Goal: Task Accomplishment & Management: Complete application form

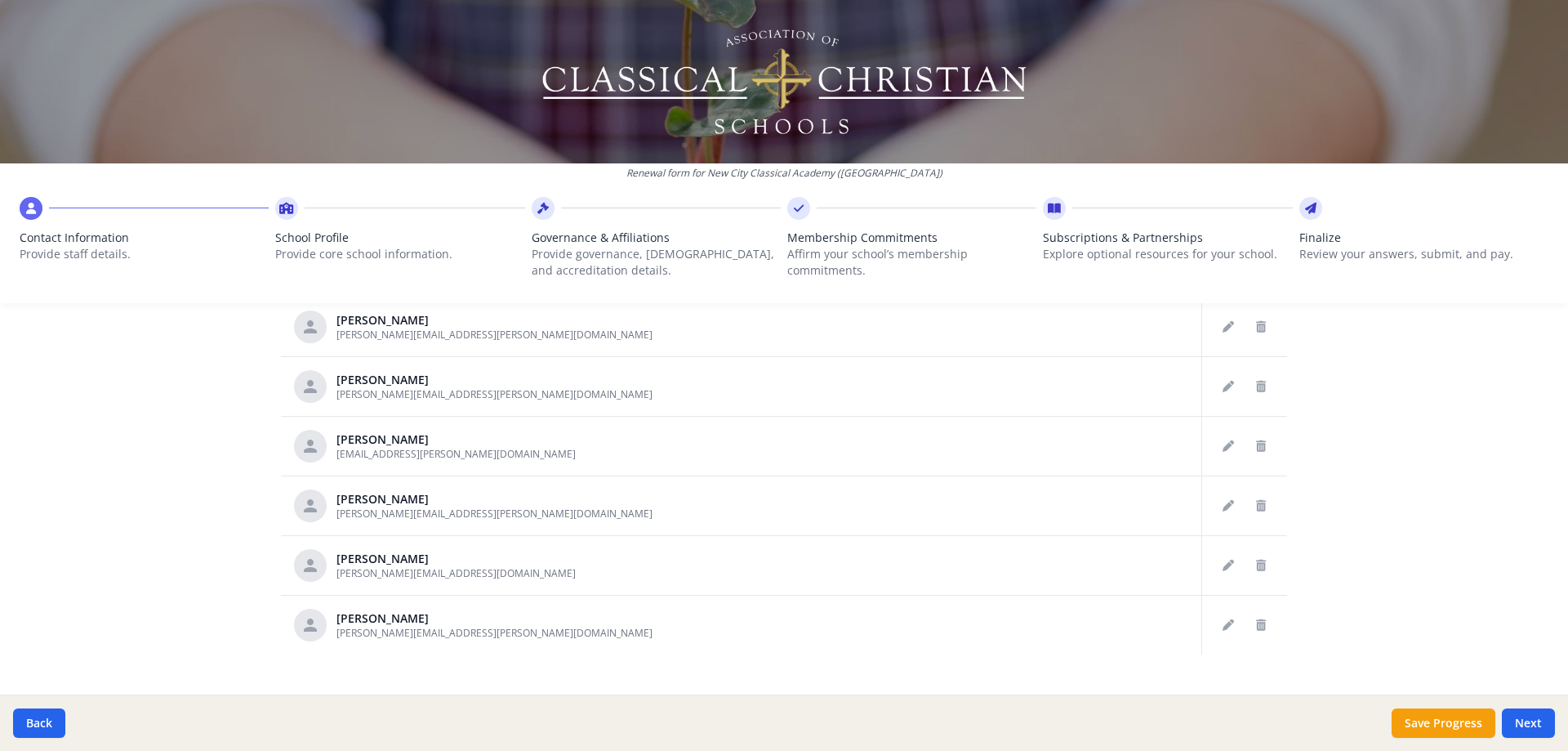
scroll to position [846, 0]
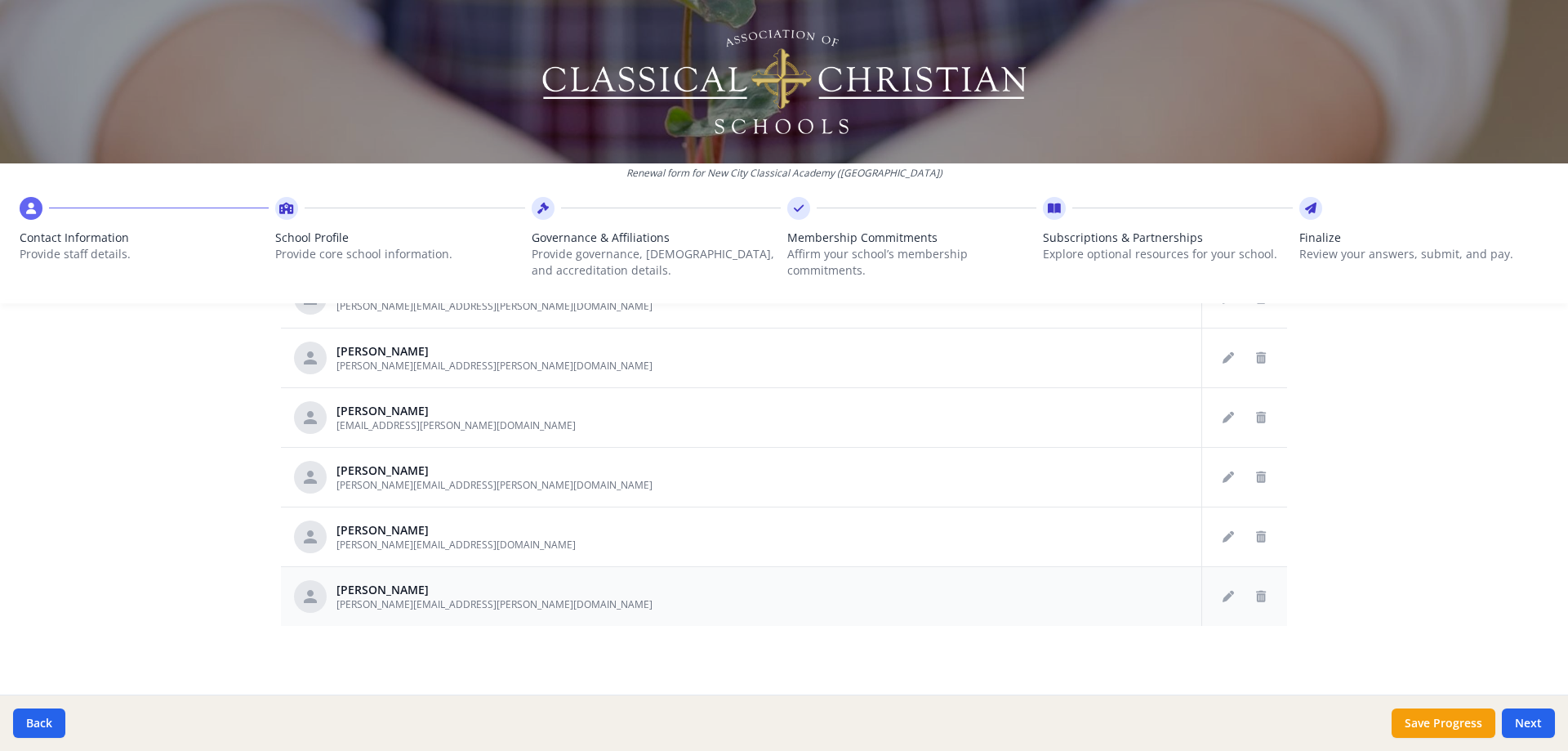
click at [377, 588] on div "[PERSON_NAME]" at bounding box center [494, 589] width 316 height 16
click at [1215, 602] on button "Edit staff" at bounding box center [1228, 596] width 27 height 27
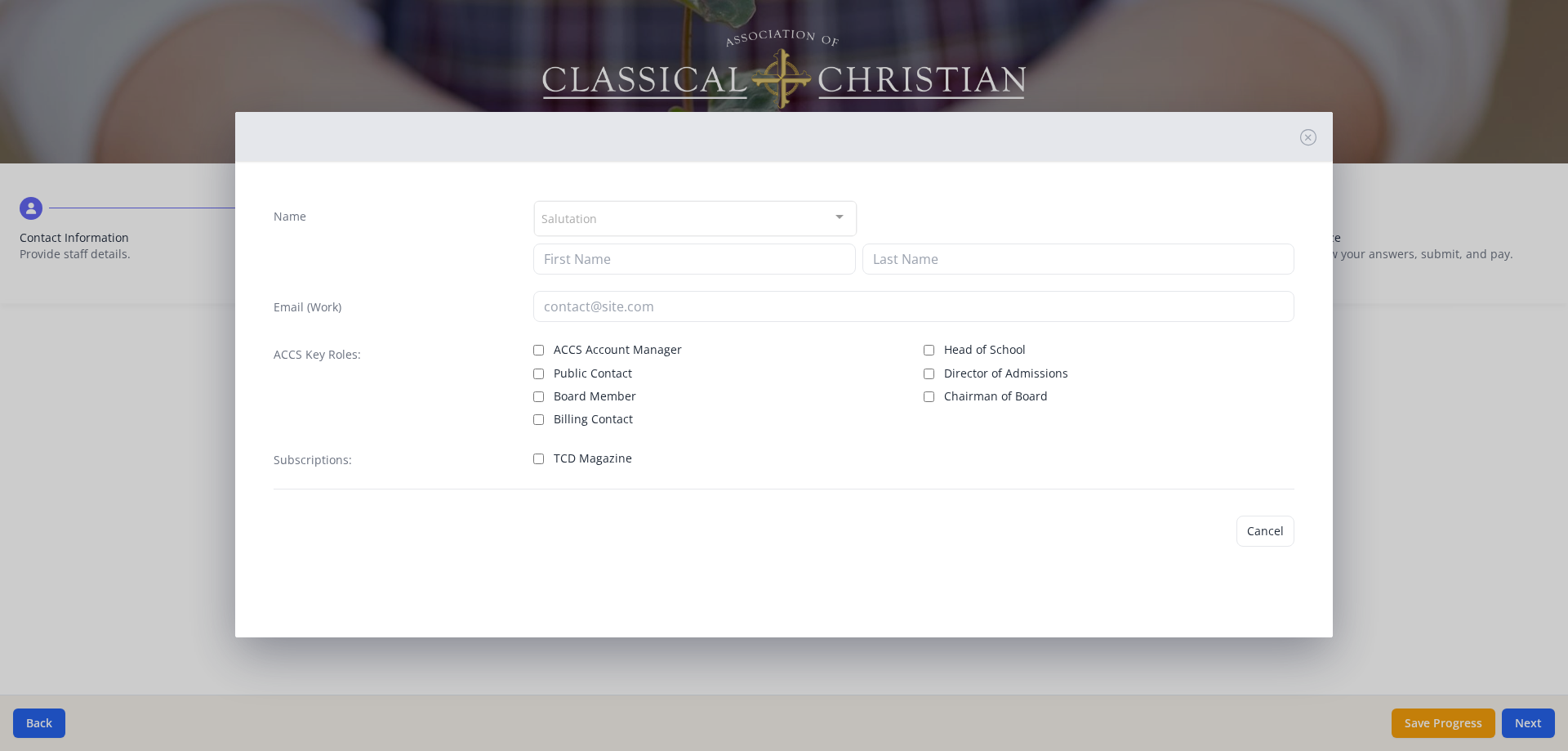
type input "[PERSON_NAME]"
type input "[PERSON_NAME][EMAIL_ADDRESS][PERSON_NAME][DOMAIN_NAME]"
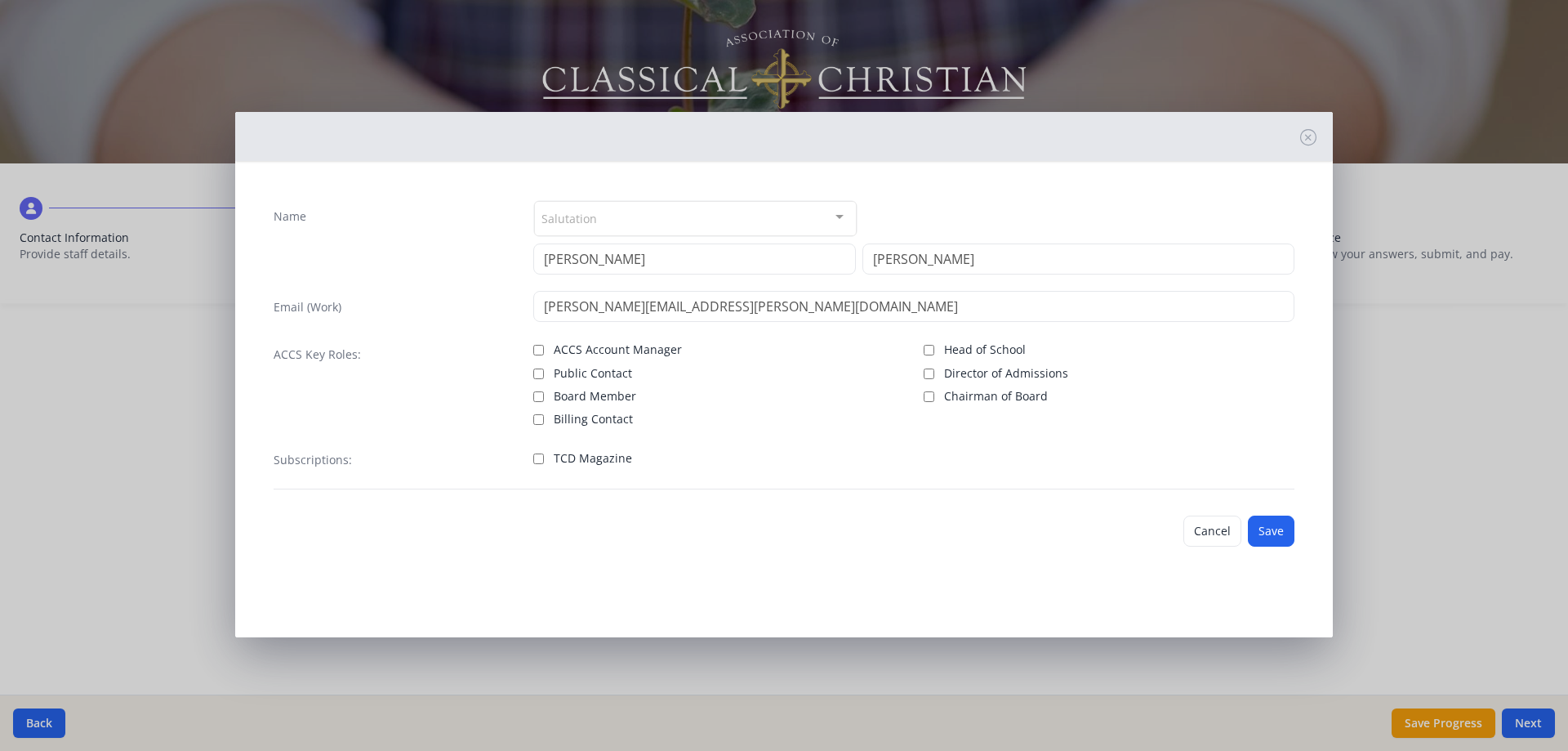
click at [588, 458] on span "TCD Magazine" at bounding box center [593, 458] width 79 height 16
click at [543, 458] on input "TCD Magazine" at bounding box center [538, 459] width 10 height 10
checkbox input "true"
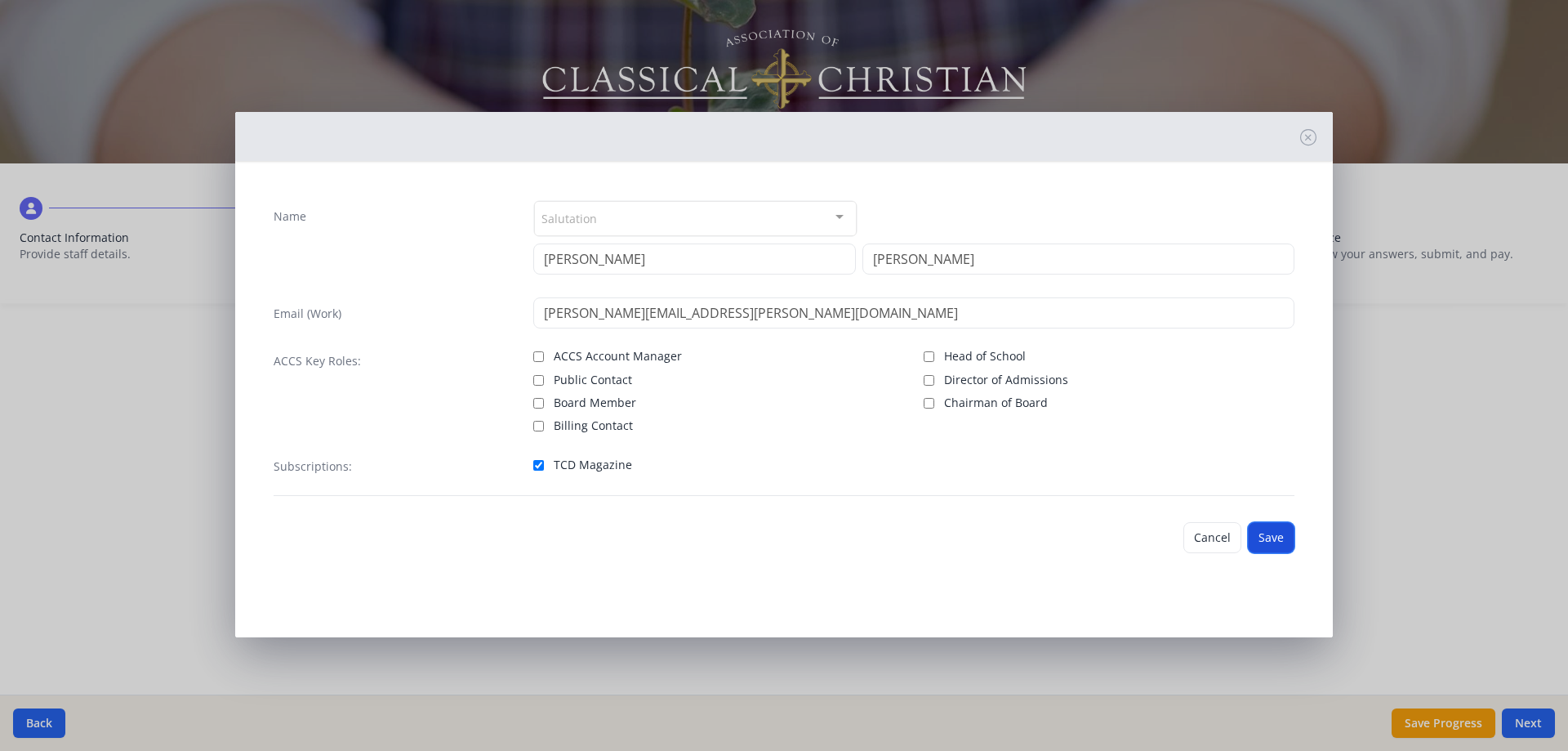
click at [1268, 531] on button "Save" at bounding box center [1271, 538] width 46 height 31
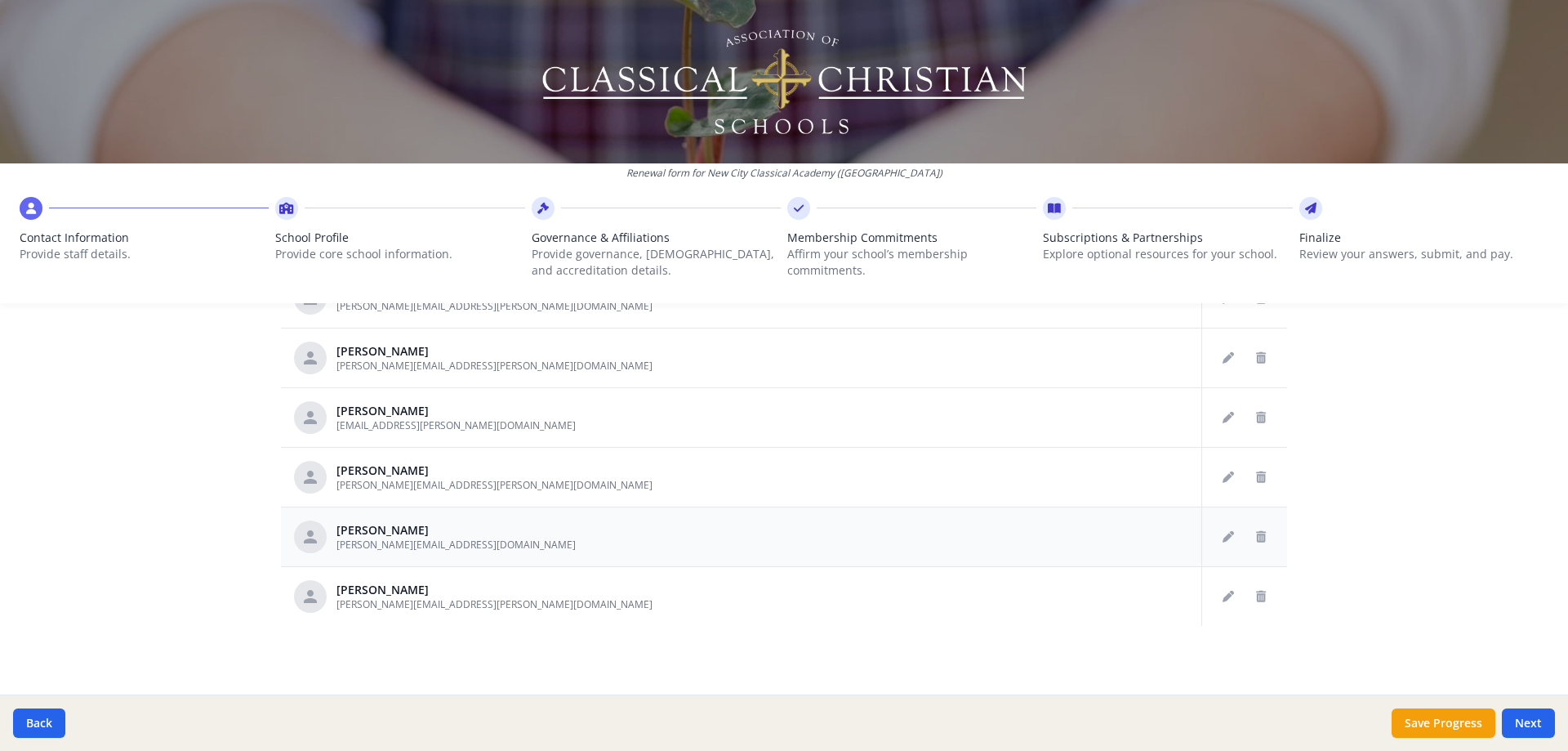
click at [891, 528] on td at bounding box center [952, 537] width 500 height 60
click at [1222, 534] on icon "Edit staff" at bounding box center [1227, 536] width 11 height 11
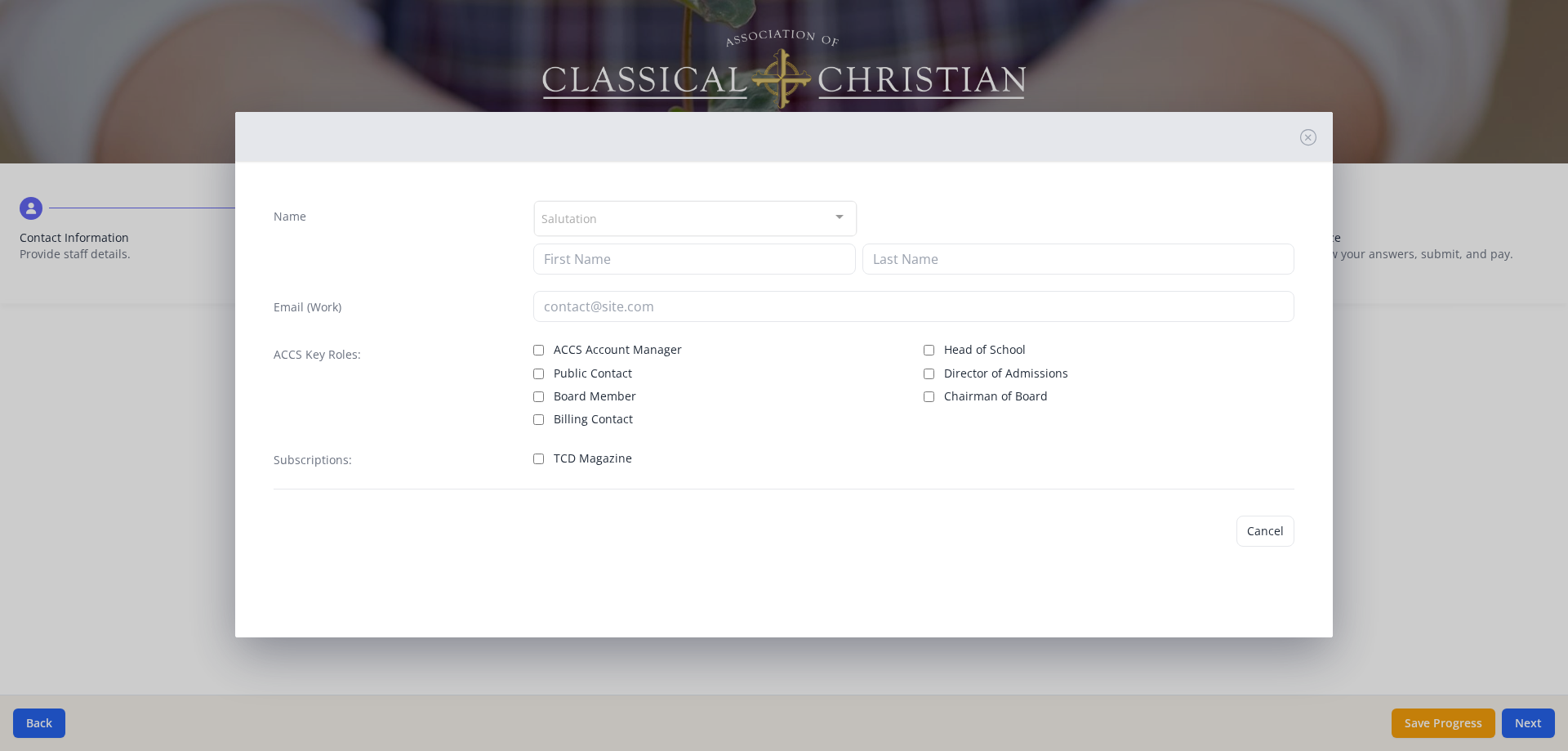
type input "[PERSON_NAME]"
type input "[PERSON_NAME][EMAIL_ADDRESS][DOMAIN_NAME]"
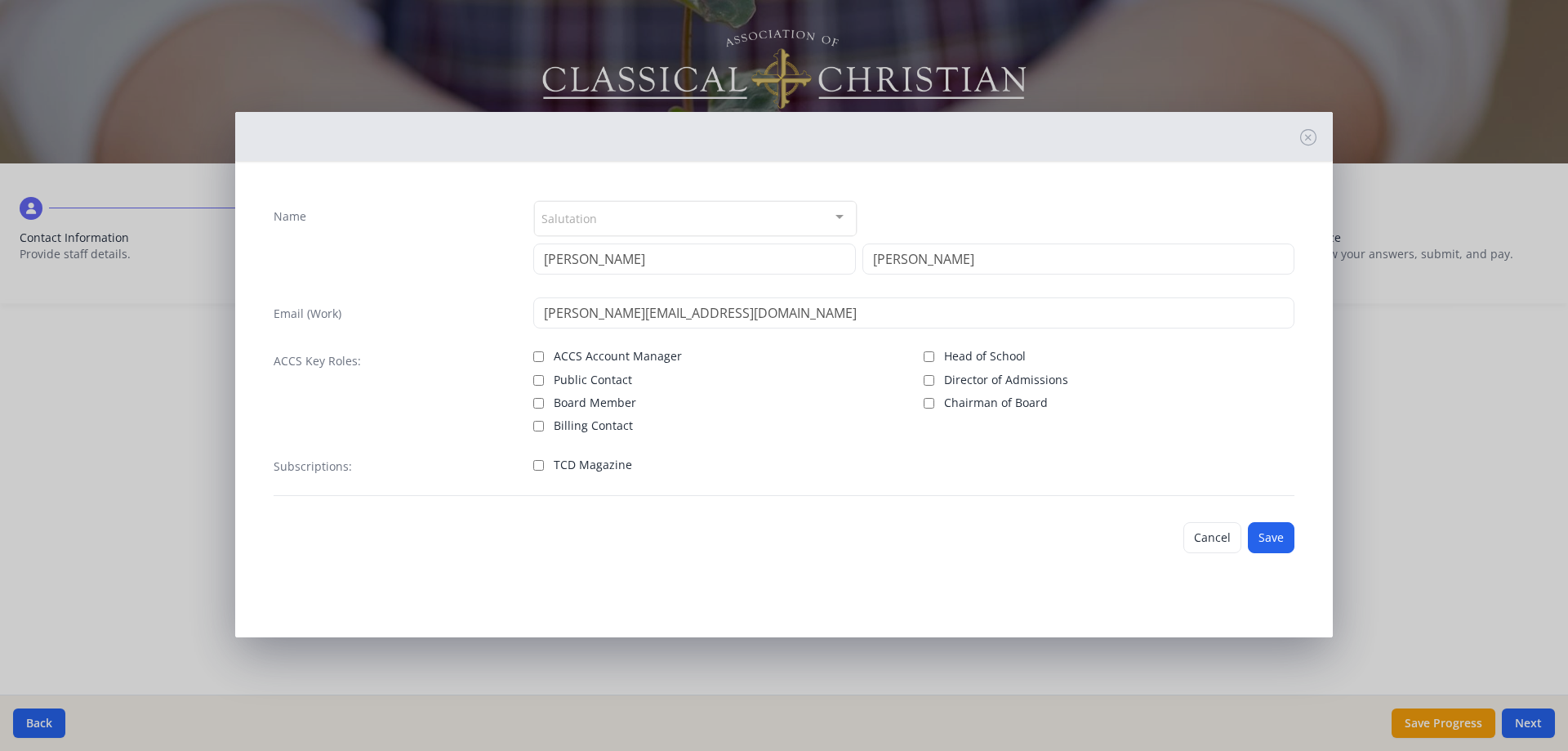
click at [588, 468] on span "TCD Magazine" at bounding box center [593, 464] width 79 height 16
click at [543, 468] on input "TCD Magazine" at bounding box center [538, 465] width 10 height 10
checkbox input "true"
click at [1264, 530] on button "Save" at bounding box center [1271, 538] width 46 height 31
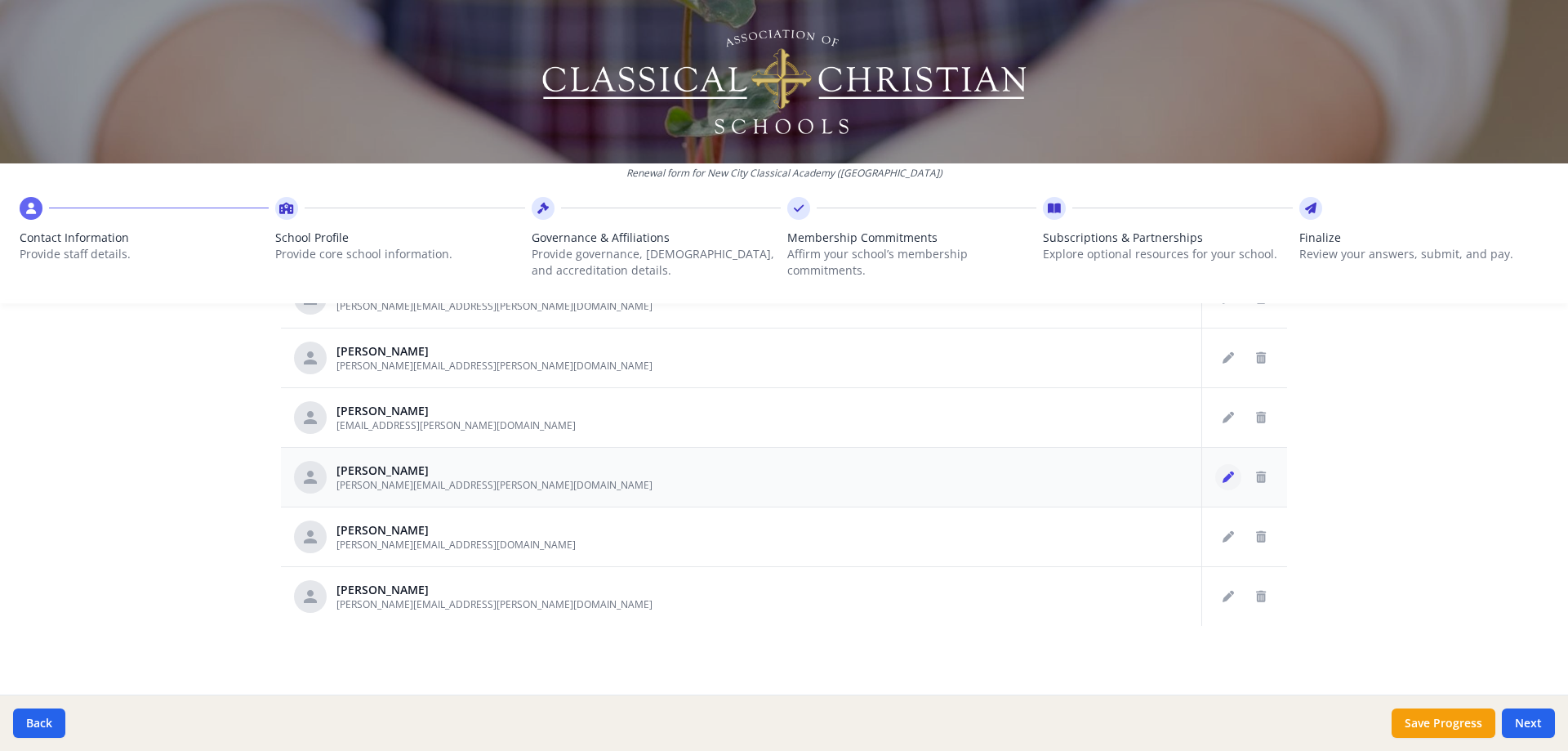
click at [1215, 481] on button "Edit staff" at bounding box center [1228, 477] width 27 height 27
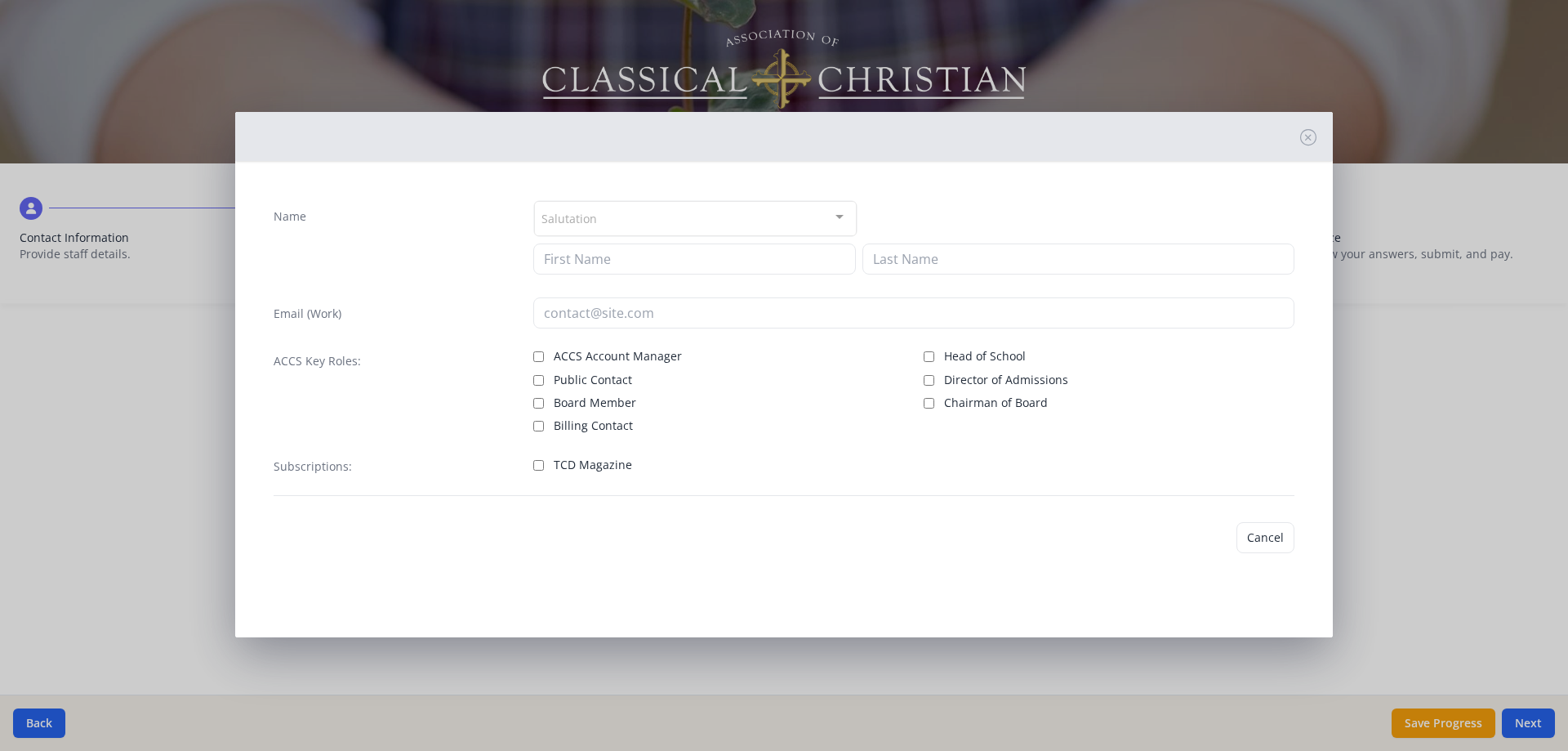
type input "[PERSON_NAME]"
type input "[PERSON_NAME][EMAIL_ADDRESS][PERSON_NAME][DOMAIN_NAME]"
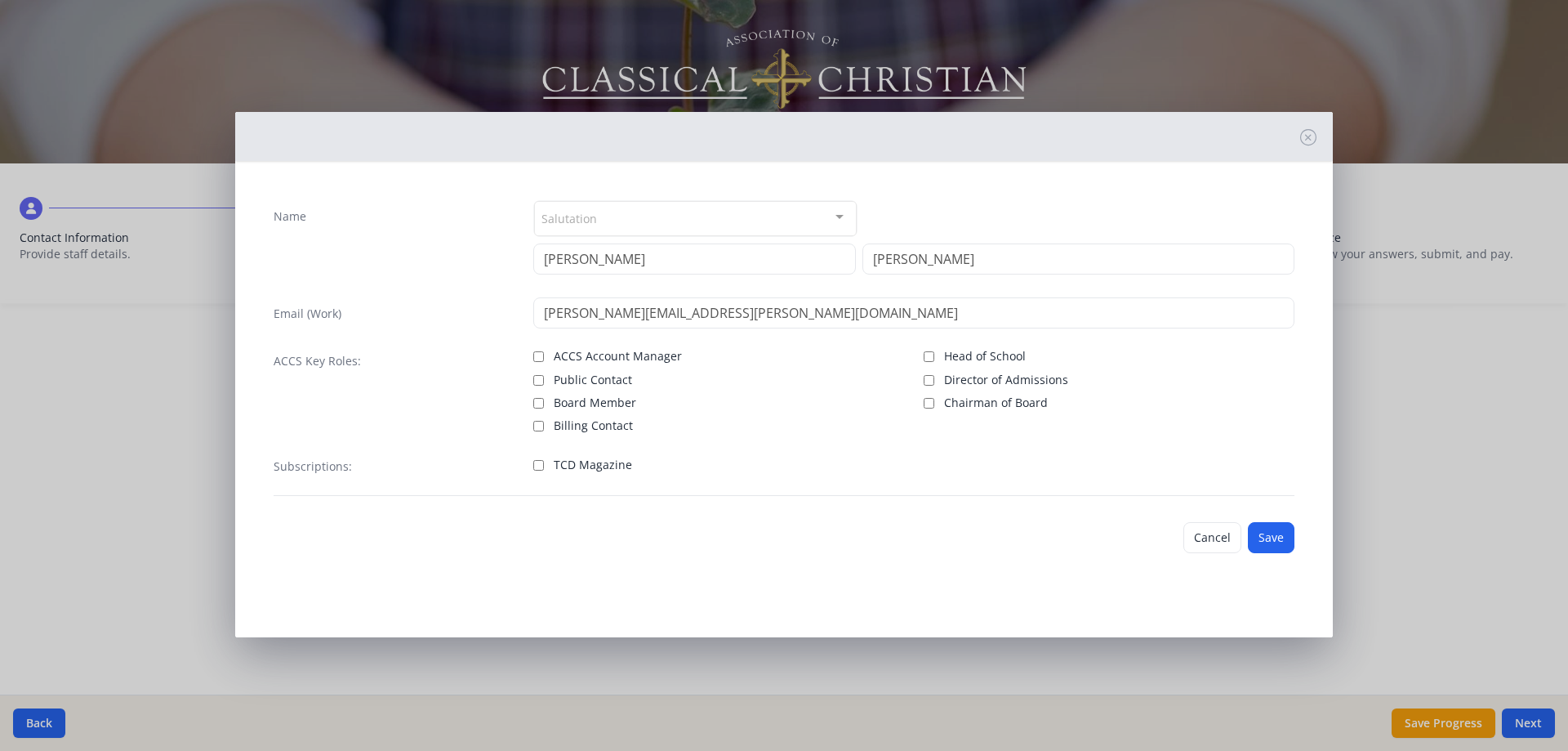
click at [526, 469] on div "Subscriptions: TCD Magazine" at bounding box center [784, 473] width 1021 height 45
drag, startPoint x: 541, startPoint y: 462, endPoint x: 549, endPoint y: 462, distance: 8.0
click at [543, 462] on input "TCD Magazine" at bounding box center [538, 465] width 10 height 10
checkbox input "true"
click at [1279, 534] on button "Save" at bounding box center [1271, 538] width 46 height 31
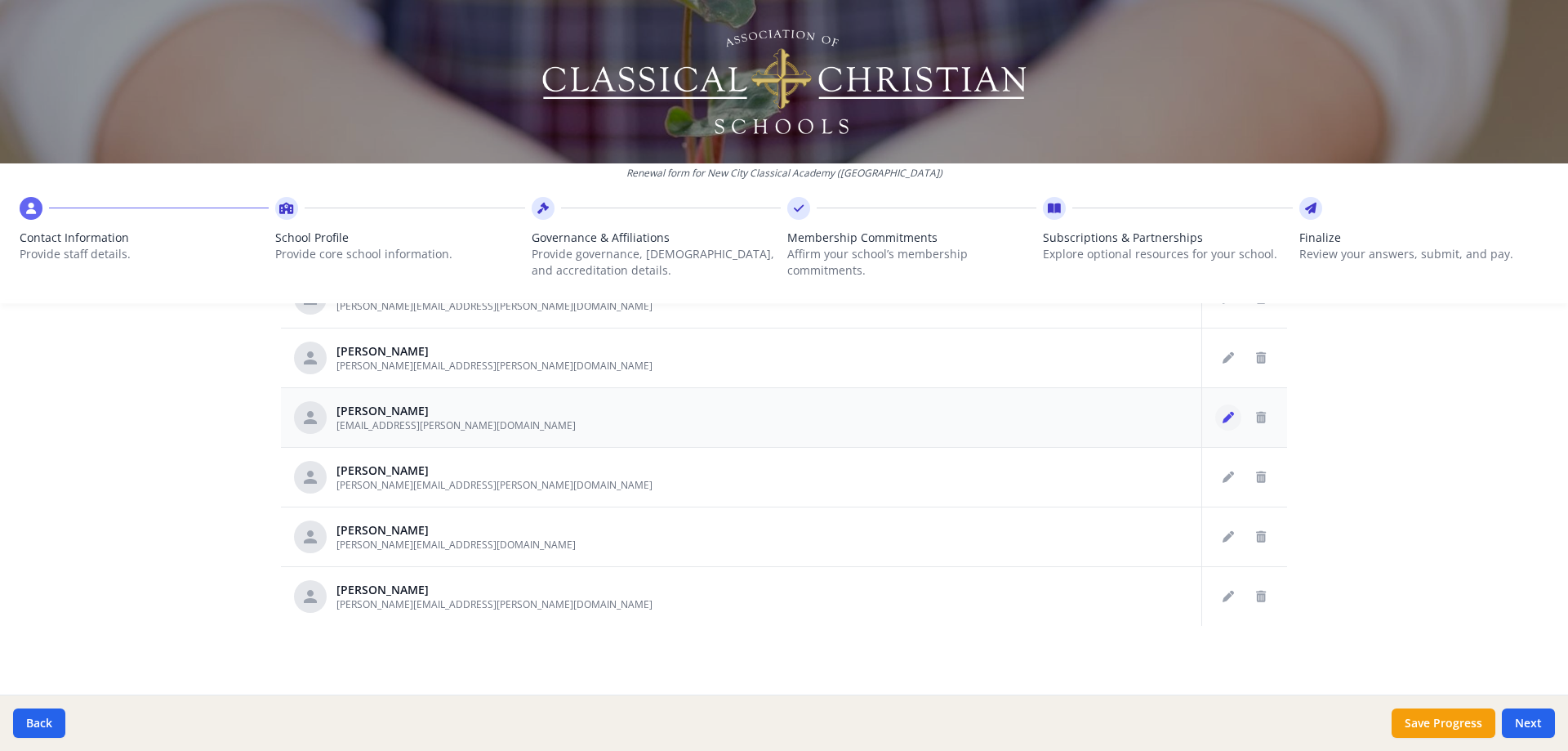
click at [1215, 419] on button "Edit staff" at bounding box center [1228, 417] width 27 height 27
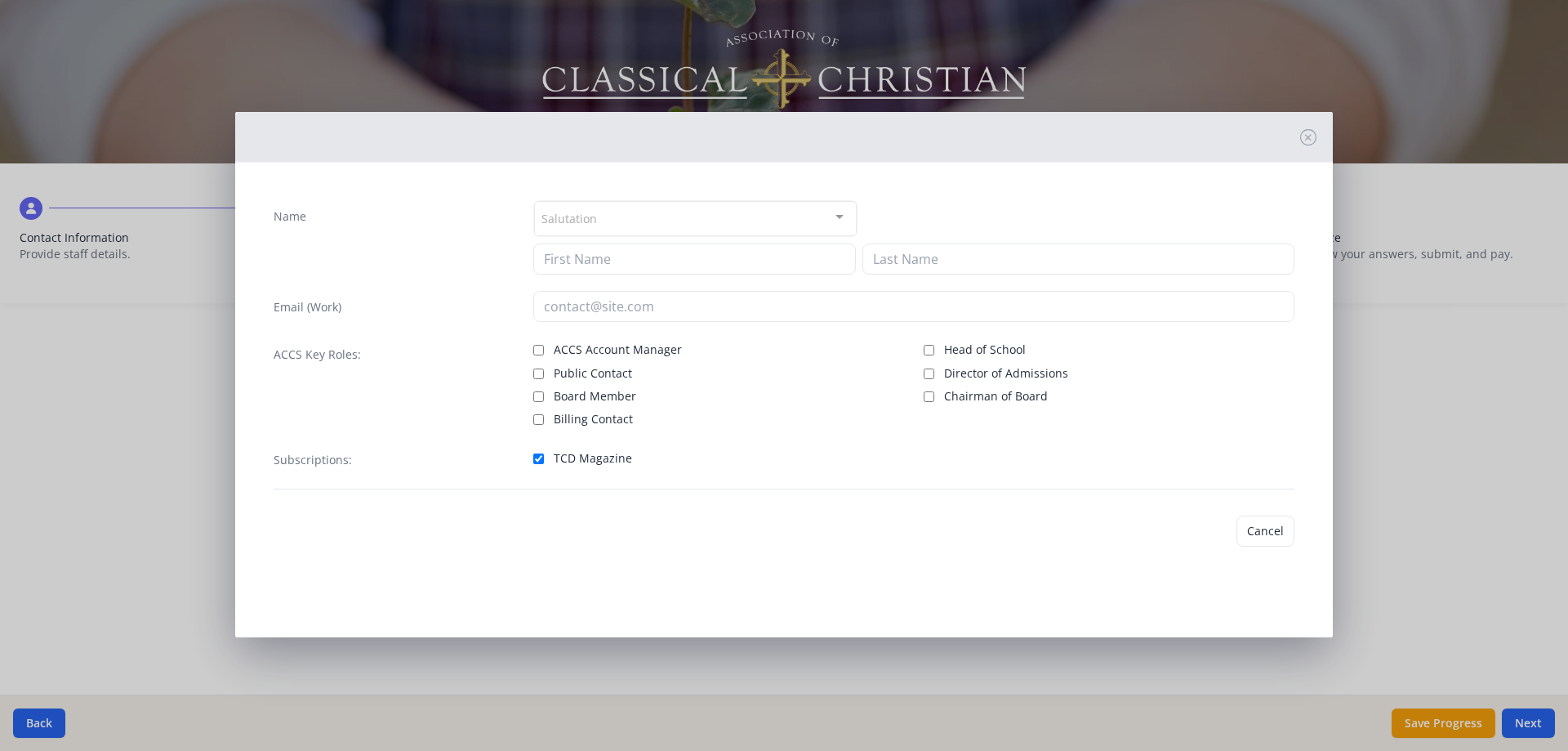
type input "Trevje"
type input "[PERSON_NAME]"
type input "[EMAIL_ADDRESS][PERSON_NAME][DOMAIN_NAME]"
checkbox input "true"
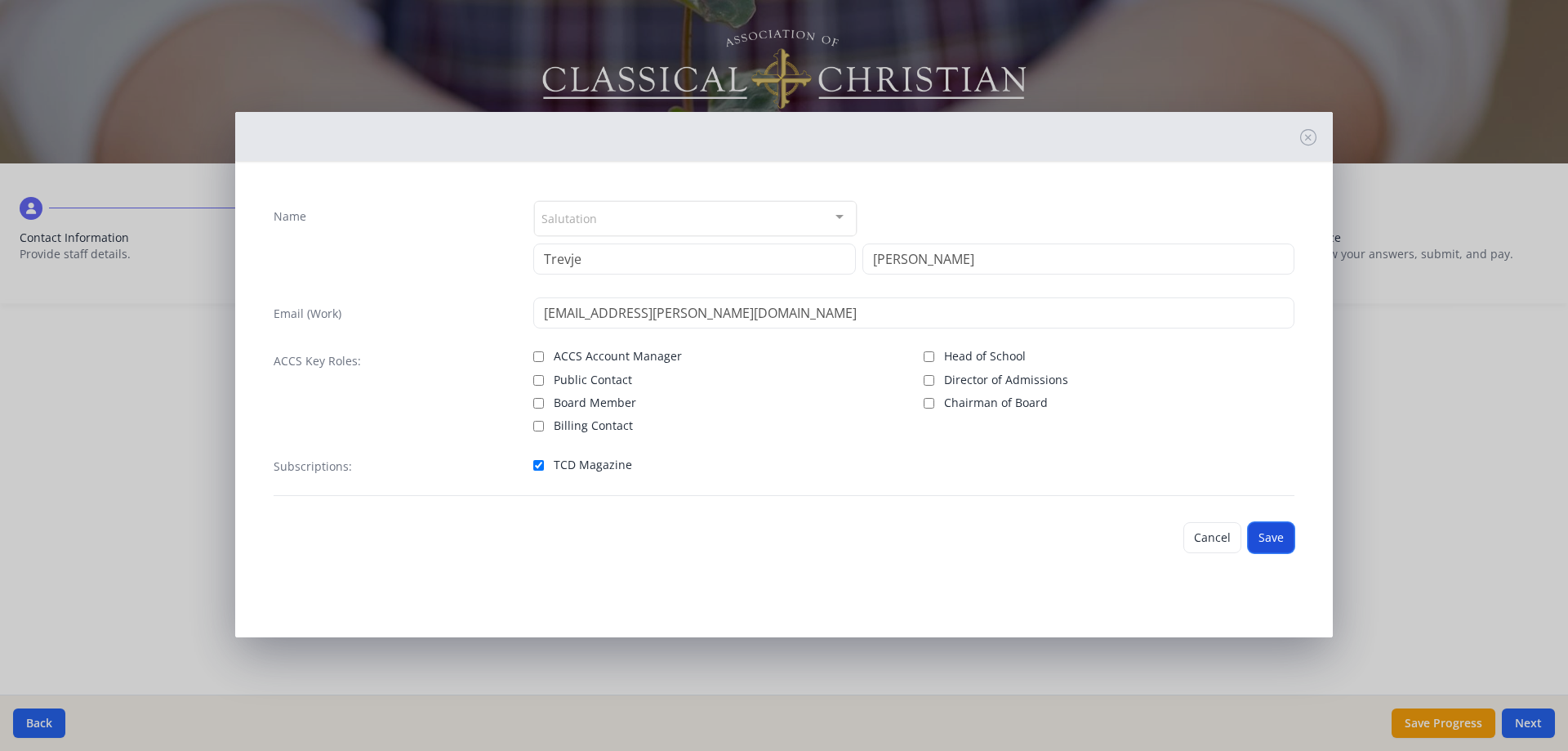
click at [1280, 532] on button "Save" at bounding box center [1271, 538] width 46 height 31
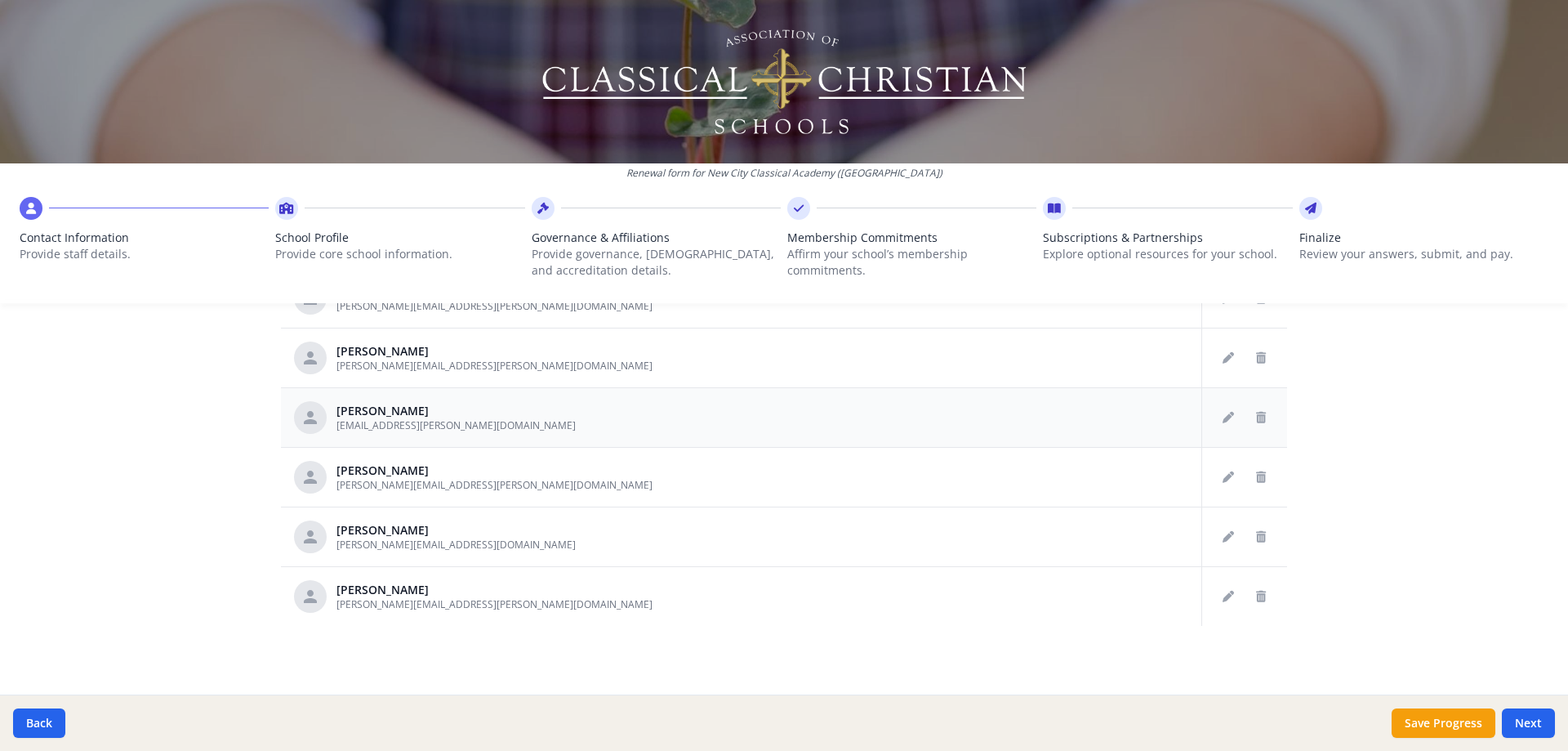
scroll to position [326, 0]
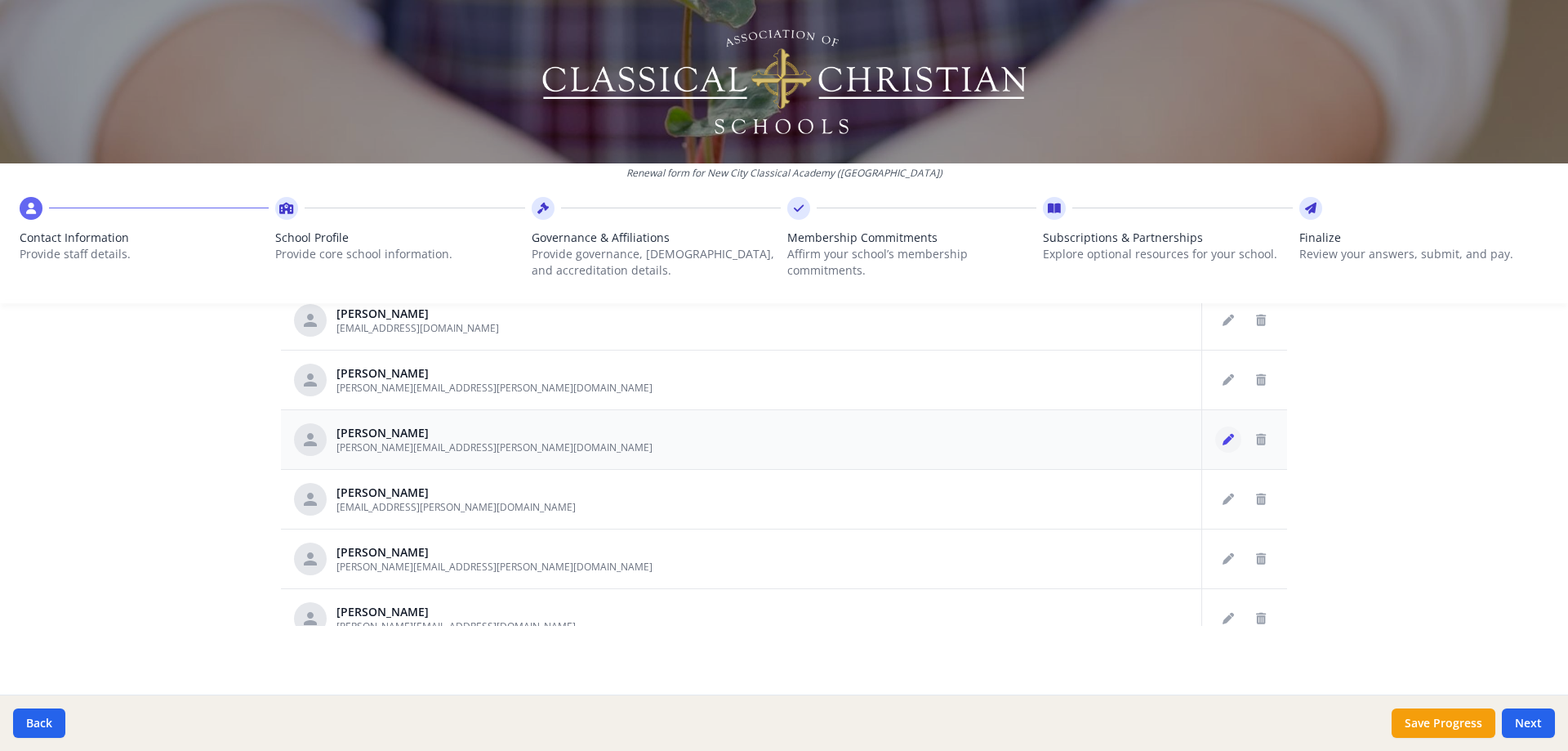
click at [1216, 440] on button "Edit staff" at bounding box center [1228, 439] width 27 height 27
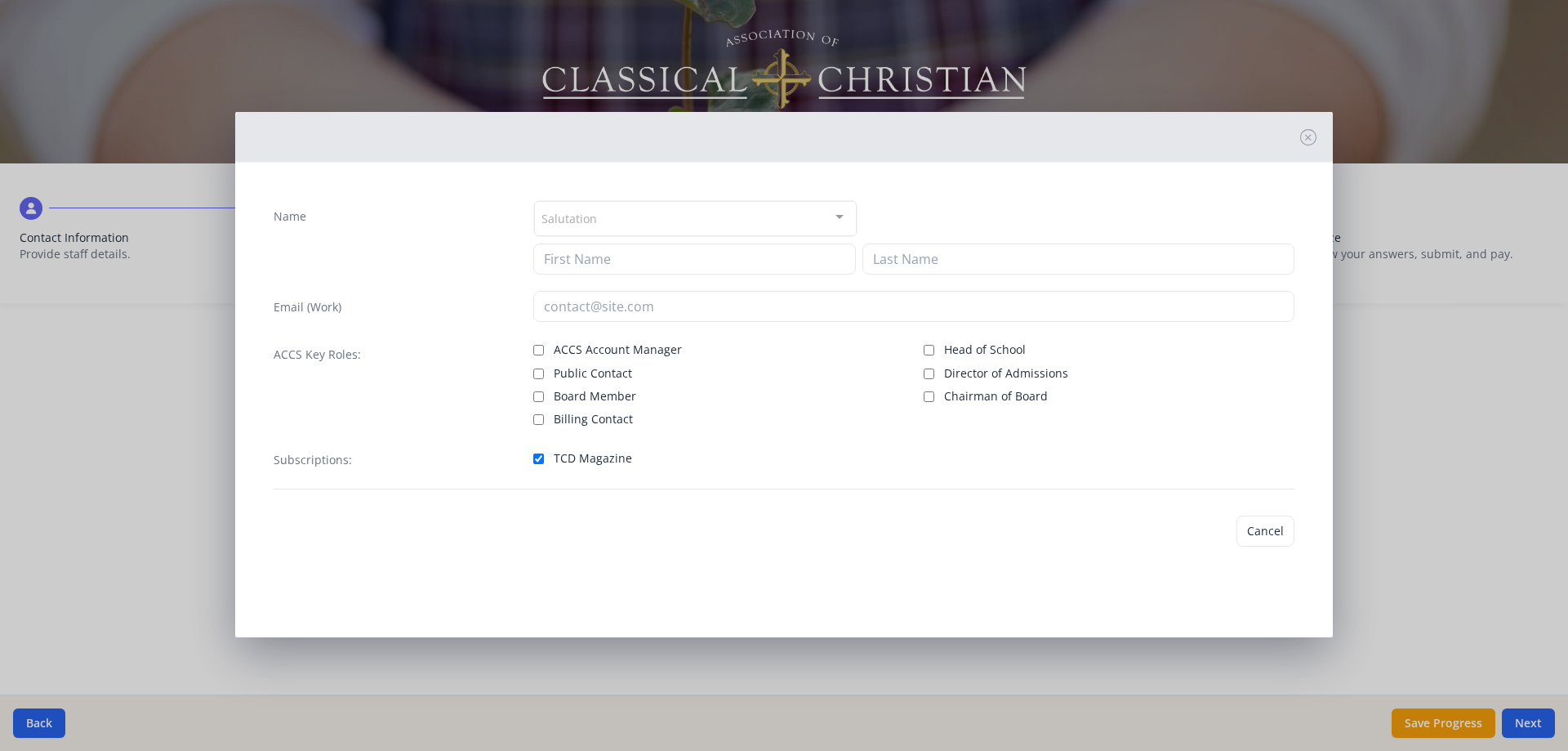
type input "[PERSON_NAME]"
type input "[PERSON_NAME][EMAIL_ADDRESS][PERSON_NAME][DOMAIN_NAME]"
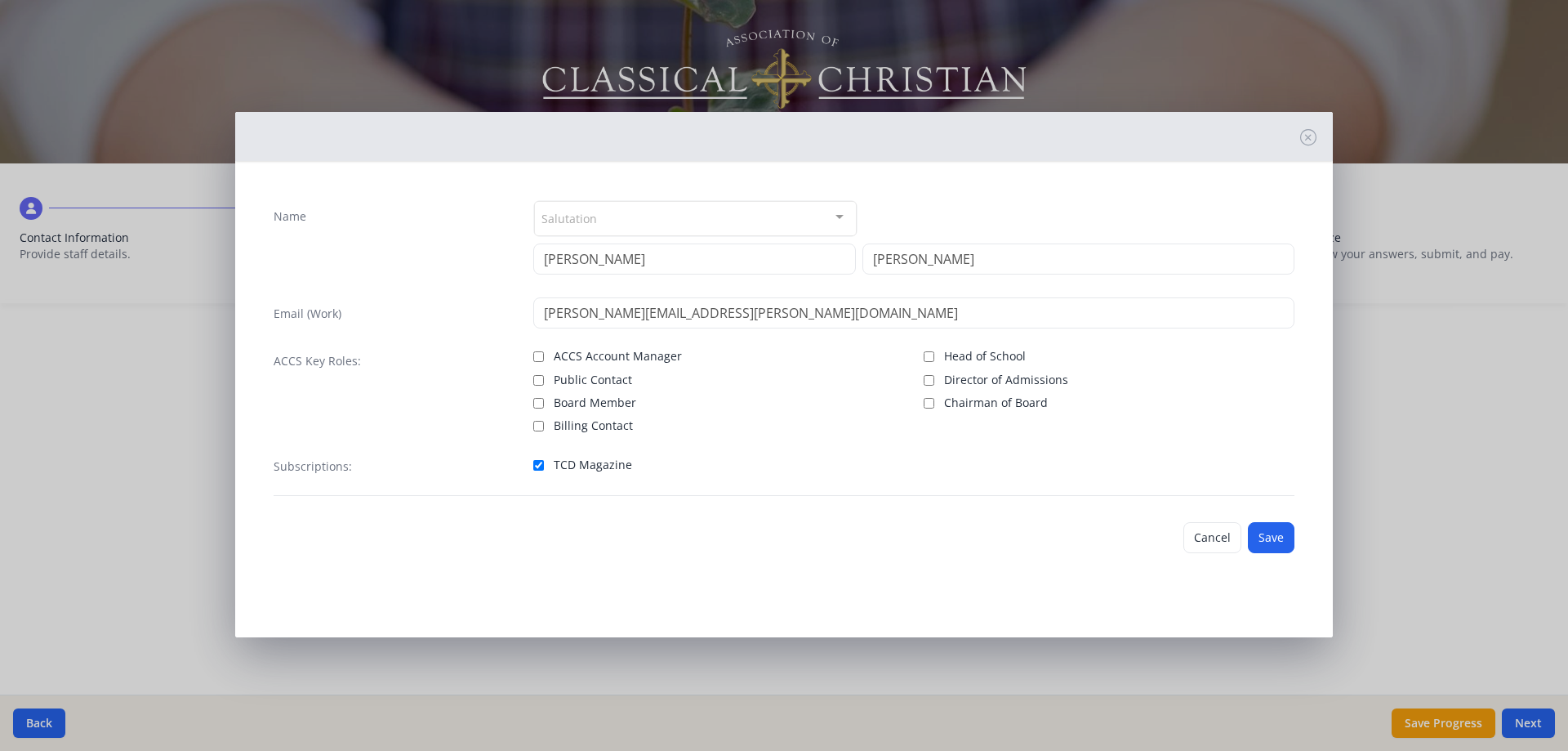
click at [573, 462] on span "TCD Magazine" at bounding box center [593, 464] width 79 height 16
click at [543, 462] on input "TCD Magazine" at bounding box center [538, 465] width 10 height 10
checkbox input "false"
click at [1261, 527] on button "Save" at bounding box center [1271, 538] width 46 height 31
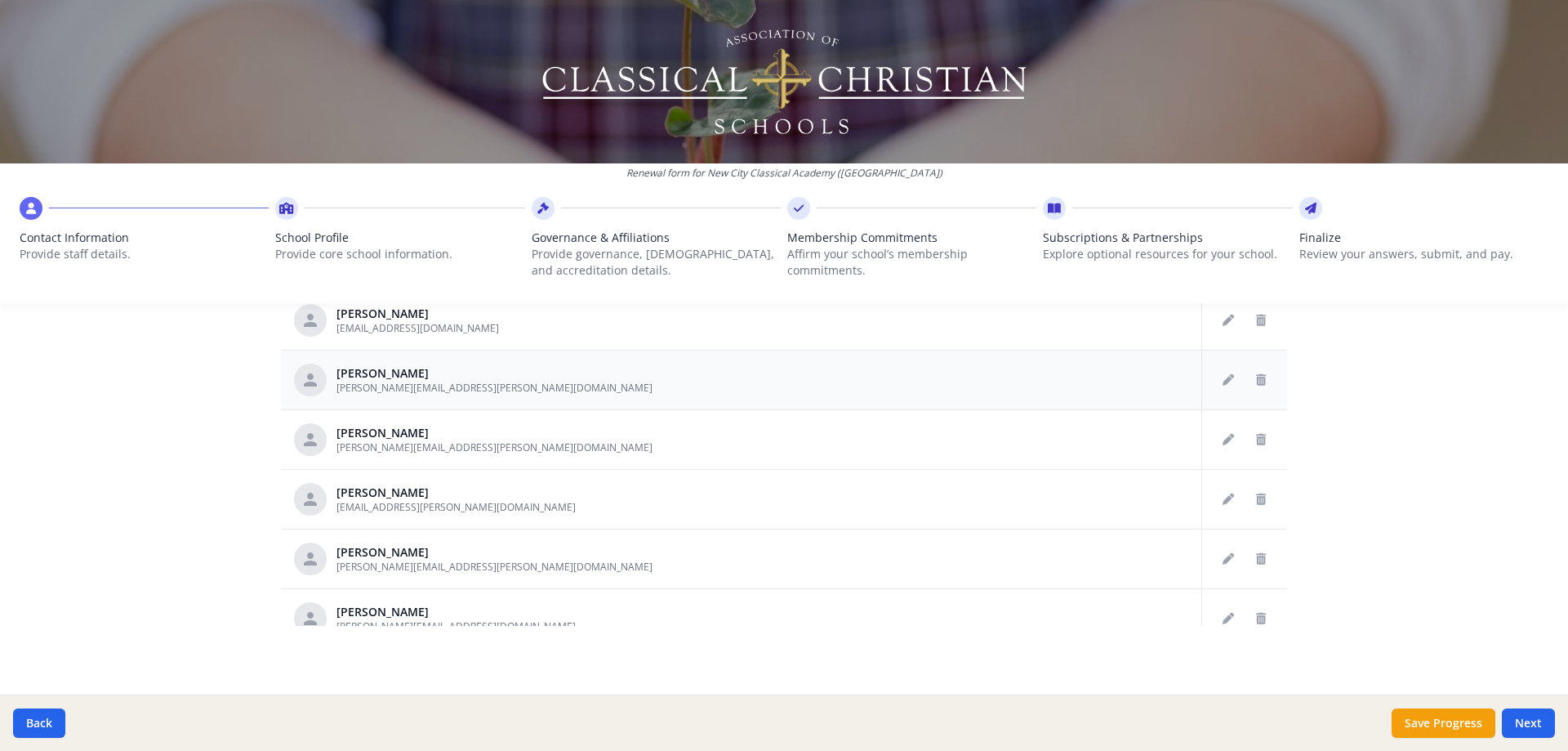
click at [1106, 388] on td at bounding box center [952, 379] width 500 height 60
click at [1215, 387] on button "Edit staff" at bounding box center [1228, 379] width 27 height 27
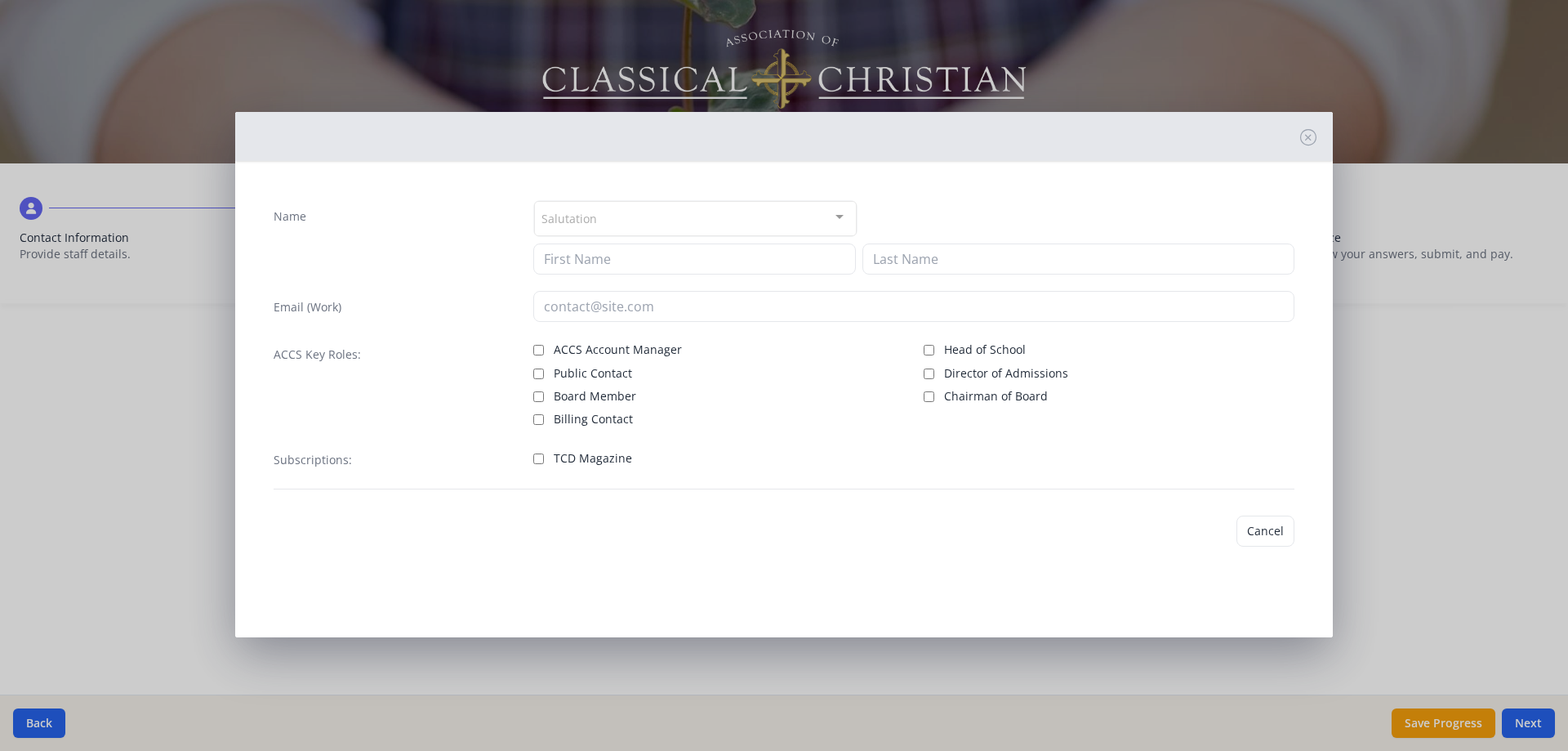
type input "[PERSON_NAME]"
type input "[PERSON_NAME][EMAIL_ADDRESS][PERSON_NAME][DOMAIN_NAME]"
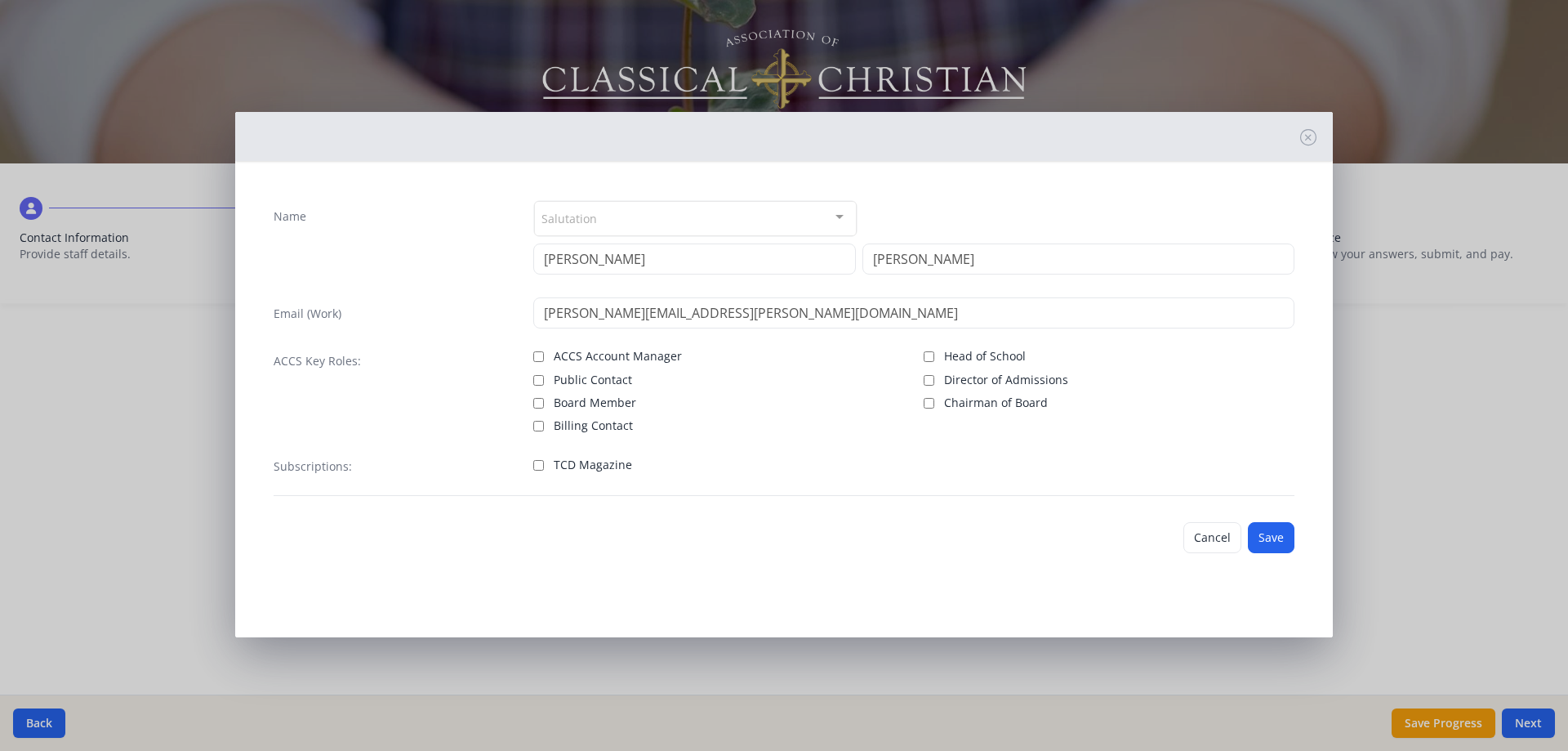
drag, startPoint x: 526, startPoint y: 465, endPoint x: 537, endPoint y: 464, distance: 11.0
click at [528, 465] on div "Subscriptions: TCD Magazine" at bounding box center [784, 473] width 1021 height 45
click at [600, 469] on span "TCD Magazine" at bounding box center [593, 464] width 79 height 16
click at [543, 469] on input "TCD Magazine" at bounding box center [538, 465] width 10 height 10
checkbox input "true"
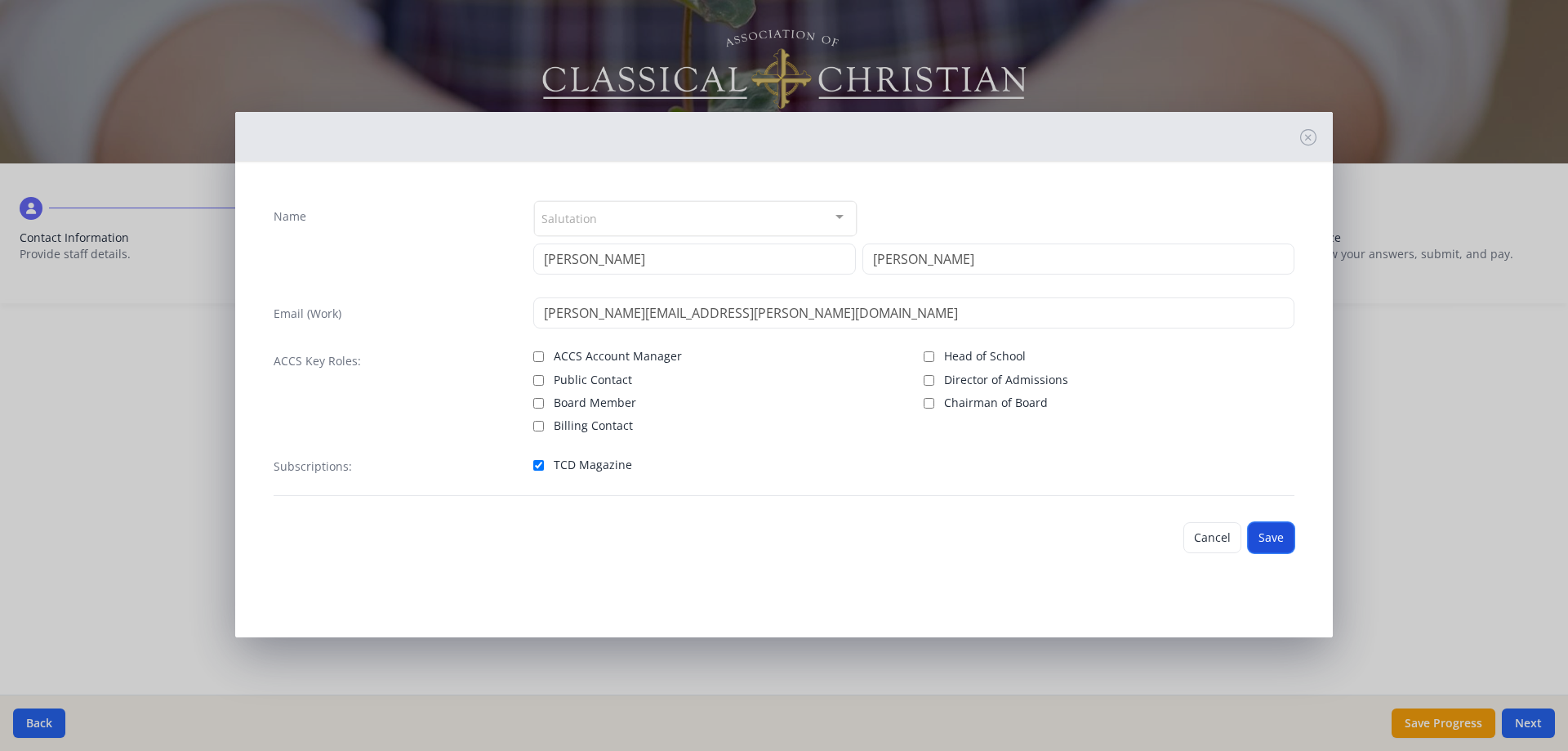
click at [1256, 533] on button "Save" at bounding box center [1271, 538] width 46 height 31
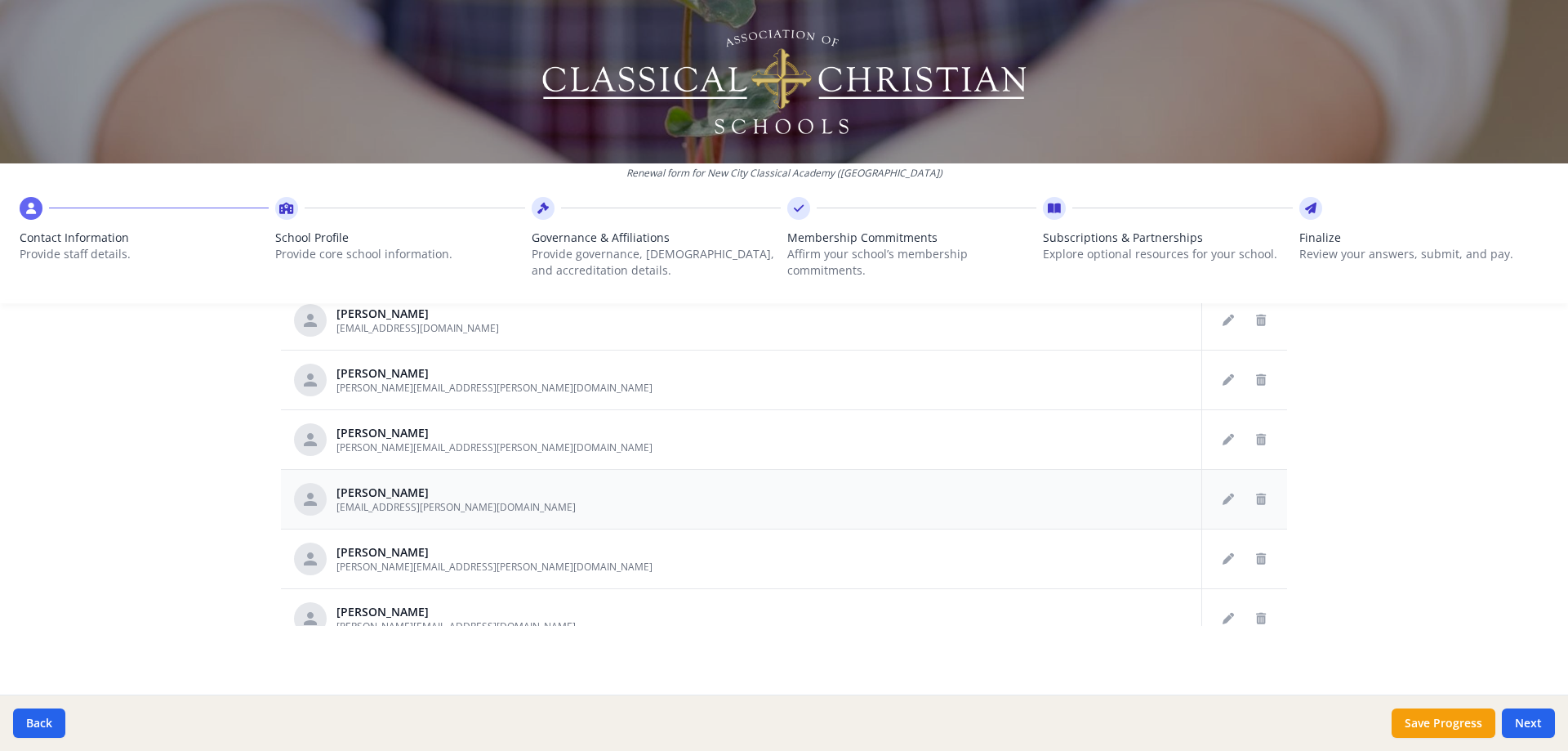
scroll to position [244, 0]
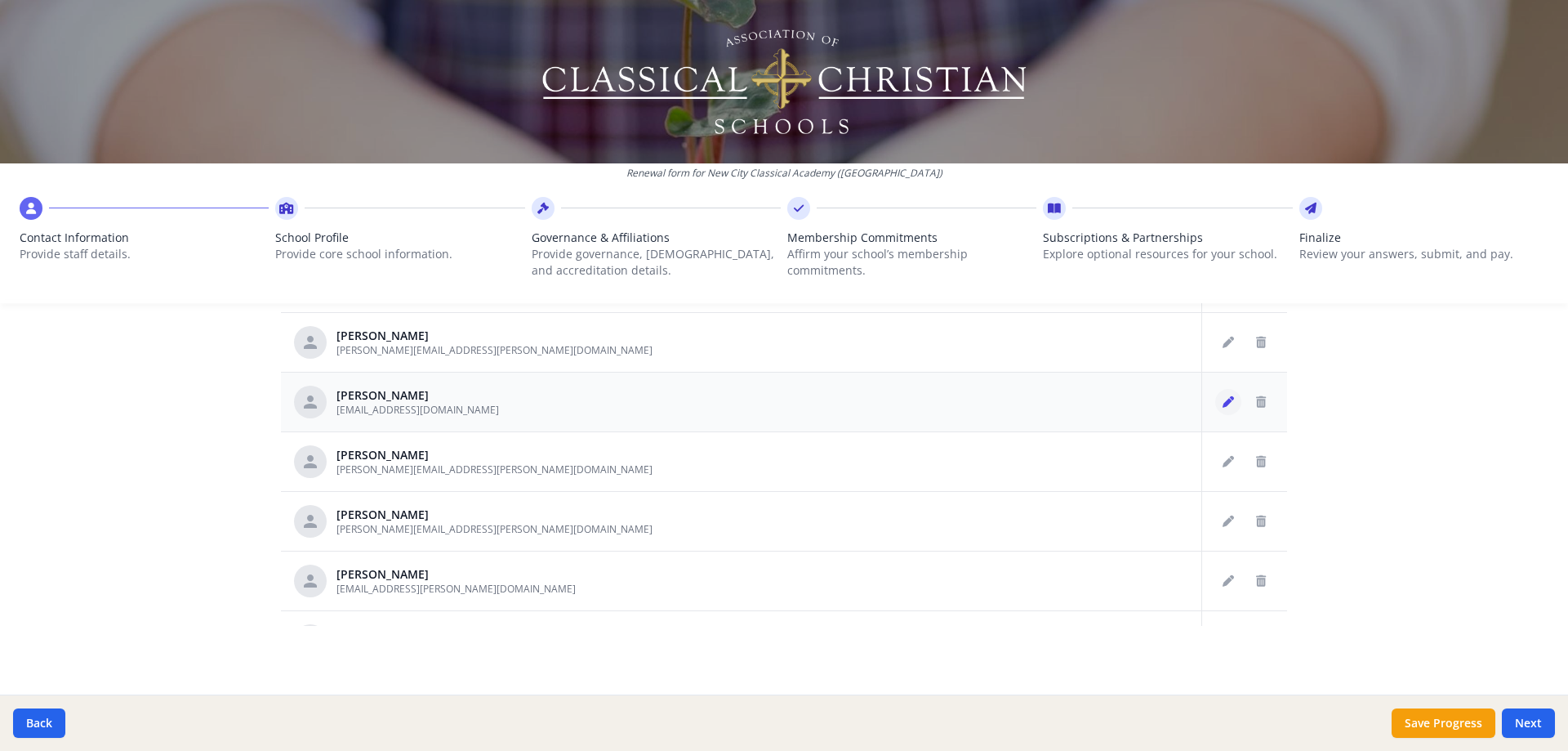
click at [1222, 404] on icon "Edit staff" at bounding box center [1227, 402] width 11 height 11
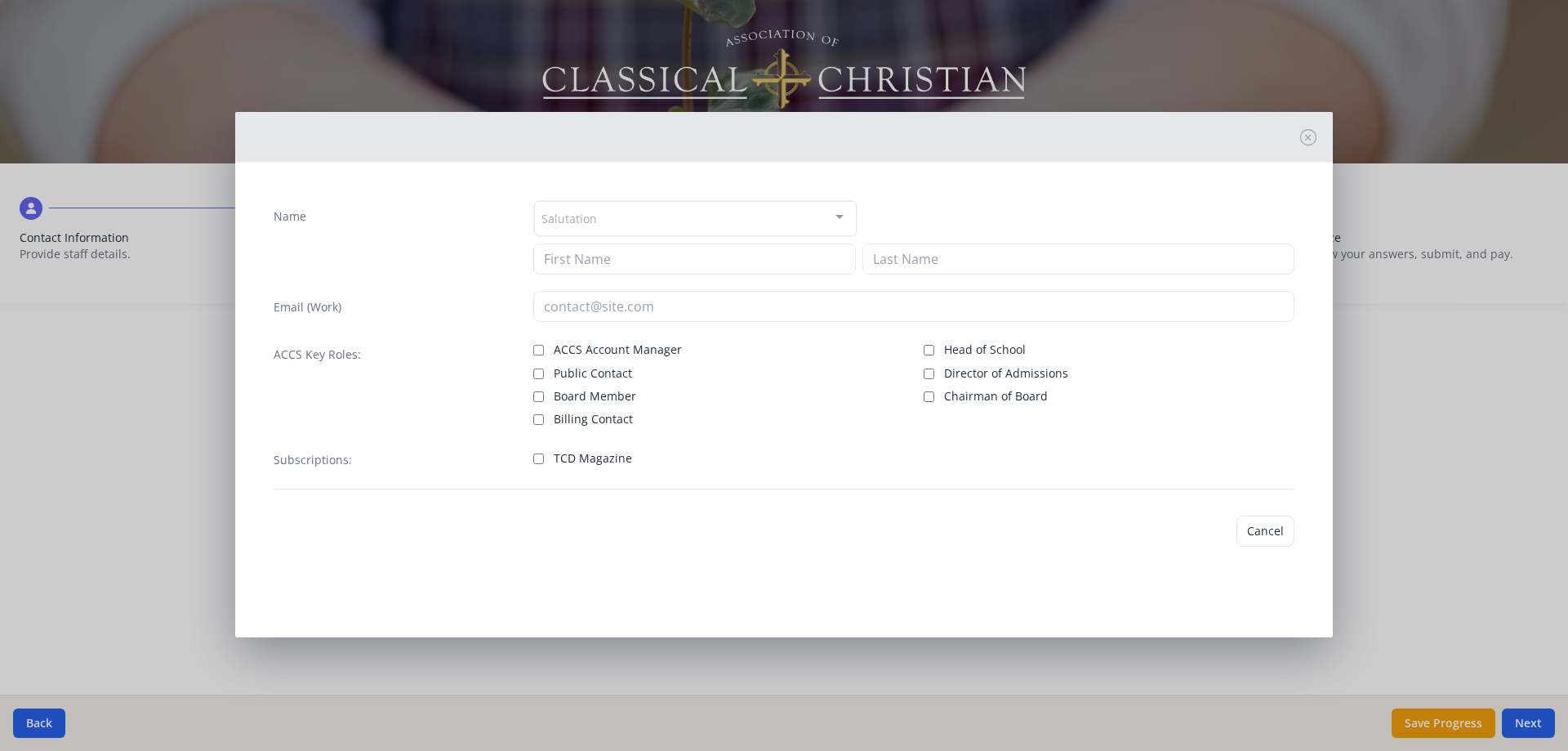
type input "Jarek"
type input "[PERSON_NAME]"
type input "[EMAIL_ADDRESS][DOMAIN_NAME]"
click at [1269, 535] on button "Save" at bounding box center [1271, 535] width 46 height 31
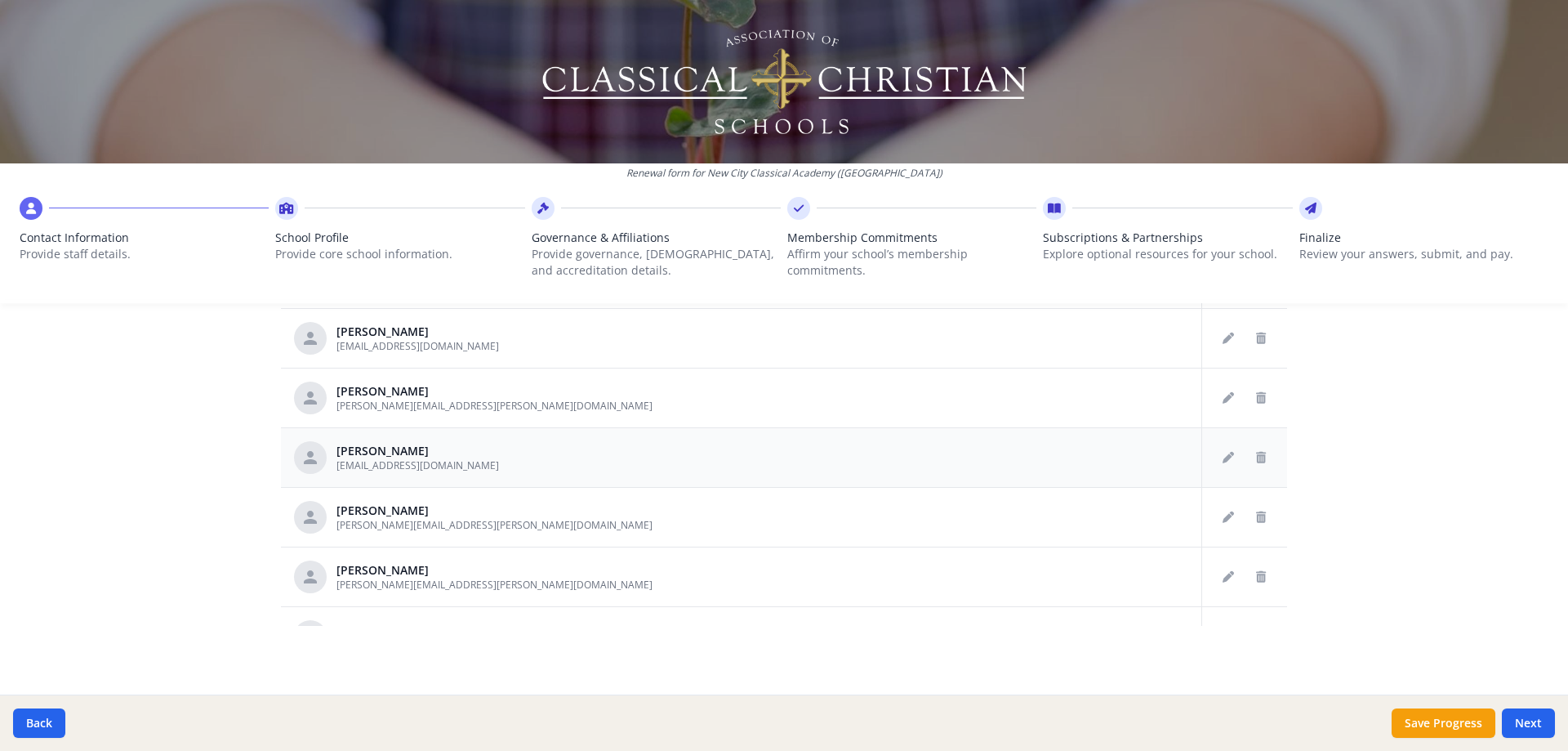
scroll to position [163, 0]
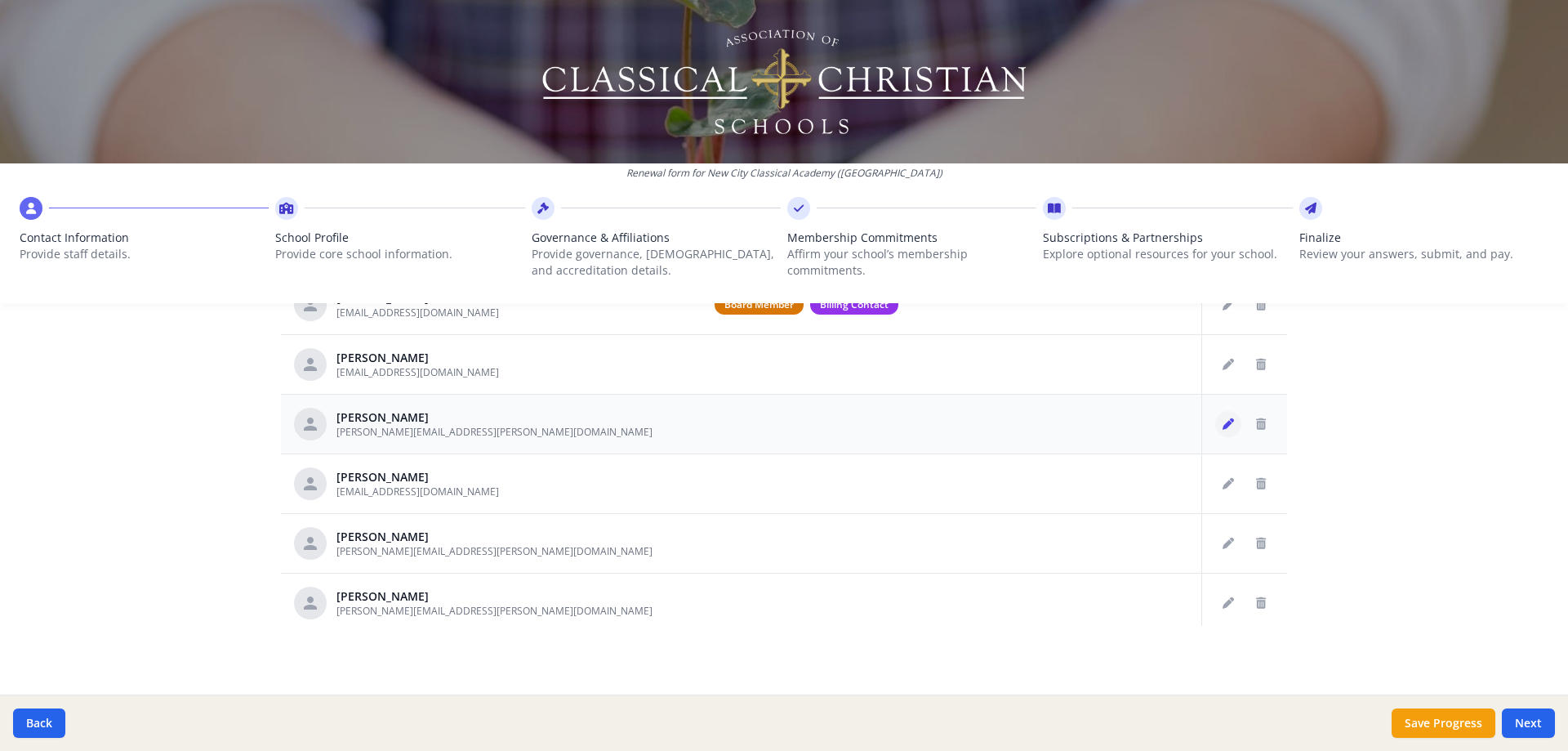
click at [1215, 419] on button "Edit staff" at bounding box center [1228, 424] width 27 height 27
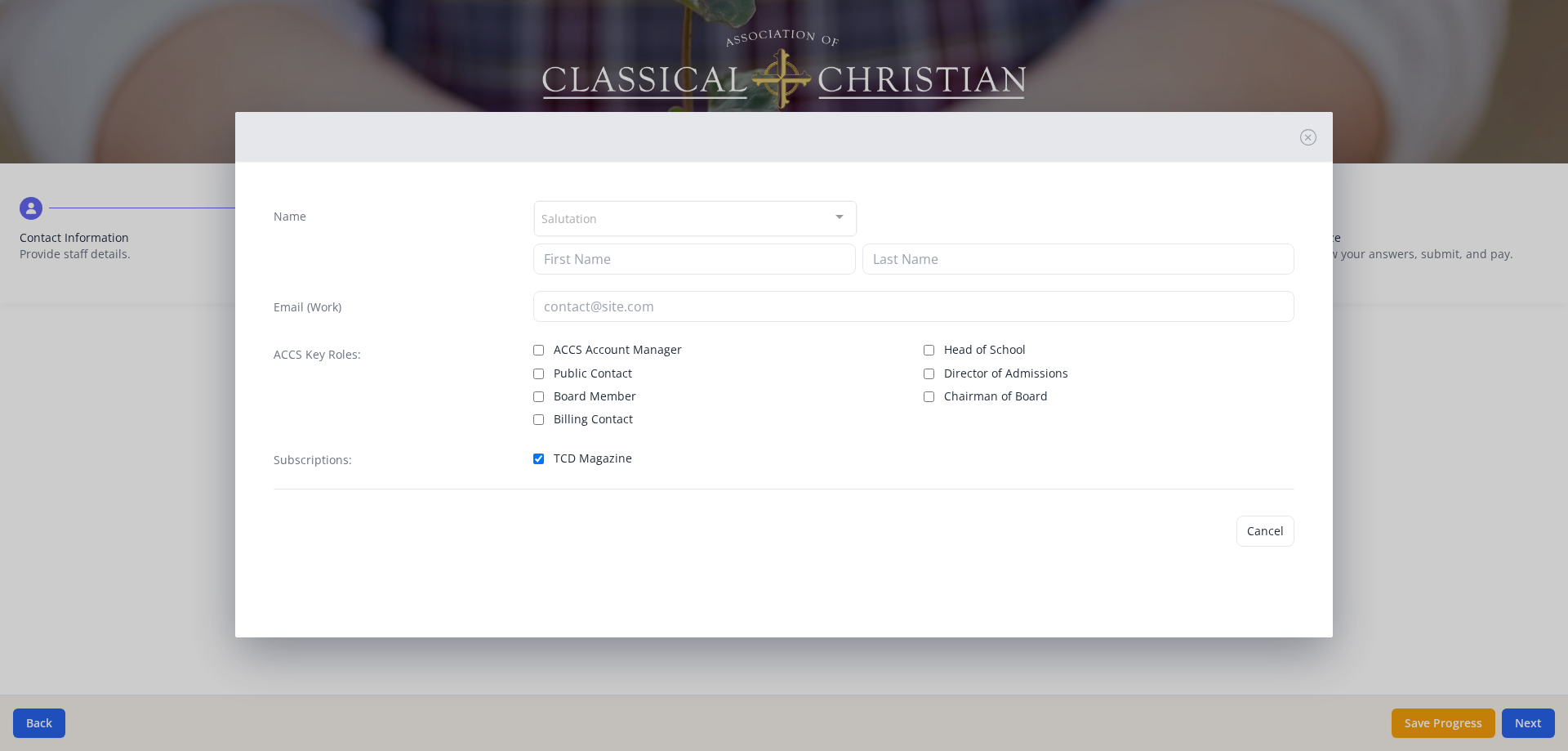
type input "[PERSON_NAME]"
type input "[PERSON_NAME][EMAIL_ADDRESS][PERSON_NAME][DOMAIN_NAME]"
checkbox input "true"
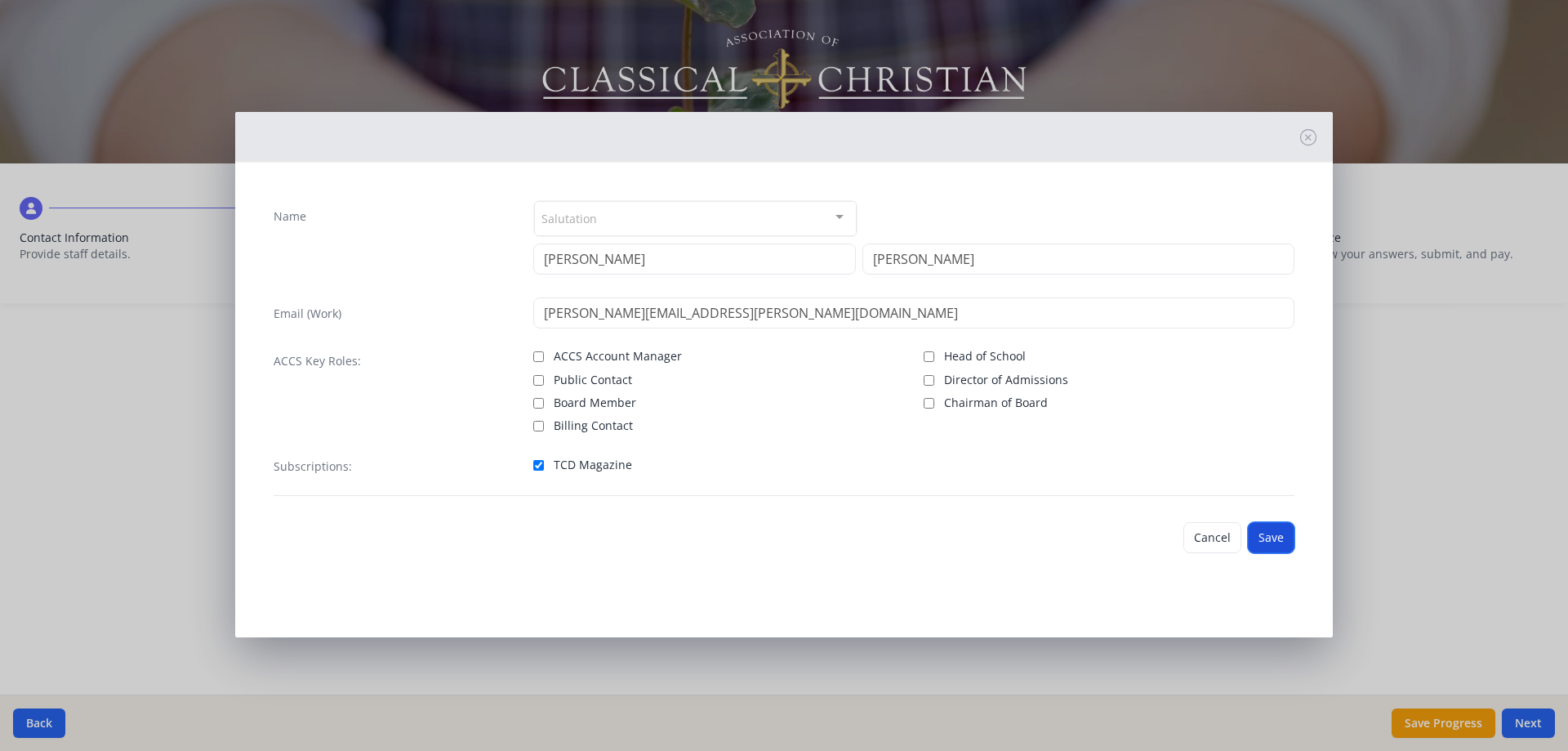
click at [1263, 528] on button "Save" at bounding box center [1271, 538] width 46 height 31
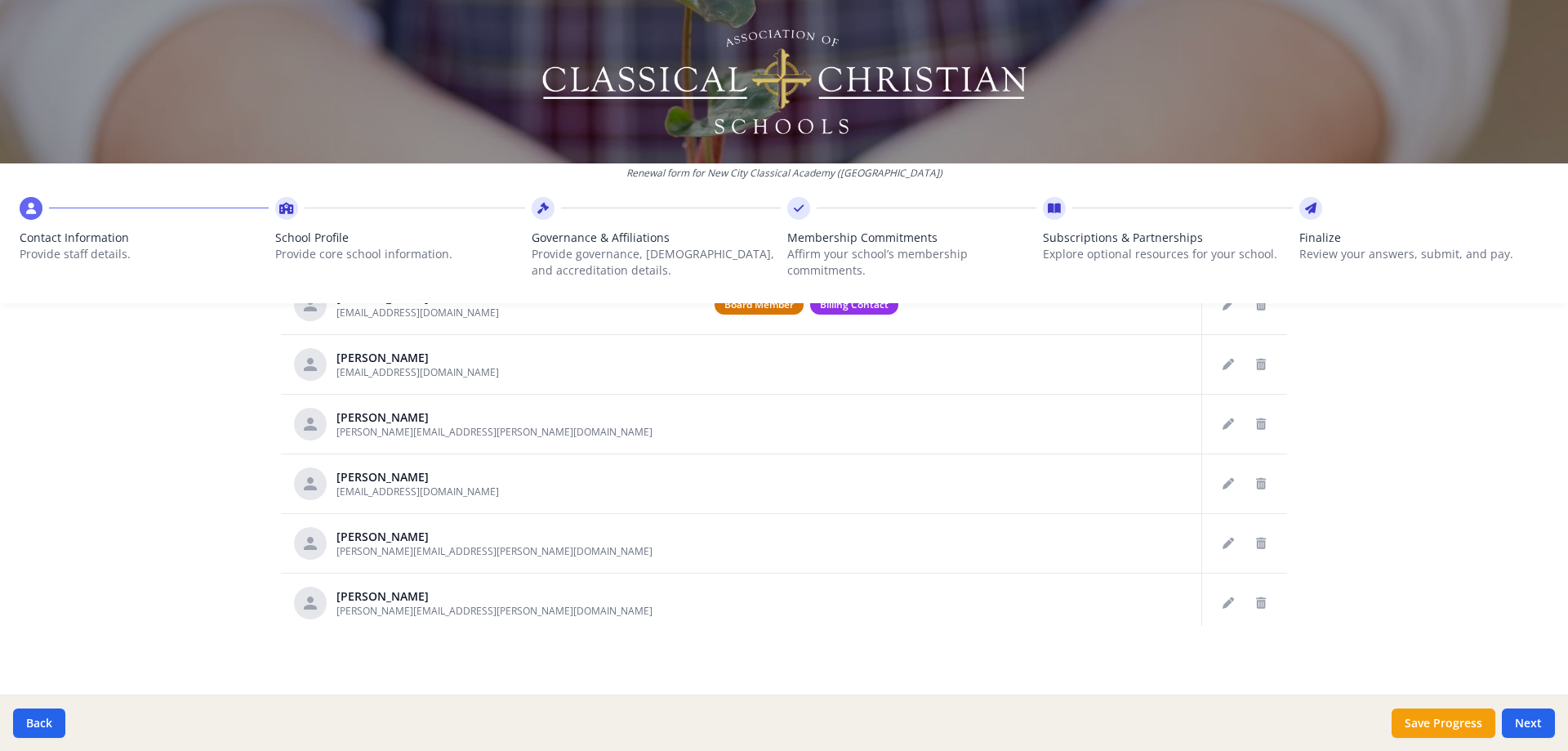
scroll to position [80, 0]
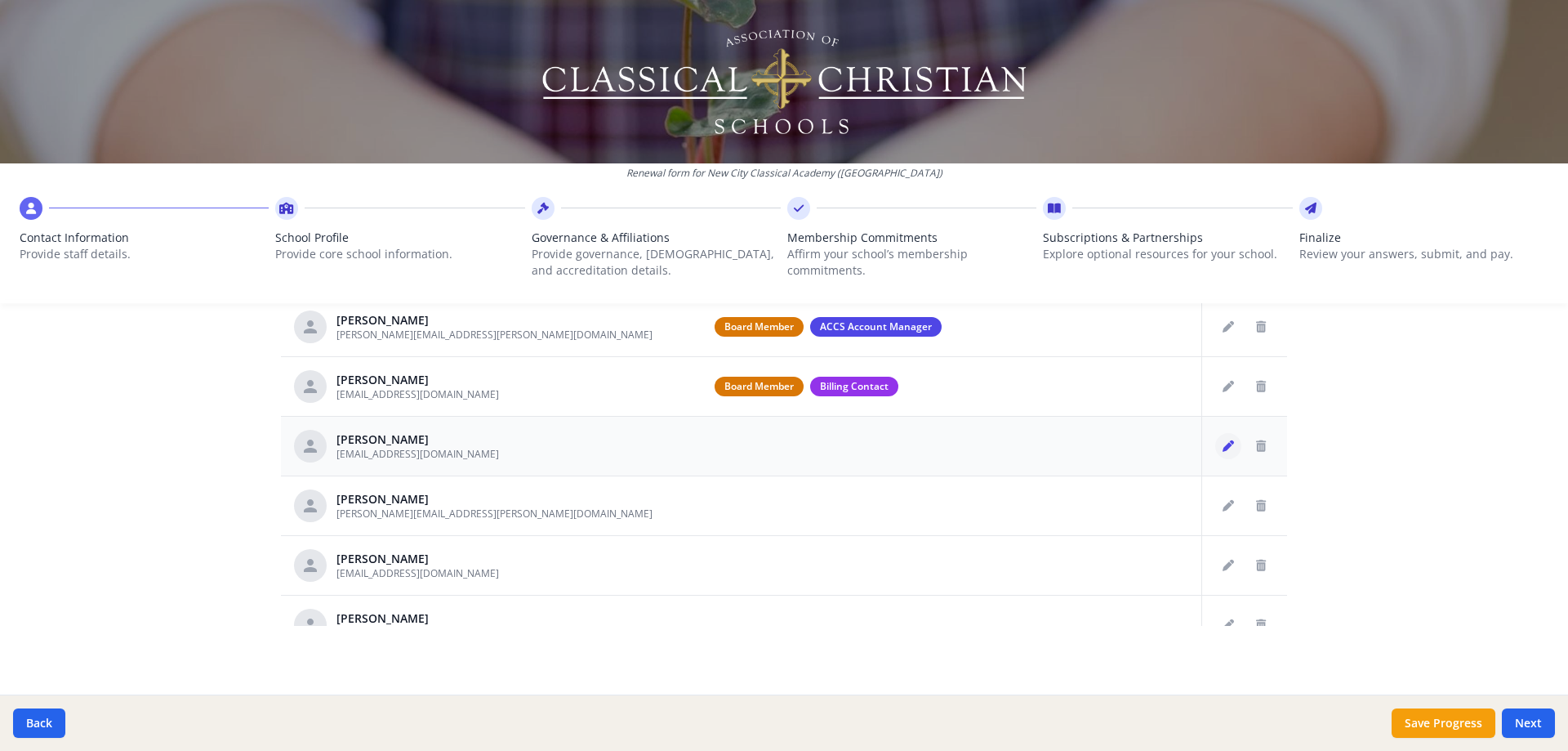
click at [1222, 450] on icon "Edit staff" at bounding box center [1227, 445] width 11 height 11
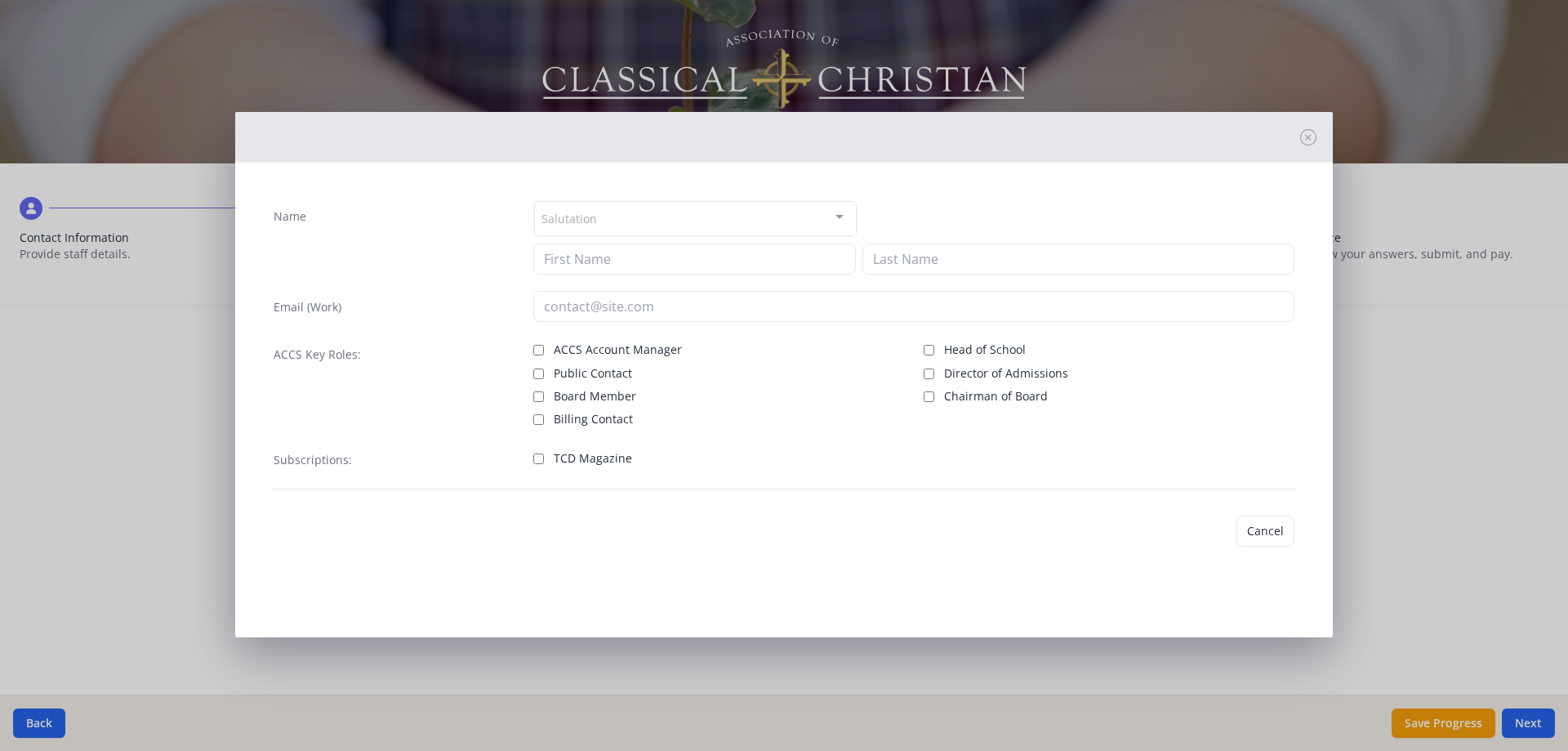
type input "[PERSON_NAME]"
type input "[EMAIL_ADDRESS][DOMAIN_NAME]"
click at [628, 472] on span "TCD Magazine" at bounding box center [593, 464] width 79 height 16
click at [543, 471] on input "TCD Magazine" at bounding box center [538, 465] width 10 height 10
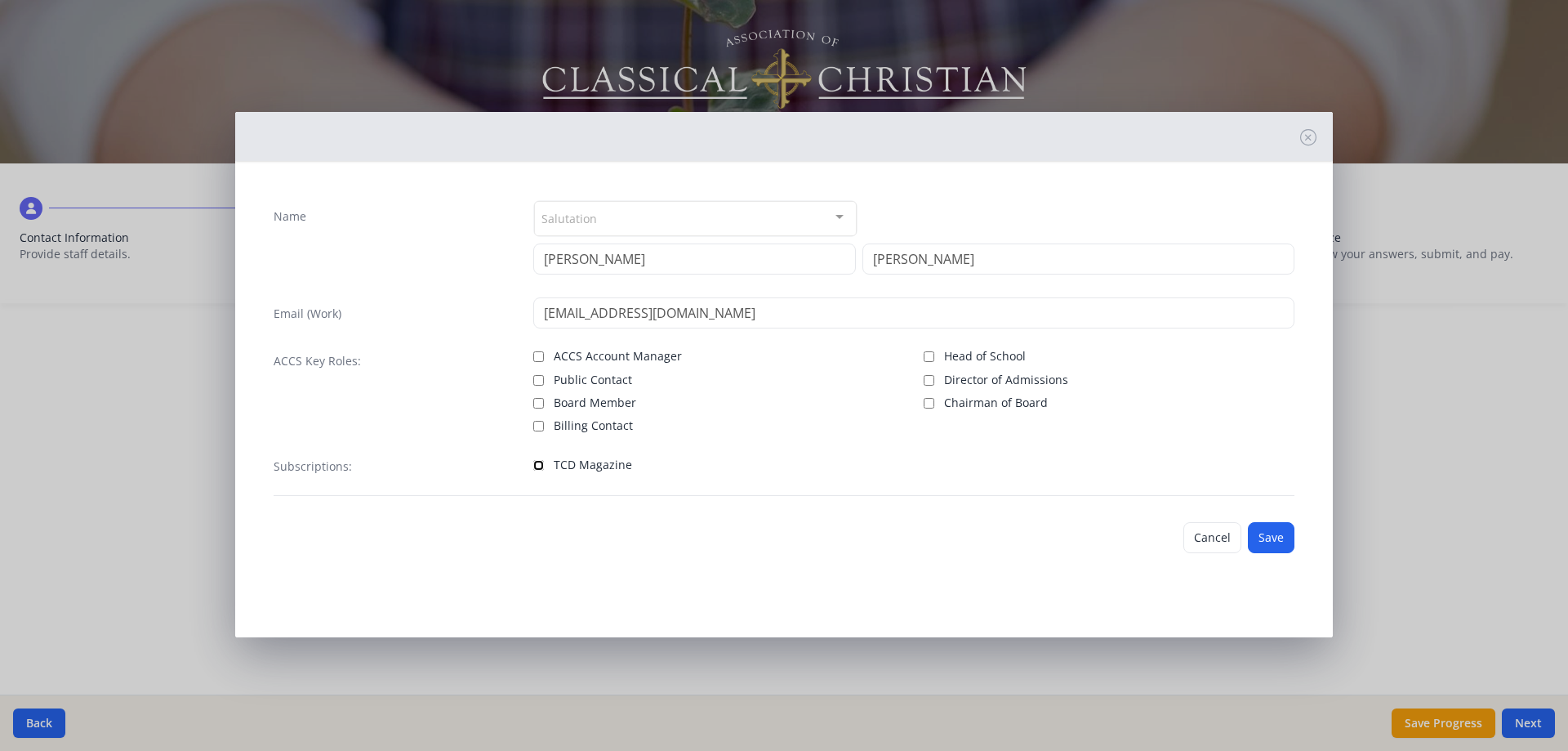
checkbox input "true"
click at [1268, 535] on button "Save" at bounding box center [1271, 538] width 46 height 31
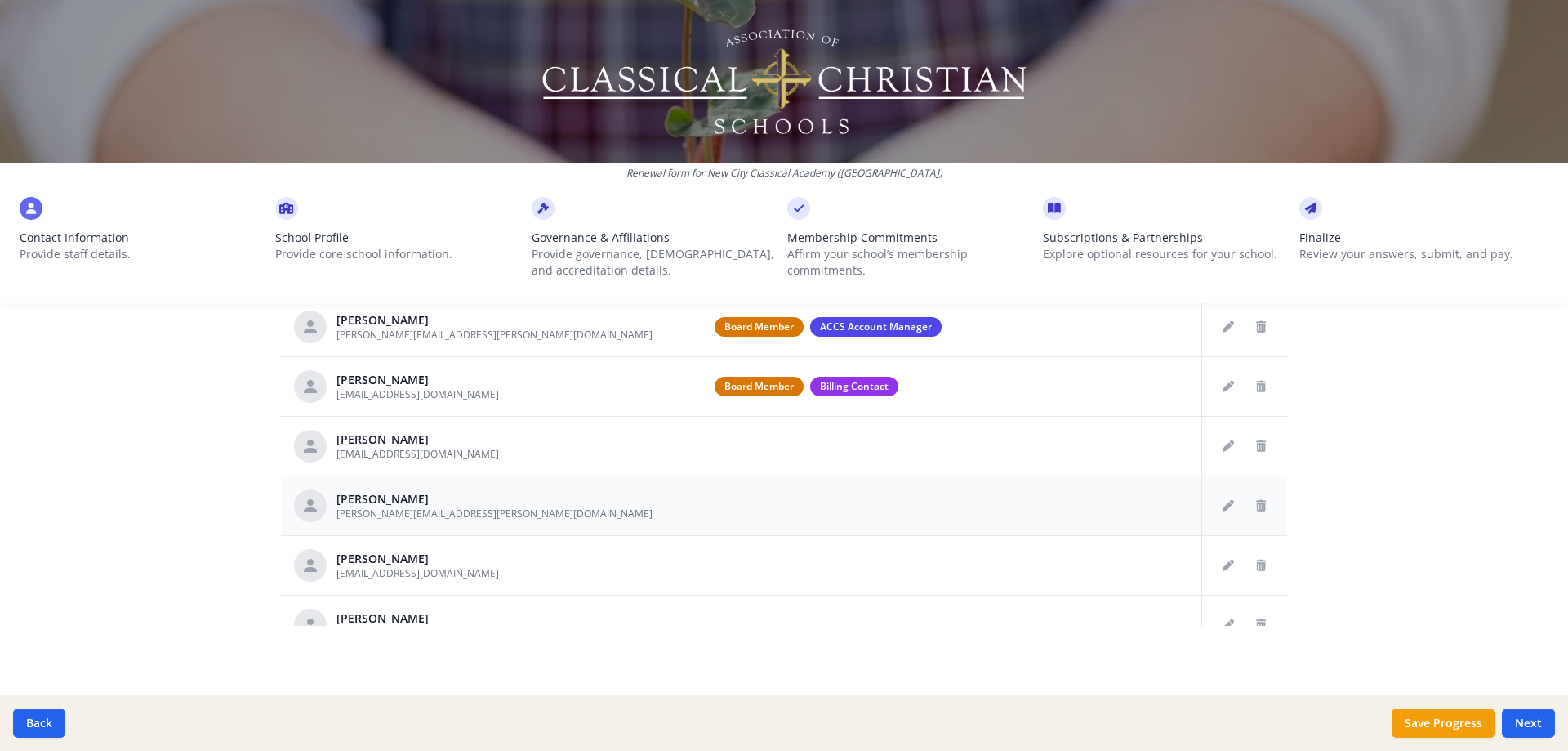
scroll to position [0, 0]
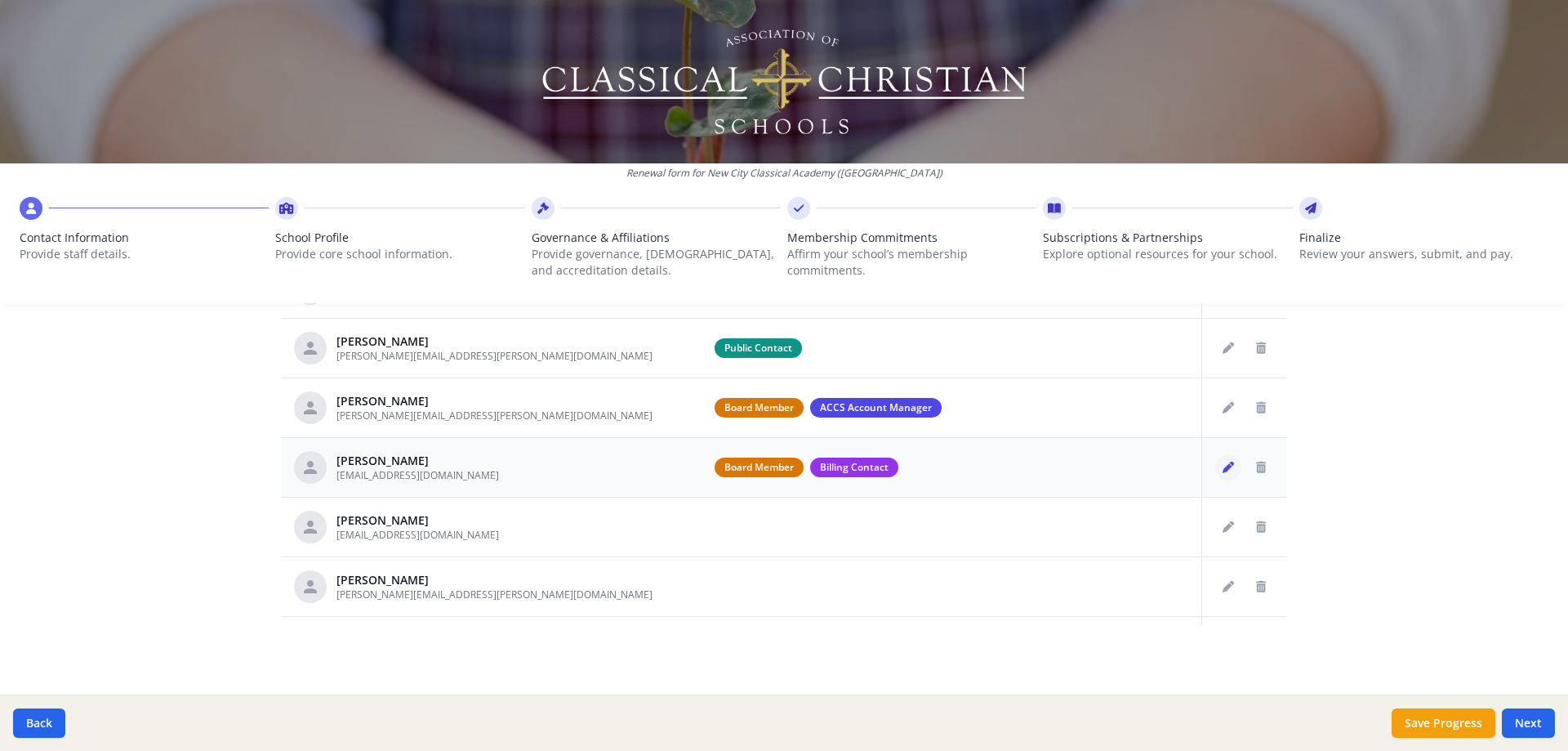
click at [1222, 471] on icon "Edit staff" at bounding box center [1227, 467] width 11 height 11
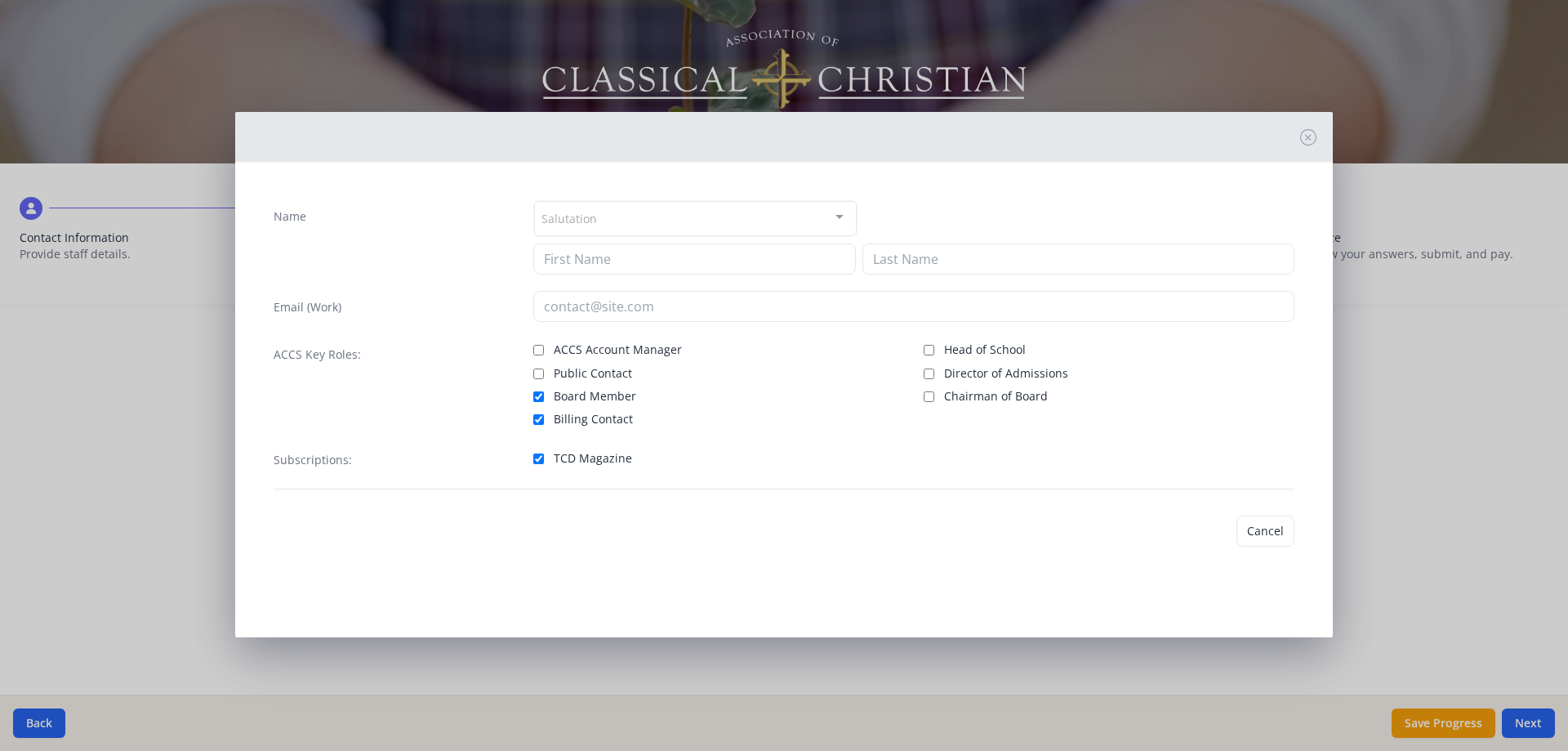
type input "[PERSON_NAME]"
type input "[EMAIL_ADDRESS][DOMAIN_NAME]"
checkbox input "true"
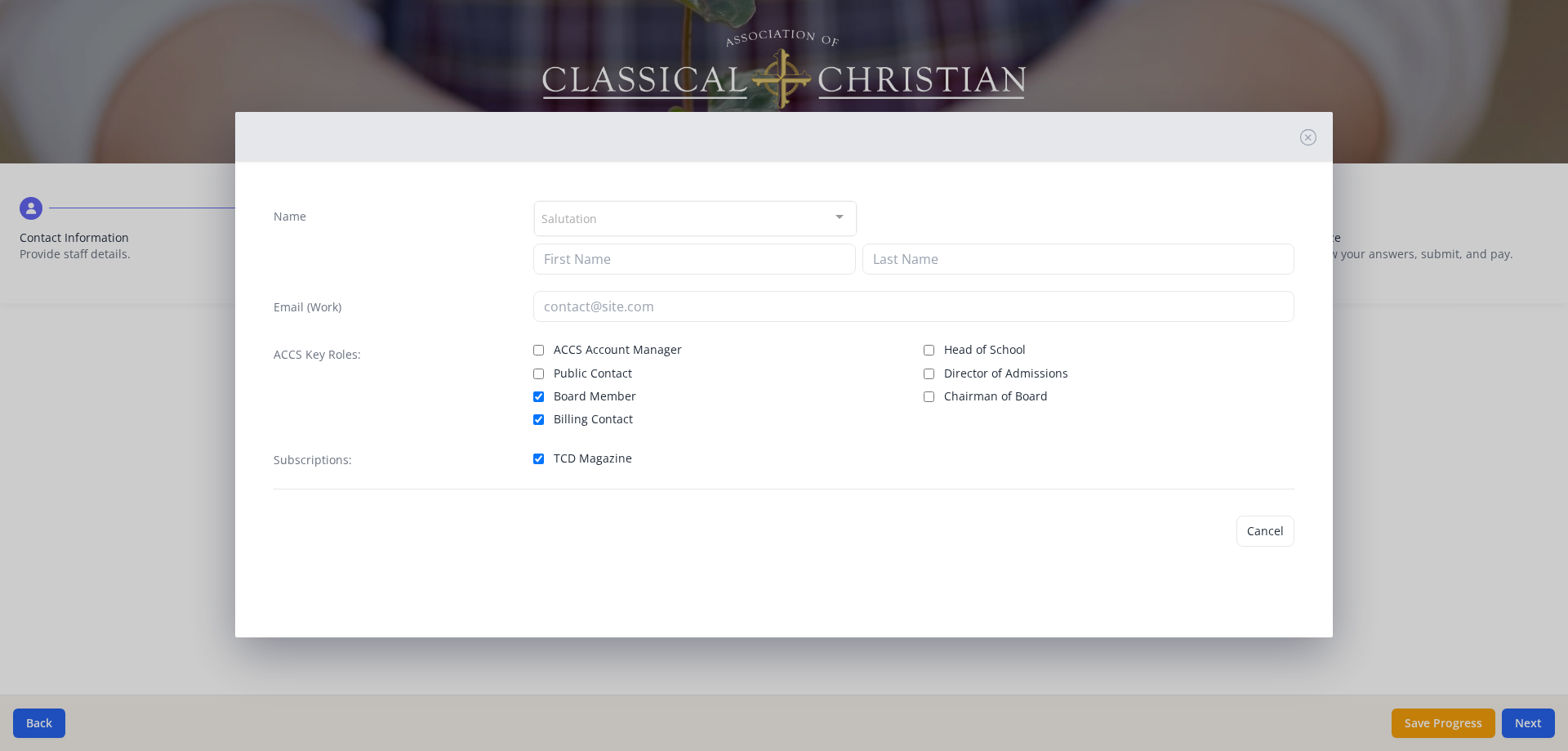
checkbox input "true"
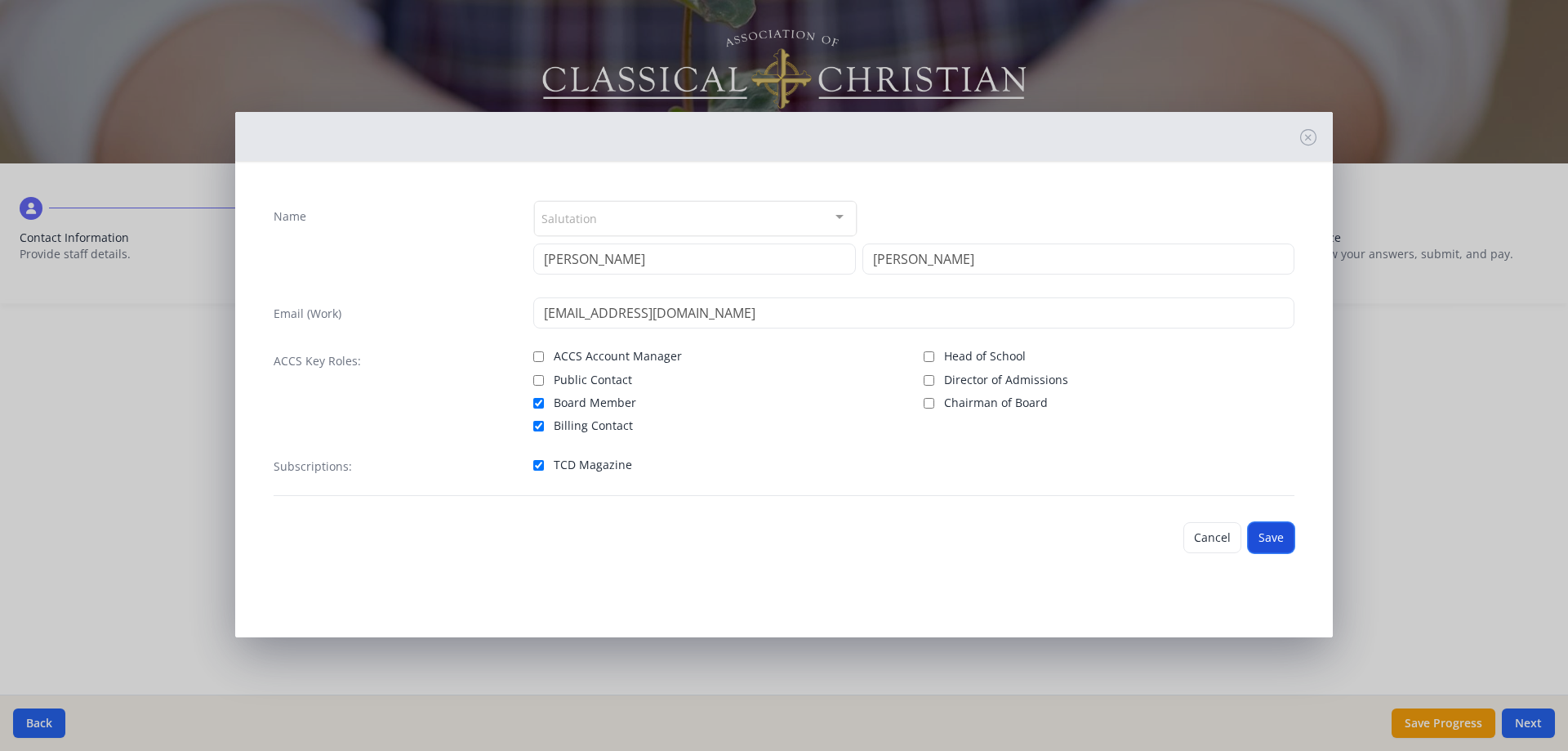
click at [1257, 533] on button "Save" at bounding box center [1271, 538] width 46 height 31
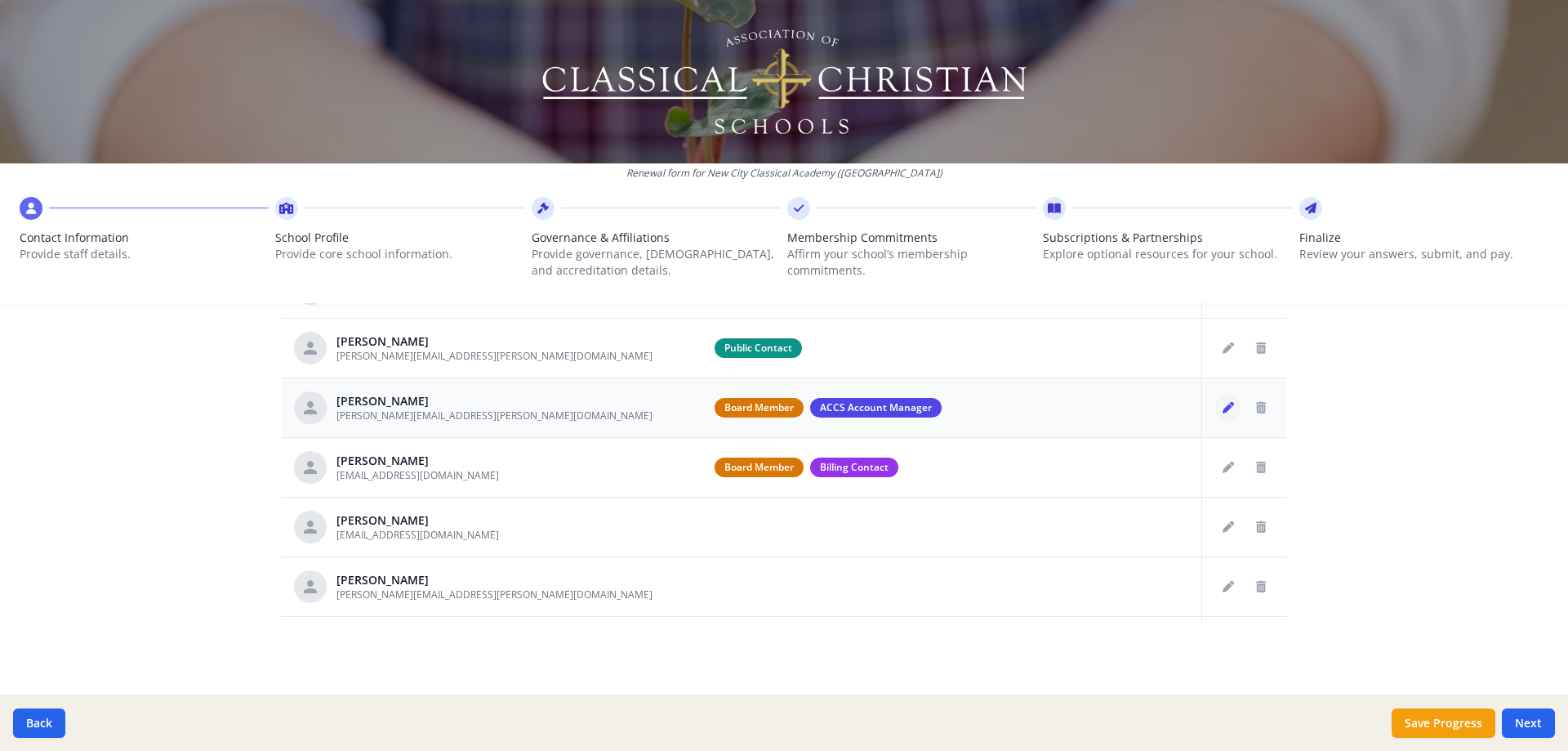
click at [1215, 414] on button "Edit staff" at bounding box center [1228, 408] width 27 height 27
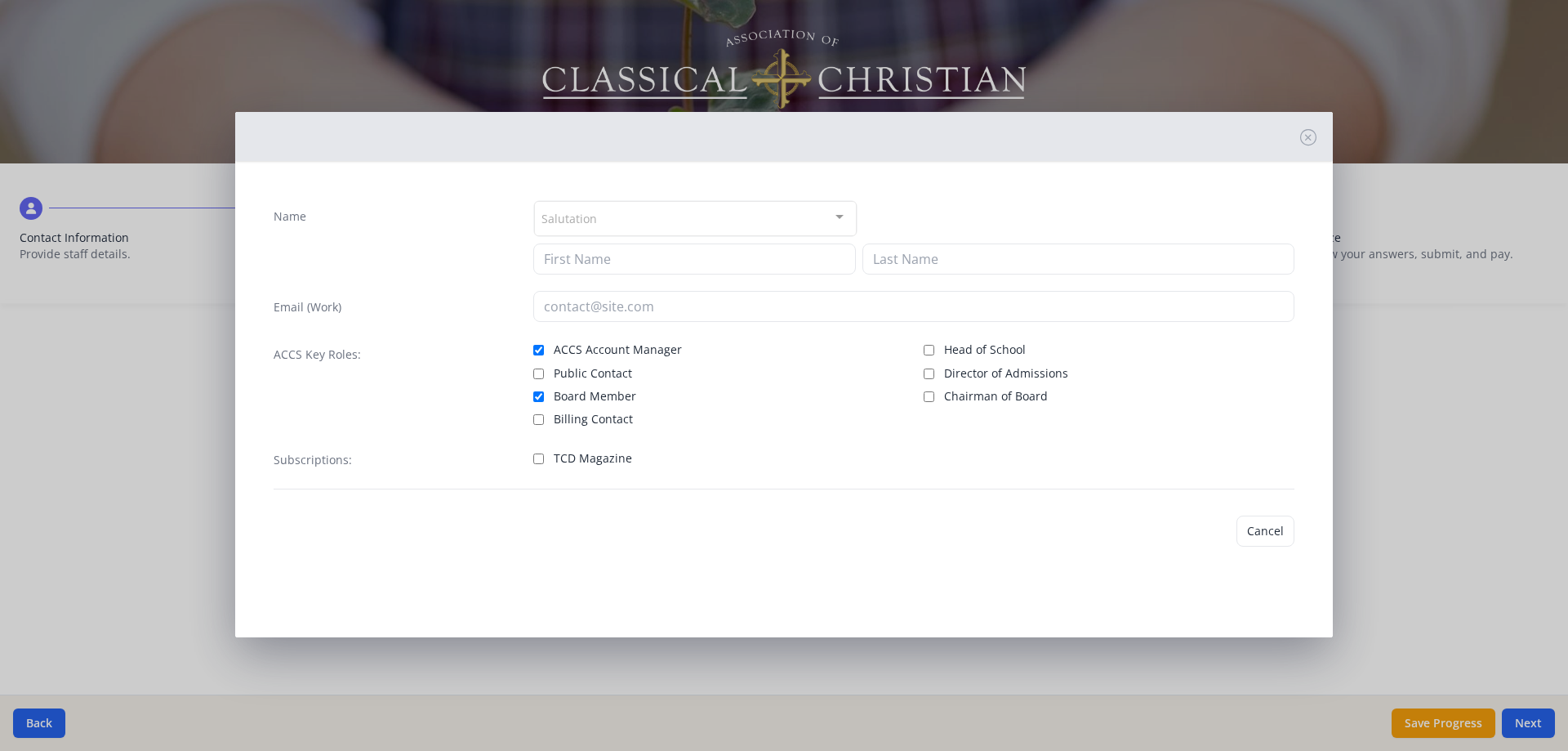
type input "[PERSON_NAME]"
type input "[PERSON_NAME][EMAIL_ADDRESS][PERSON_NAME][DOMAIN_NAME]"
checkbox input "true"
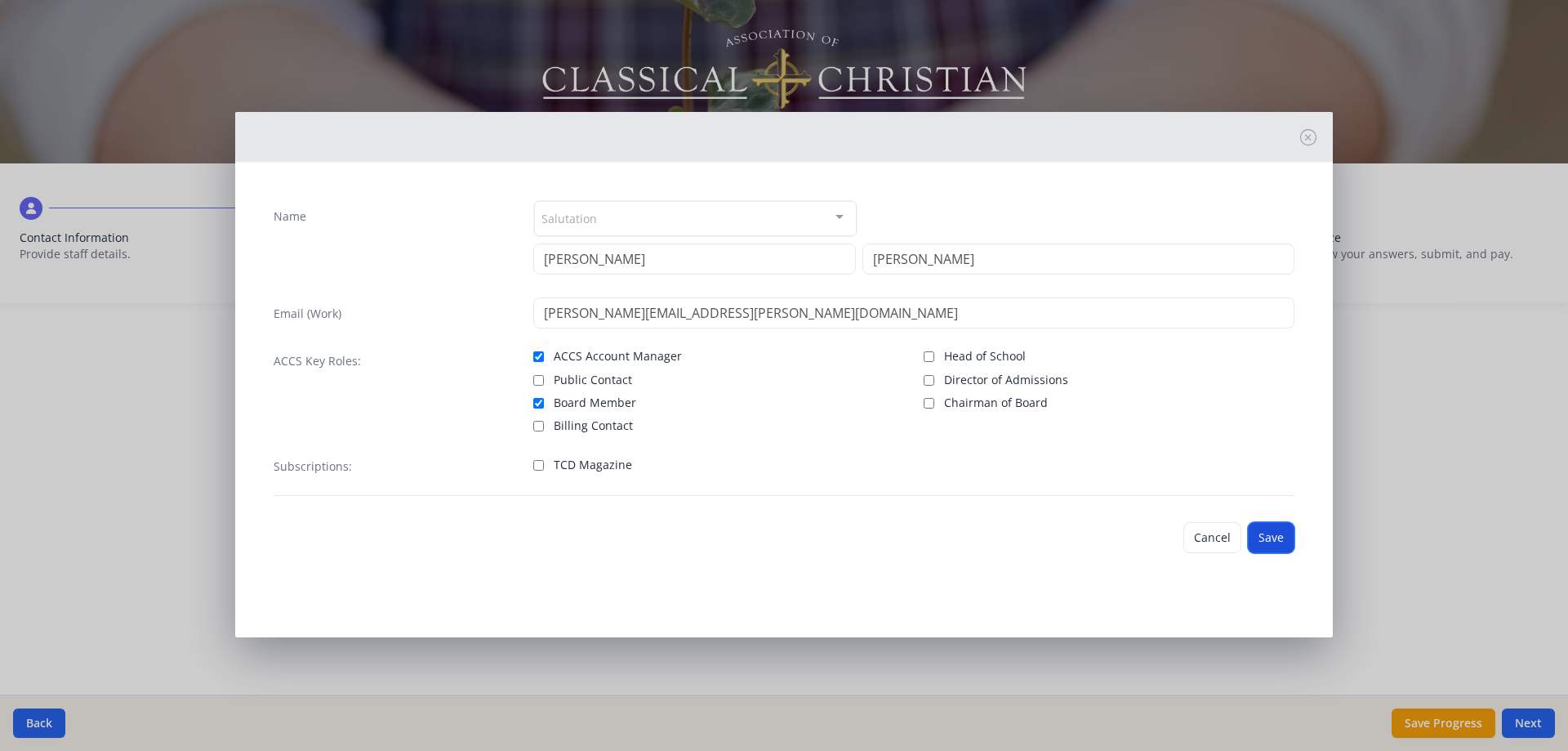
click at [1268, 541] on button "Save" at bounding box center [1271, 538] width 46 height 31
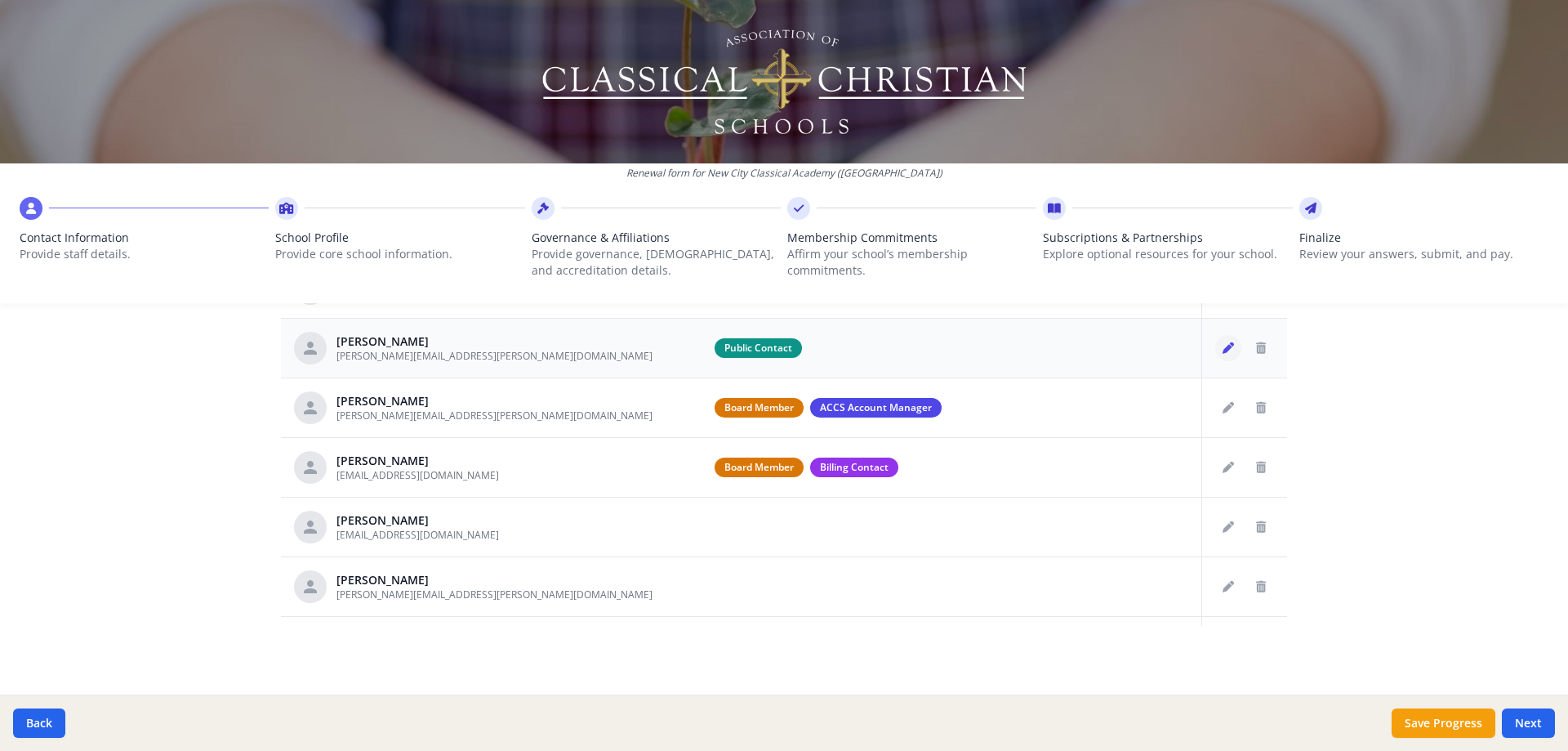
click at [1215, 354] on button "Edit staff" at bounding box center [1228, 348] width 27 height 27
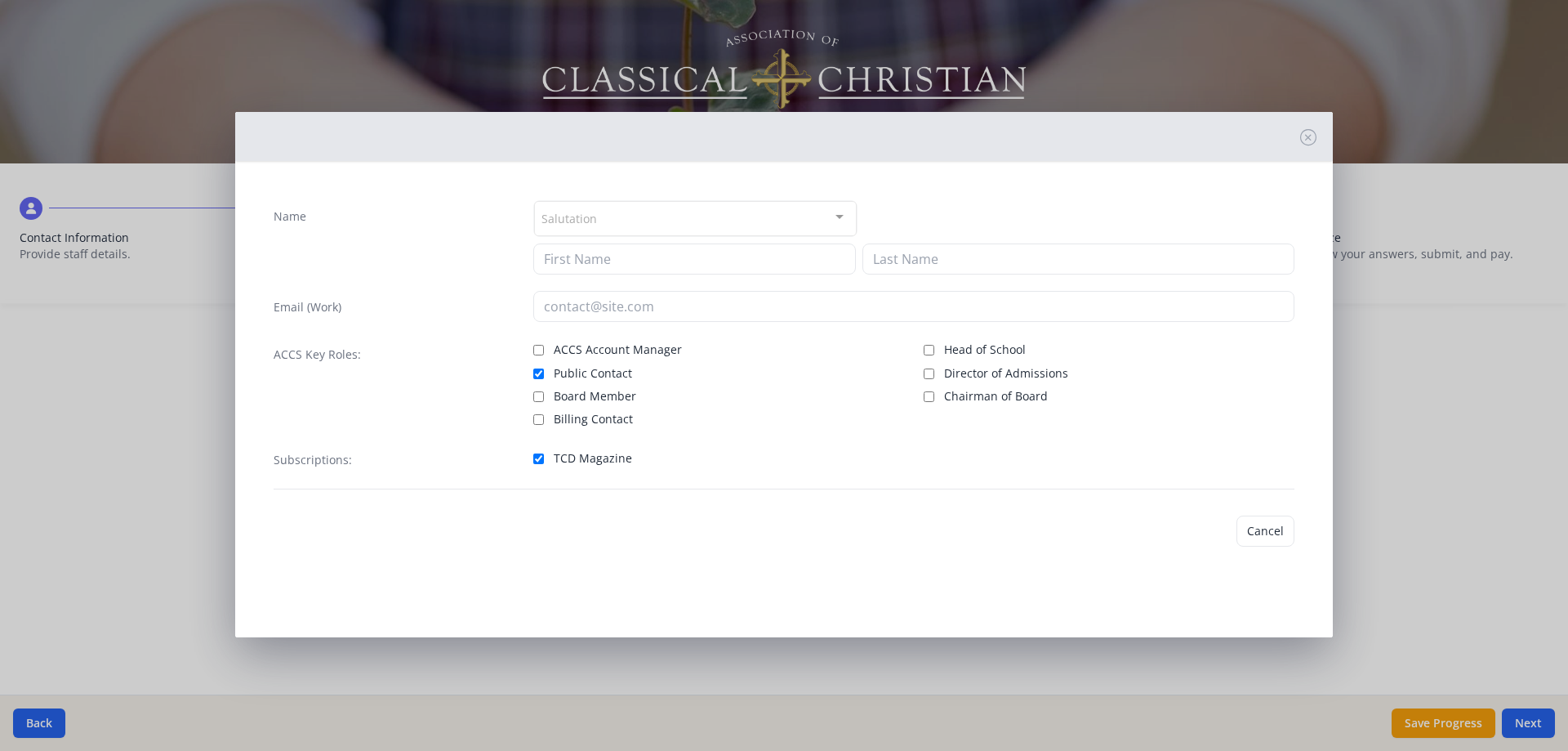
type input "[PERSON_NAME]"
type input "[PERSON_NAME][EMAIL_ADDRESS][PERSON_NAME][DOMAIN_NAME]"
checkbox input "true"
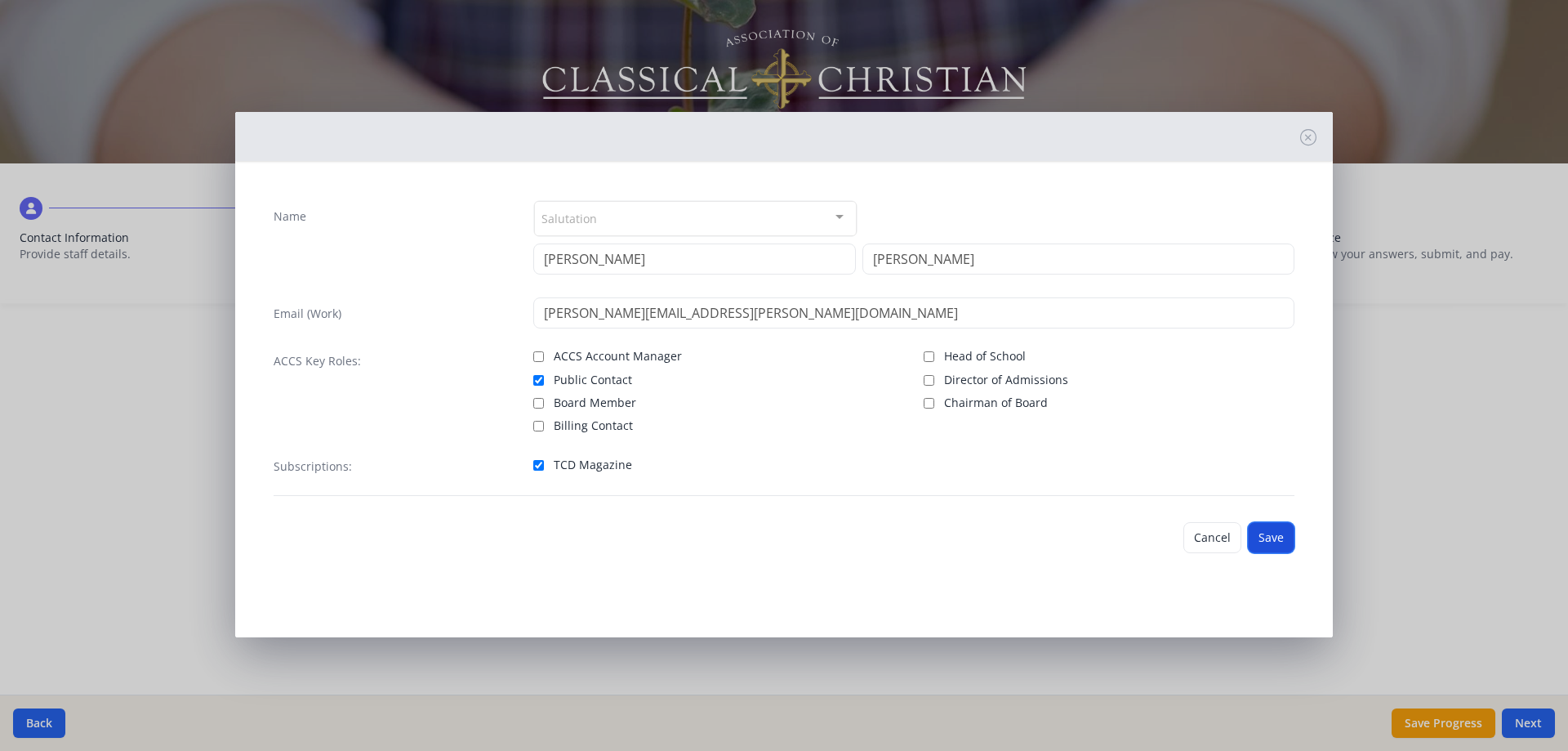
click at [1271, 533] on button "Save" at bounding box center [1271, 538] width 46 height 31
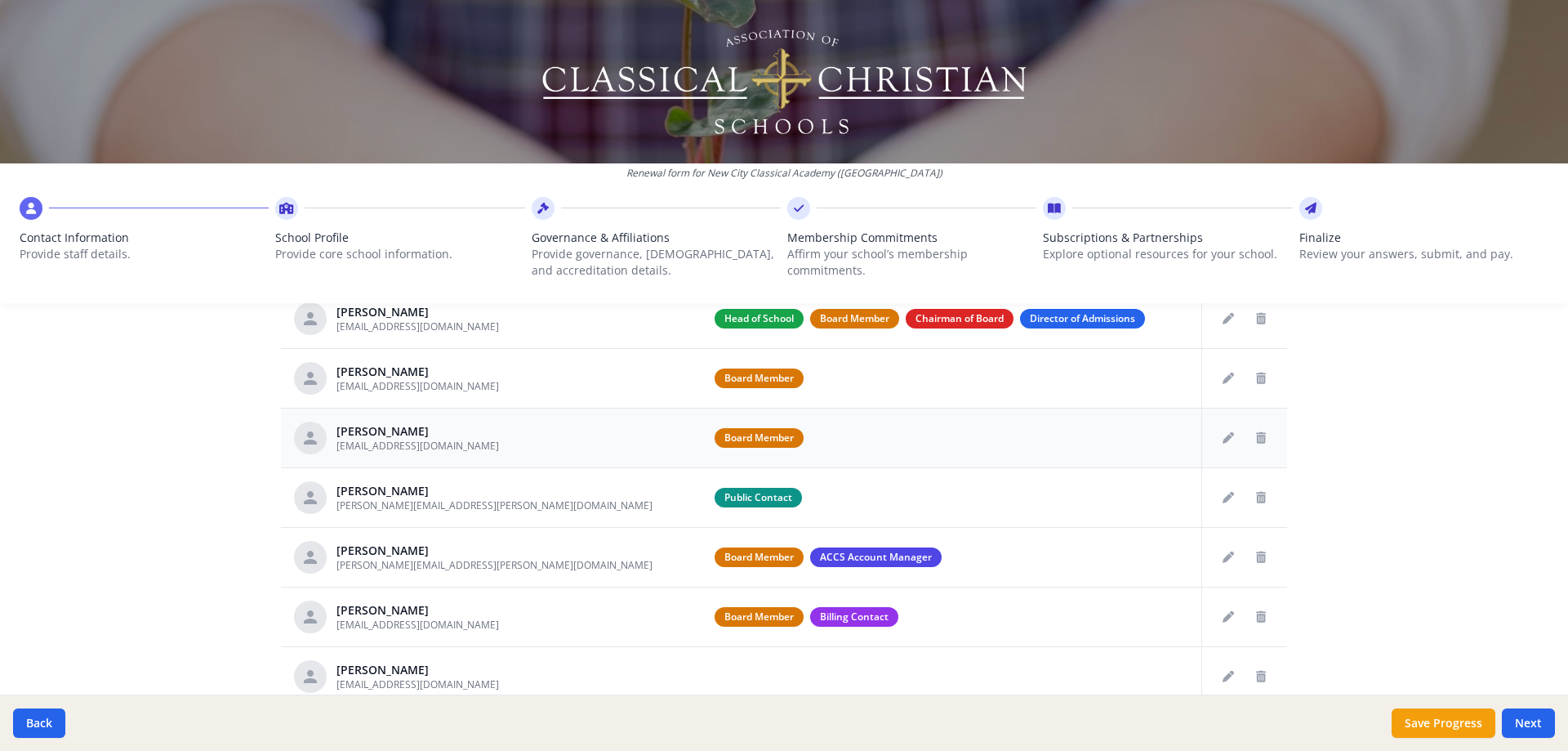
scroll to position [682, 0]
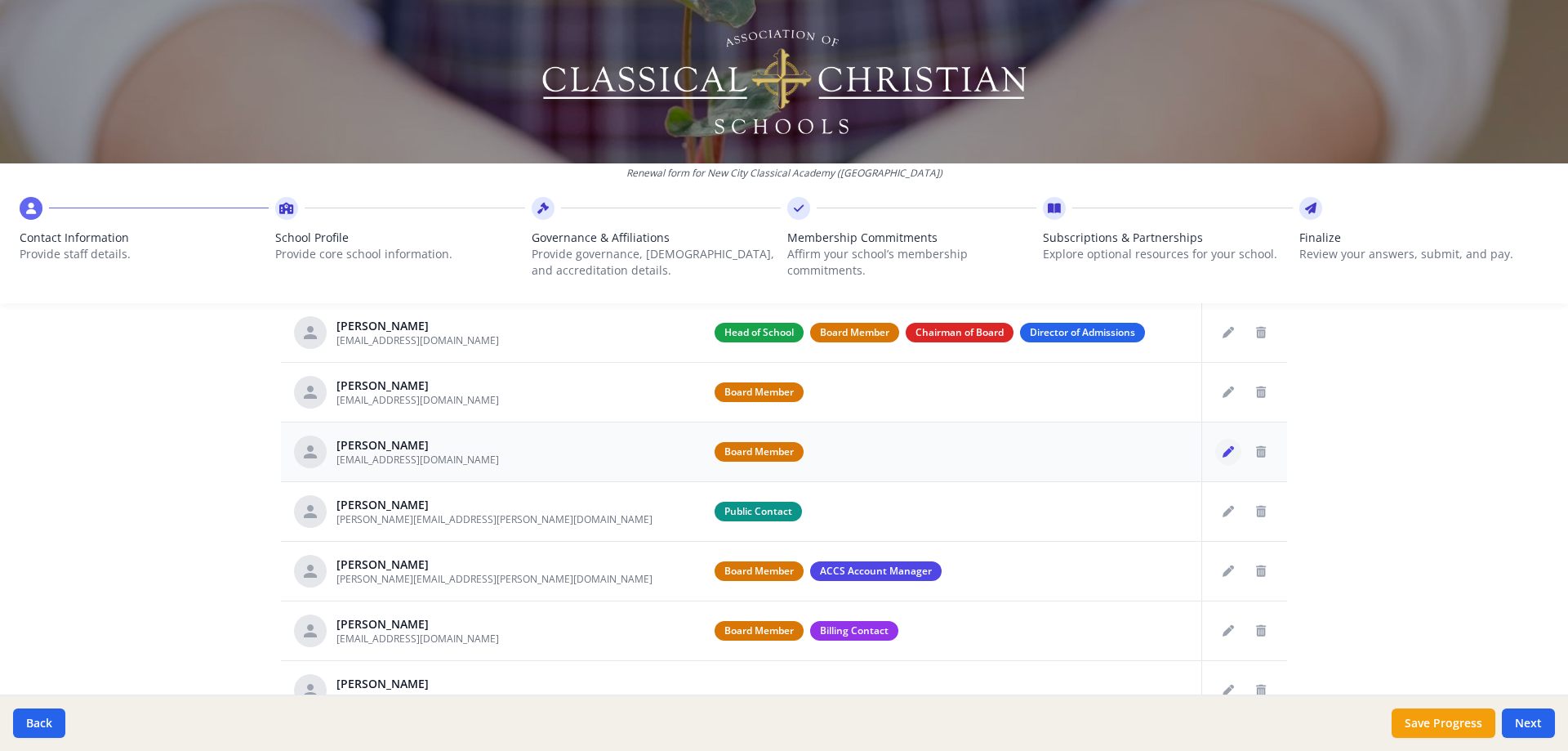
click at [1215, 447] on button "Edit staff" at bounding box center [1228, 451] width 27 height 27
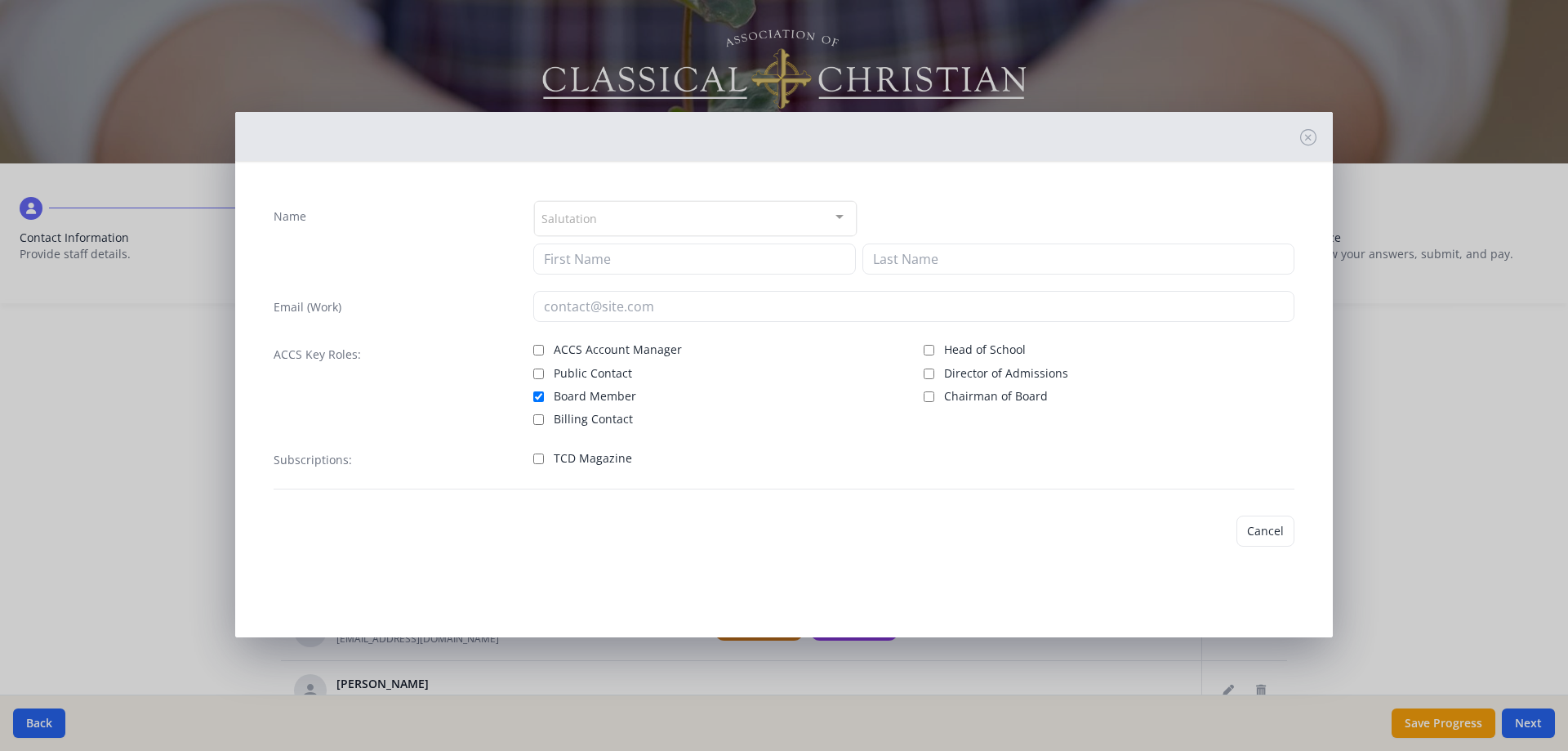
type input "[PERSON_NAME]"
type input "[EMAIL_ADDRESS][DOMAIN_NAME]"
checkbox input "true"
click at [623, 461] on span "TCD Magazine" at bounding box center [593, 462] width 79 height 16
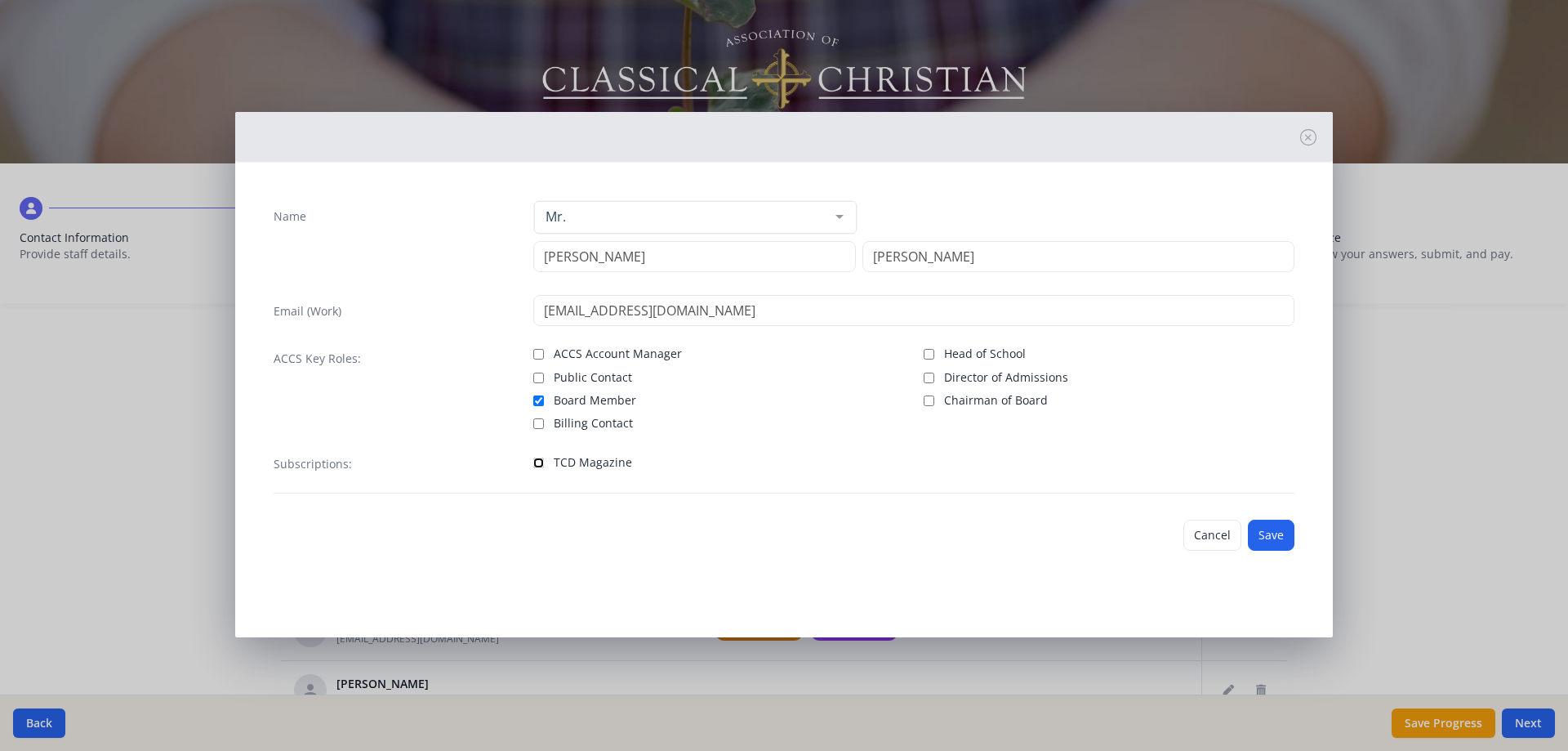
click at [543, 461] on input "TCD Magazine" at bounding box center [538, 462] width 10 height 10
checkbox input "true"
click at [1263, 527] on button "Save" at bounding box center [1271, 535] width 46 height 31
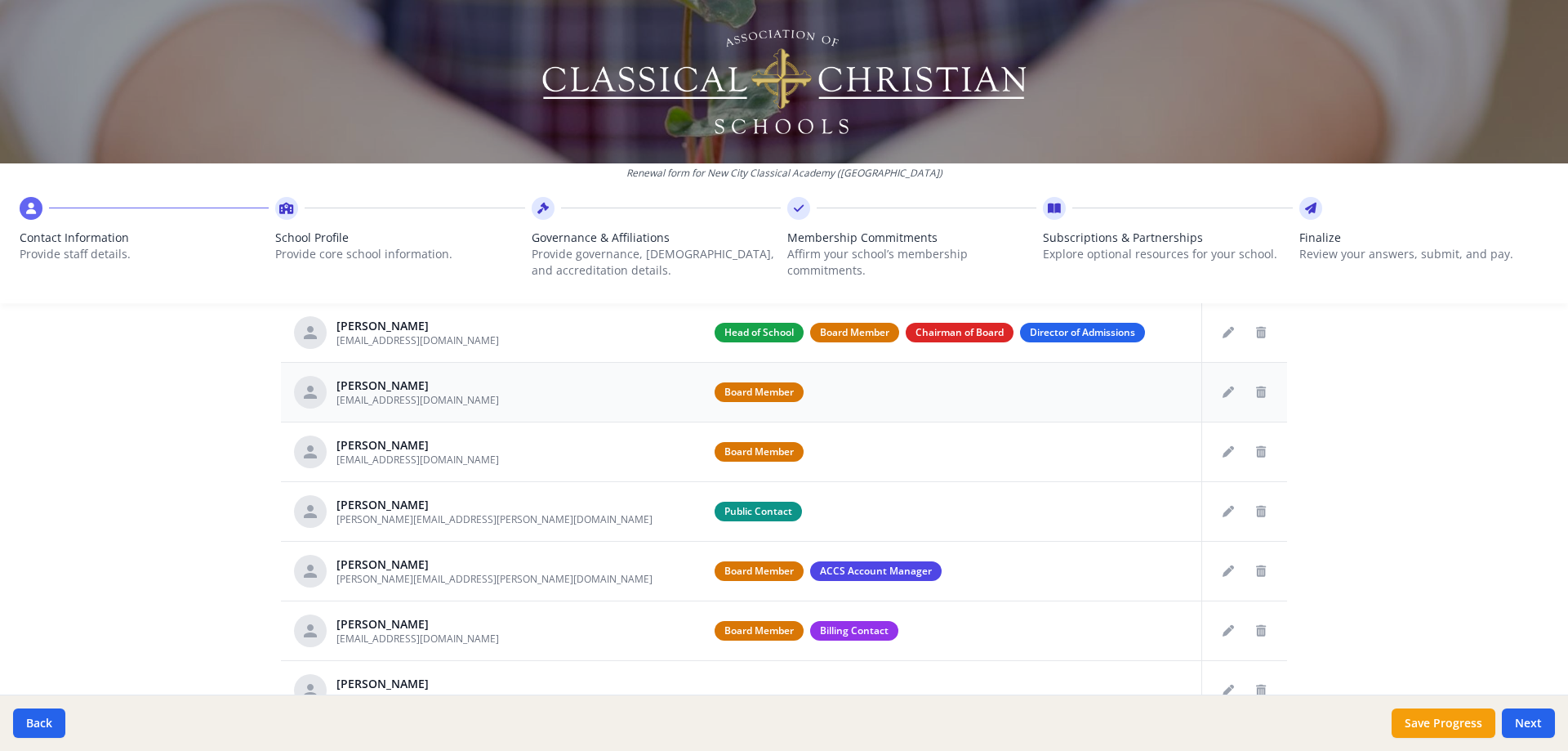
click at [1203, 399] on td at bounding box center [1245, 392] width 86 height 60
click at [1222, 394] on icon "Edit staff" at bounding box center [1227, 391] width 11 height 11
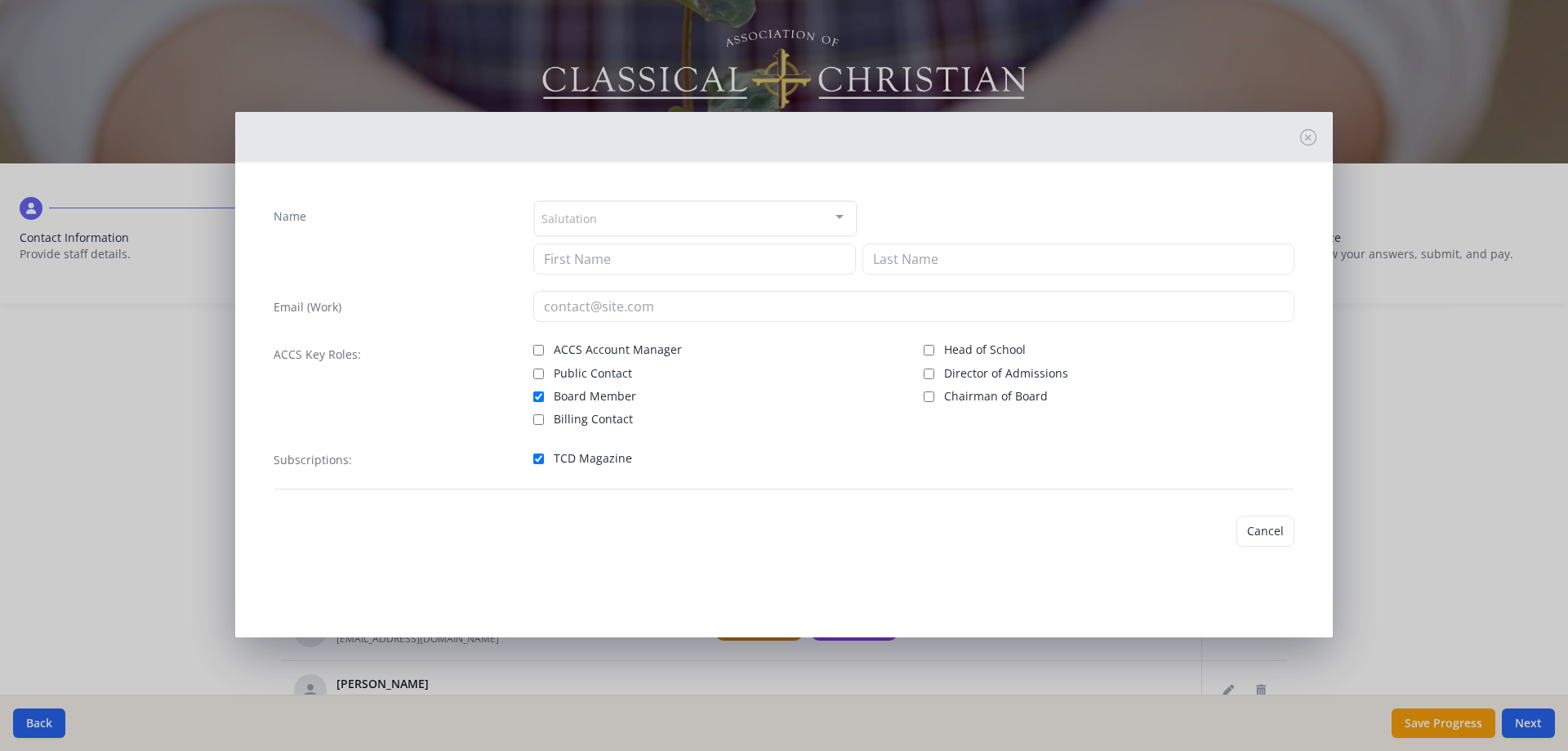
type input "[PERSON_NAME]"
type input "[EMAIL_ADDRESS][DOMAIN_NAME]"
checkbox input "true"
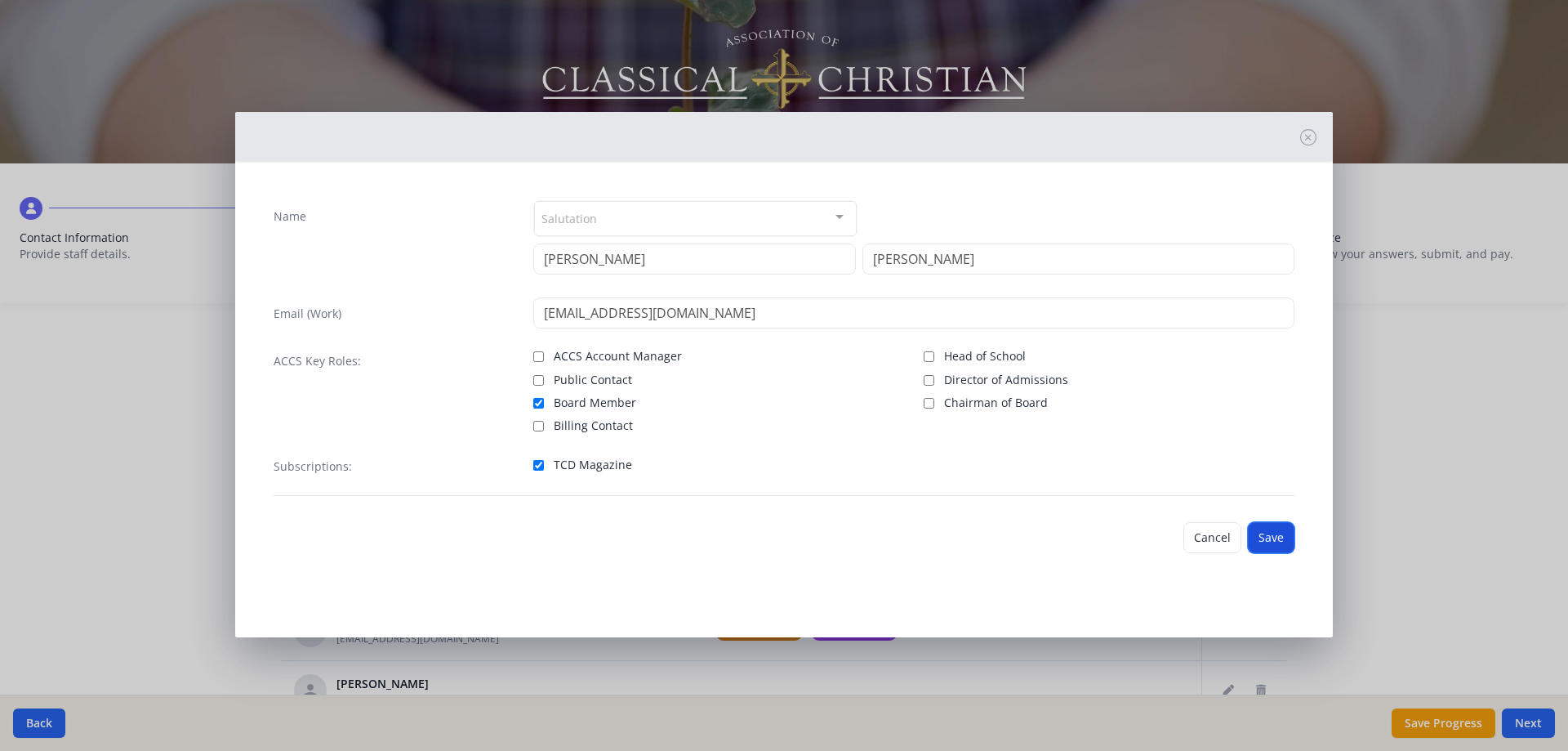
click at [1268, 531] on button "Save" at bounding box center [1271, 538] width 46 height 31
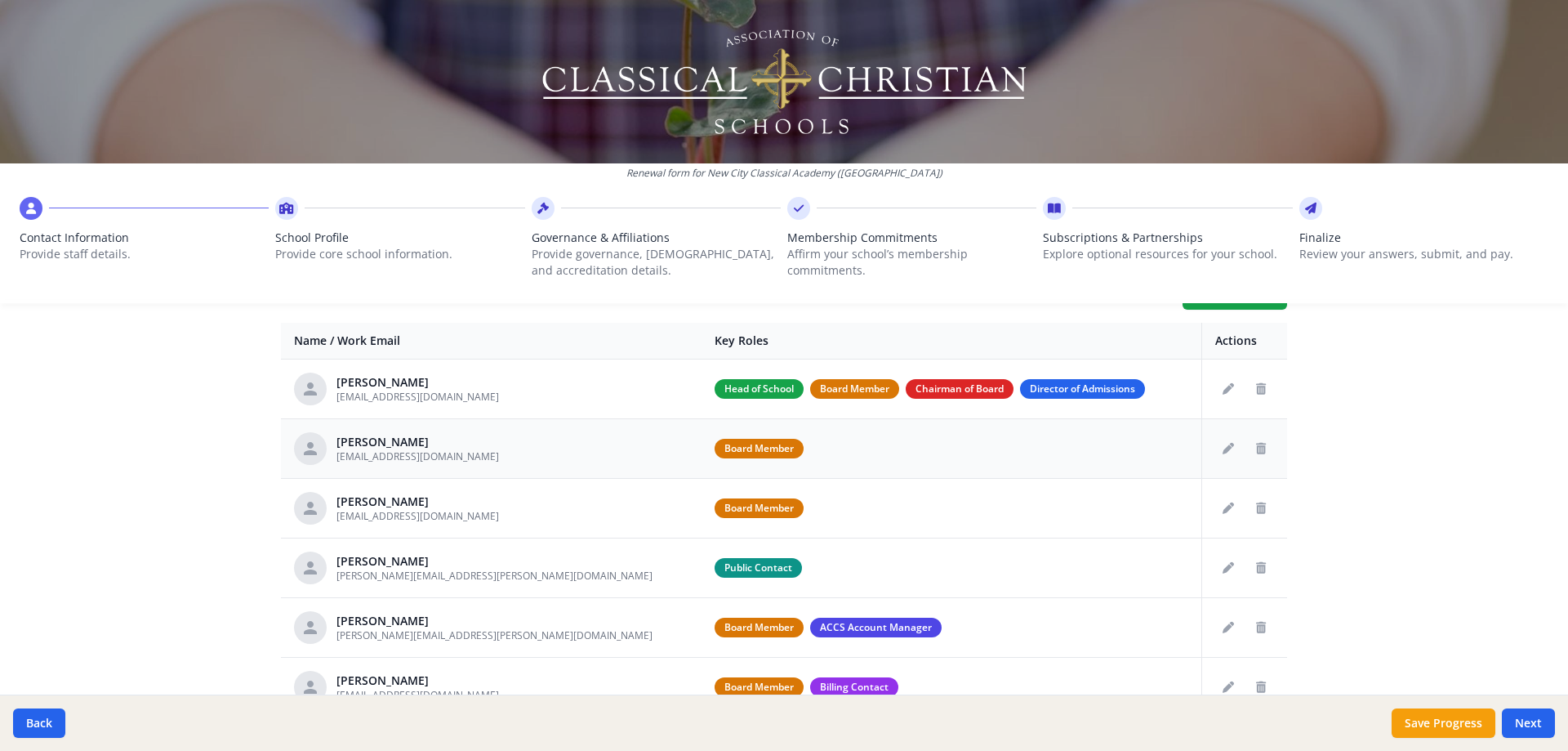
scroll to position [600, 0]
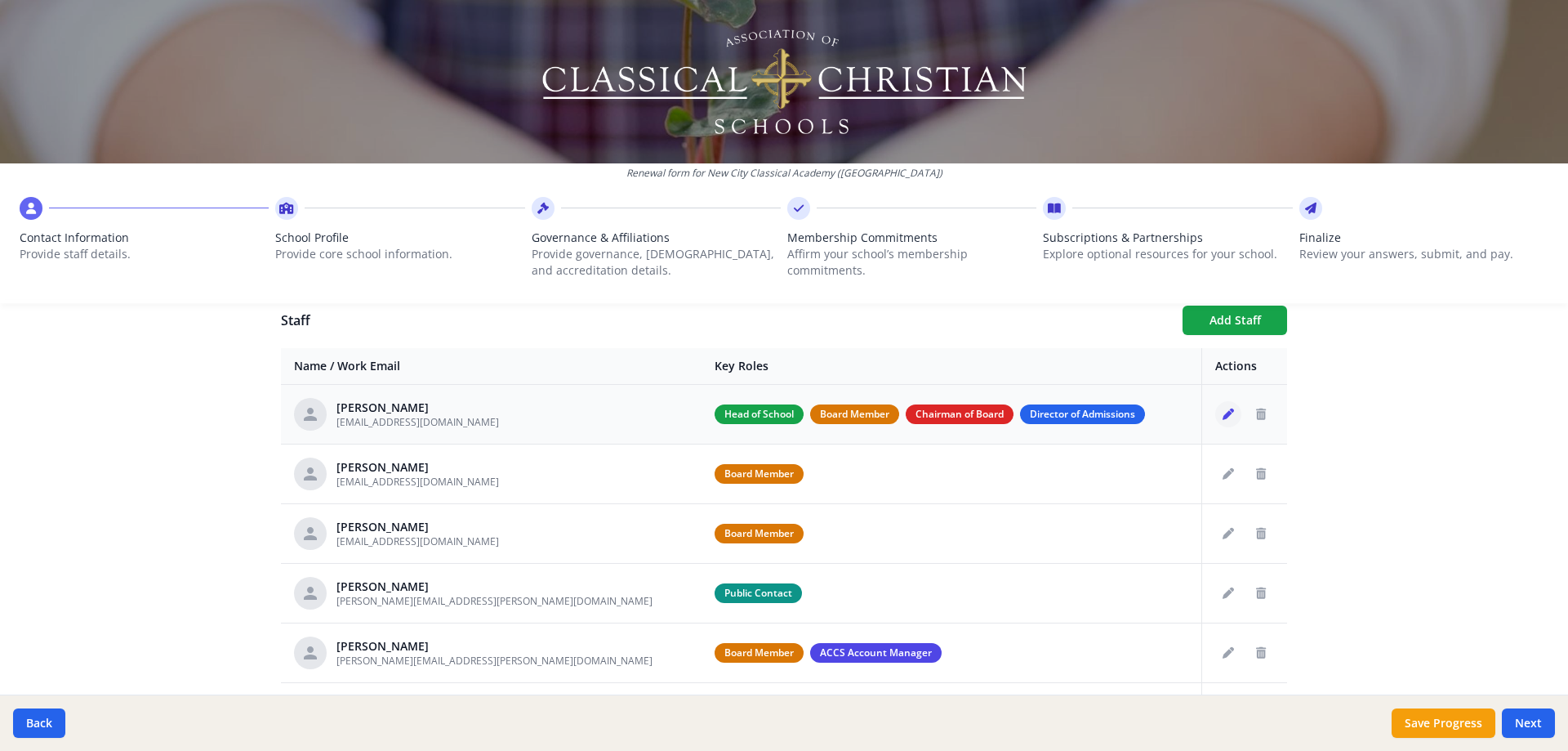
click at [1222, 414] on icon "Edit staff" at bounding box center [1227, 414] width 11 height 11
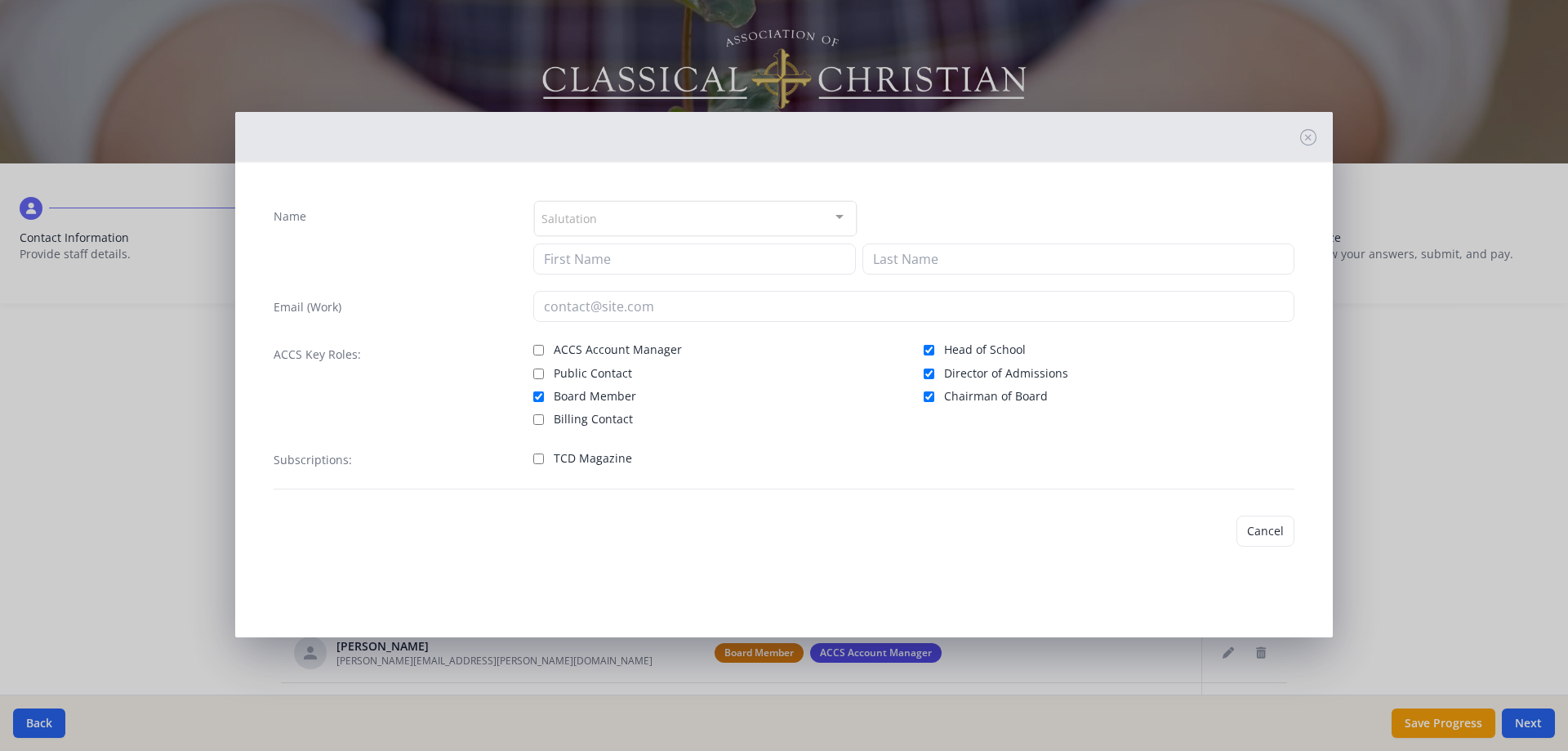
type input "[PERSON_NAME]"
type input "[EMAIL_ADDRESS][DOMAIN_NAME]"
checkbox input "true"
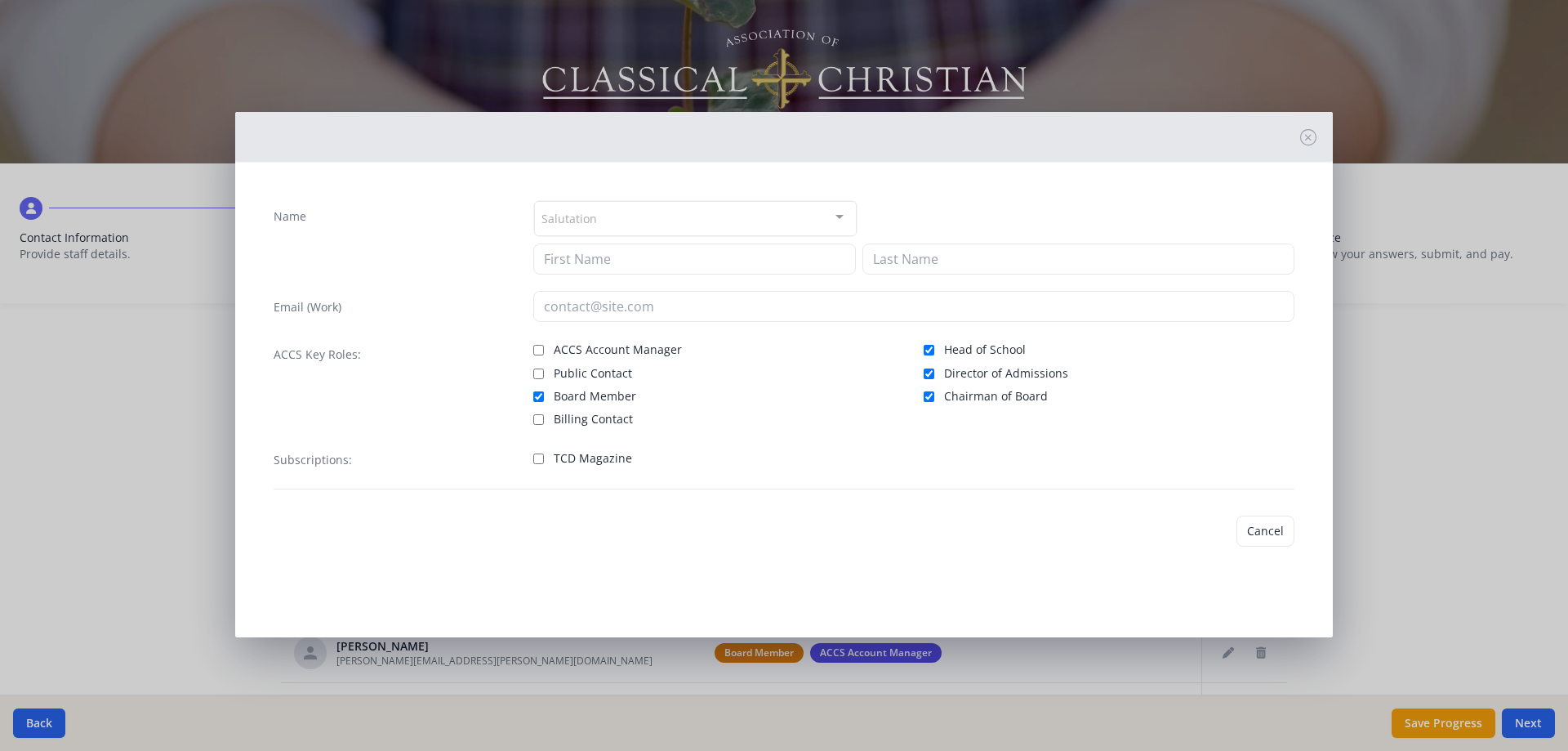
checkbox input "true"
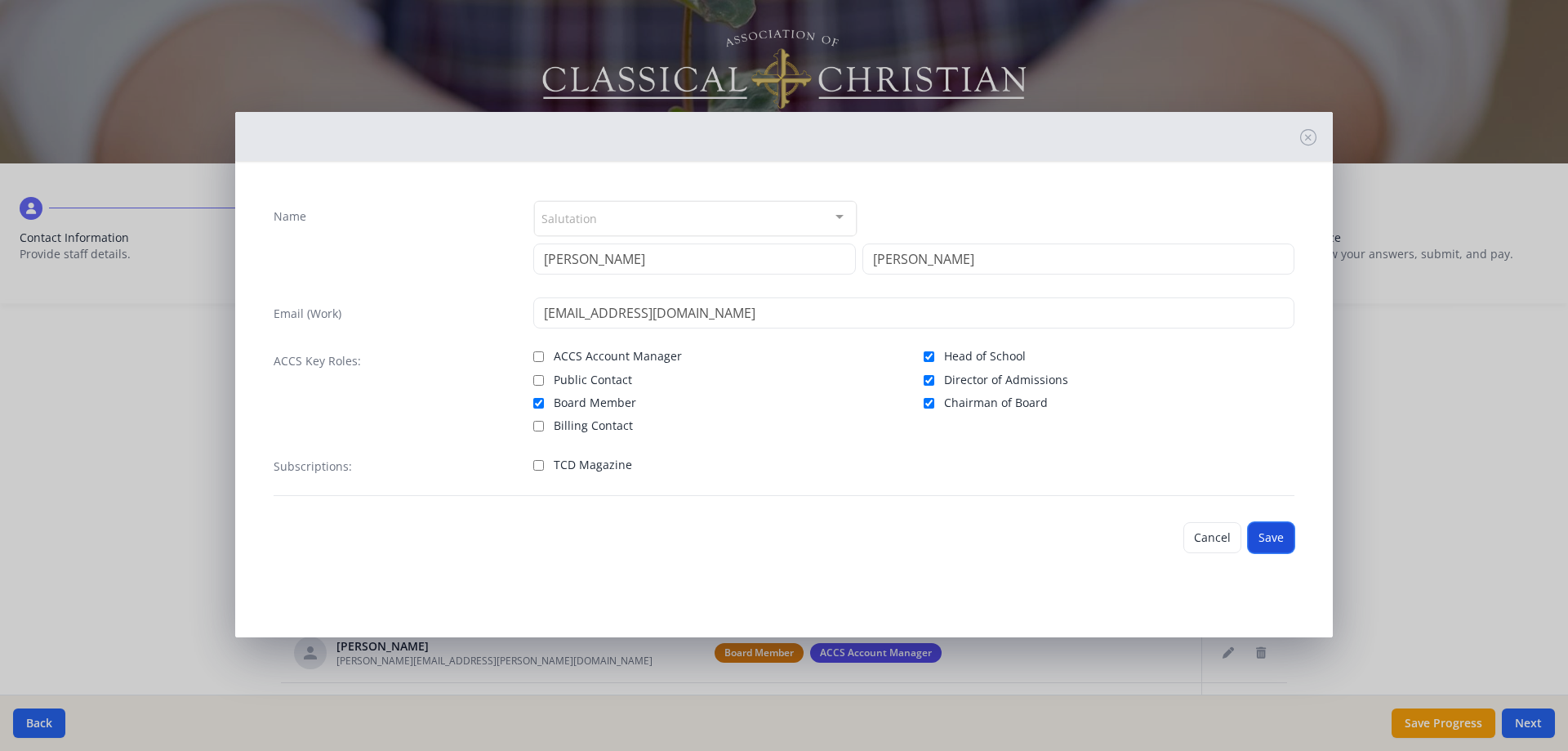
click at [1286, 535] on button "Save" at bounding box center [1271, 538] width 46 height 31
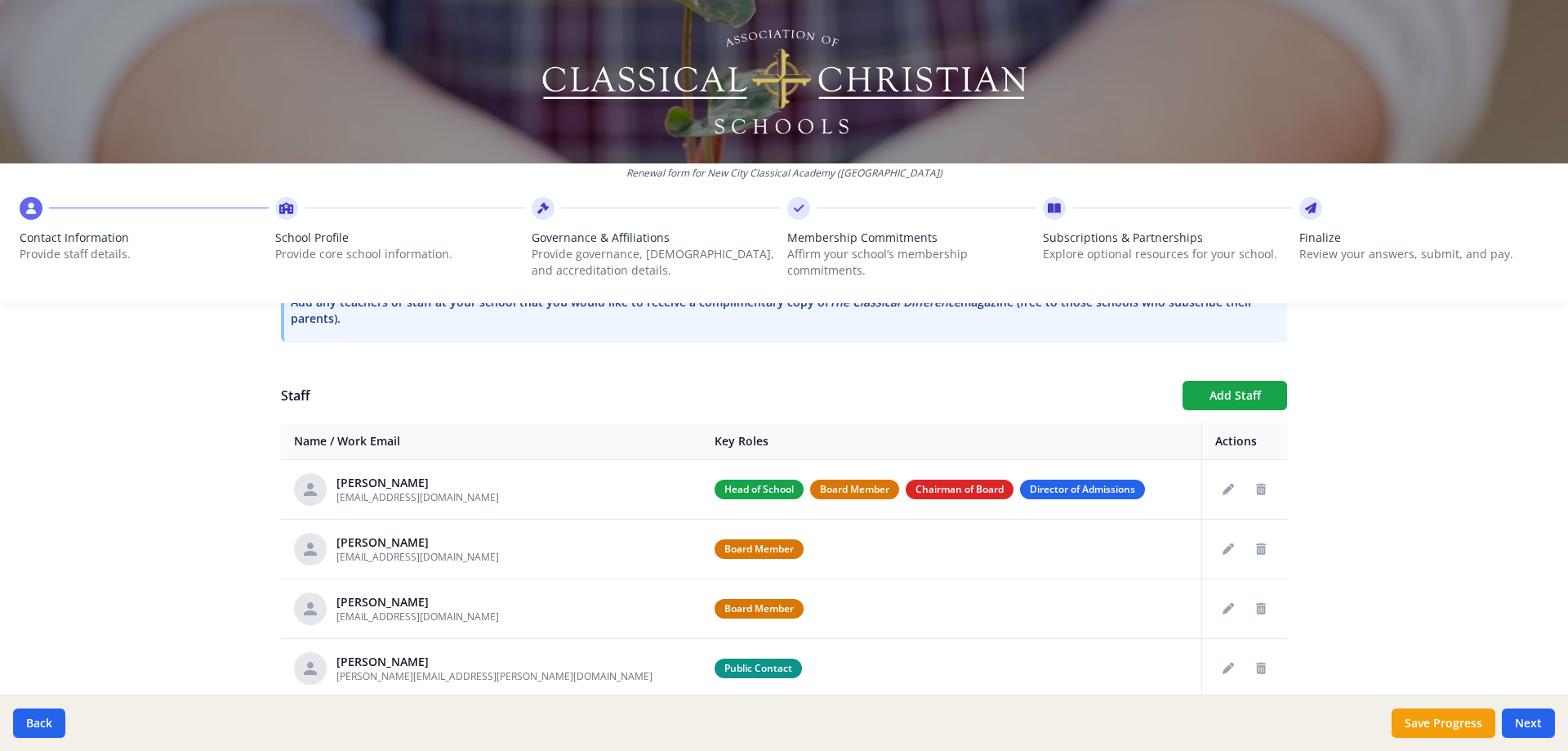
scroll to position [519, 0]
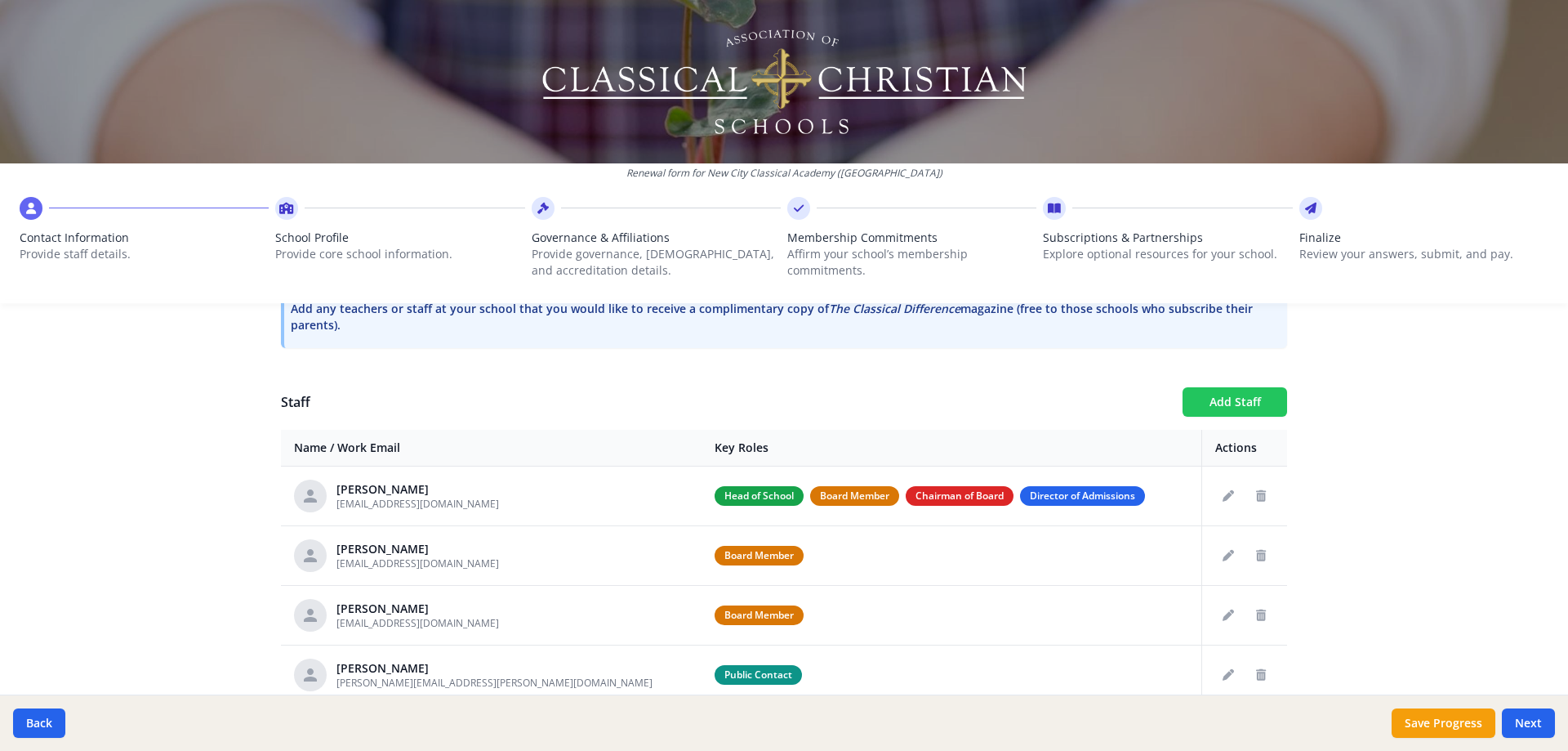
click at [1205, 401] on button "Add Staff" at bounding box center [1235, 402] width 104 height 29
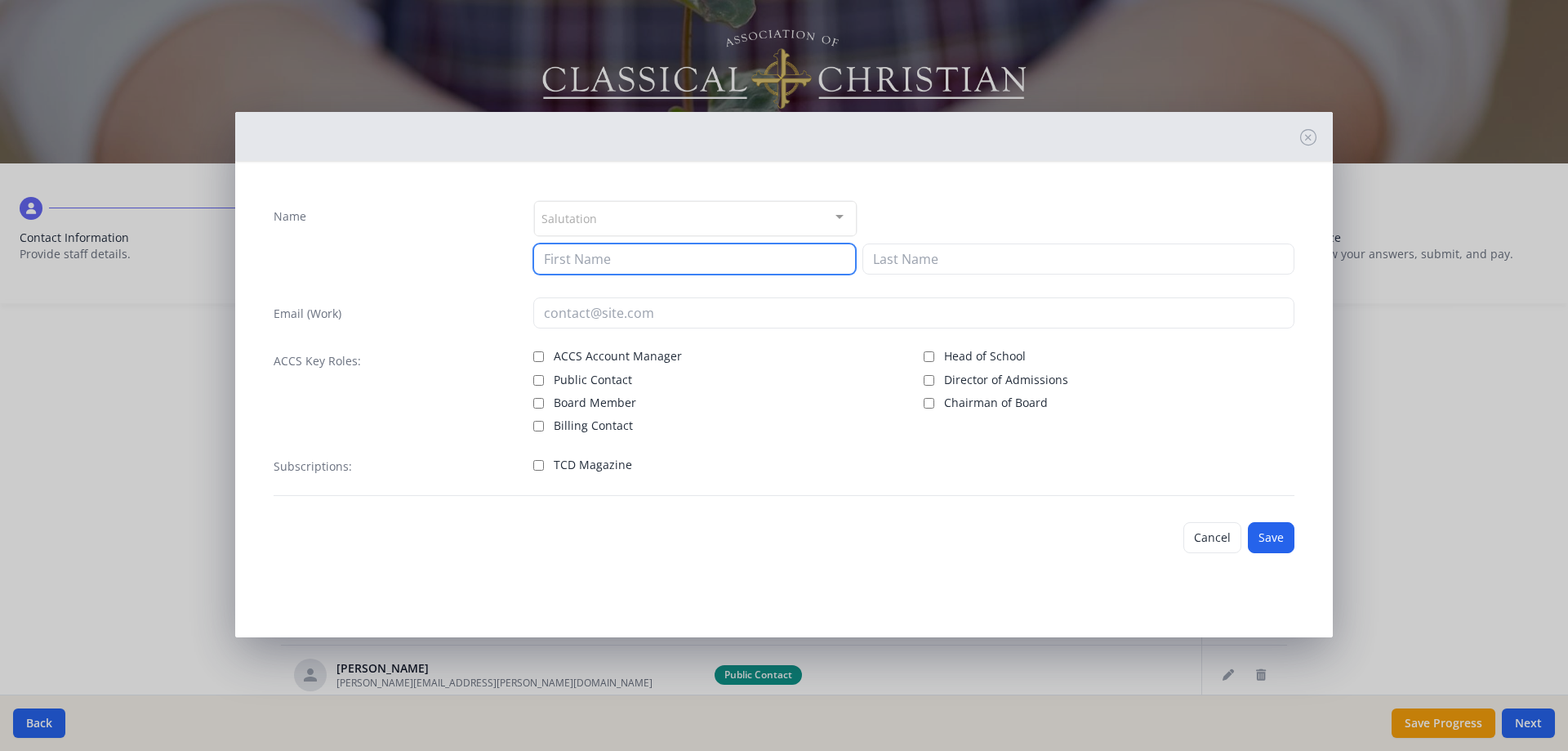
click at [579, 256] on input at bounding box center [694, 259] width 323 height 31
type input "[PERSON_NAME]"
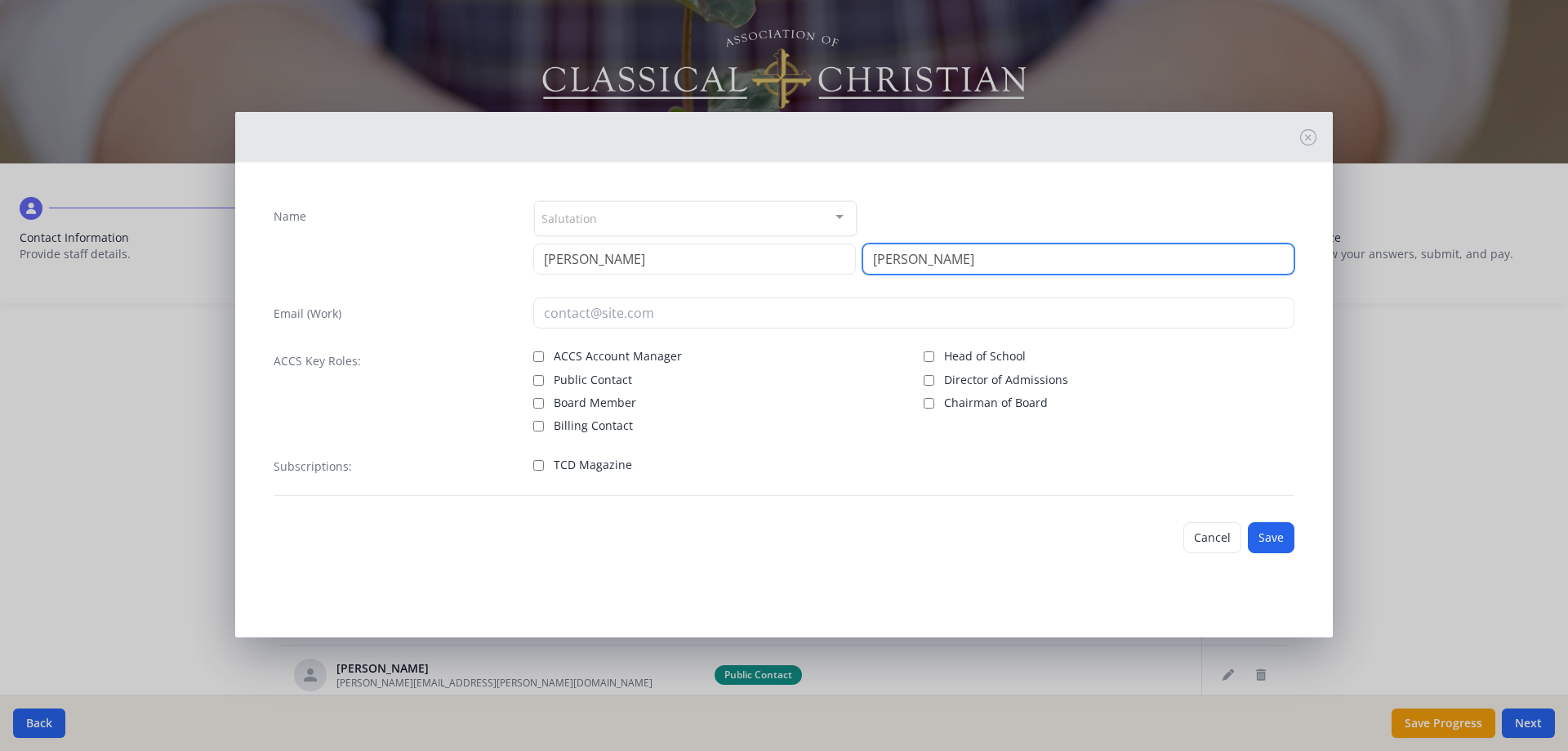
type input "[PERSON_NAME]"
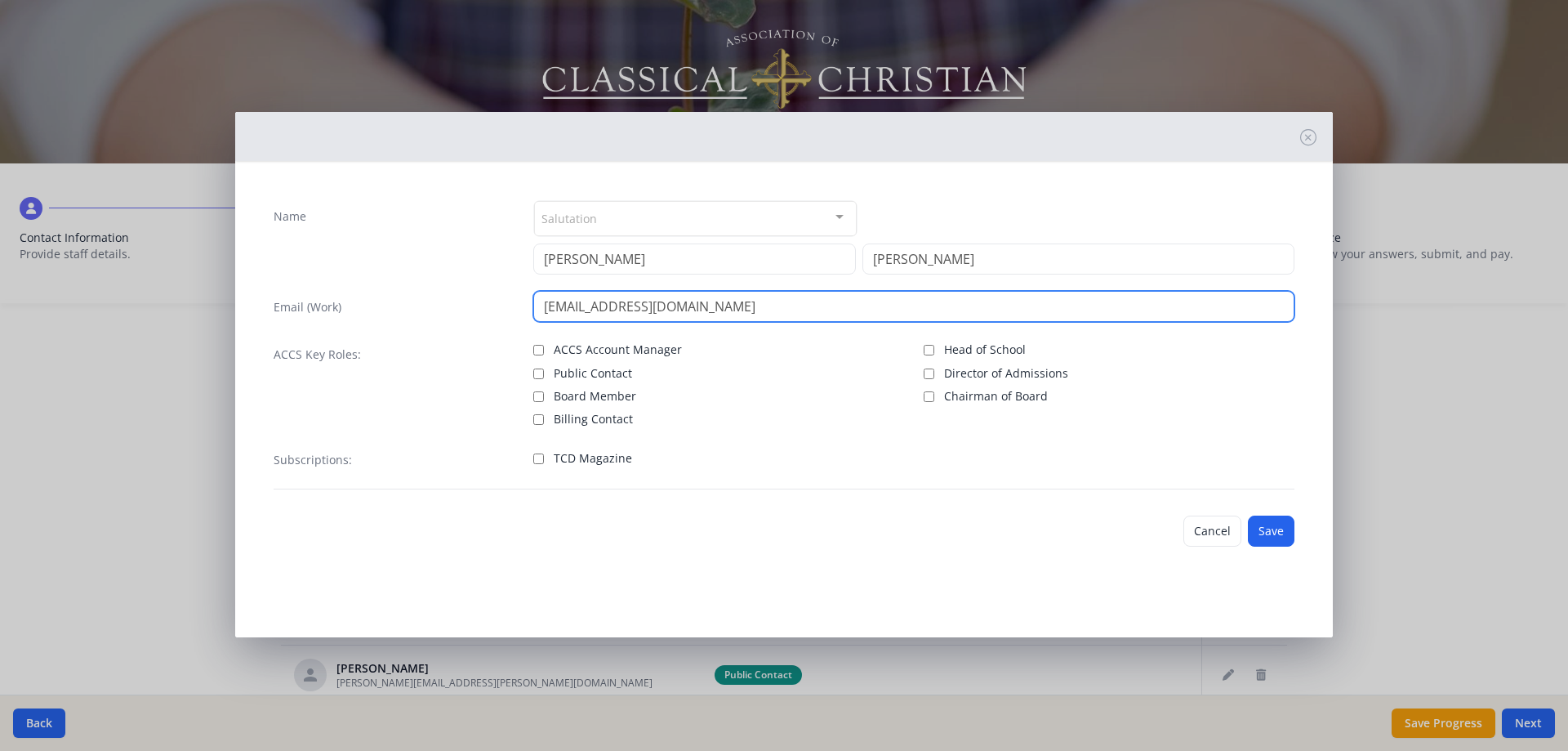
type input "[EMAIL_ADDRESS][DOMAIN_NAME]"
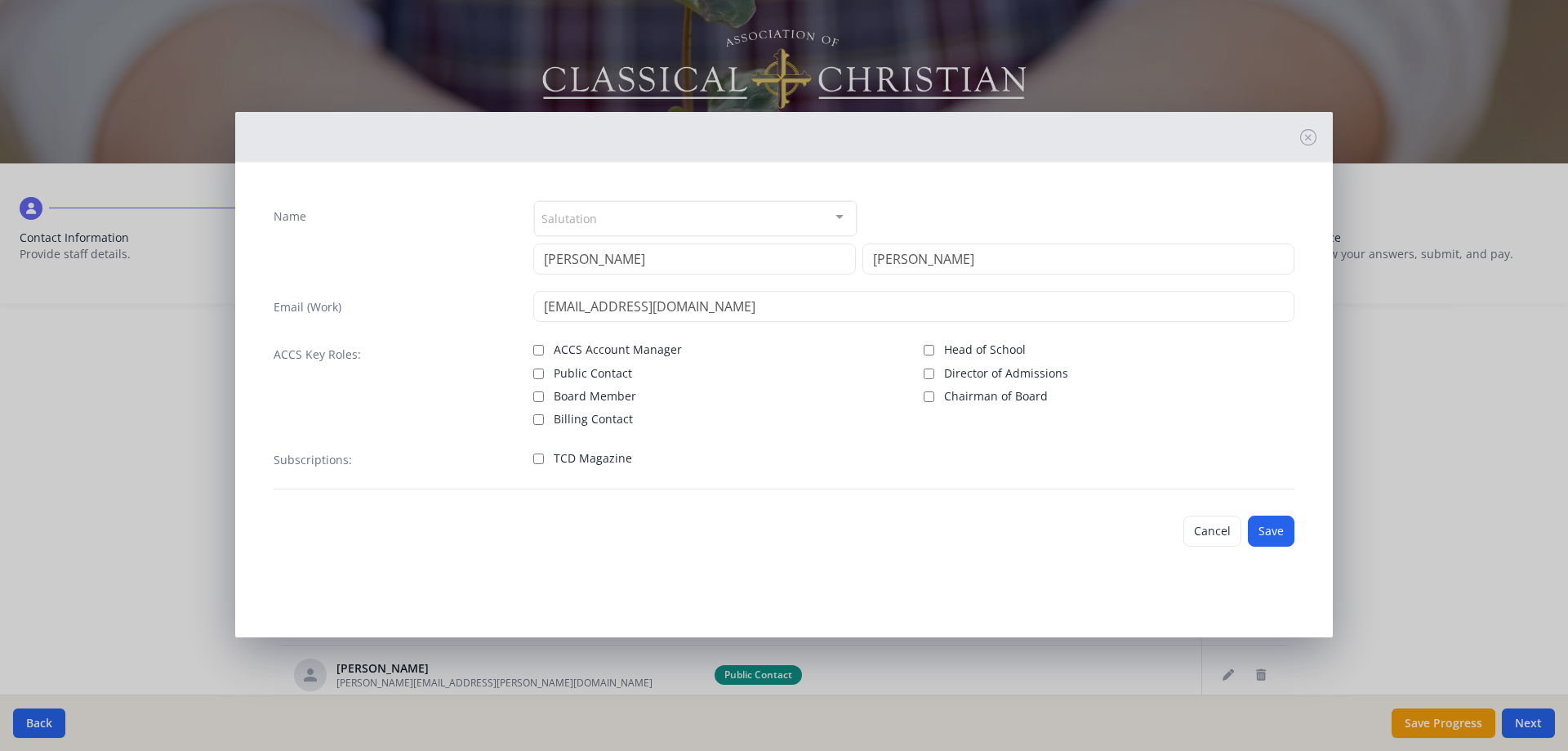
click at [609, 456] on span "TCD Magazine" at bounding box center [593, 458] width 79 height 16
click at [543, 456] on input "TCD Magazine" at bounding box center [538, 459] width 10 height 10
checkbox input "true"
click at [1268, 532] on button "Save" at bounding box center [1271, 531] width 46 height 31
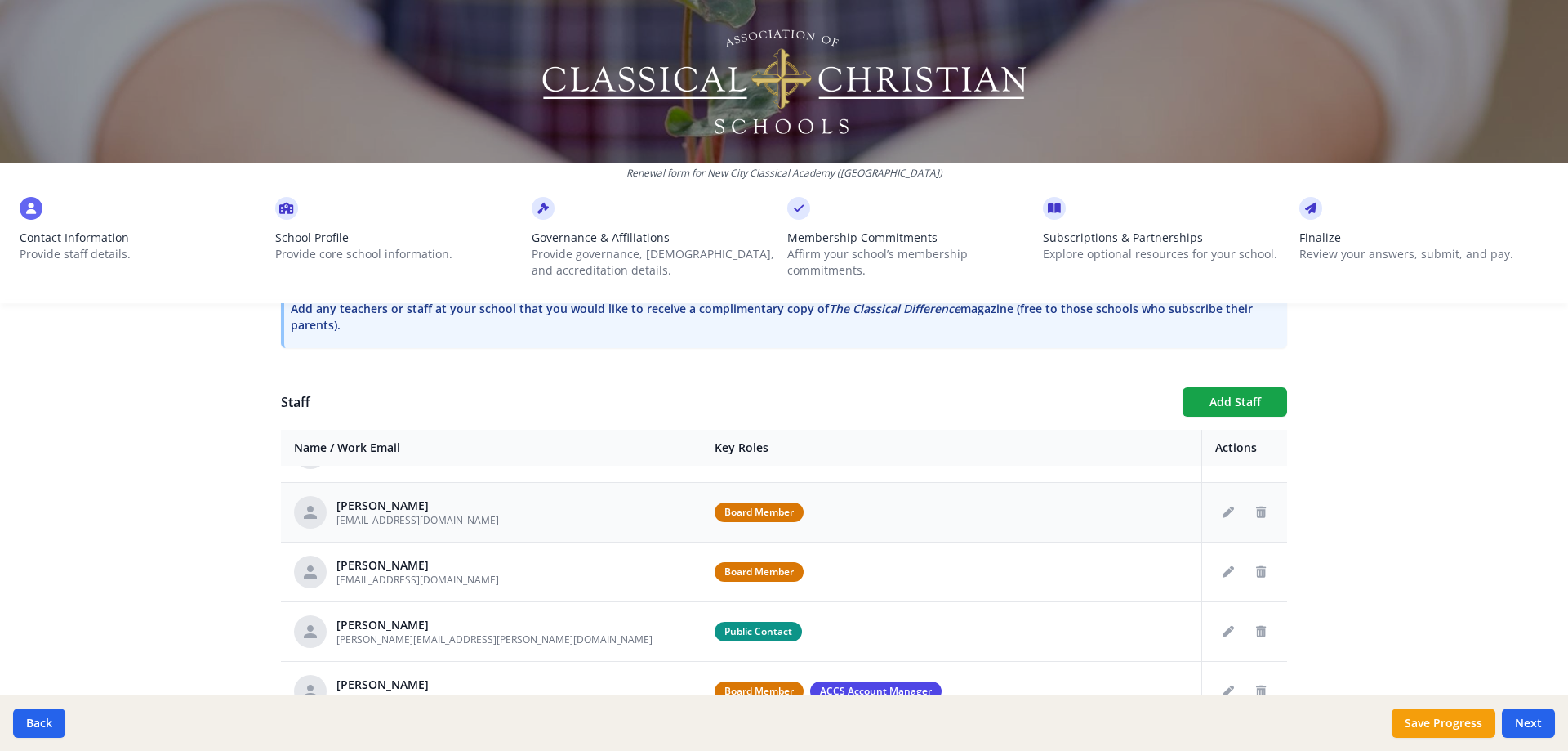
scroll to position [81, 0]
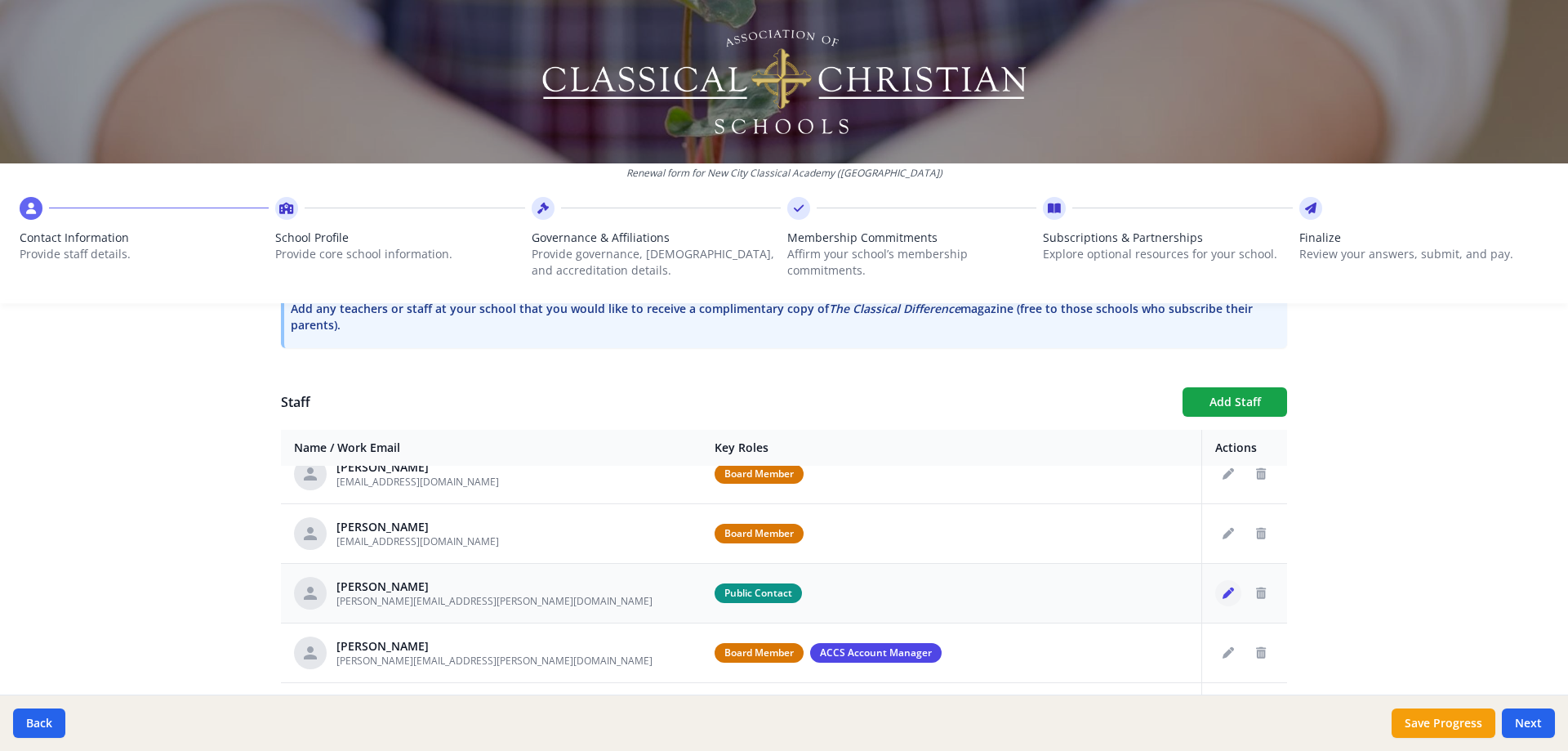
click at [1215, 594] on button "Edit staff" at bounding box center [1228, 593] width 27 height 27
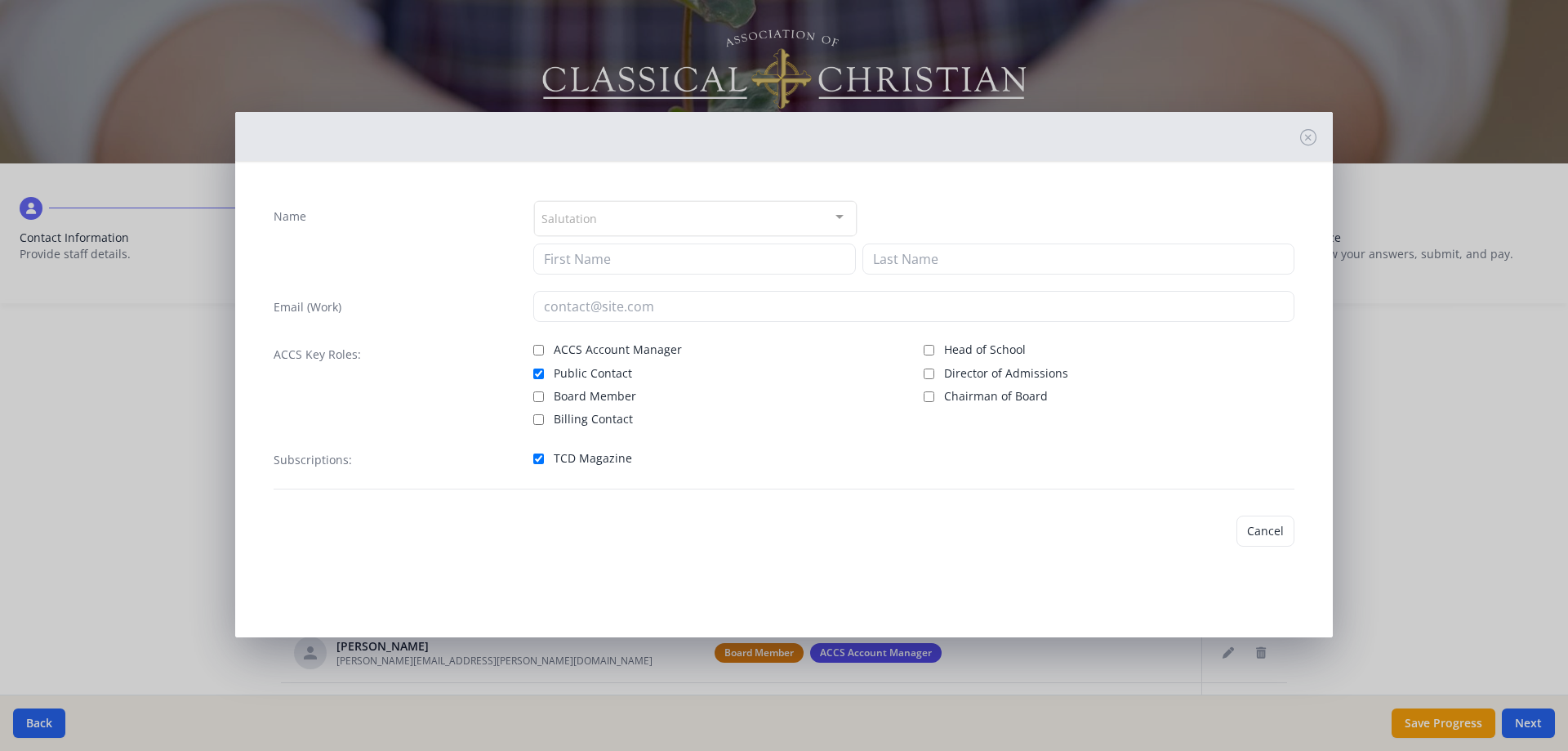
type input "[PERSON_NAME]"
type input "[PERSON_NAME][EMAIL_ADDRESS][PERSON_NAME][DOMAIN_NAME]"
checkbox input "true"
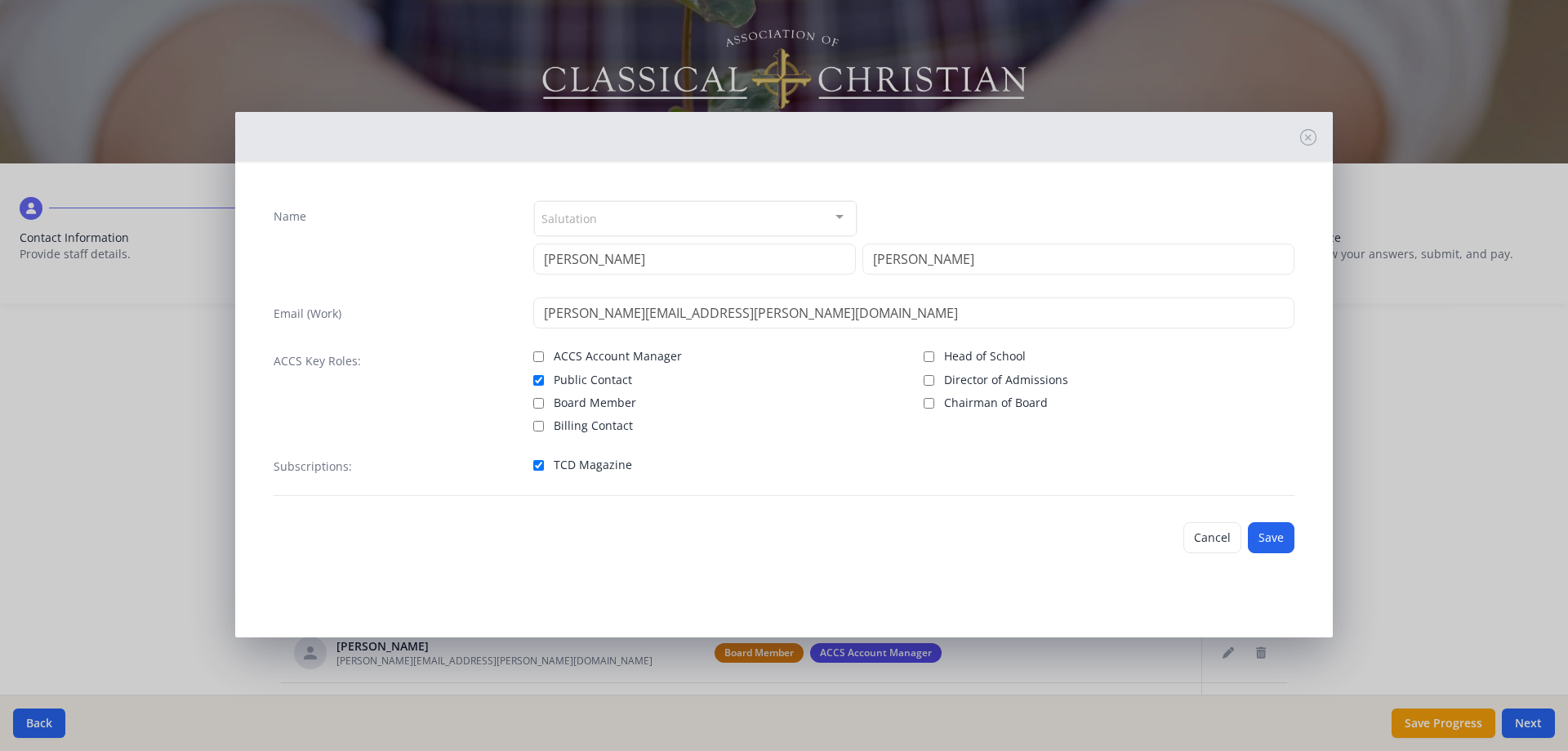
click at [582, 381] on span "Public Contact" at bounding box center [593, 379] width 79 height 16
click at [543, 381] on input "Public Contact" at bounding box center [538, 380] width 10 height 10
checkbox input "false"
click at [1275, 544] on button "Save" at bounding box center [1271, 538] width 46 height 31
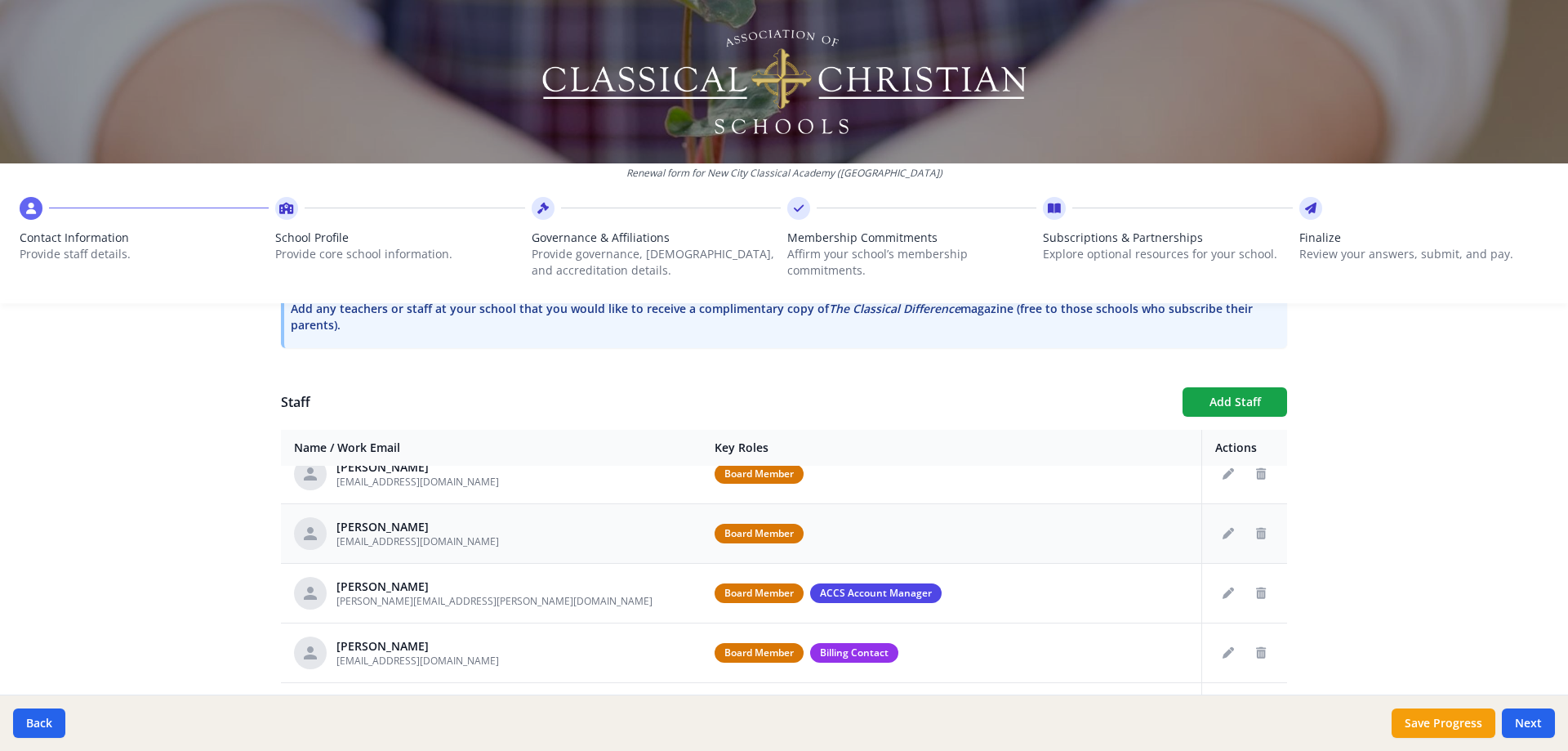
scroll to position [0, 0]
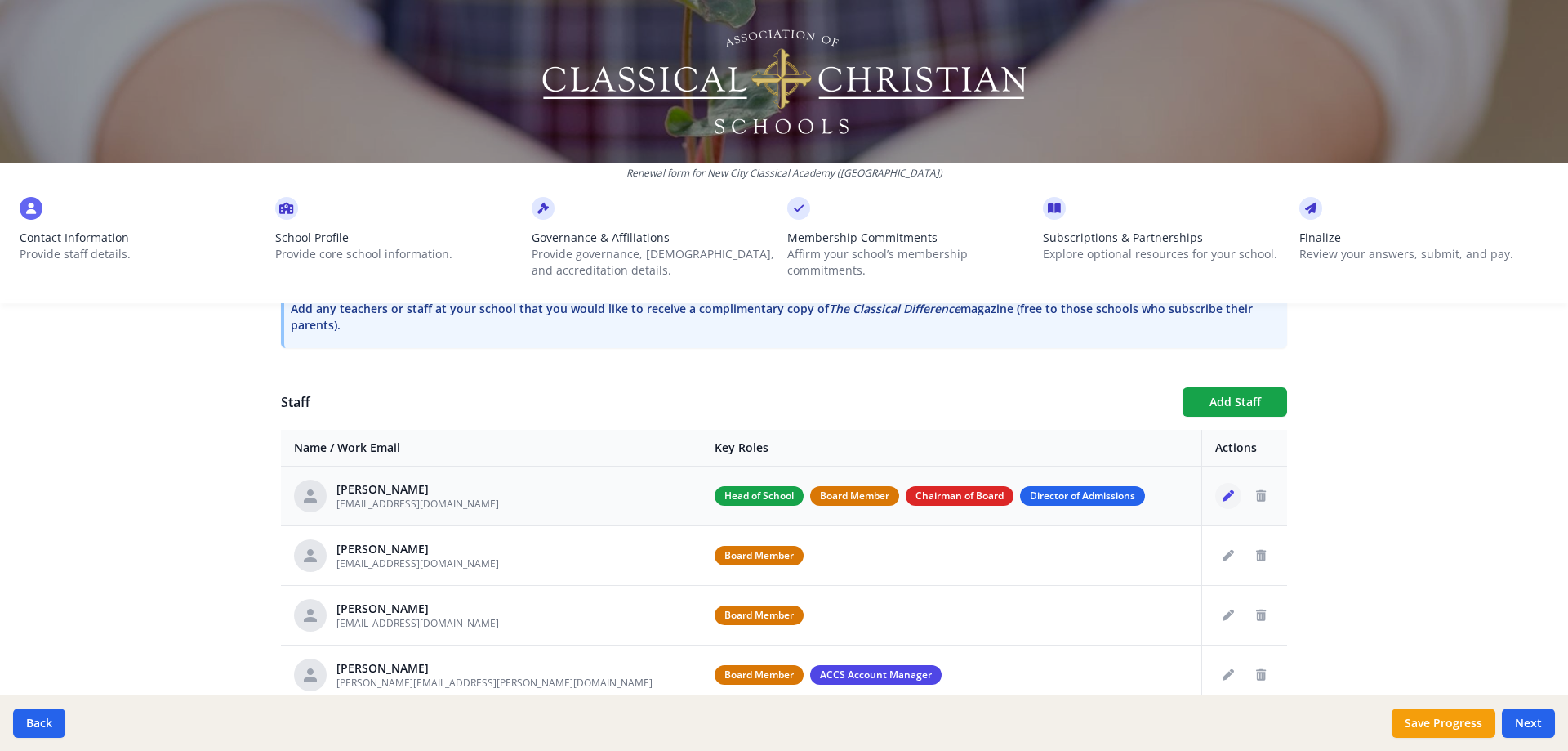
click at [1222, 497] on icon "Edit staff" at bounding box center [1227, 495] width 11 height 11
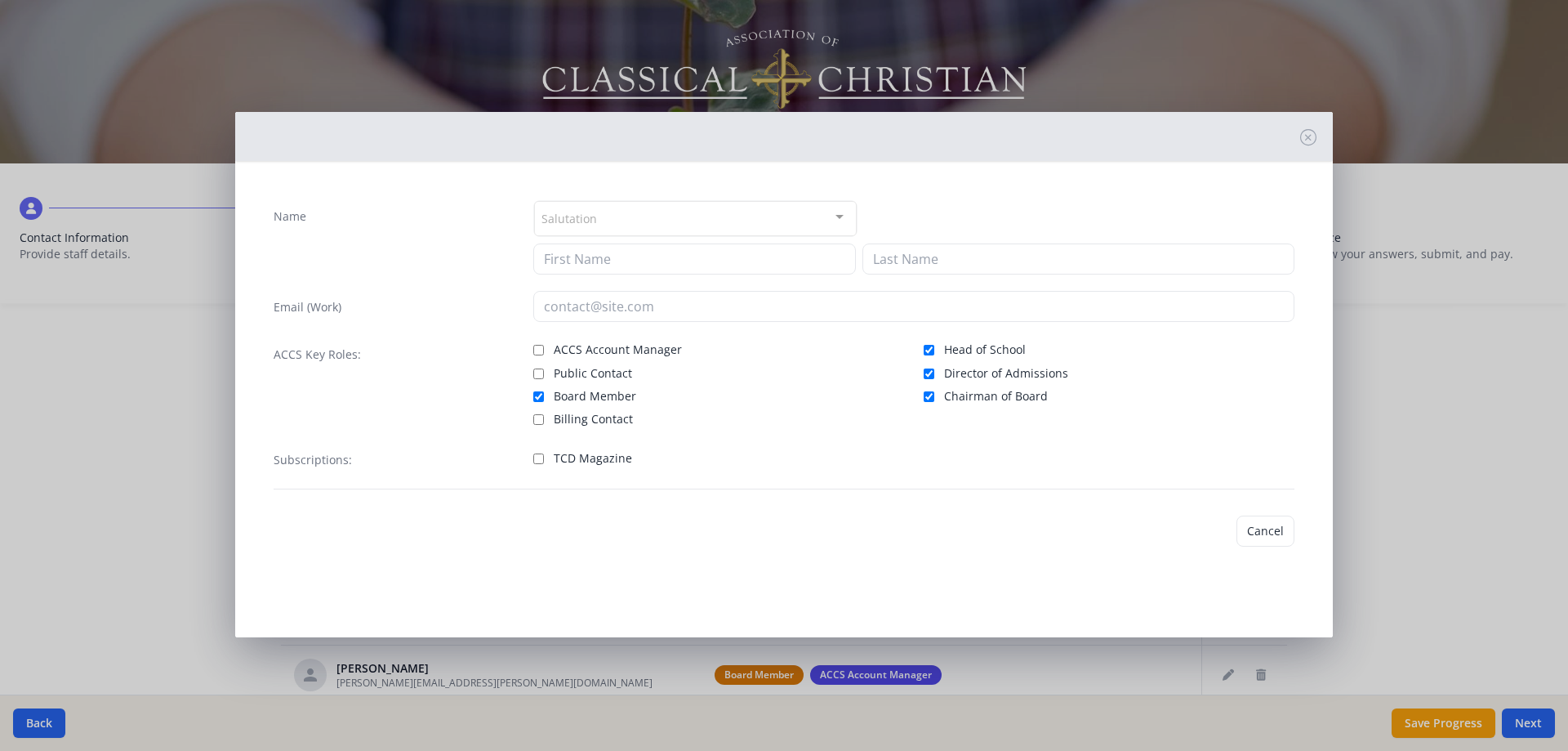
type input "[PERSON_NAME]"
type input "[EMAIL_ADDRESS][DOMAIN_NAME]"
checkbox input "true"
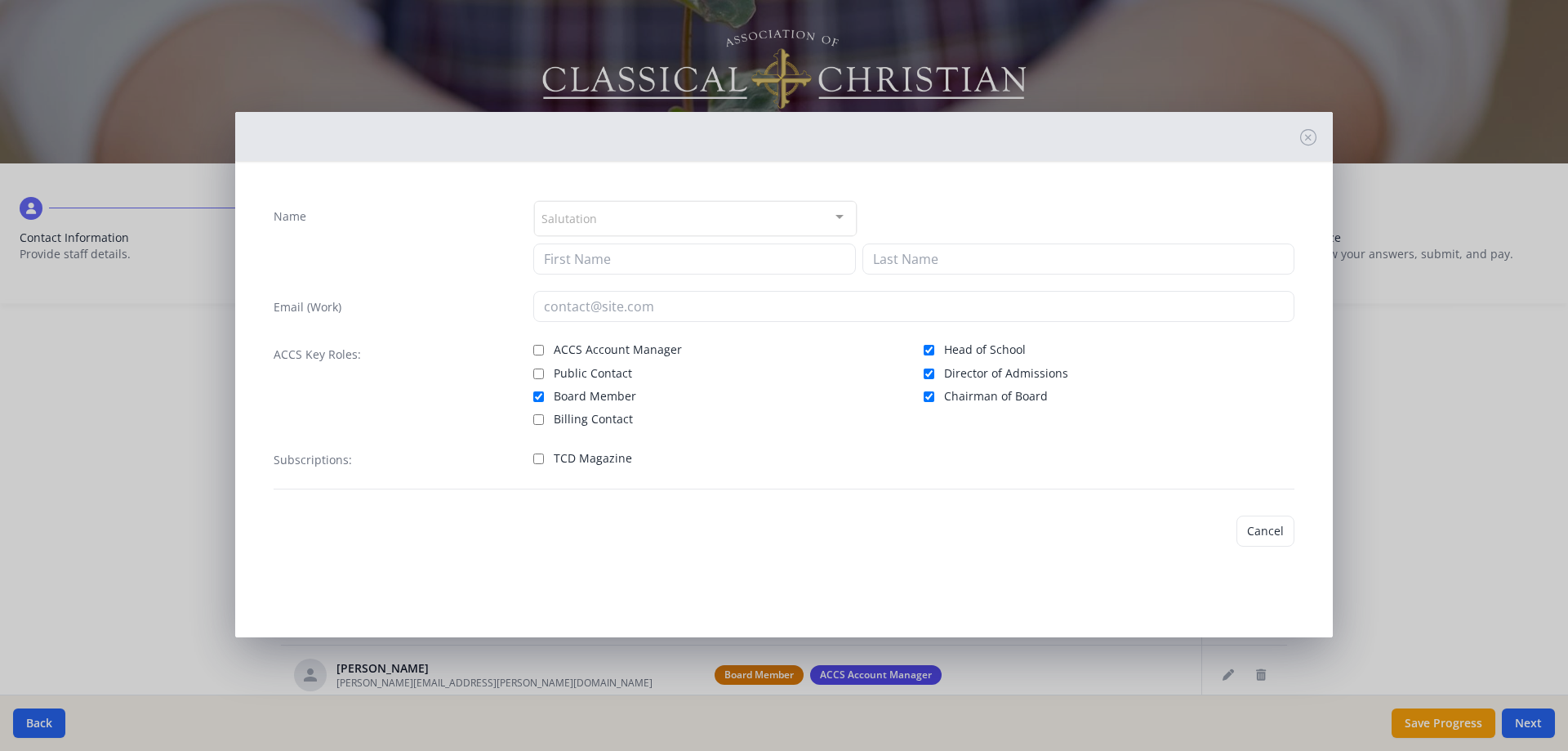
checkbox input "true"
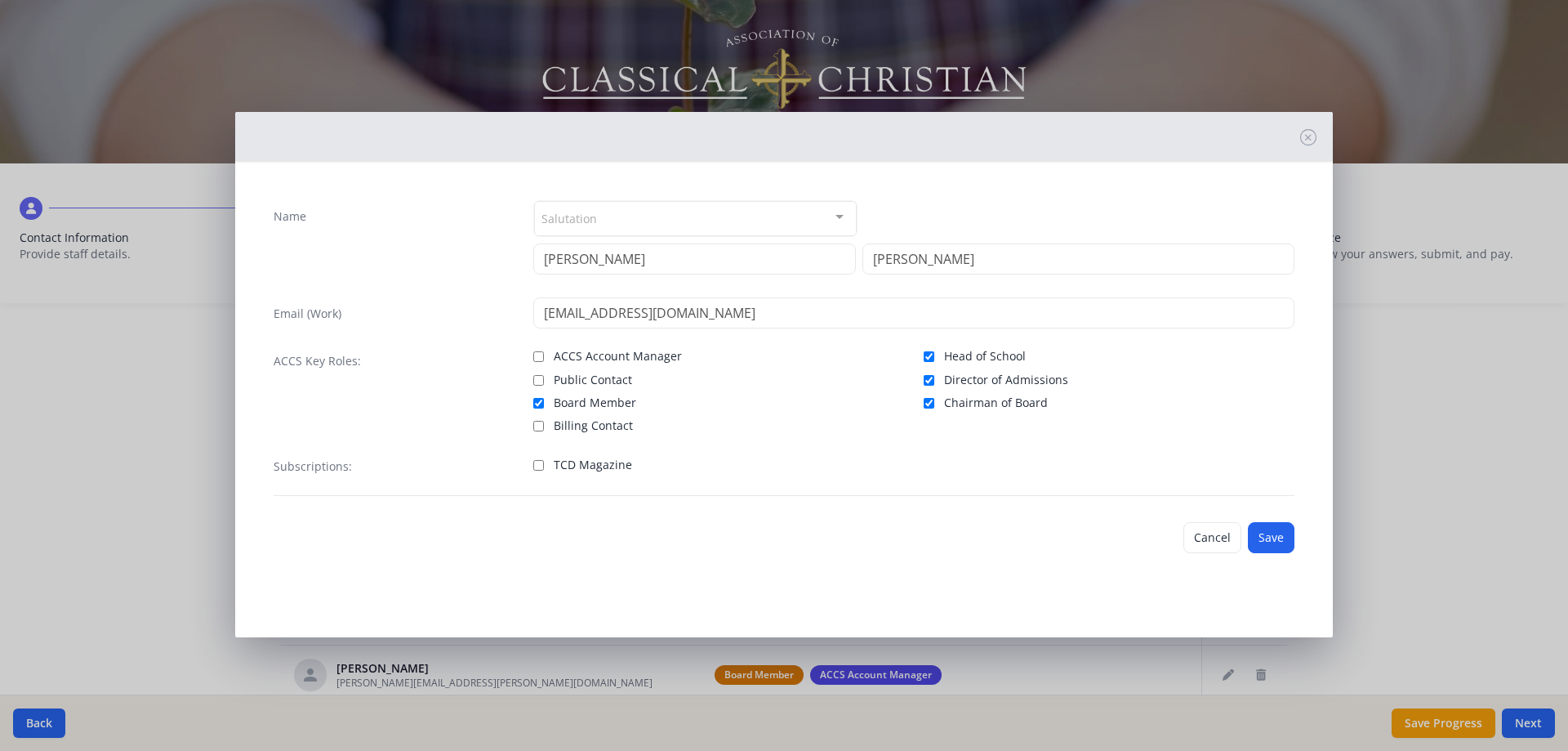
click at [615, 384] on span "Public Contact" at bounding box center [593, 379] width 79 height 16
click at [543, 384] on input "Public Contact" at bounding box center [538, 380] width 10 height 10
checkbox input "true"
click at [1263, 527] on button "Save" at bounding box center [1271, 538] width 46 height 31
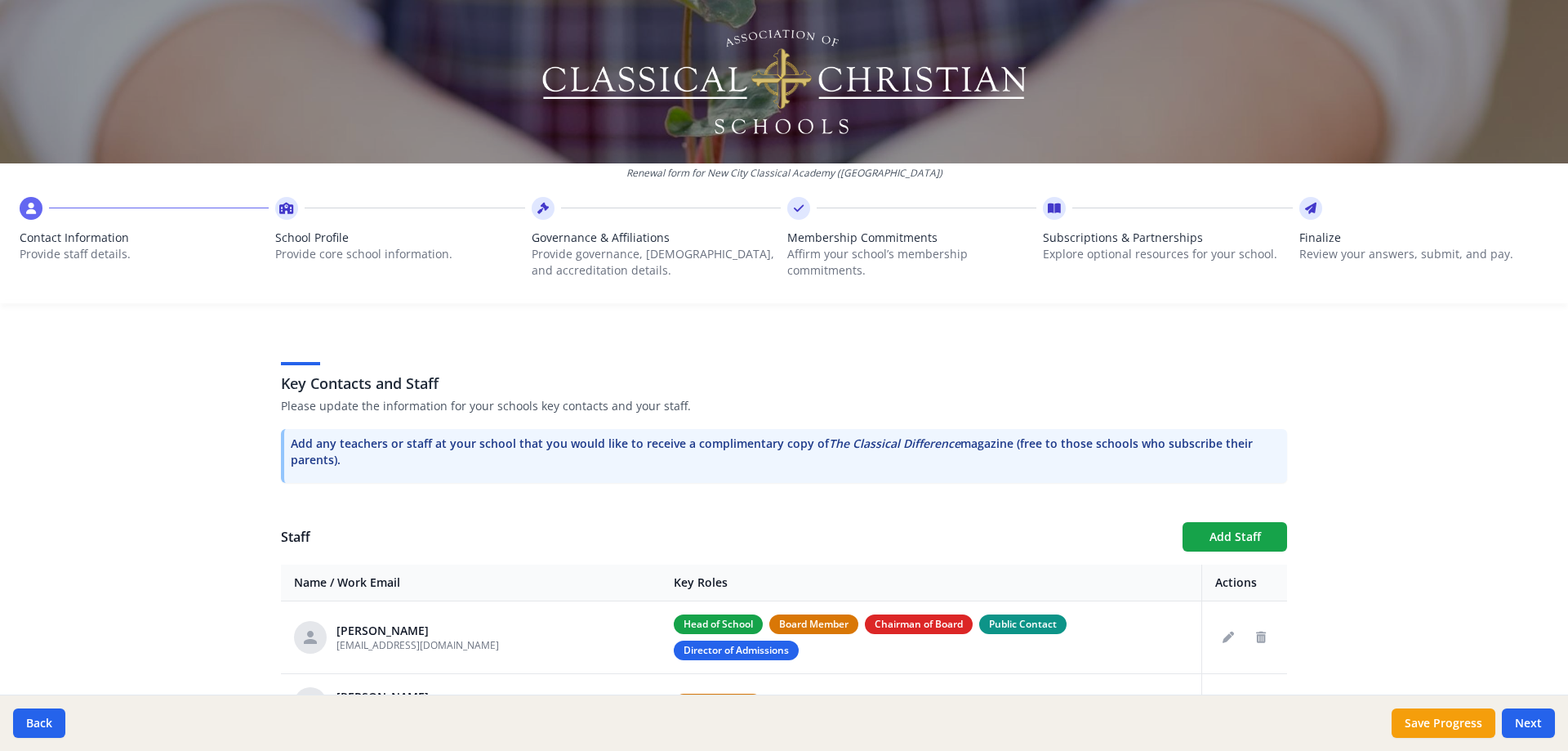
scroll to position [355, 0]
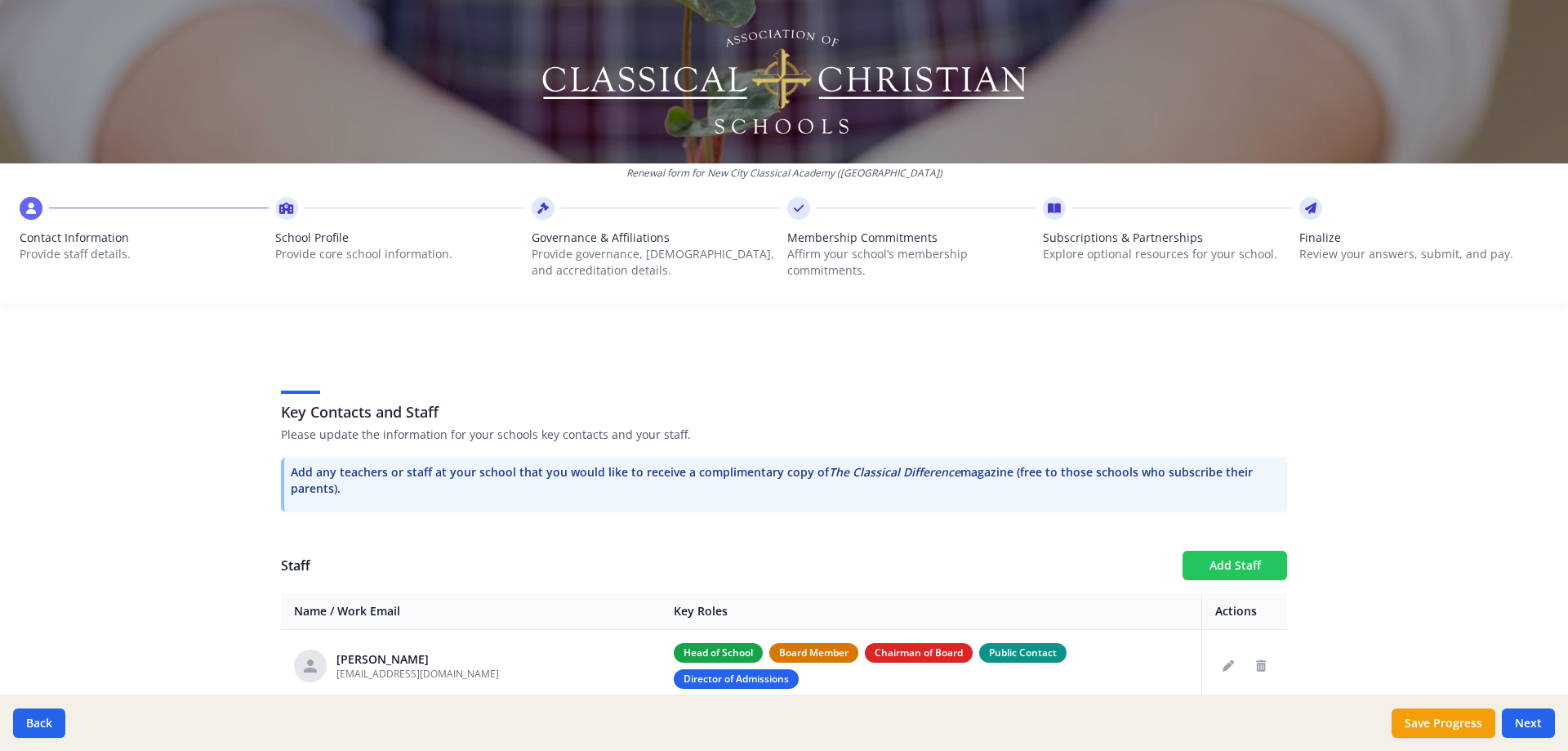
click at [1211, 552] on button "Add Staff" at bounding box center [1235, 565] width 104 height 29
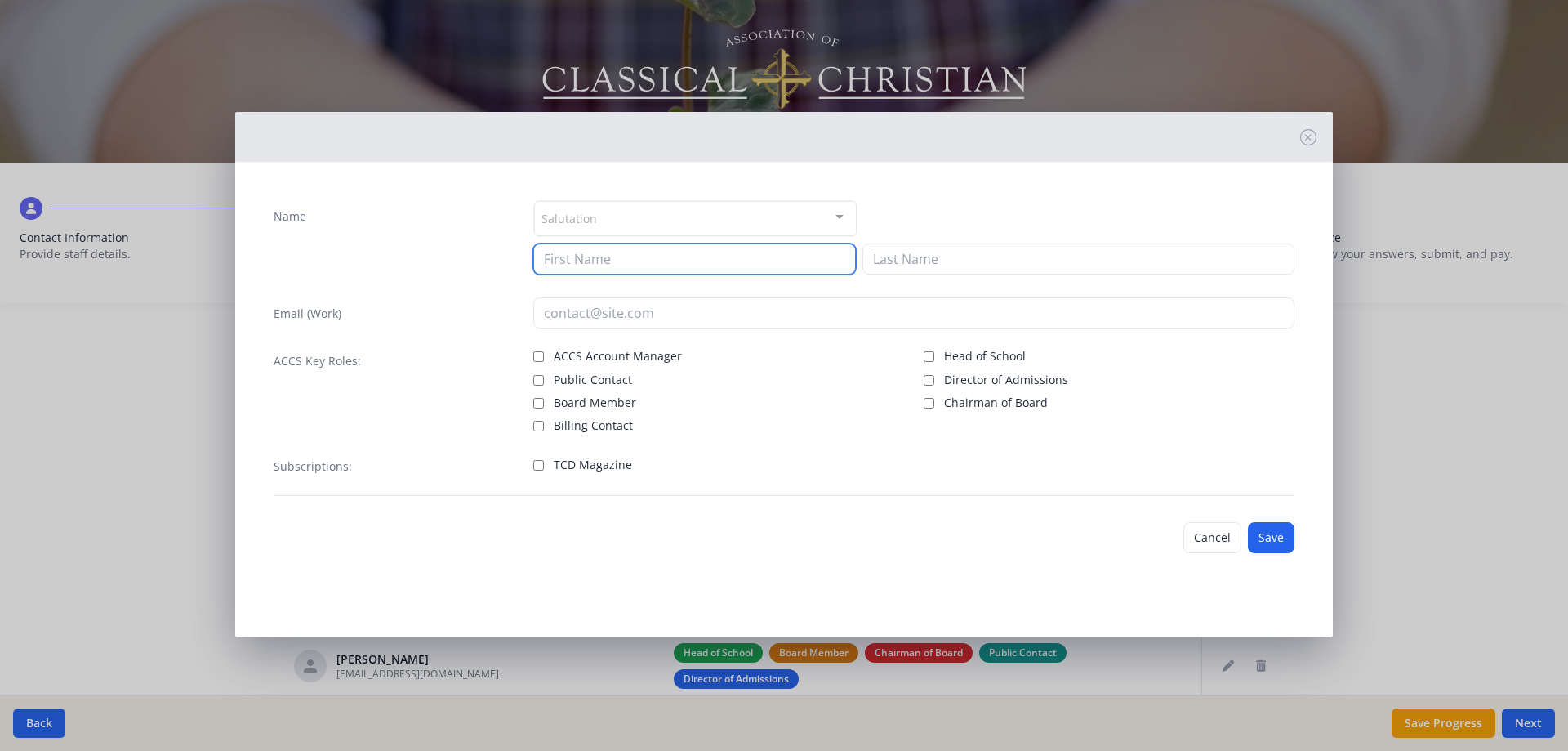
click at [595, 267] on input at bounding box center [694, 259] width 323 height 31
type input "[PERSON_NAME]"
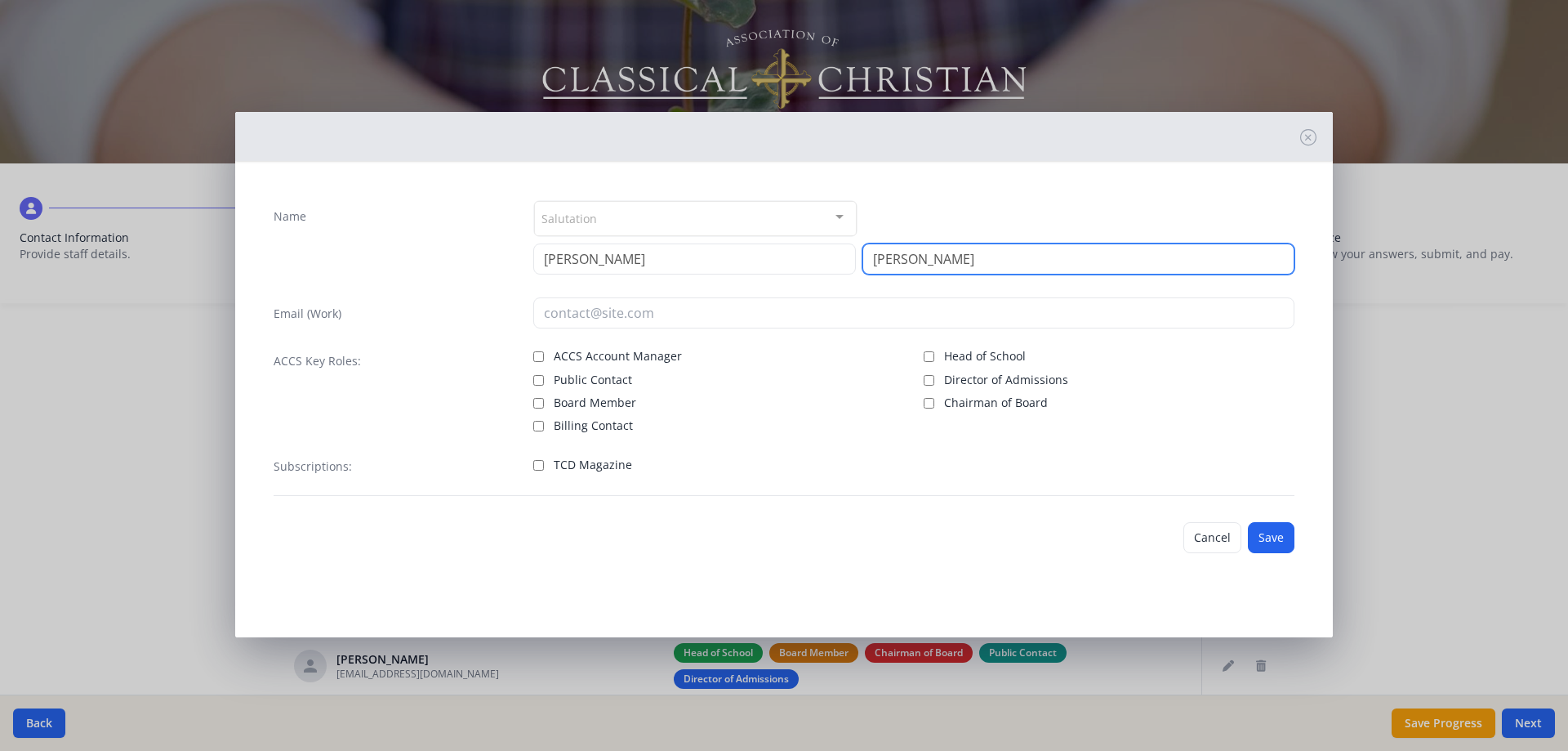
type input "[PERSON_NAME]"
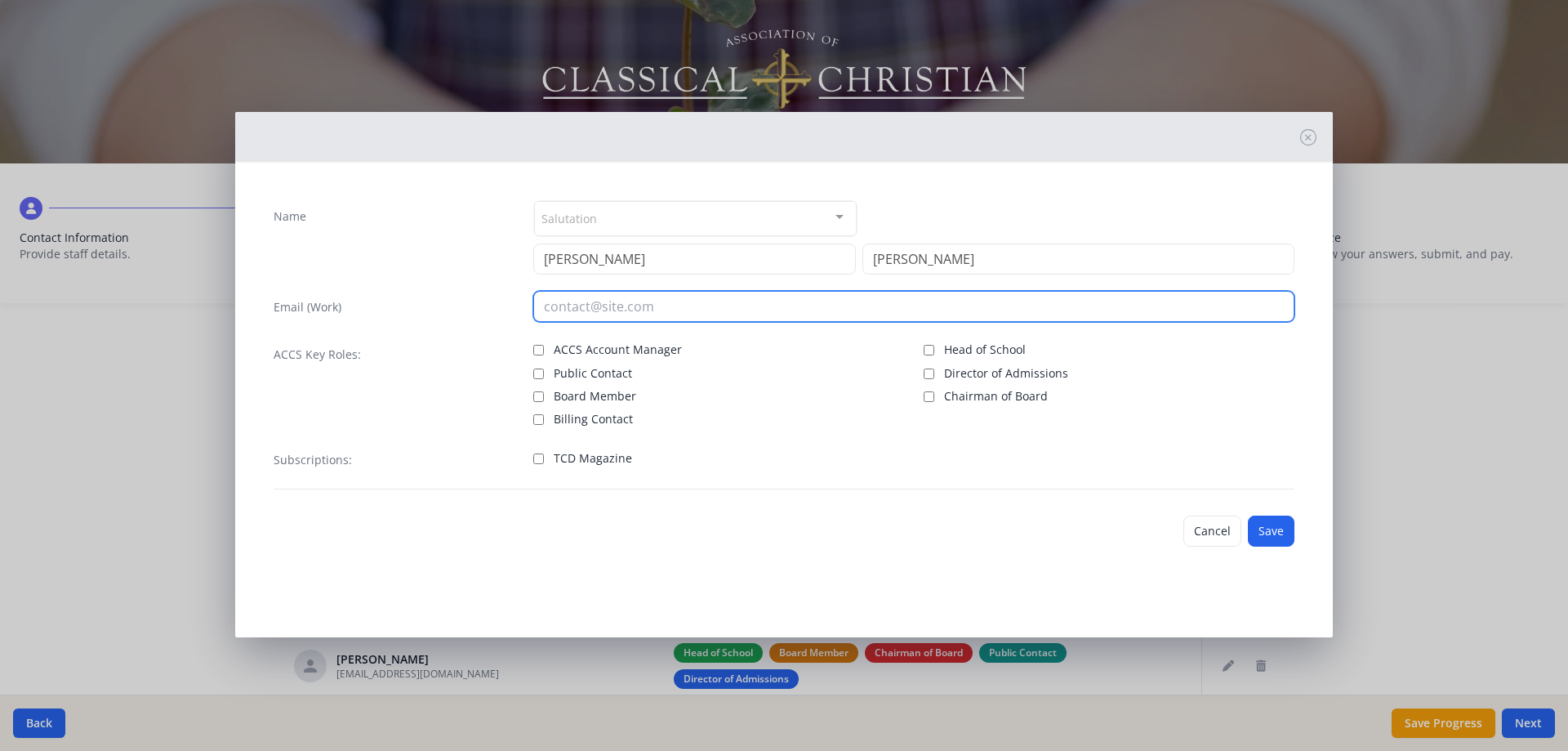
click at [638, 312] on input "email" at bounding box center [914, 307] width 762 height 31
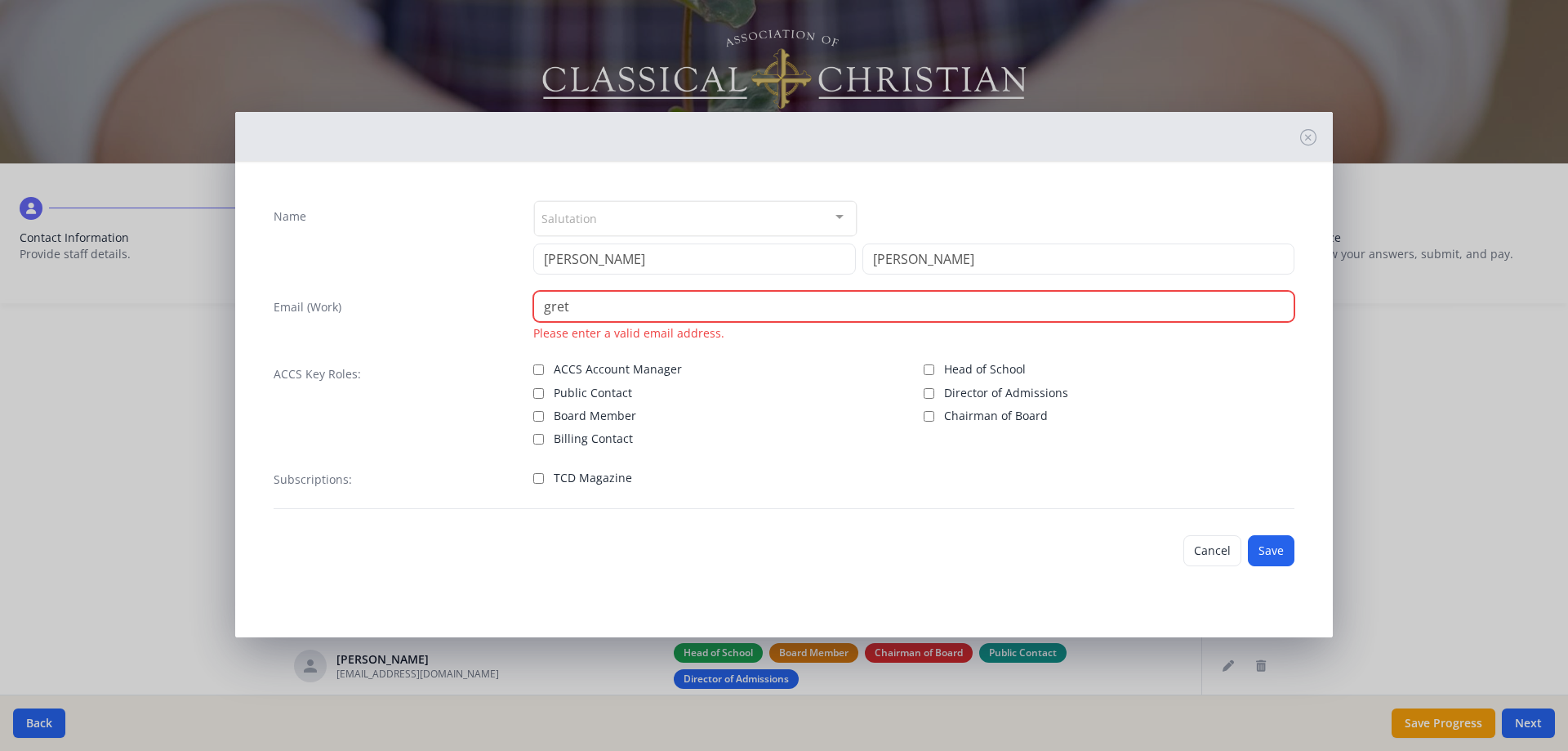
click at [650, 315] on input "gret" at bounding box center [914, 307] width 762 height 31
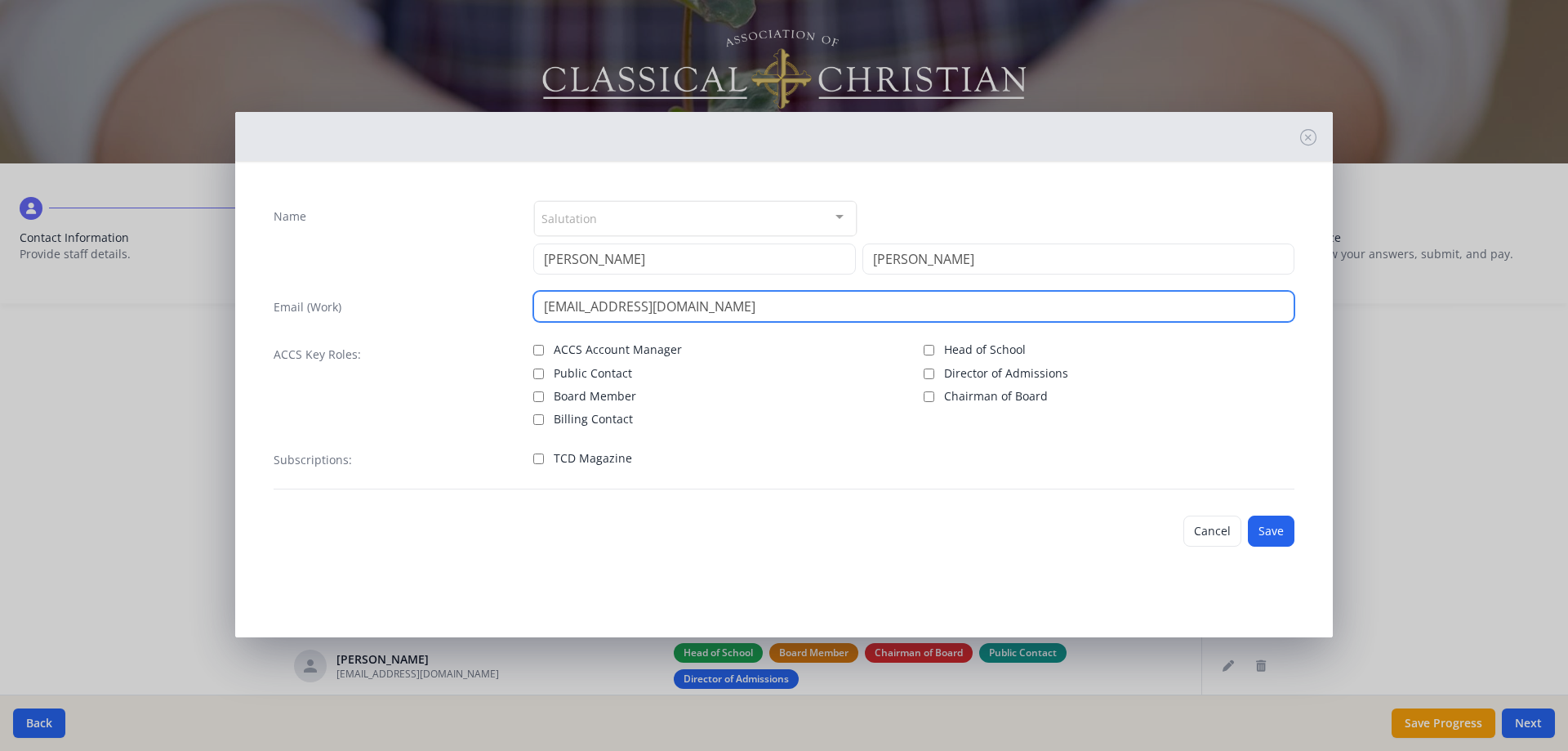
type input "[EMAIL_ADDRESS][DOMAIN_NAME]"
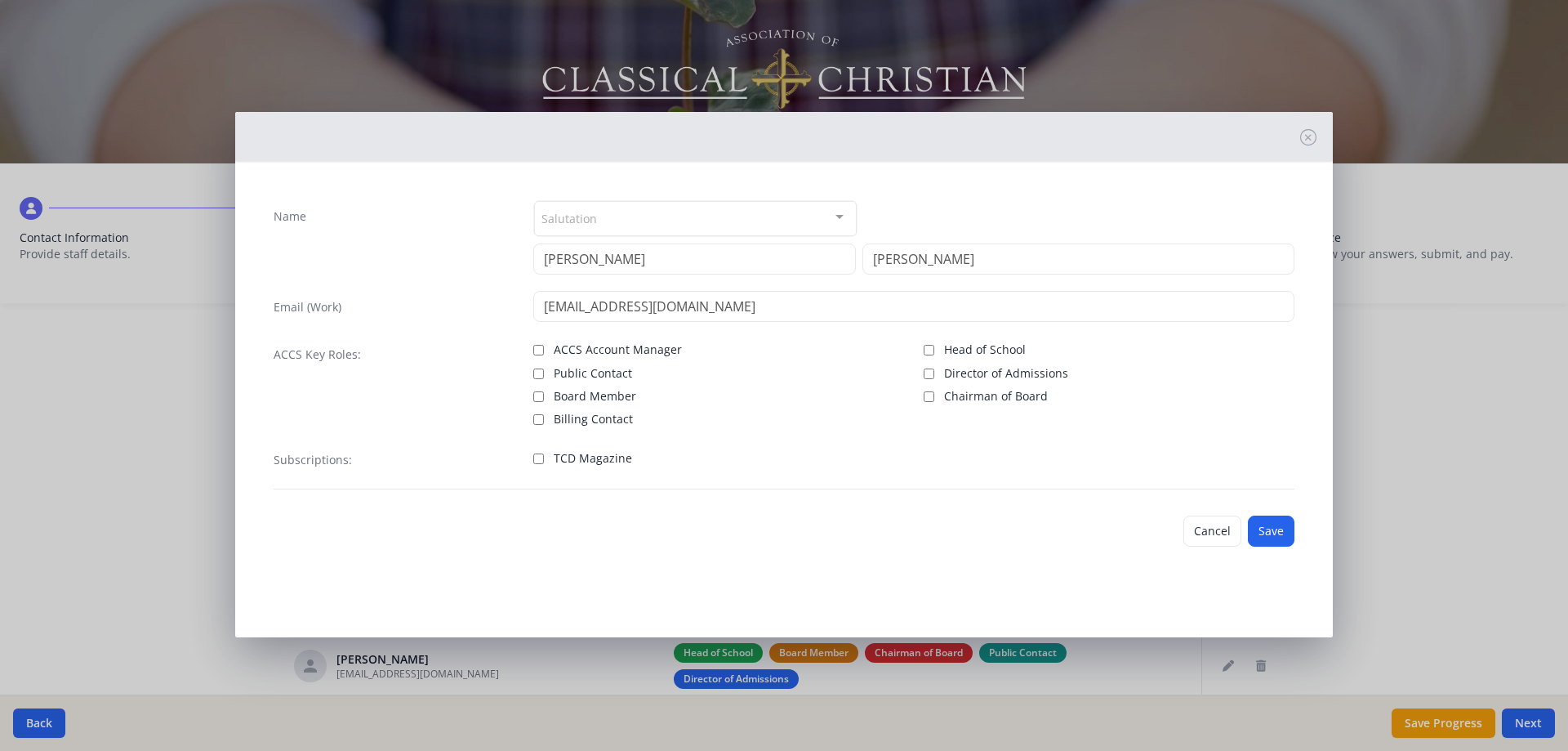
click at [572, 459] on span "TCD Magazine" at bounding box center [593, 458] width 79 height 16
click at [543, 460] on label "TCD Magazine" at bounding box center [718, 456] width 371 height 20
click at [543, 460] on input "TCD Magazine" at bounding box center [538, 459] width 10 height 10
checkbox input "true"
click at [1260, 528] on button "Save" at bounding box center [1271, 531] width 46 height 31
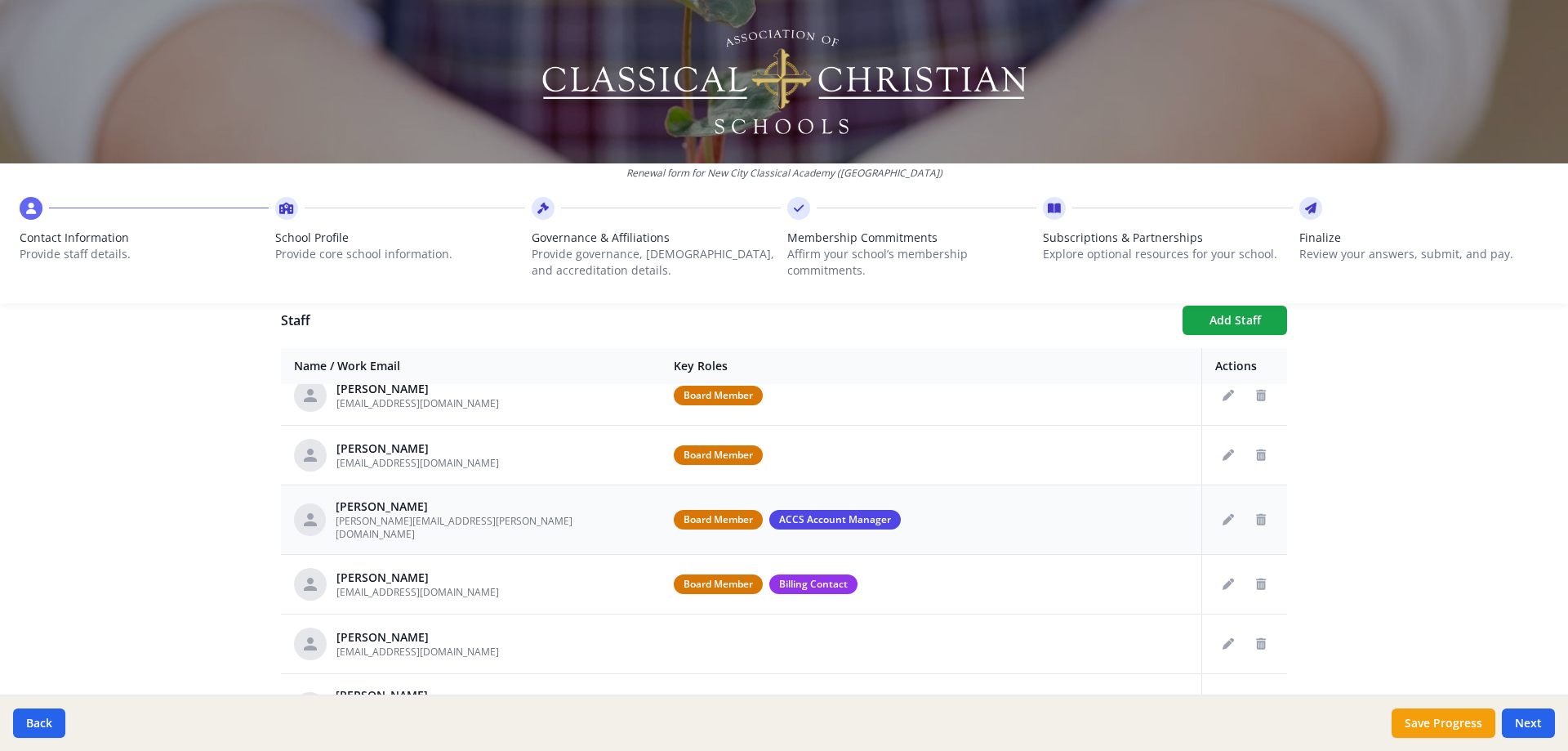
scroll to position [81, 0]
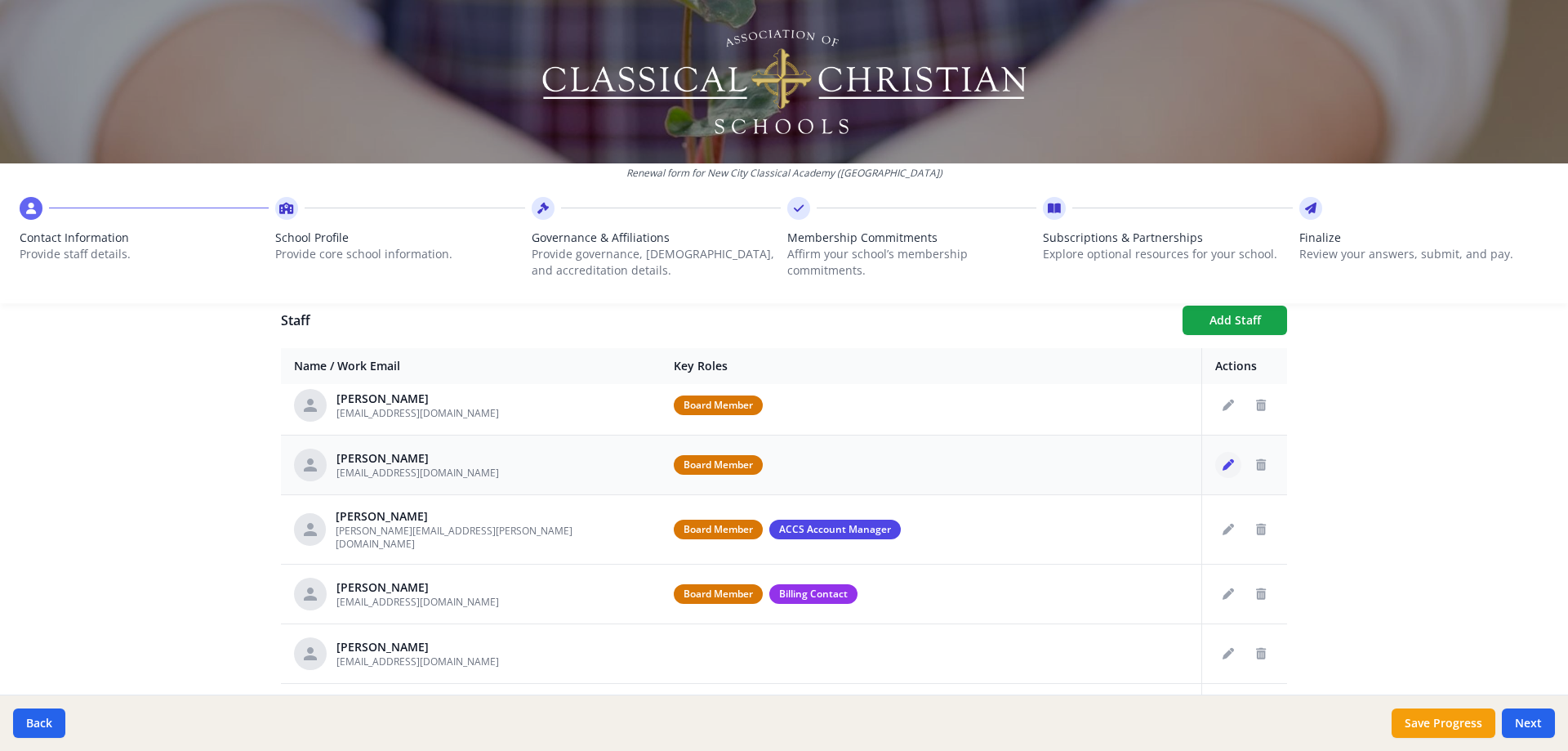
click at [1222, 459] on icon "Edit staff" at bounding box center [1227, 464] width 11 height 11
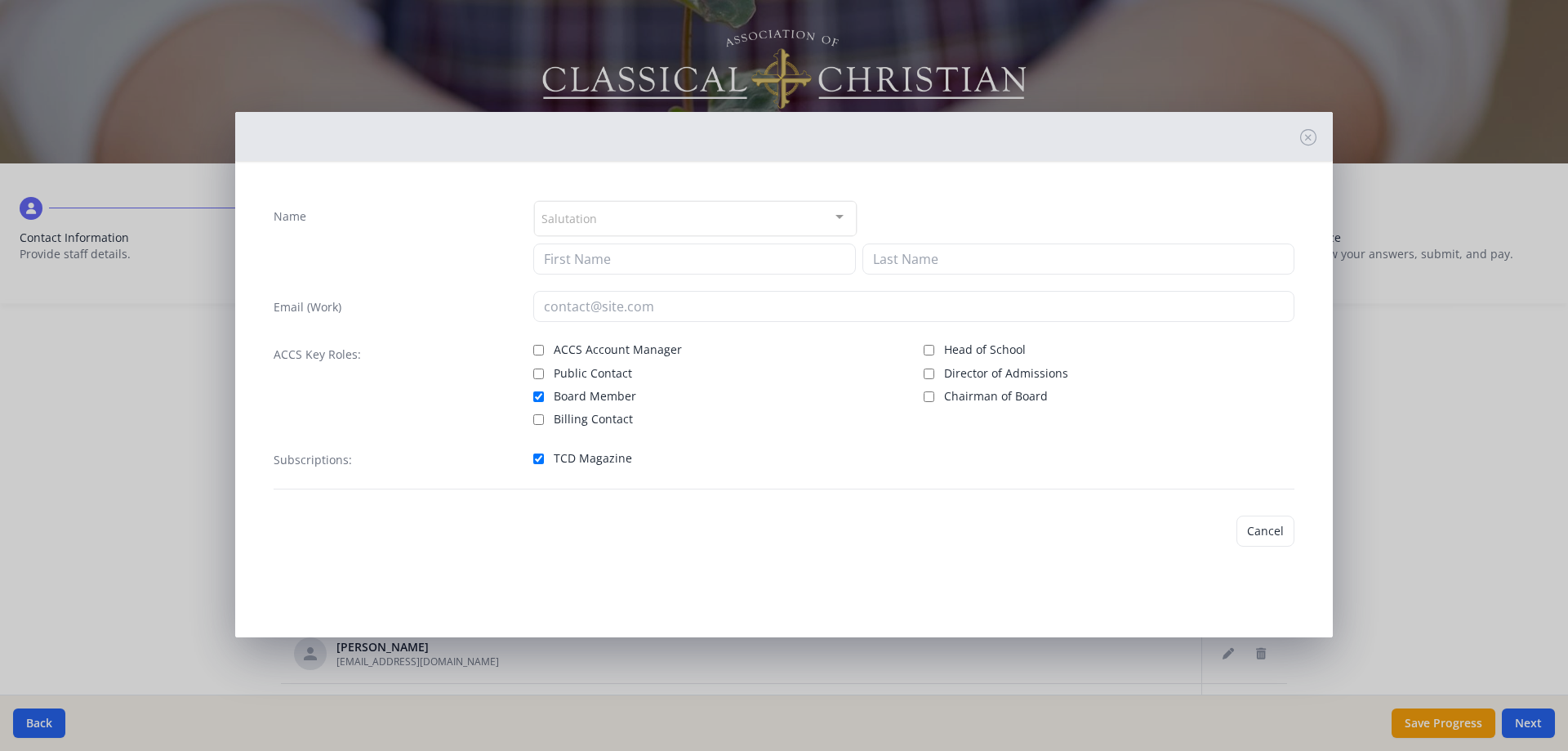
type input "[PERSON_NAME]"
type input "[EMAIL_ADDRESS][DOMAIN_NAME]"
checkbox input "true"
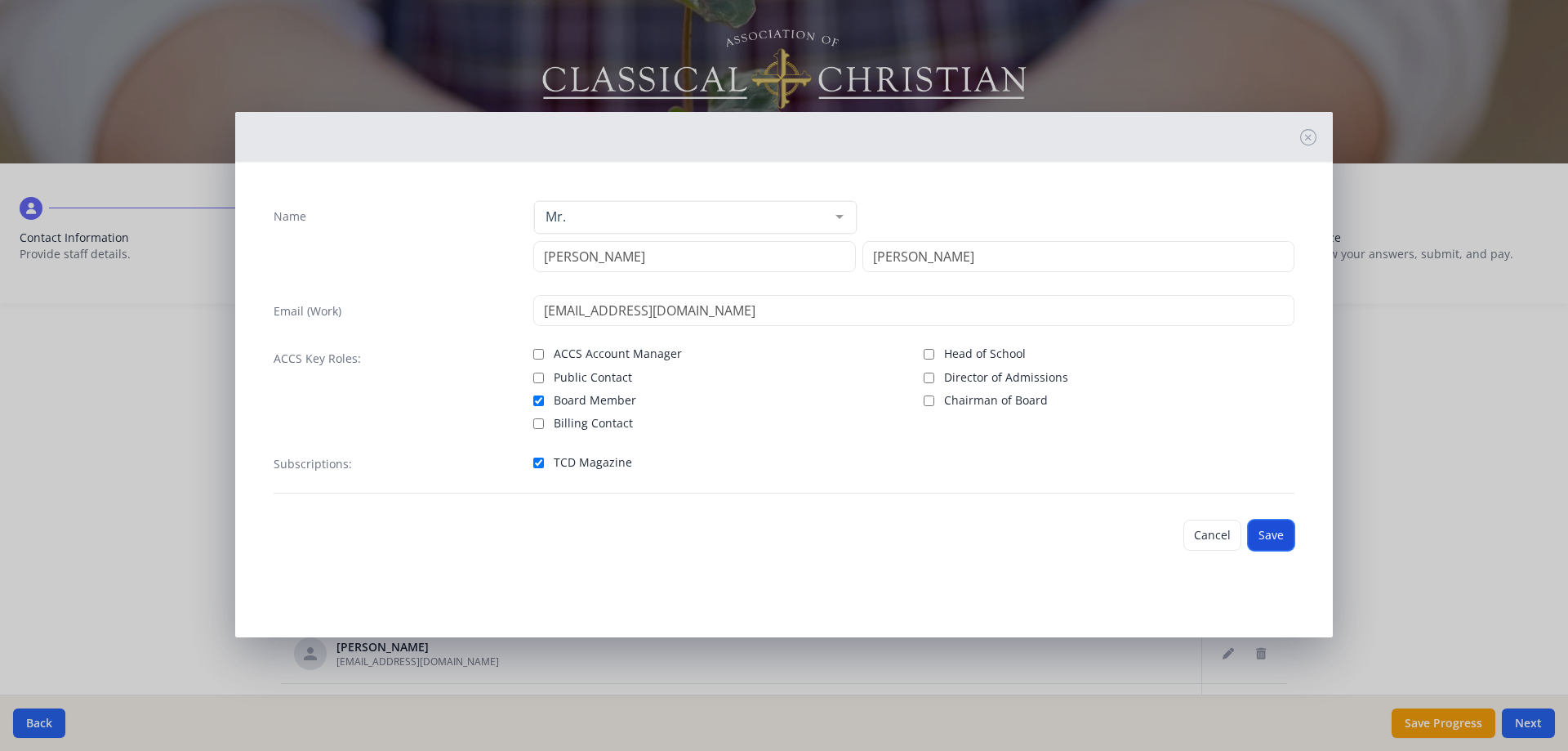
click at [1268, 529] on button "Save" at bounding box center [1271, 535] width 46 height 31
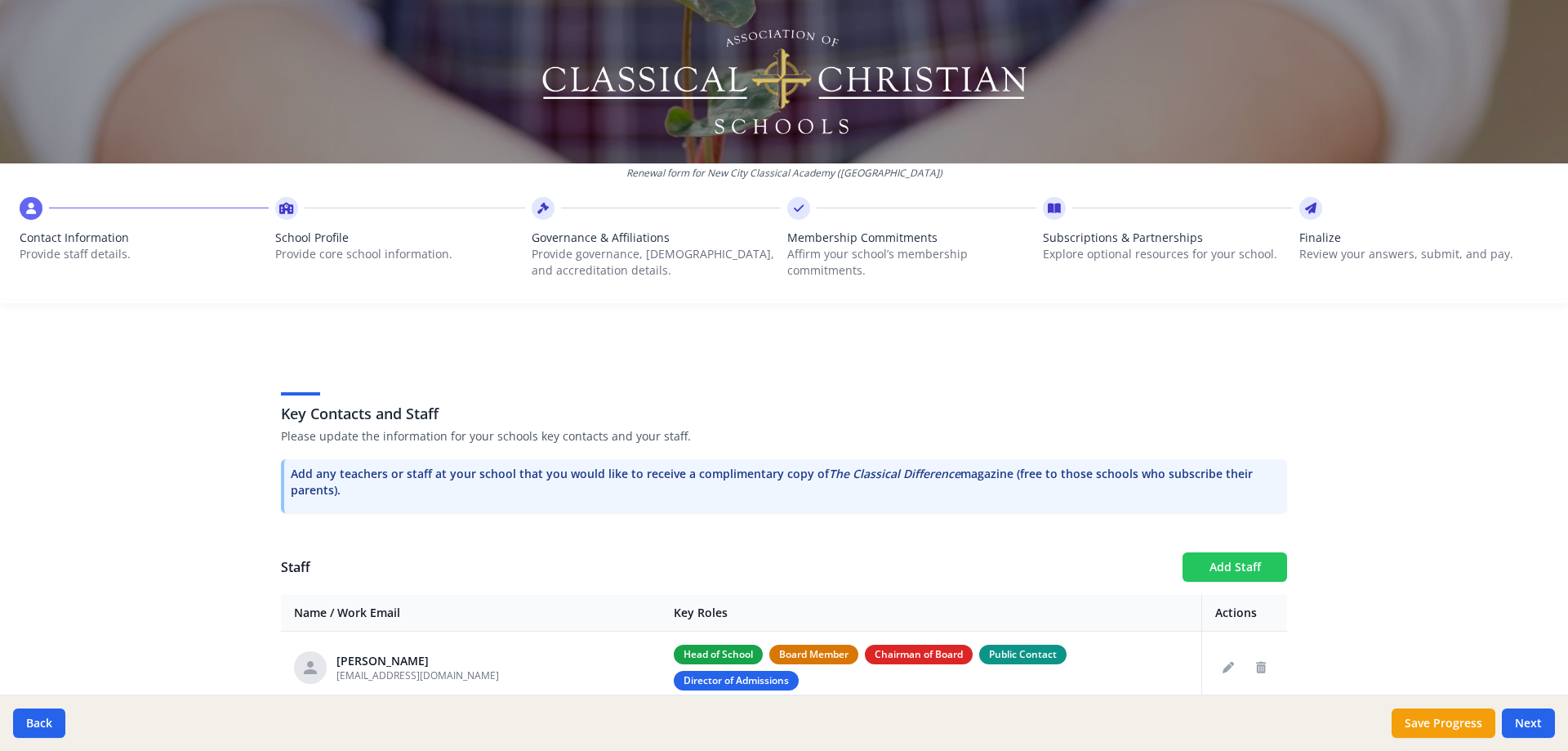
scroll to position [355, 0]
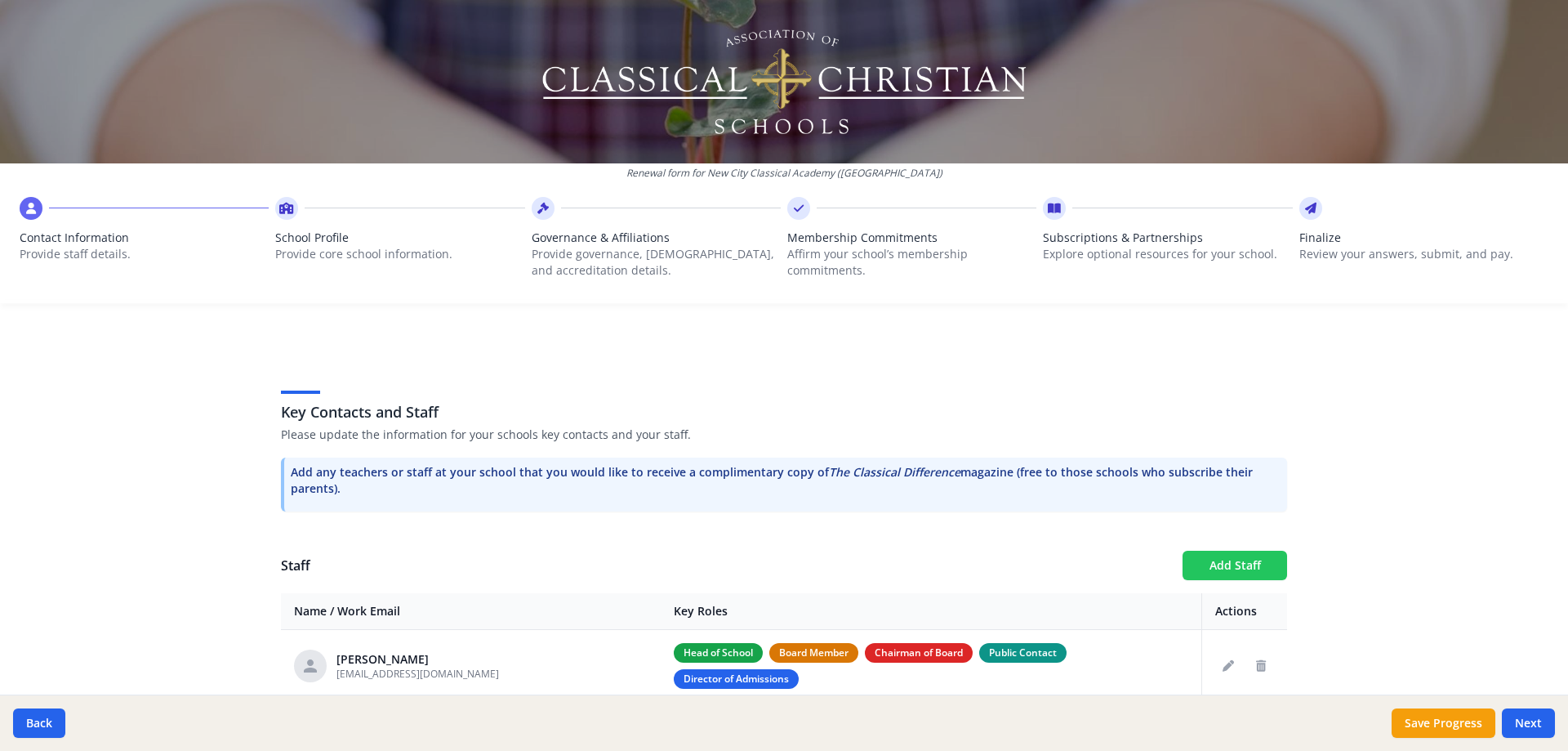
click at [1213, 571] on button "Add Staff" at bounding box center [1235, 565] width 104 height 29
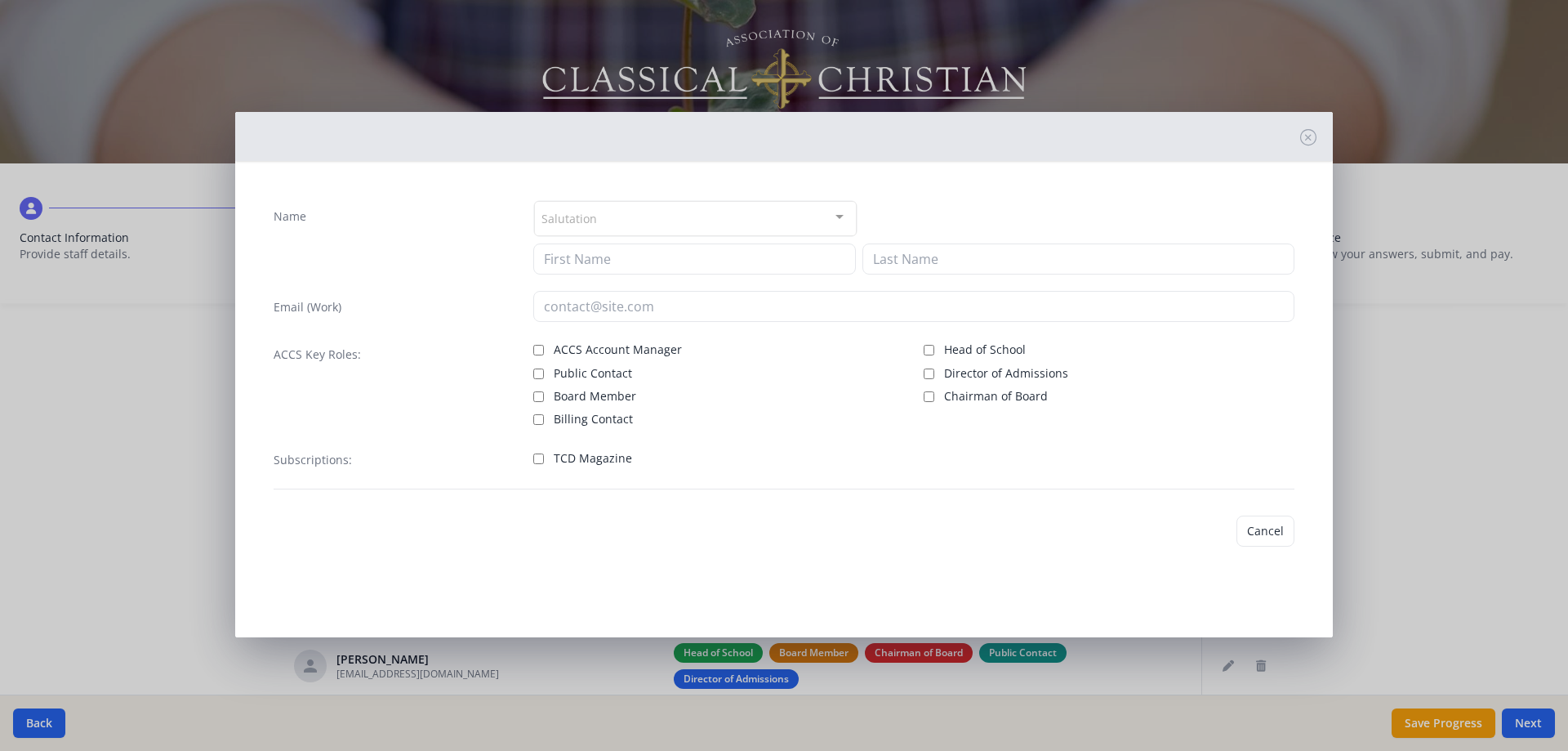
checkbox input "false"
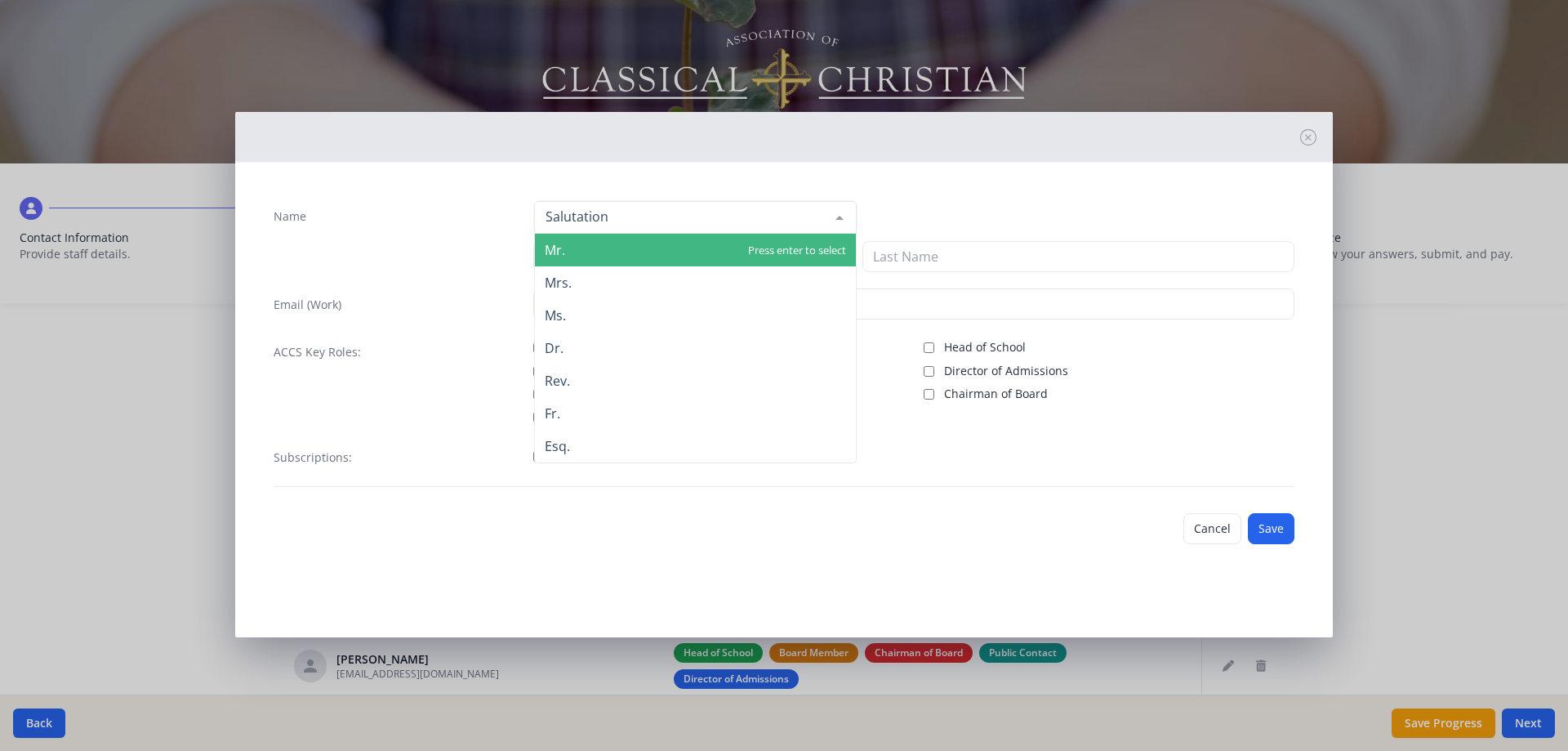
click at [442, 238] on div "Name" at bounding box center [395, 236] width 243 height 72
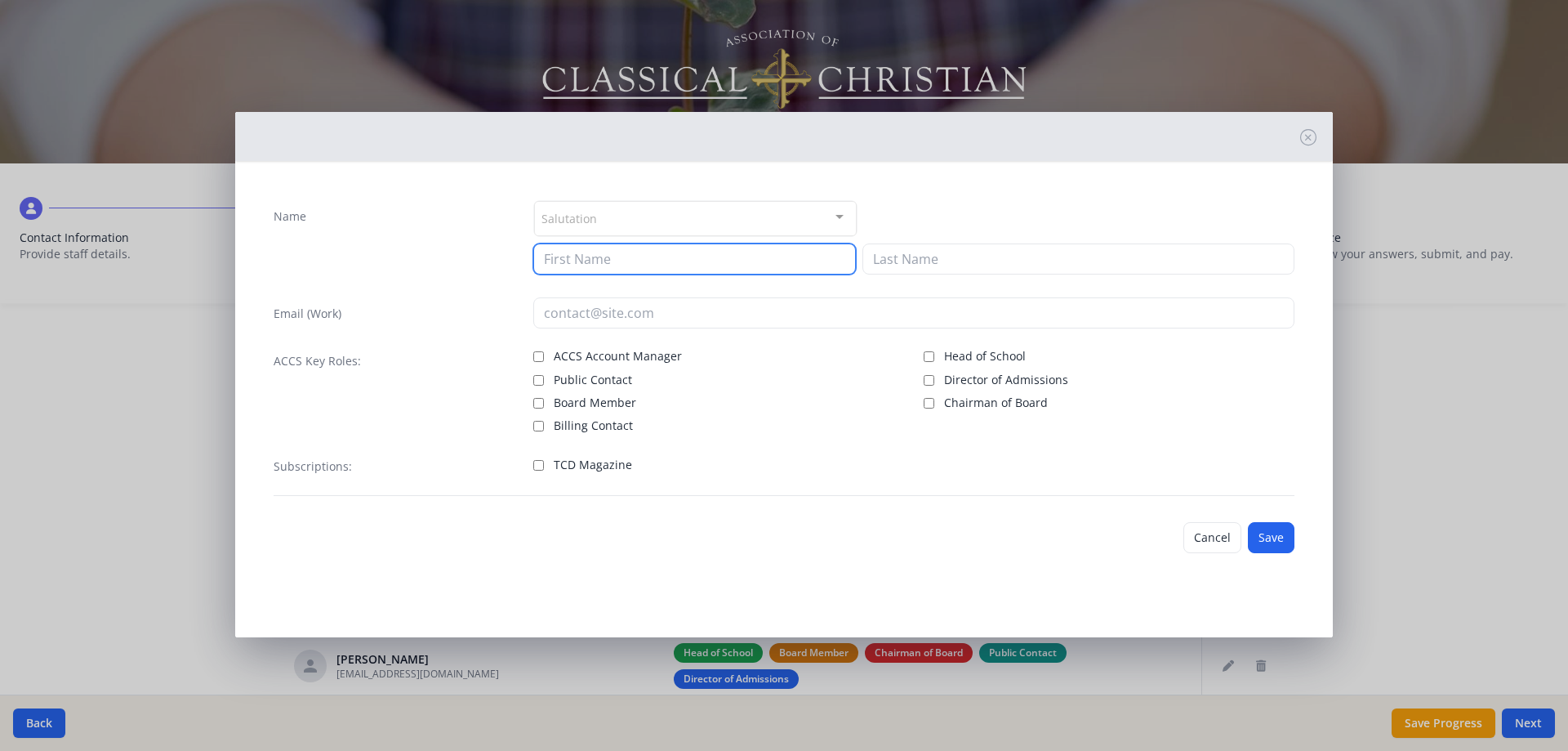
click at [568, 256] on input at bounding box center [694, 259] width 323 height 31
type input "Kenda"
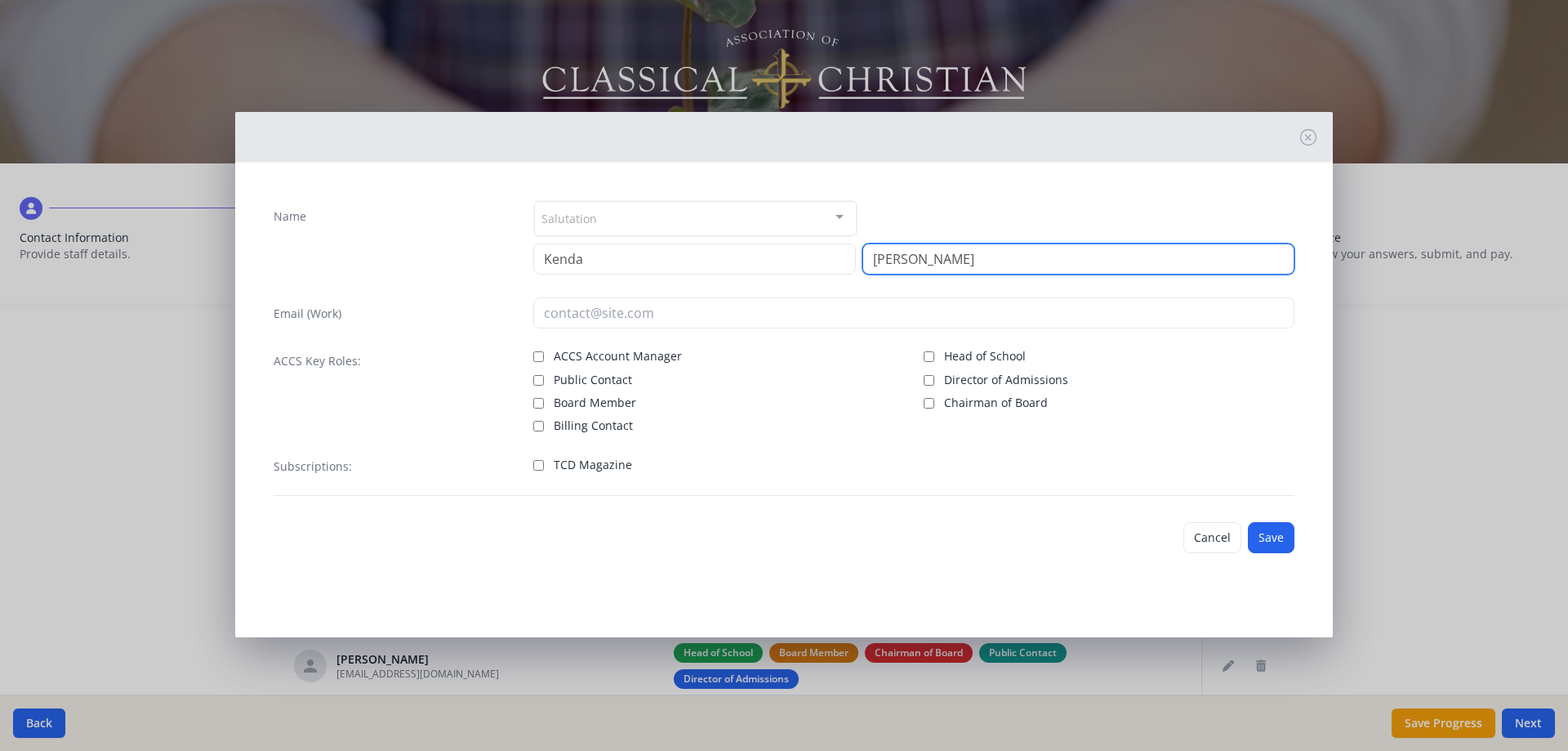
type input "[PERSON_NAME]"
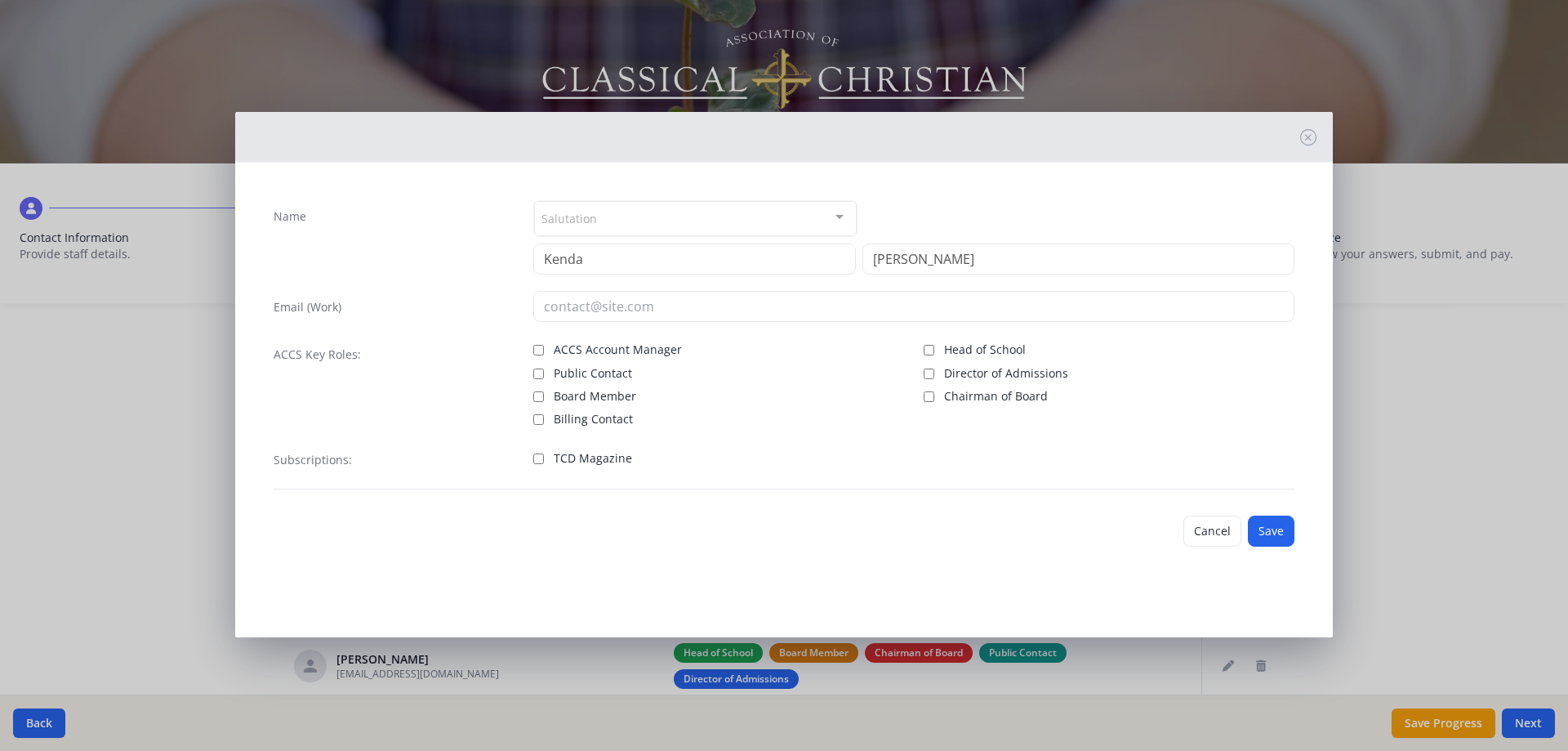
click at [615, 462] on span "TCD Magazine" at bounding box center [593, 458] width 79 height 16
click at [543, 462] on input "TCD Magazine" at bounding box center [538, 459] width 10 height 10
checkbox input "true"
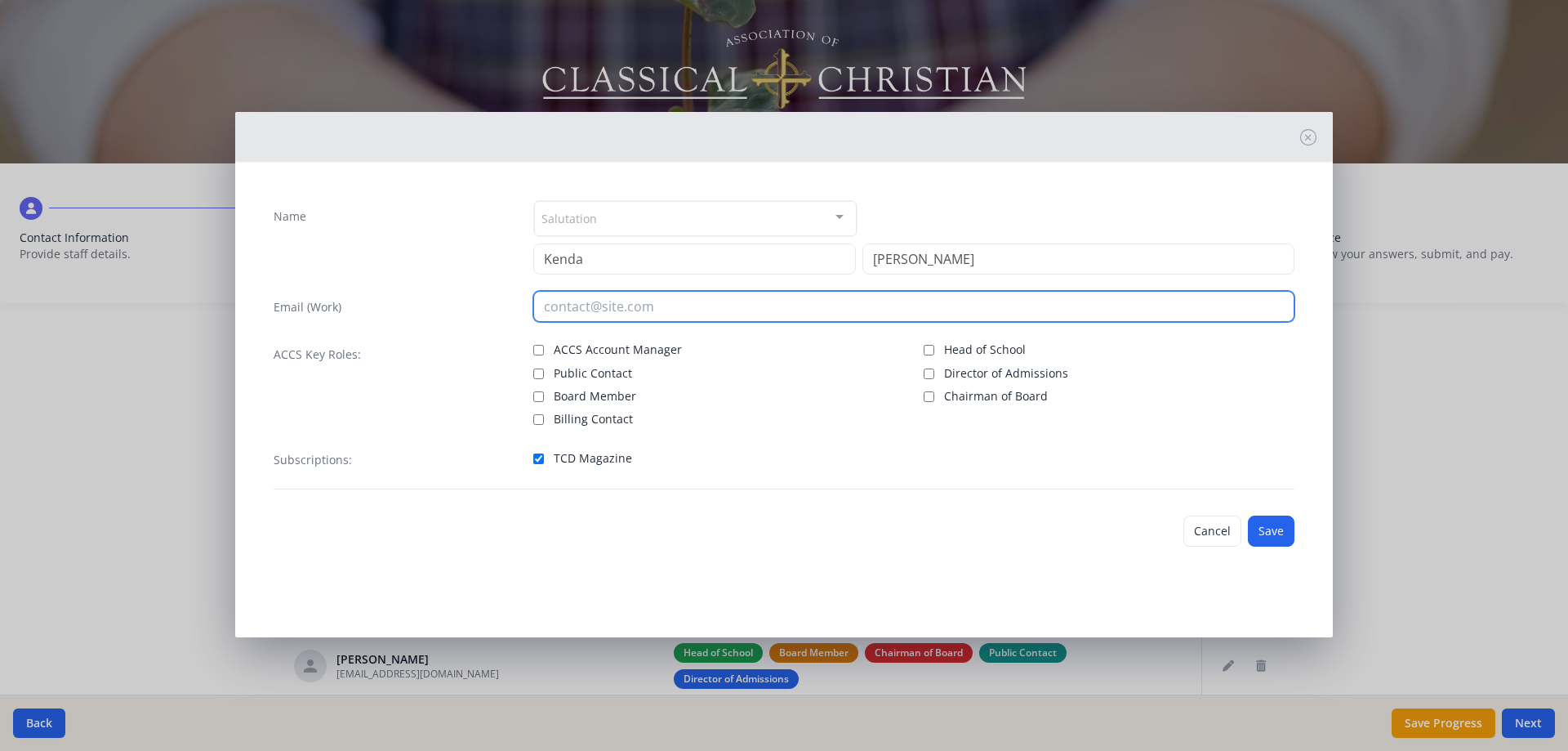
click at [664, 303] on input "email" at bounding box center [914, 307] width 762 height 31
paste input "[EMAIL_ADDRESS][DOMAIN_NAME]"
type input "[EMAIL_ADDRESS][DOMAIN_NAME]"
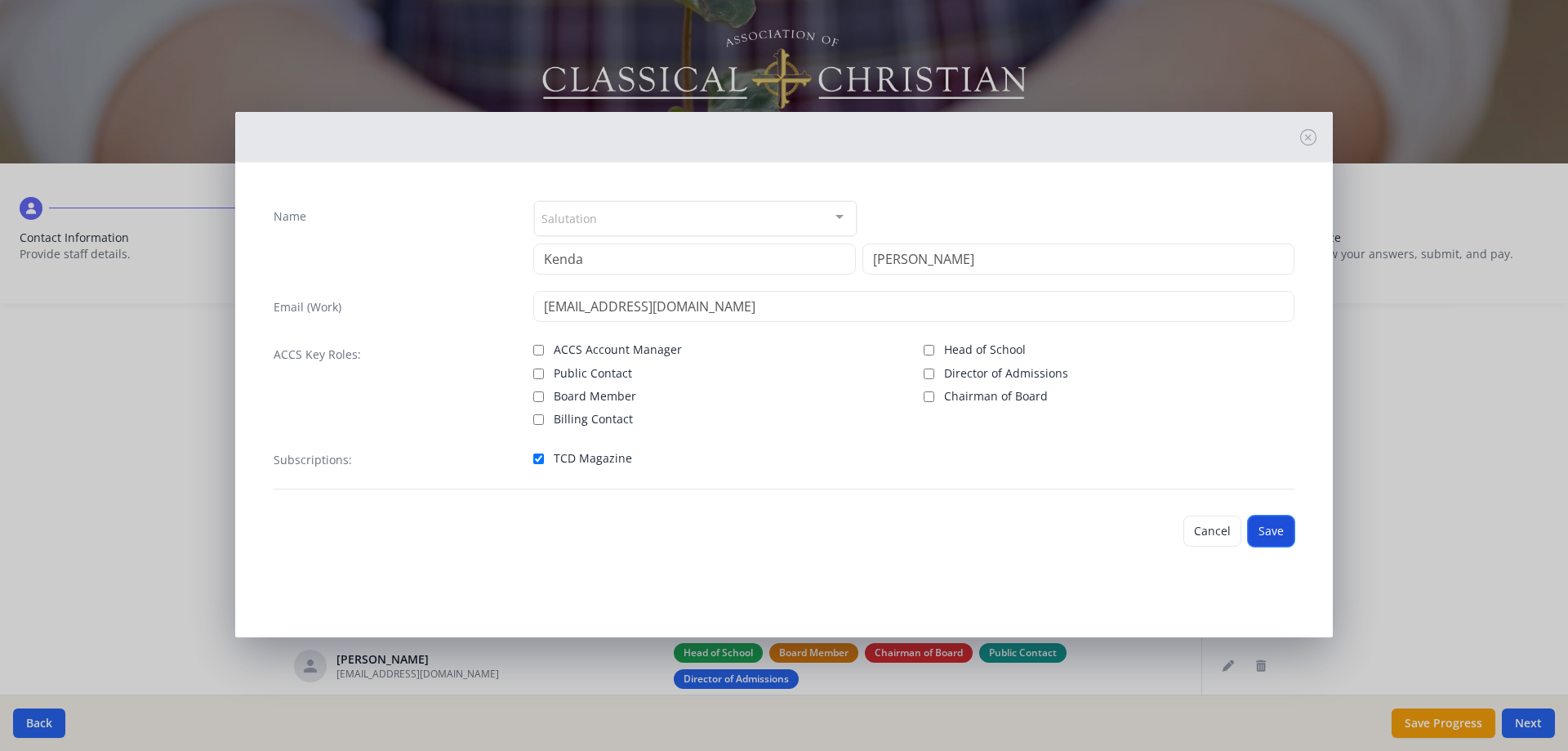
click at [1262, 527] on button "Save" at bounding box center [1271, 531] width 46 height 31
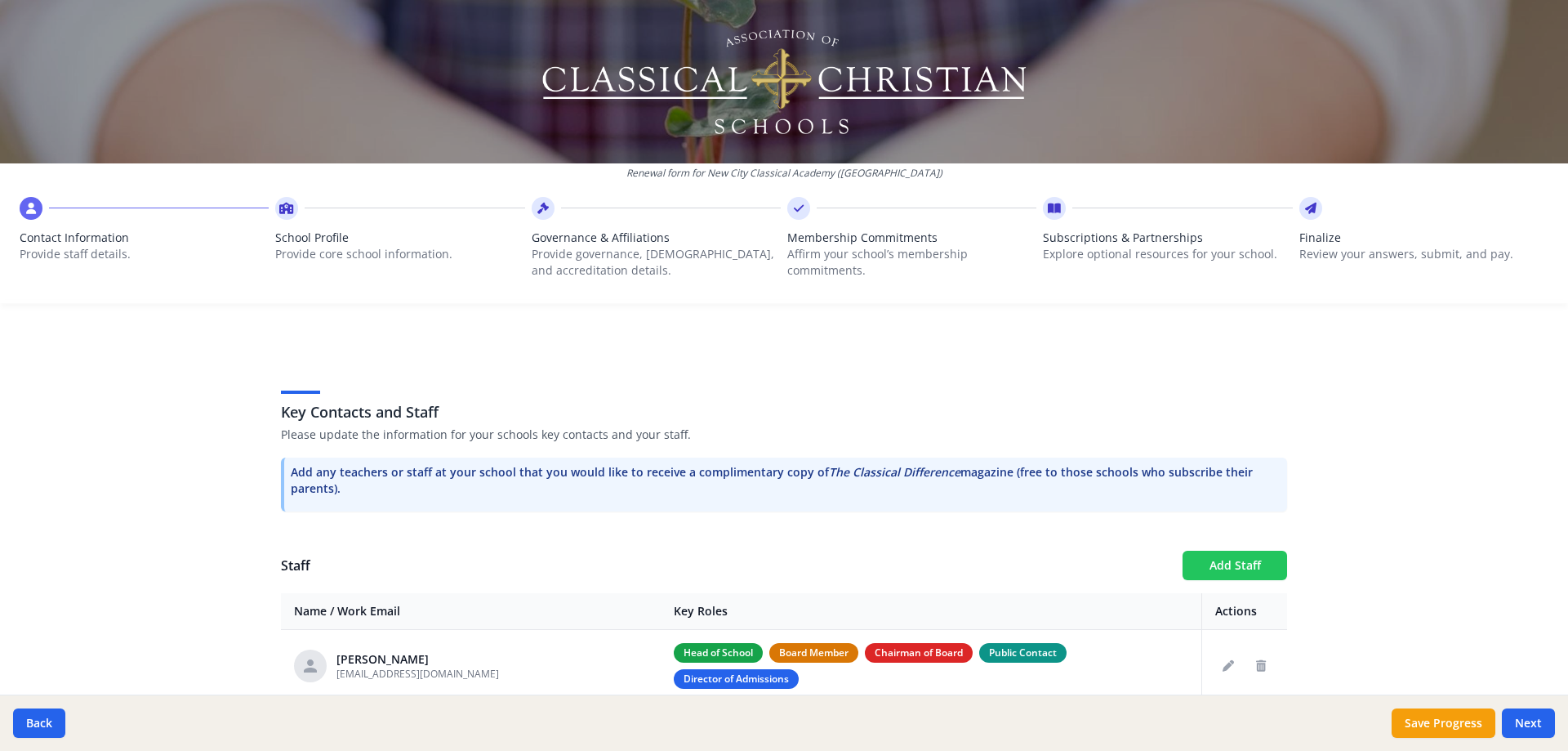
click at [1220, 564] on button "Add Staff" at bounding box center [1235, 565] width 104 height 29
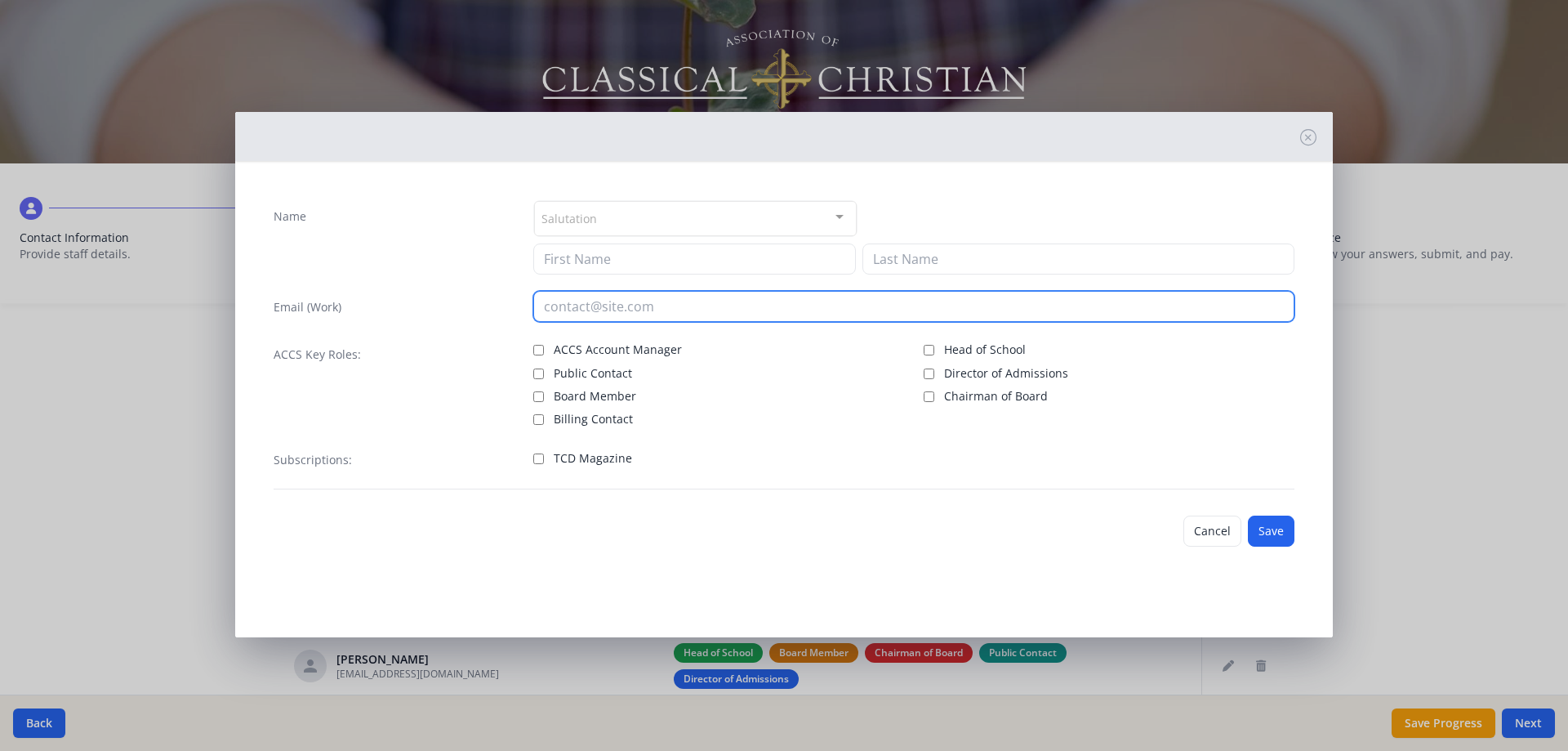
click at [619, 313] on input "email" at bounding box center [914, 307] width 762 height 31
paste input "[EMAIL_ADDRESS][DOMAIN_NAME]"
type input "[EMAIL_ADDRESS][DOMAIN_NAME]"
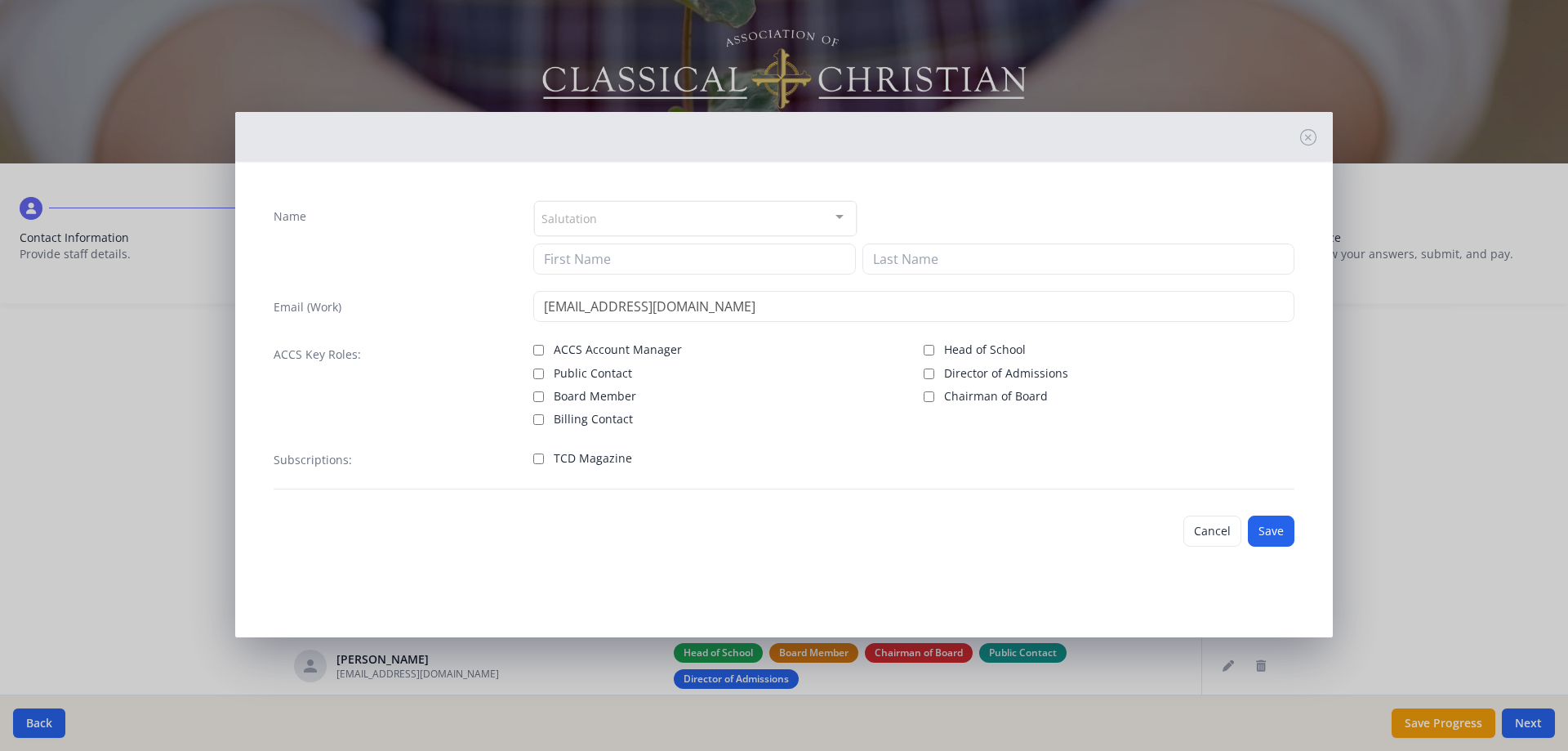
click at [545, 458] on label "TCD Magazine" at bounding box center [718, 456] width 371 height 20
click at [543, 458] on input "TCD Magazine" at bounding box center [538, 459] width 10 height 10
checkbox input "true"
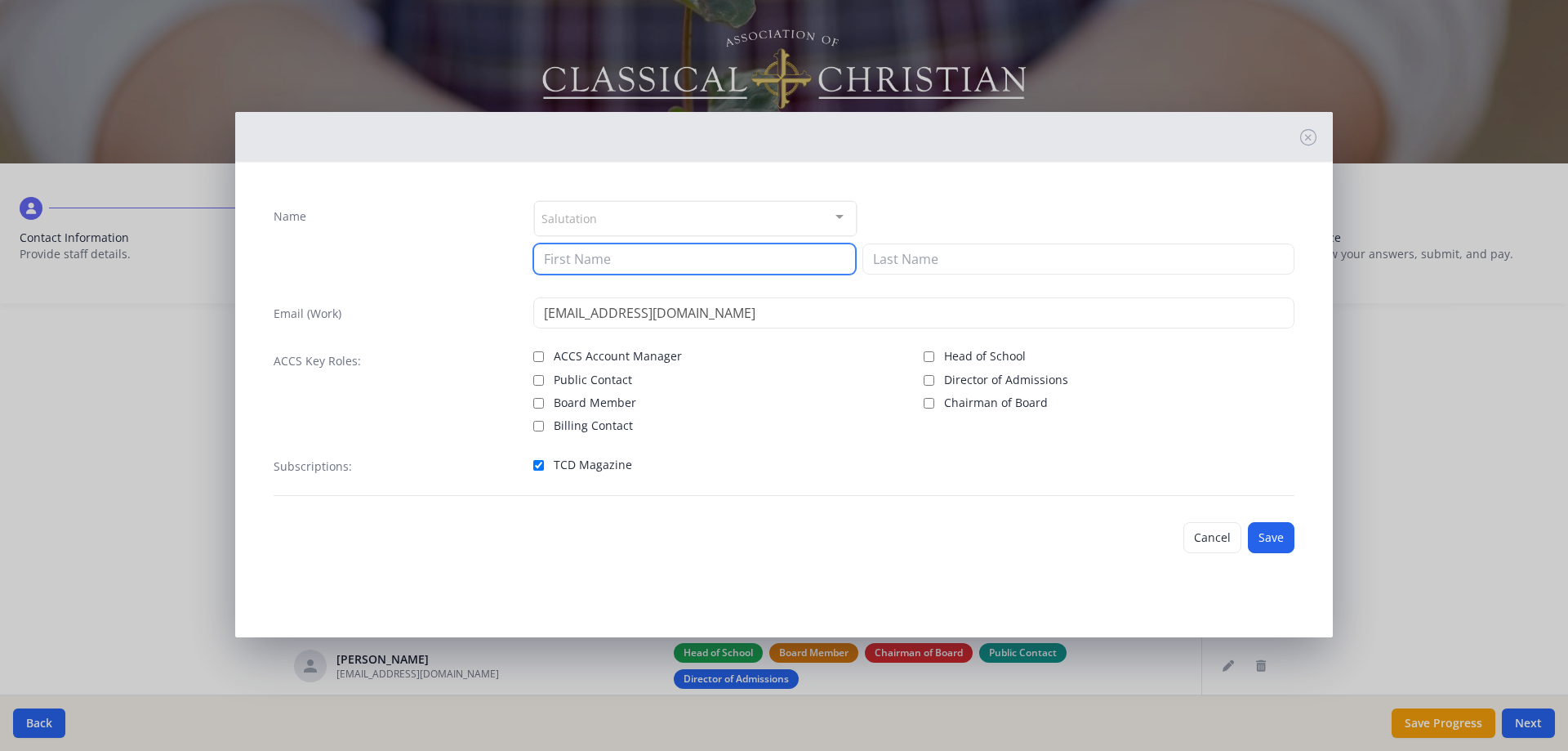
click at [591, 266] on input at bounding box center [694, 259] width 323 height 31
type input "[PERSON_NAME]"
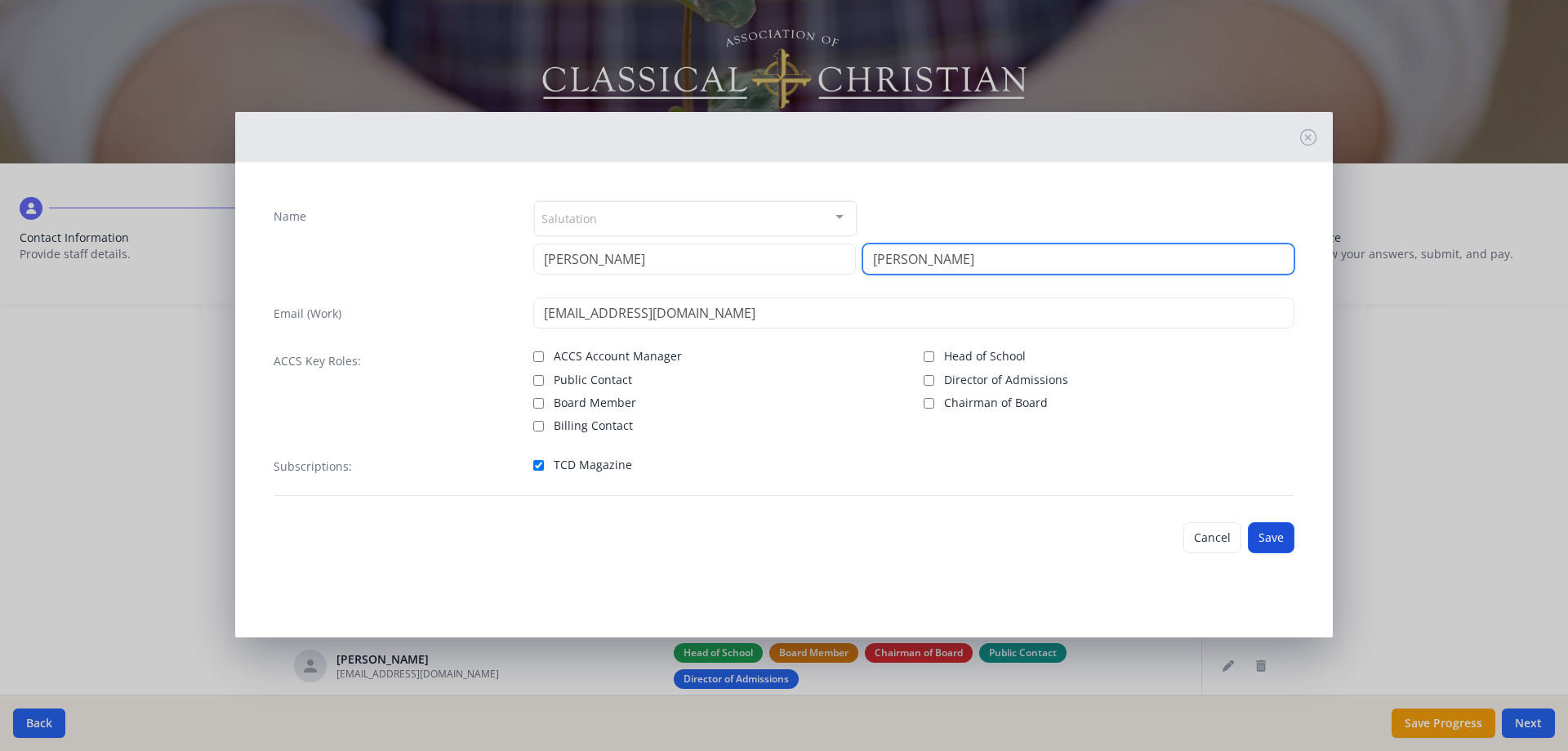
type input "[PERSON_NAME]"
click at [1276, 537] on button "Save" at bounding box center [1271, 538] width 46 height 31
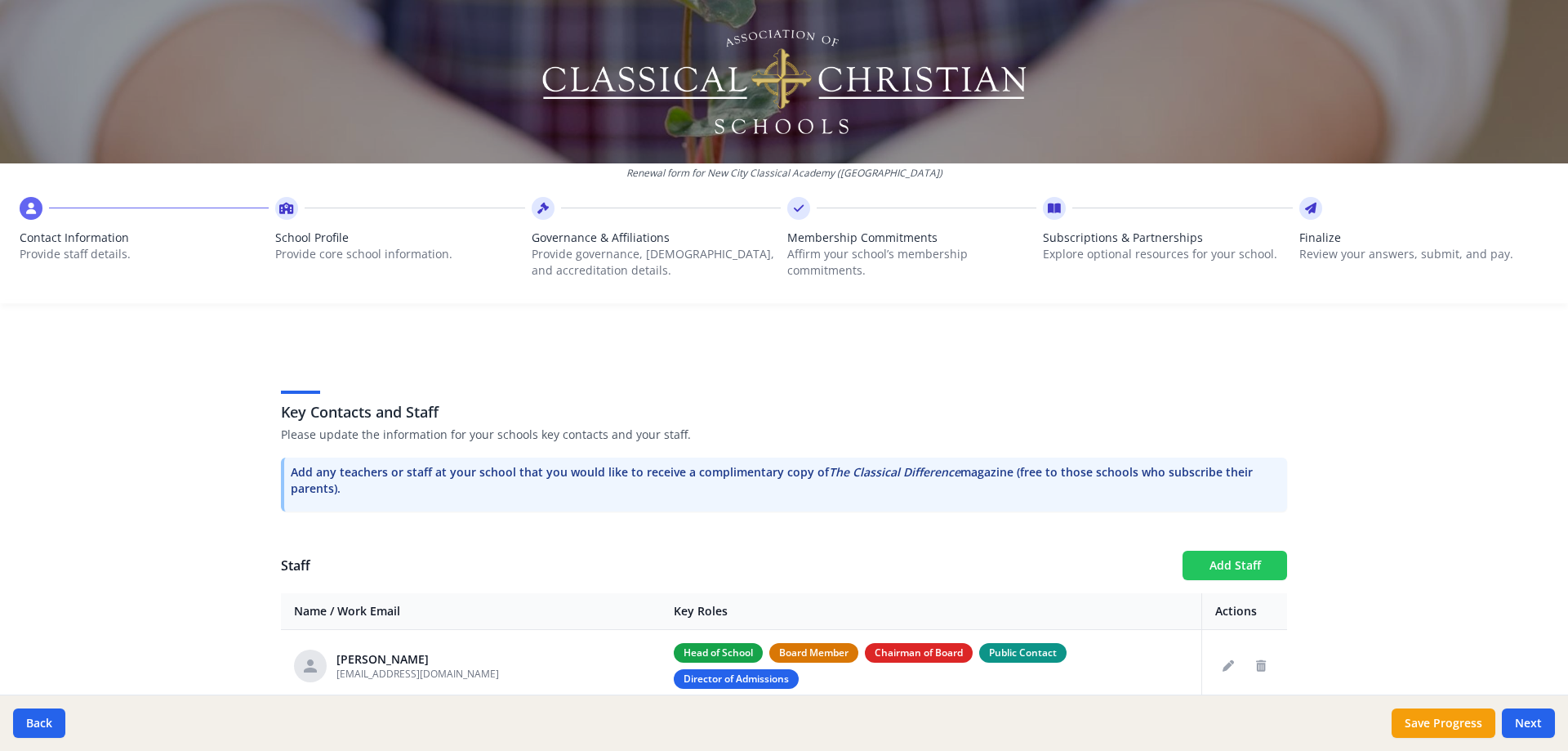
click at [1208, 575] on button "Add Staff" at bounding box center [1235, 565] width 104 height 29
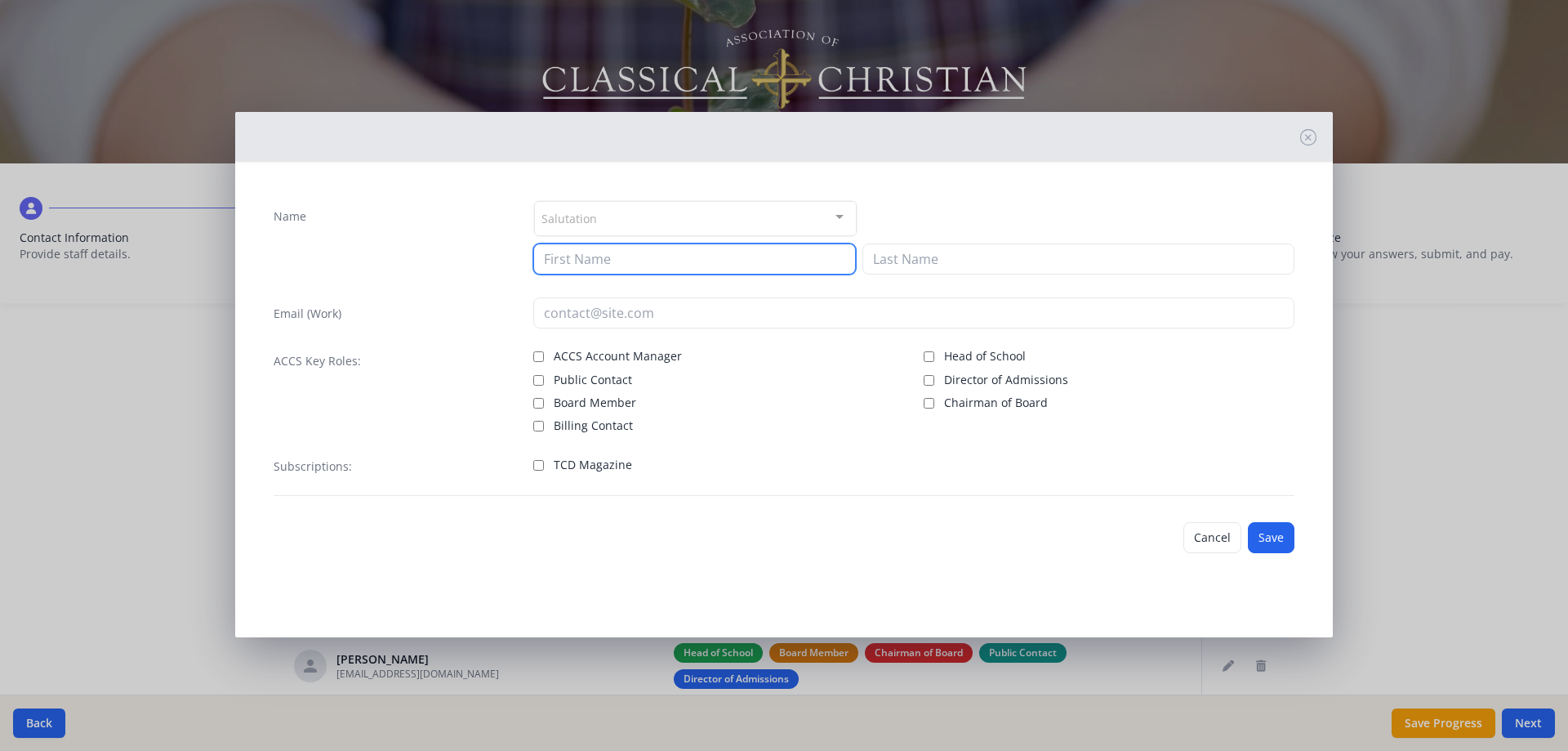
click at [611, 263] on input at bounding box center [694, 259] width 323 height 31
type input "[PERSON_NAME]"
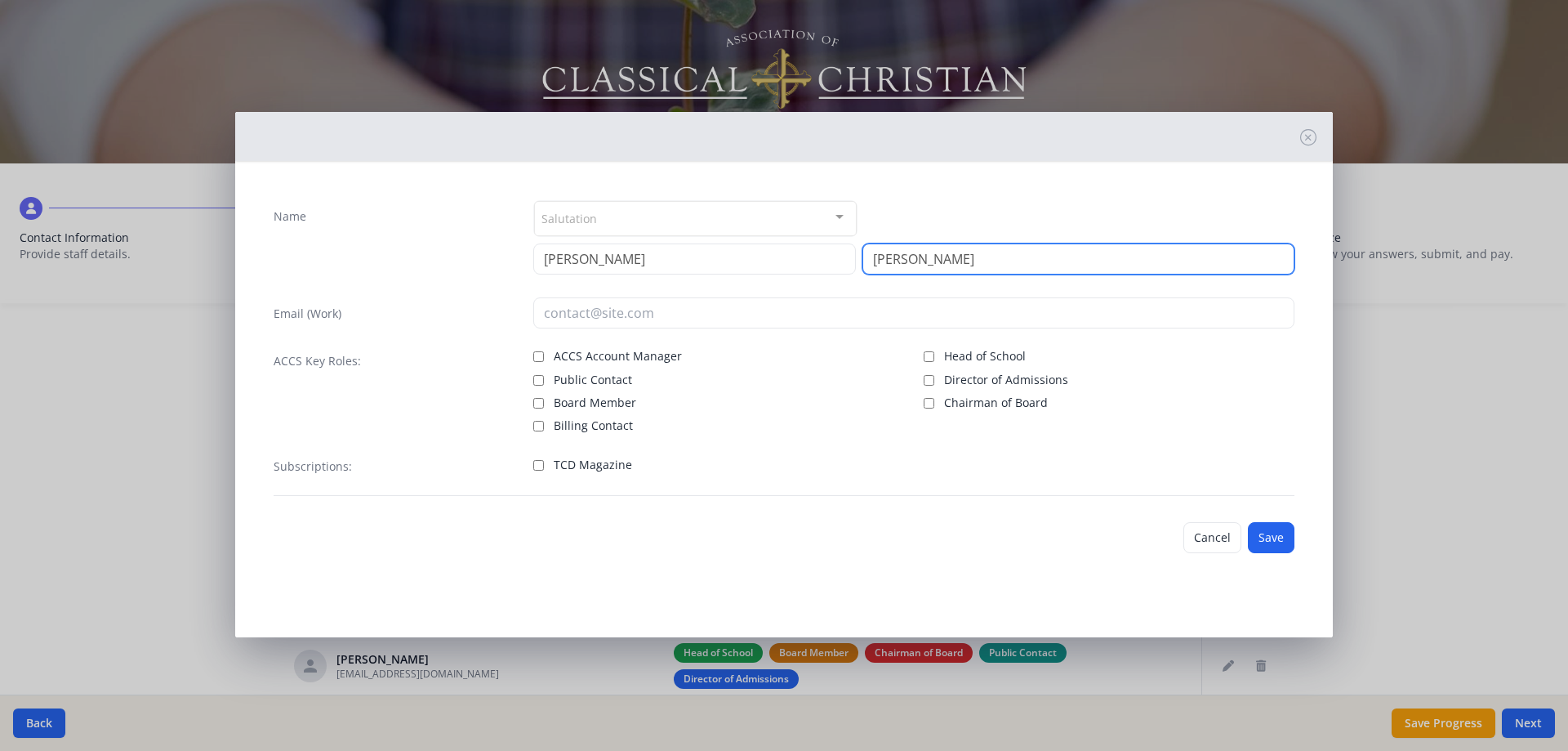
type input "[PERSON_NAME]"
click at [580, 469] on span "TCD Magazine" at bounding box center [593, 464] width 79 height 16
click at [543, 469] on input "TCD Magazine" at bounding box center [538, 465] width 10 height 10
checkbox input "true"
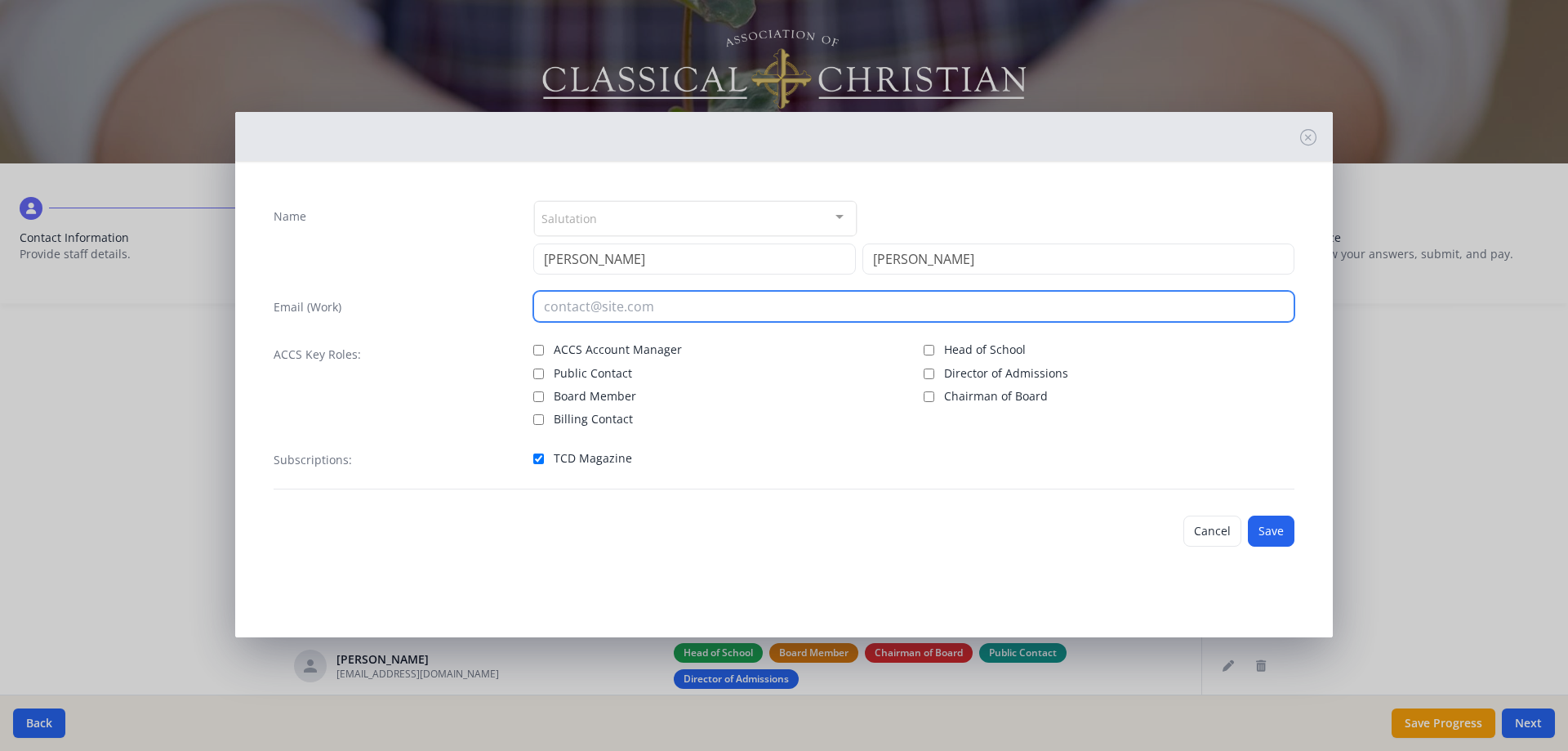
click at [705, 313] on input "email" at bounding box center [914, 307] width 762 height 31
paste input "[EMAIL_ADDRESS][DOMAIN_NAME]"
type input "[EMAIL_ADDRESS][DOMAIN_NAME]"
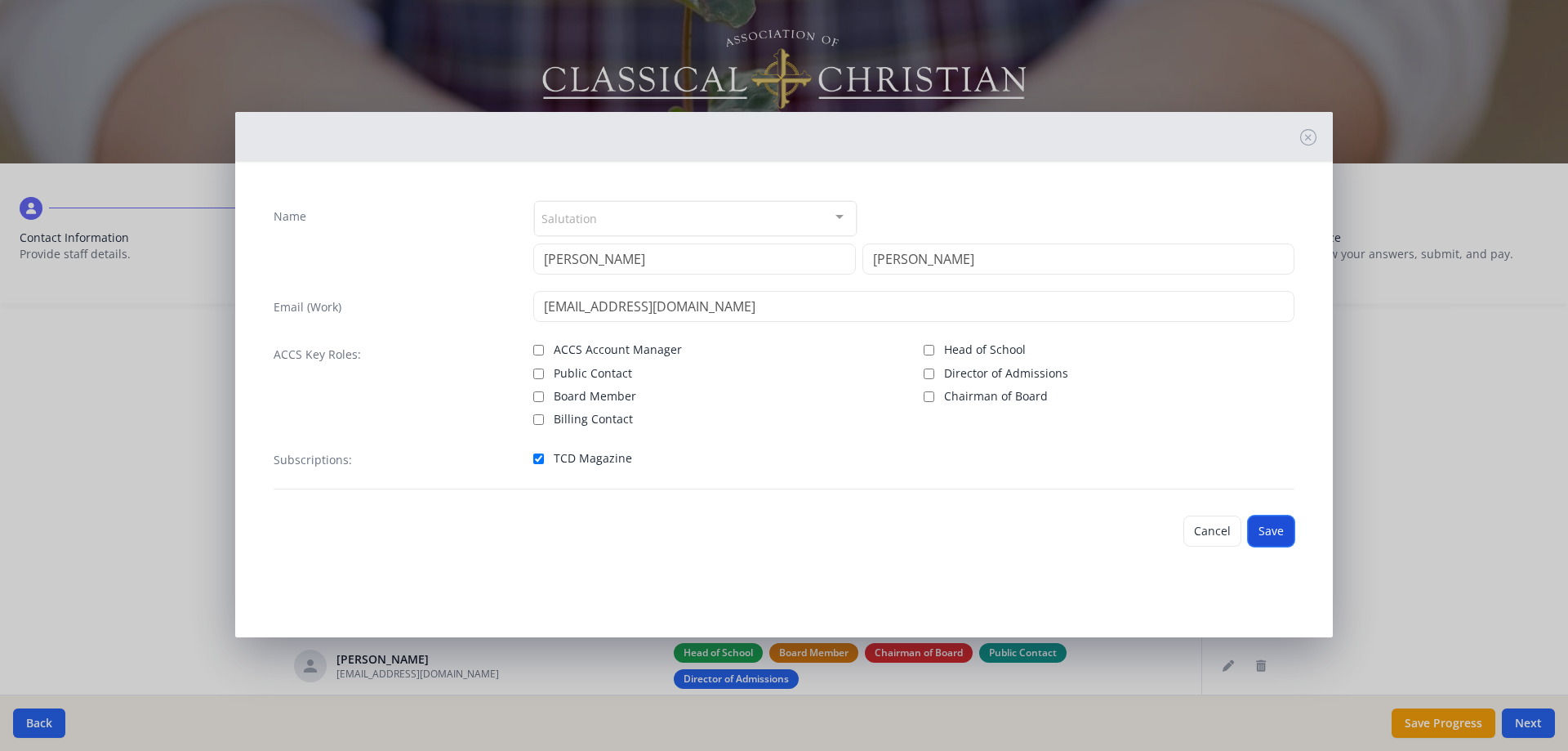
click at [1264, 530] on button "Save" at bounding box center [1271, 531] width 46 height 31
click at [1080, 224] on div "Salutation Mr. Mrs. Ms. Dr. Rev. Fr. Esq. No elements found. Consider changing …" at bounding box center [914, 218] width 762 height 37
drag, startPoint x: 1242, startPoint y: 371, endPoint x: 1327, endPoint y: 339, distance: 90.8
click at [1243, 371] on label "Director of Admissions" at bounding box center [1108, 372] width 371 height 20
click at [935, 371] on input "Director of Admissions" at bounding box center [929, 373] width 10 height 10
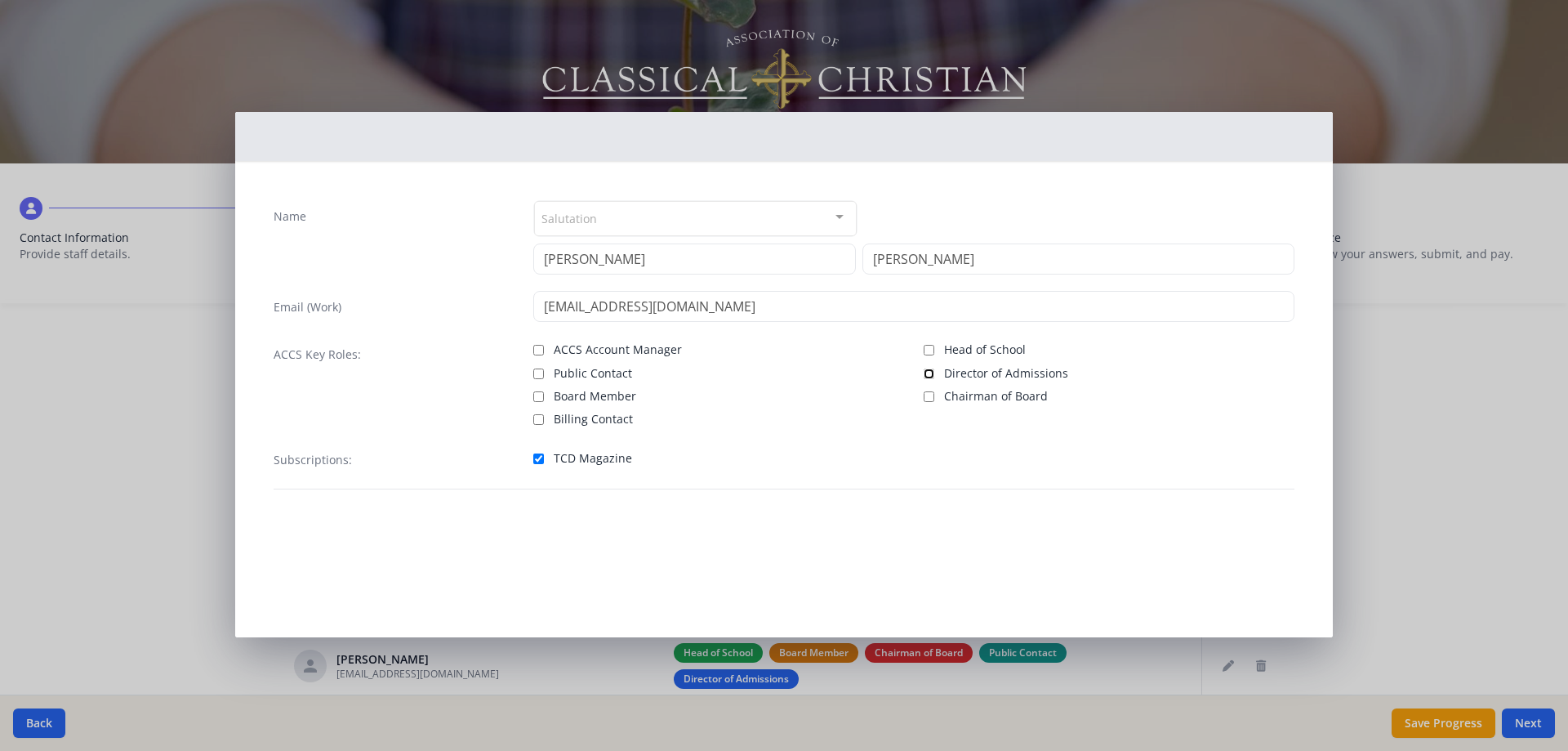
checkbox input "true"
click at [1454, 383] on div "Name Salutation Mr. Mrs. Ms. Dr. Rev. Fr. Esq. No elements found. Consider chan…" at bounding box center [784, 375] width 1568 height 751
click at [1526, 724] on div "Name Salutation Mr. Mrs. Ms. Dr. Rev. Fr. Esq. No elements found. Consider chan…" at bounding box center [784, 375] width 1568 height 751
click at [1458, 543] on div "Name Salutation Mr. Mrs. Ms. Dr. Rev. Fr. Esq. No elements found. Consider chan…" at bounding box center [784, 375] width 1568 height 751
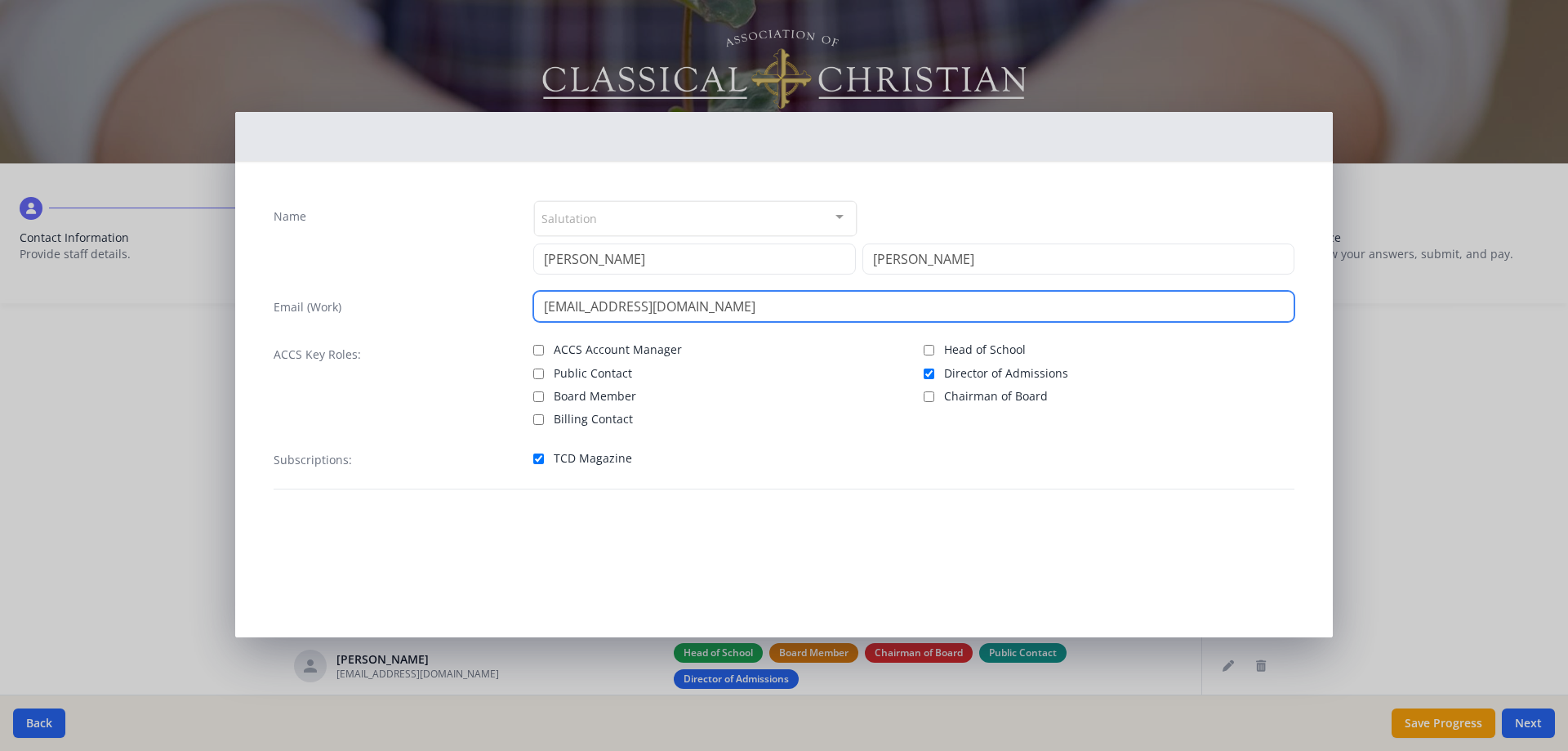
click at [1107, 303] on input "[EMAIL_ADDRESS][DOMAIN_NAME]" at bounding box center [914, 307] width 762 height 31
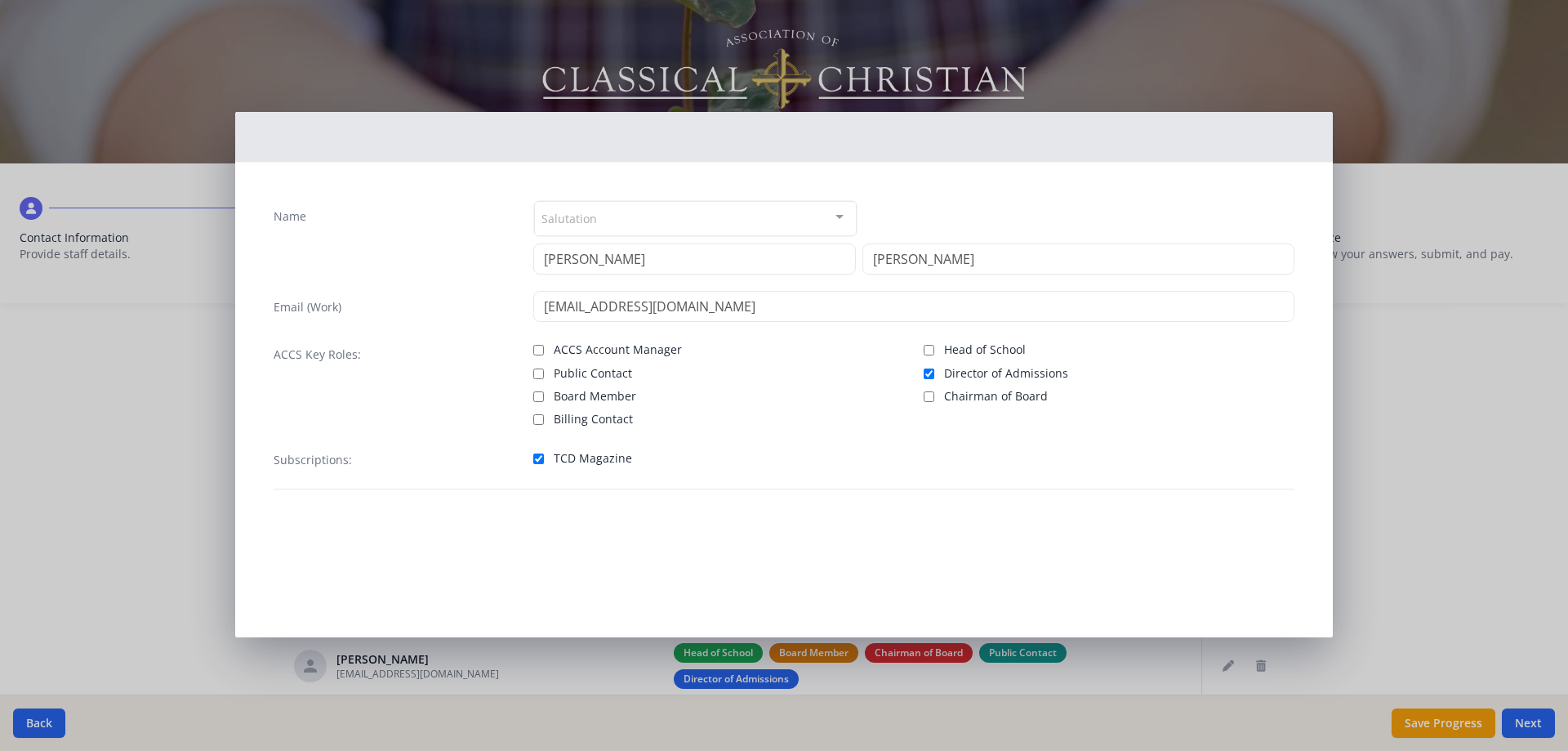
click at [1105, 224] on div "Salutation Mr. Mrs. Ms. Dr. Rev. Fr. Esq. No elements found. Consider changing …" at bounding box center [914, 218] width 762 height 37
click at [983, 215] on div "Salutation Mr. Mrs. Ms. Dr. Rev. Fr. Esq. No elements found. Consider changing …" at bounding box center [914, 218] width 762 height 37
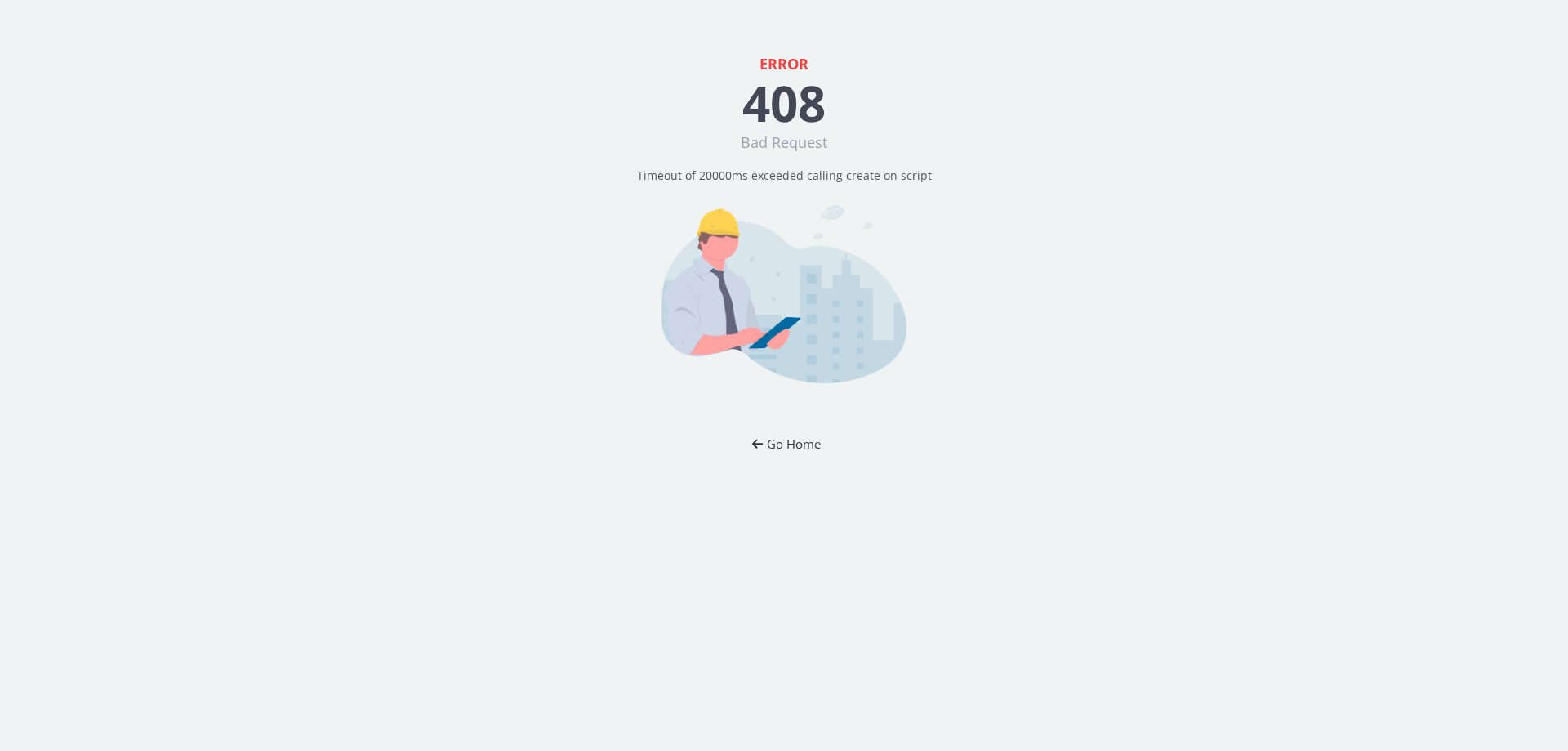
click at [804, 448] on button "Go Home" at bounding box center [785, 444] width 96 height 30
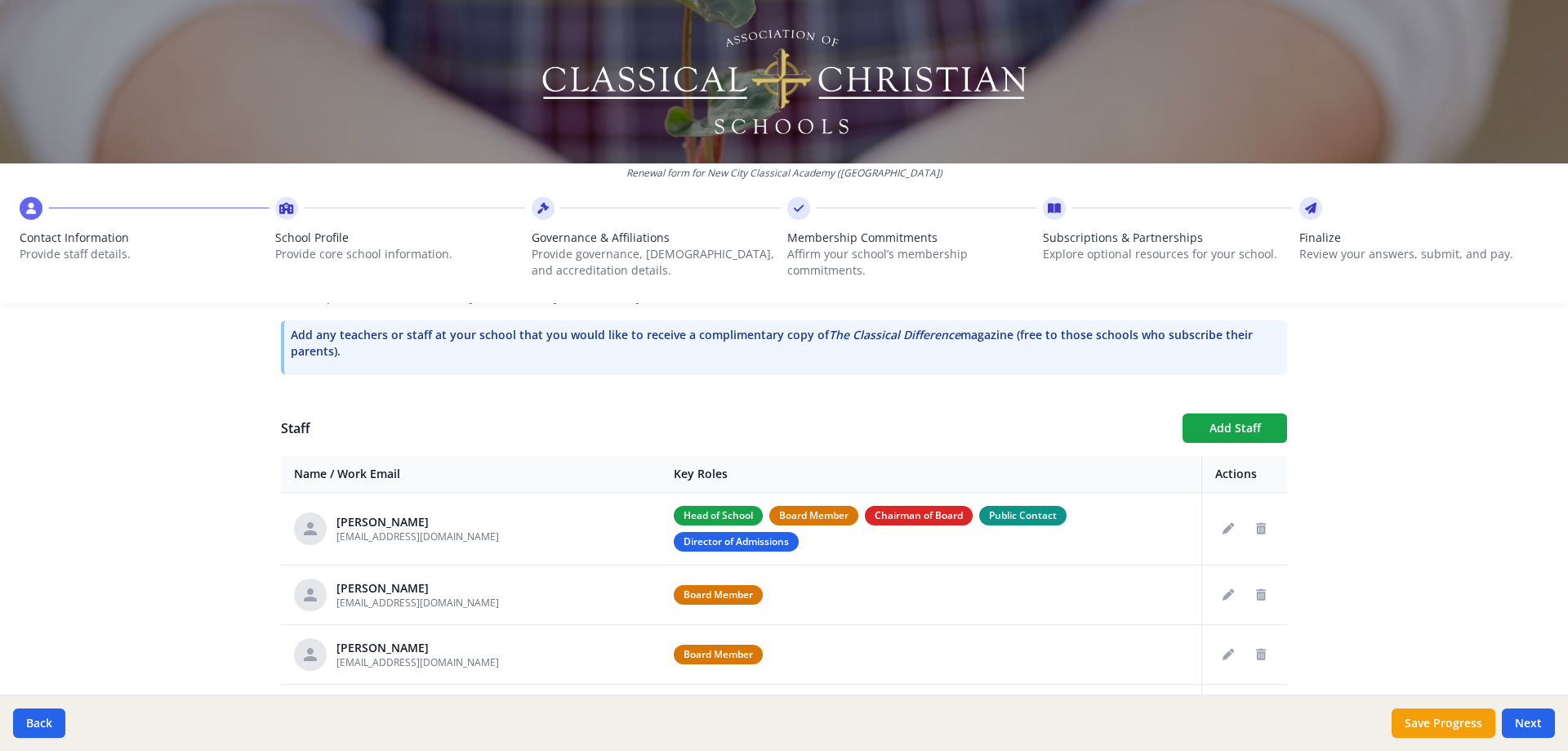
scroll to position [437, 0]
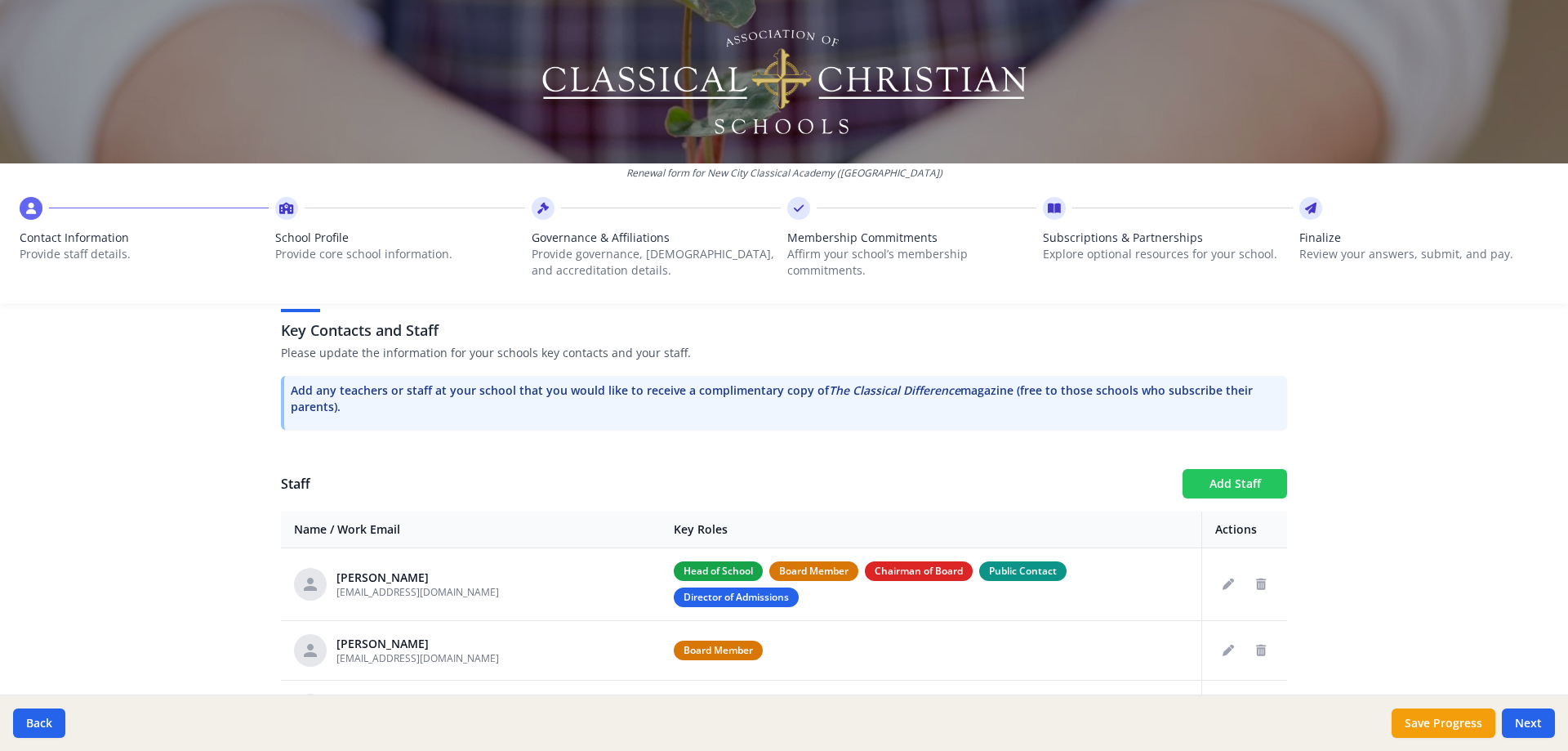
click at [1250, 480] on button "Add Staff" at bounding box center [1235, 484] width 104 height 29
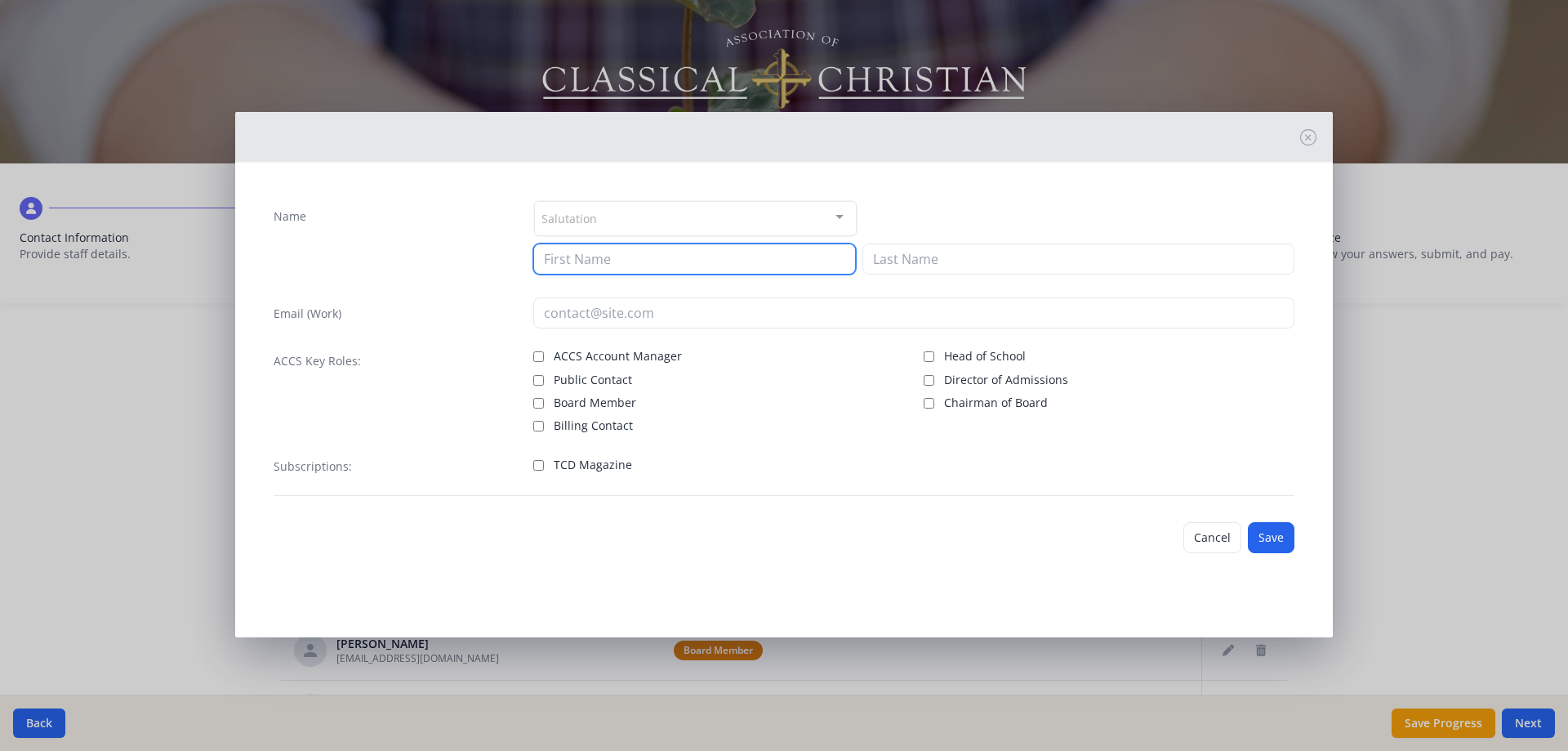
click at [668, 259] on input at bounding box center [694, 259] width 323 height 31
type input "[PERSON_NAME]"
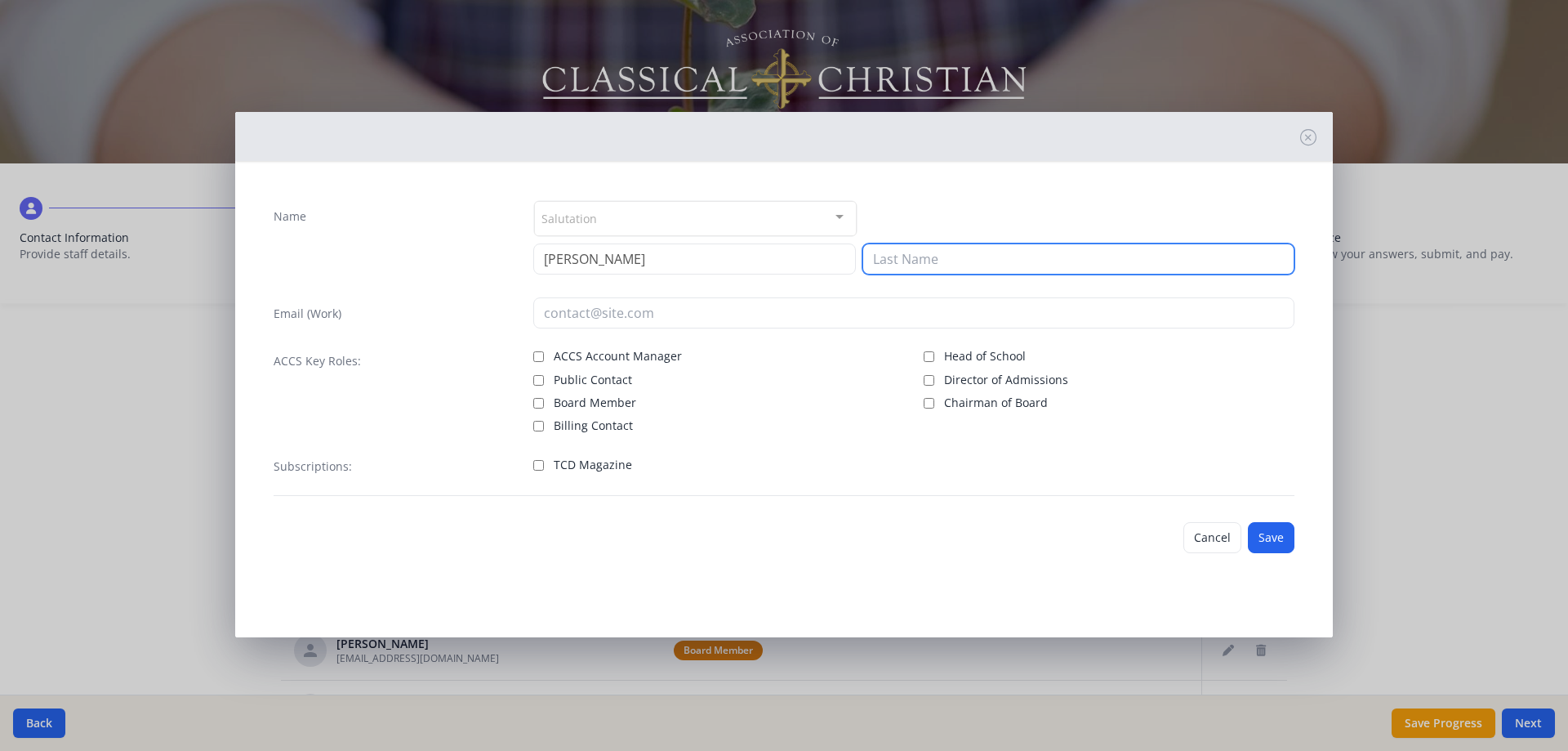
click at [906, 256] on input at bounding box center [1078, 259] width 432 height 31
click at [970, 266] on input "S" at bounding box center [1078, 259] width 432 height 31
type input "[PERSON_NAME]"
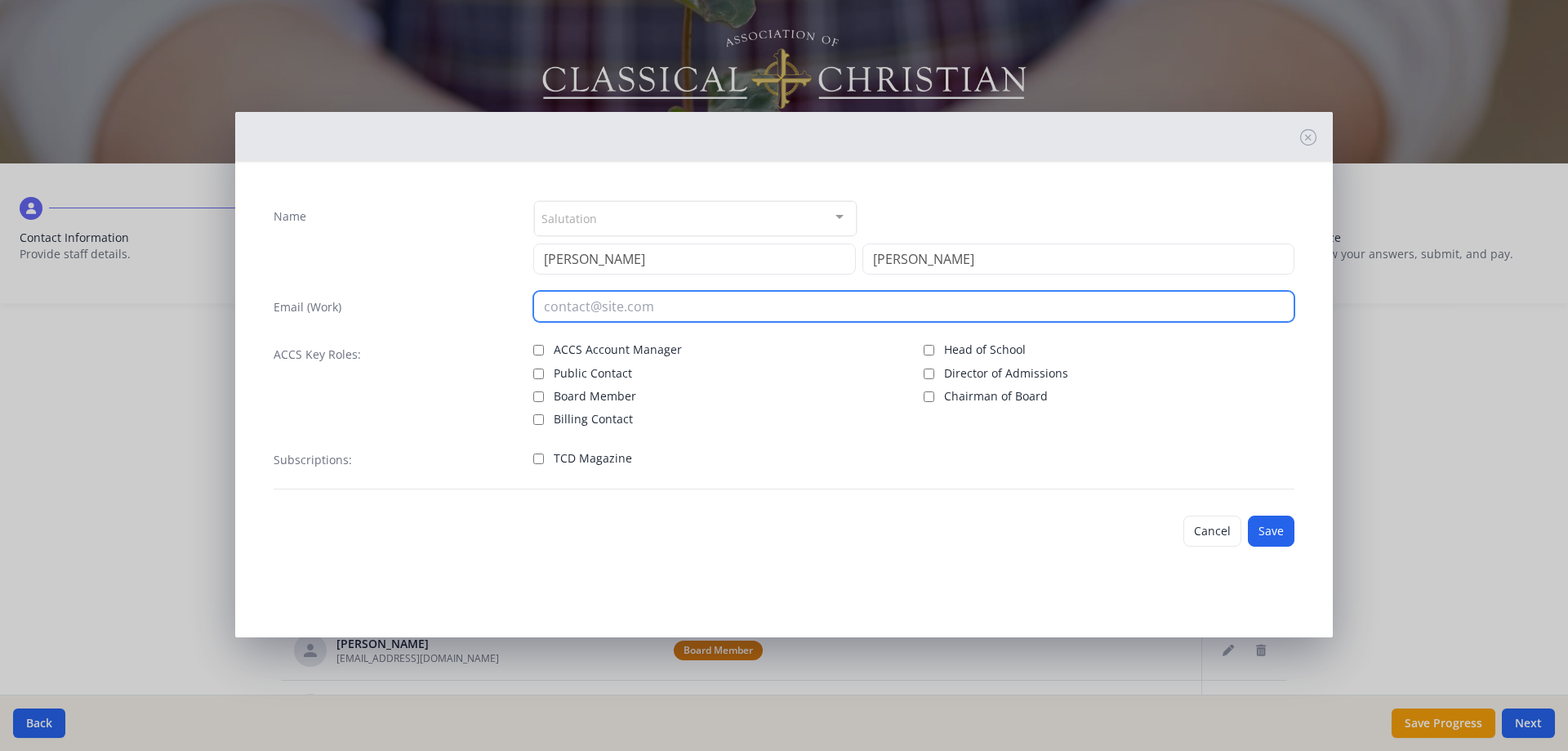
paste input "[EMAIL_ADDRESS][DOMAIN_NAME]"
type input "[EMAIL_ADDRESS][DOMAIN_NAME]"
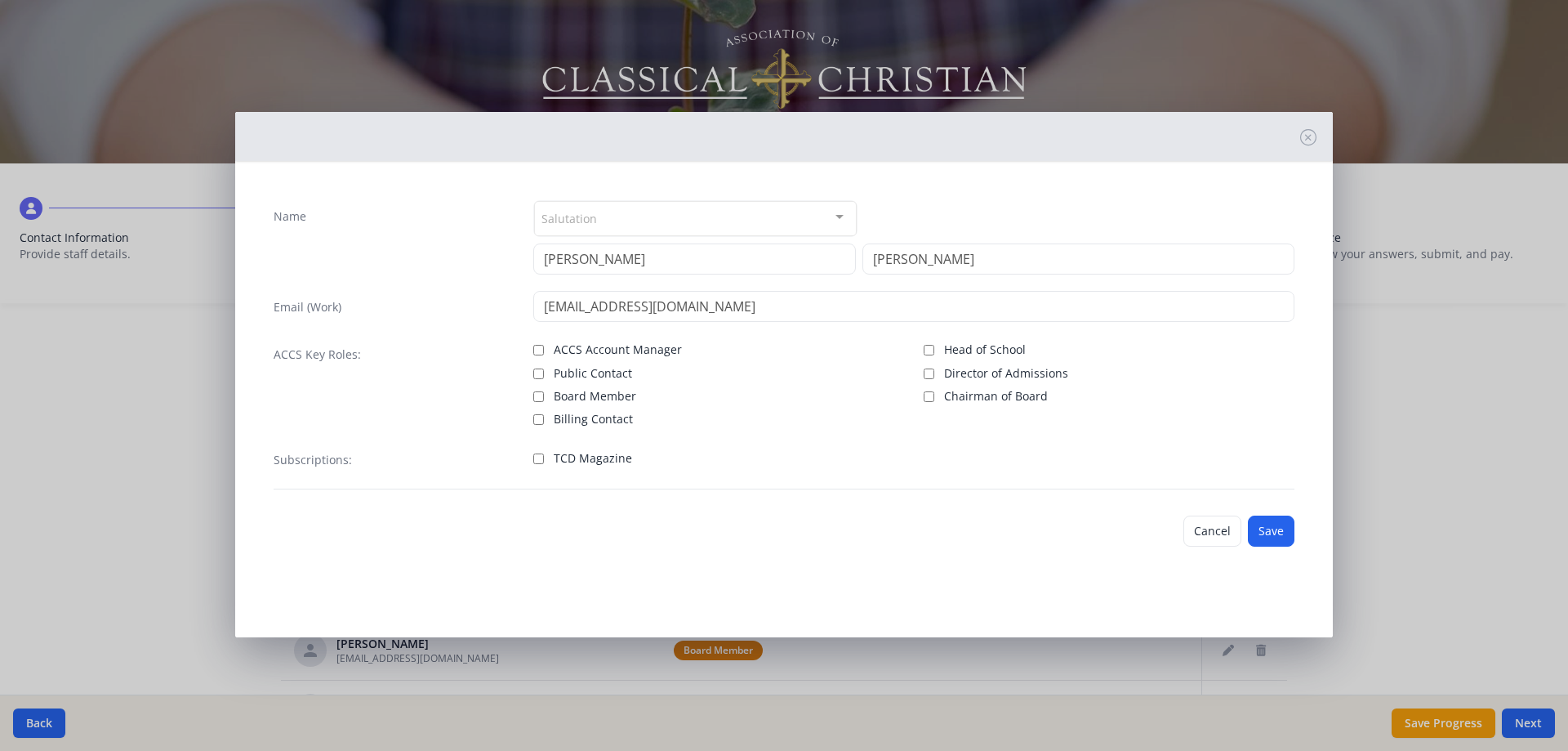
click at [606, 454] on span "TCD Magazine" at bounding box center [593, 458] width 79 height 16
click at [543, 454] on input "TCD Magazine" at bounding box center [538, 459] width 10 height 10
checkbox input "true"
click at [1274, 537] on button "Save" at bounding box center [1271, 531] width 46 height 31
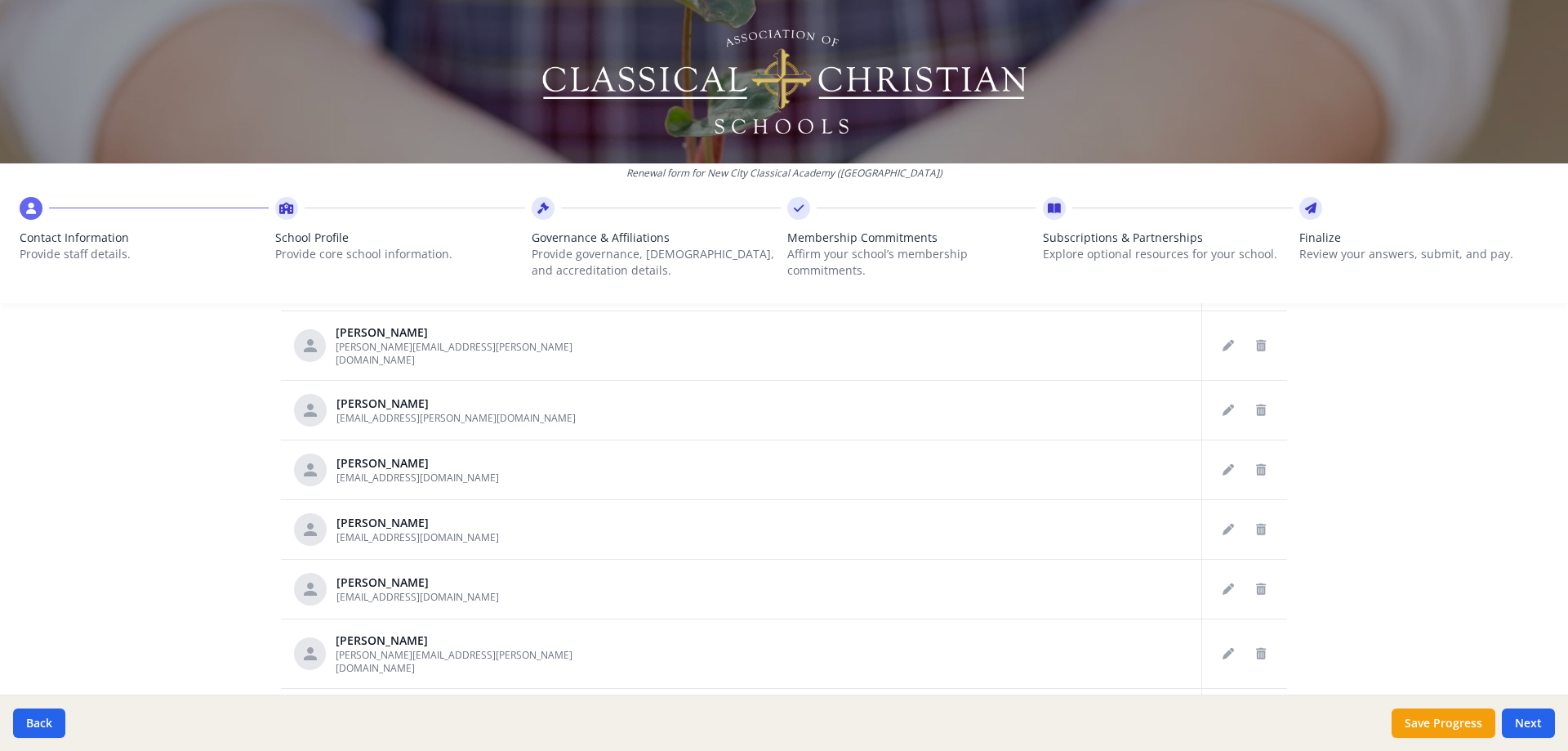
scroll to position [706, 0]
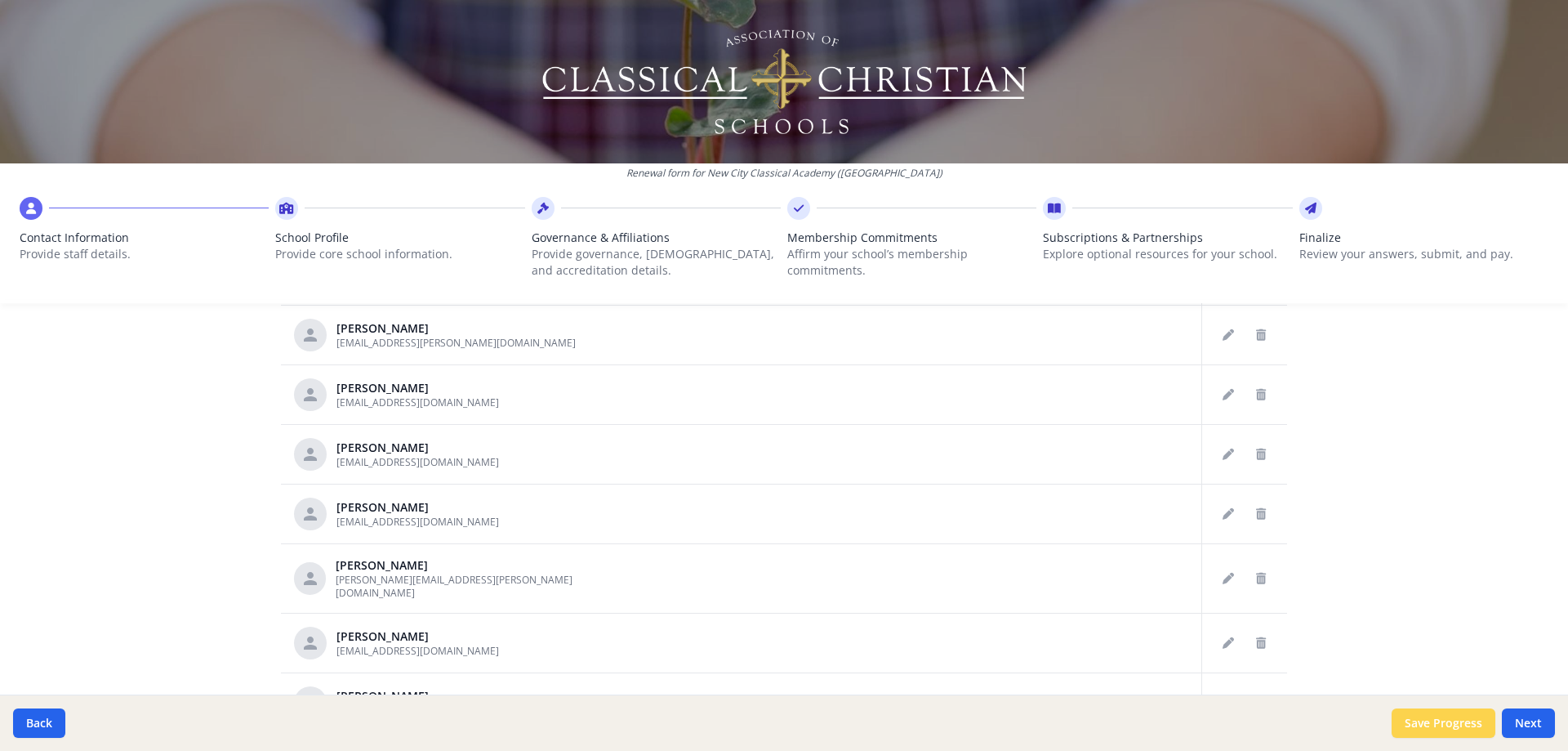
click at [1448, 722] on button "Save Progress" at bounding box center [1443, 723] width 104 height 29
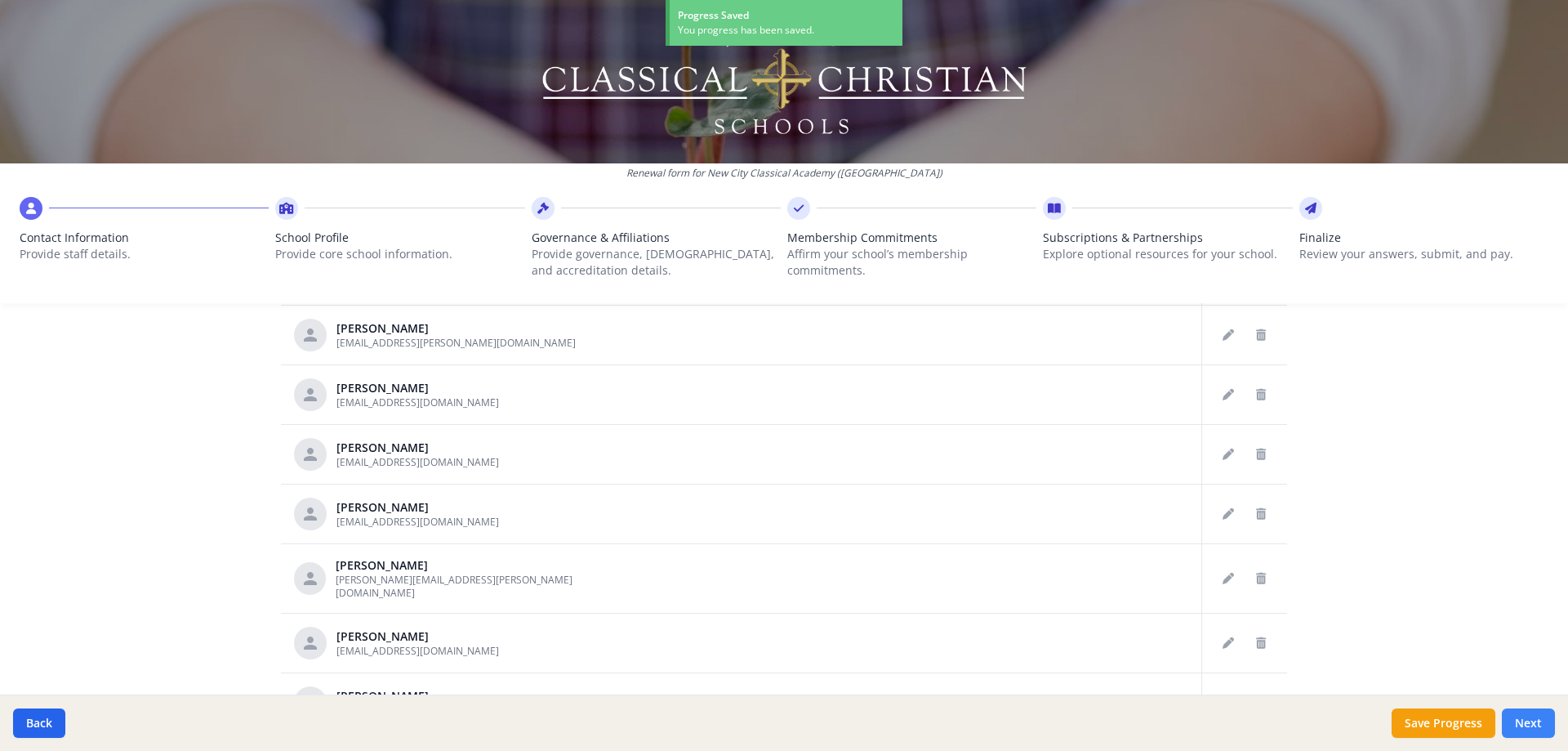
click at [1537, 727] on button "Next" at bounding box center [1529, 723] width 53 height 29
type input "(563) 343-0776"
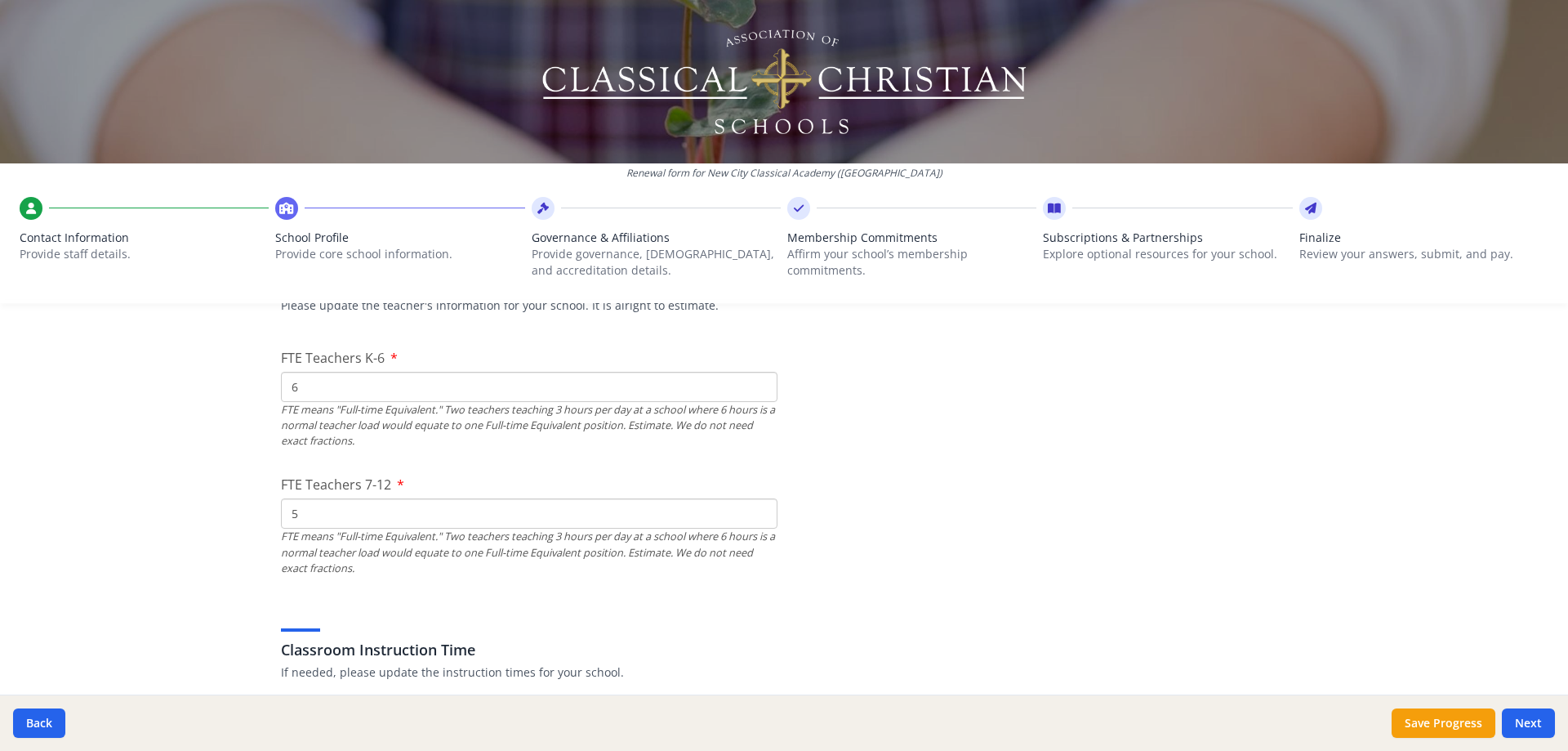
scroll to position [927, 0]
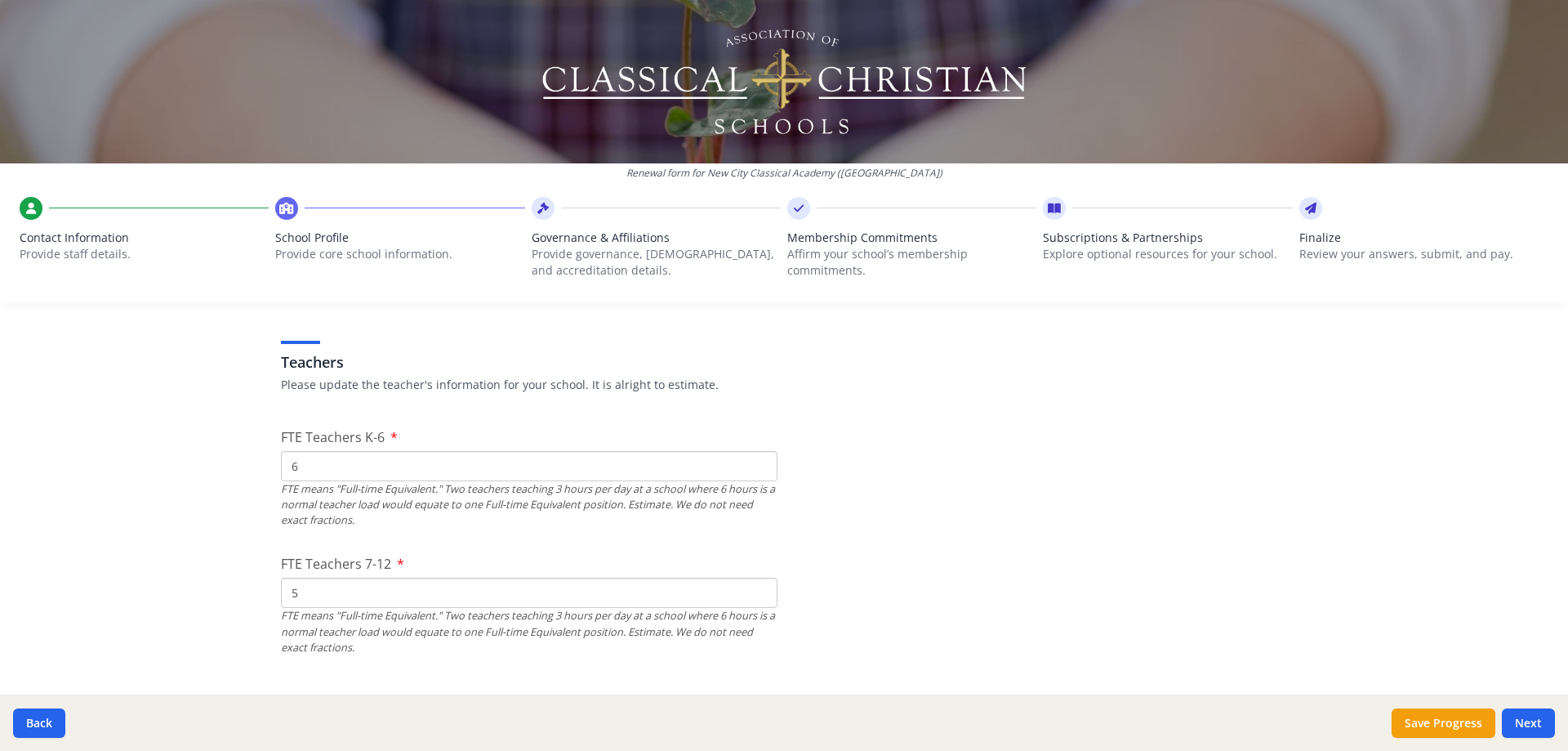
click at [335, 462] on input "6" at bounding box center [529, 466] width 496 height 30
type input "5"
type input "6"
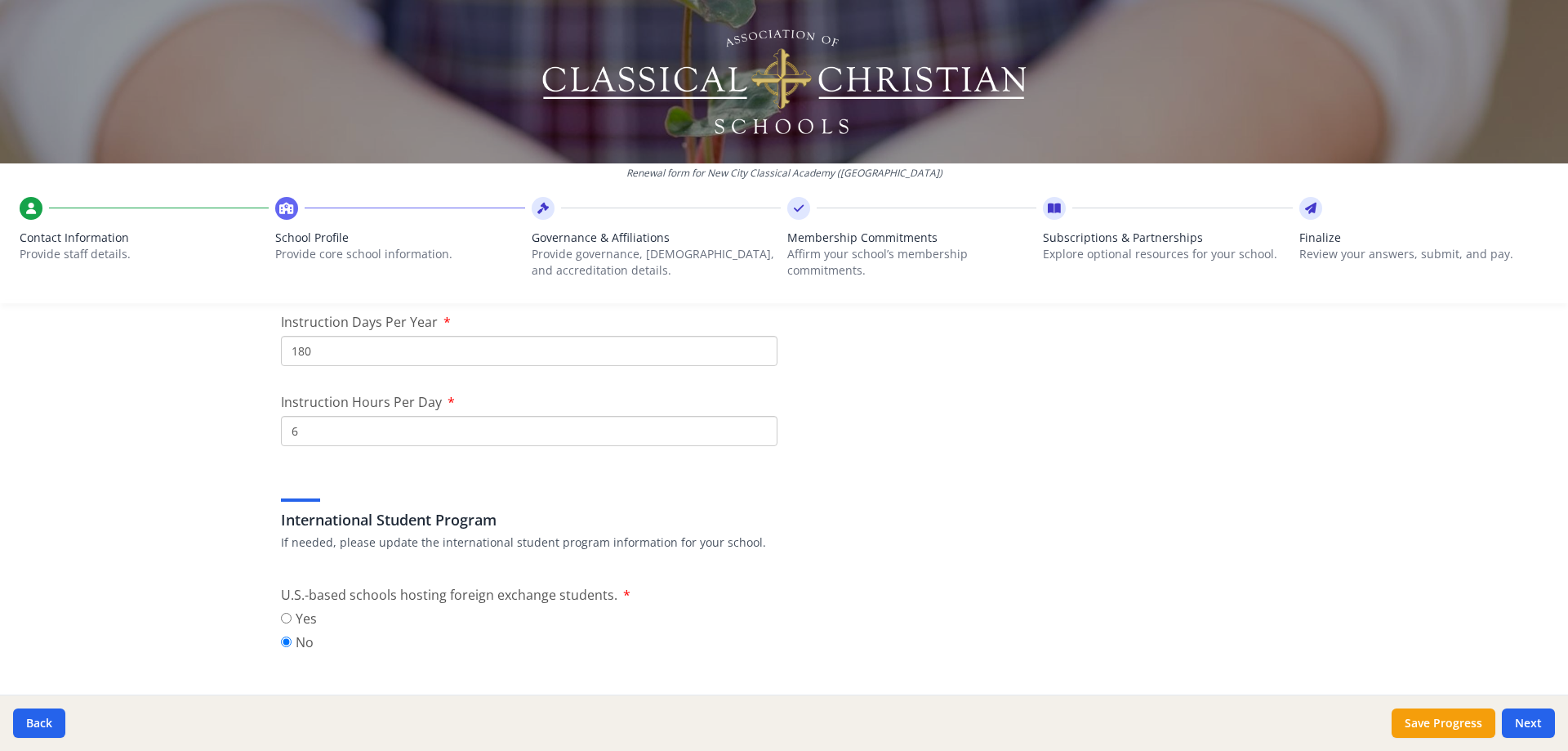
scroll to position [1499, 0]
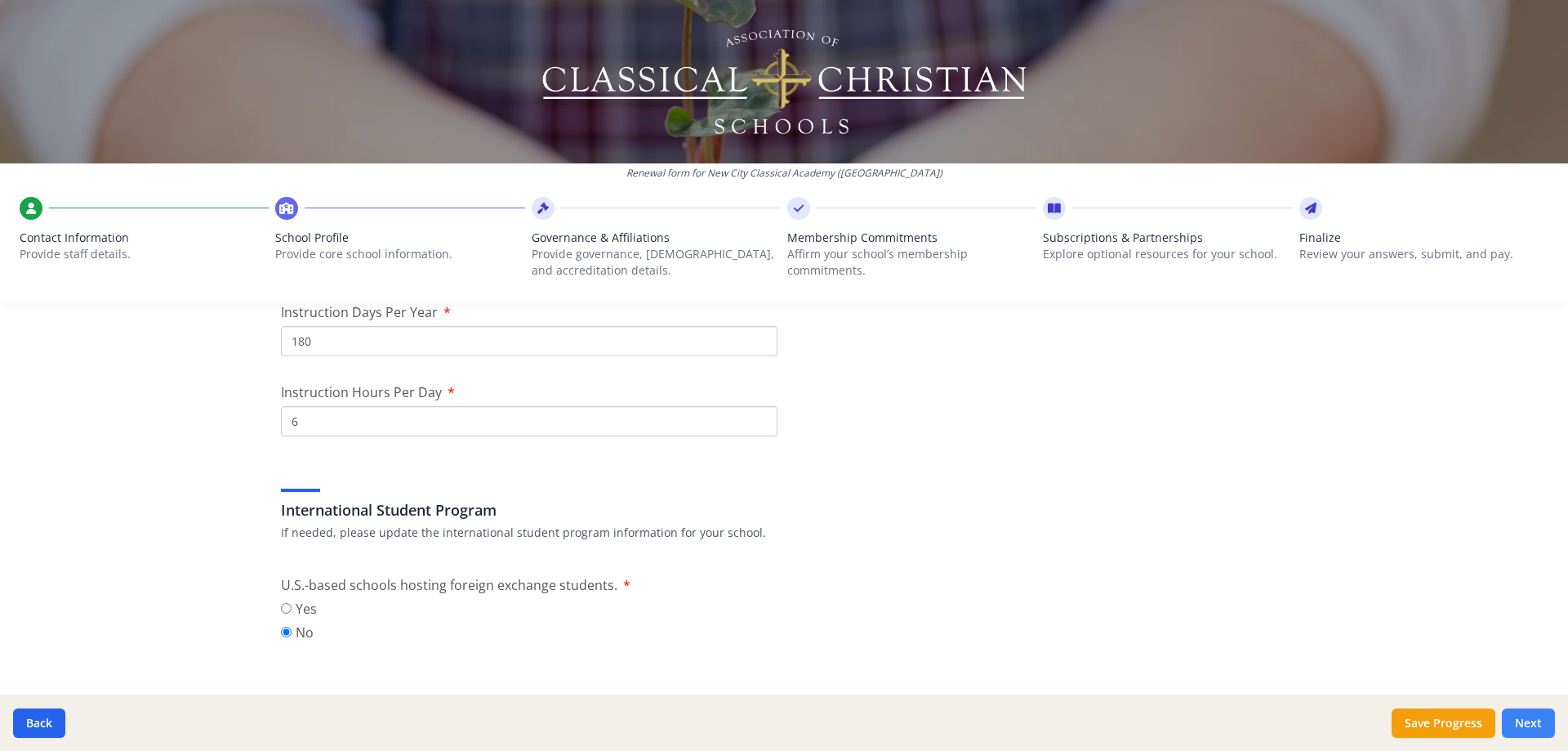
click at [1532, 717] on button "Next" at bounding box center [1529, 723] width 53 height 29
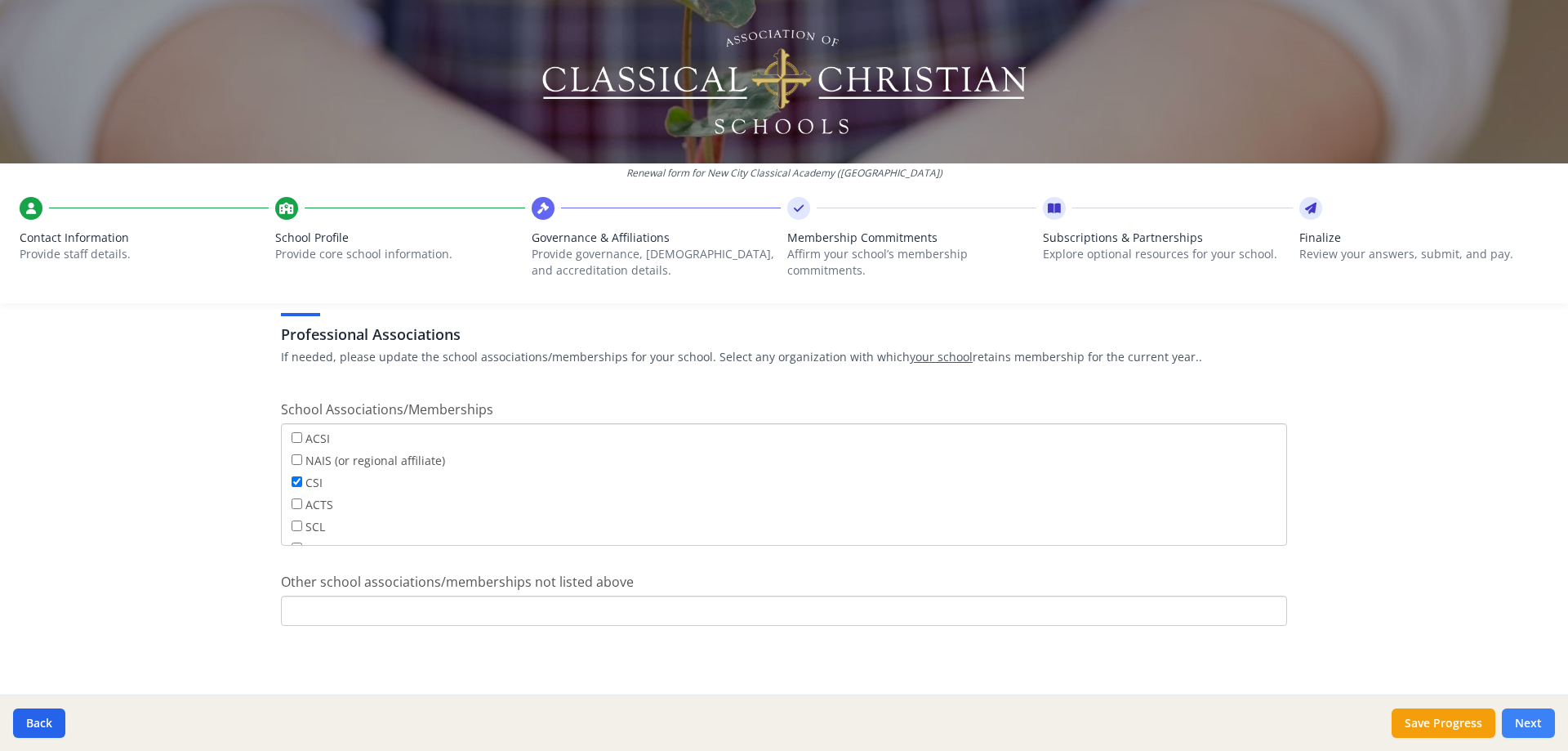
click at [1533, 718] on button "Next" at bounding box center [1529, 723] width 53 height 29
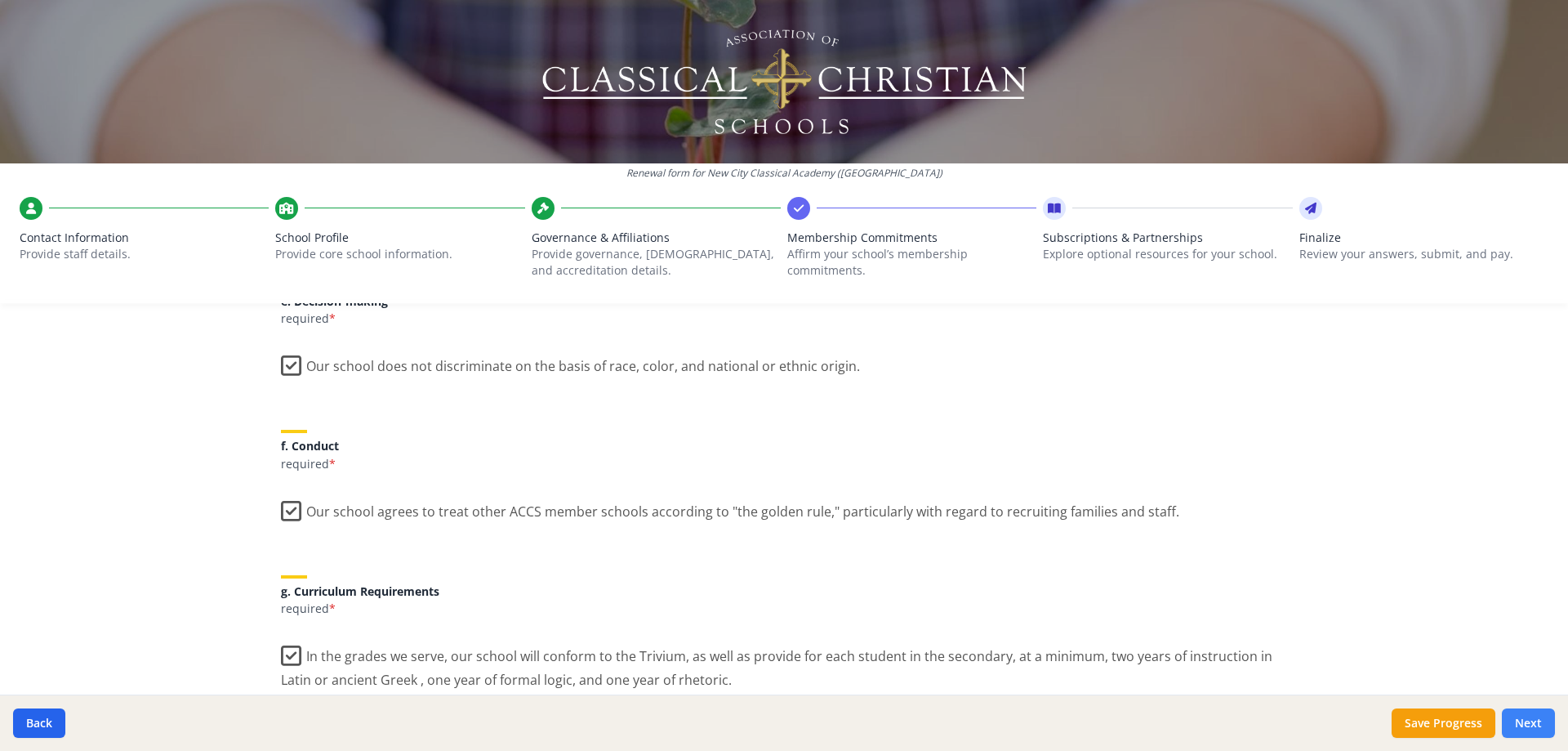
click at [1533, 718] on button "Next" at bounding box center [1529, 723] width 53 height 29
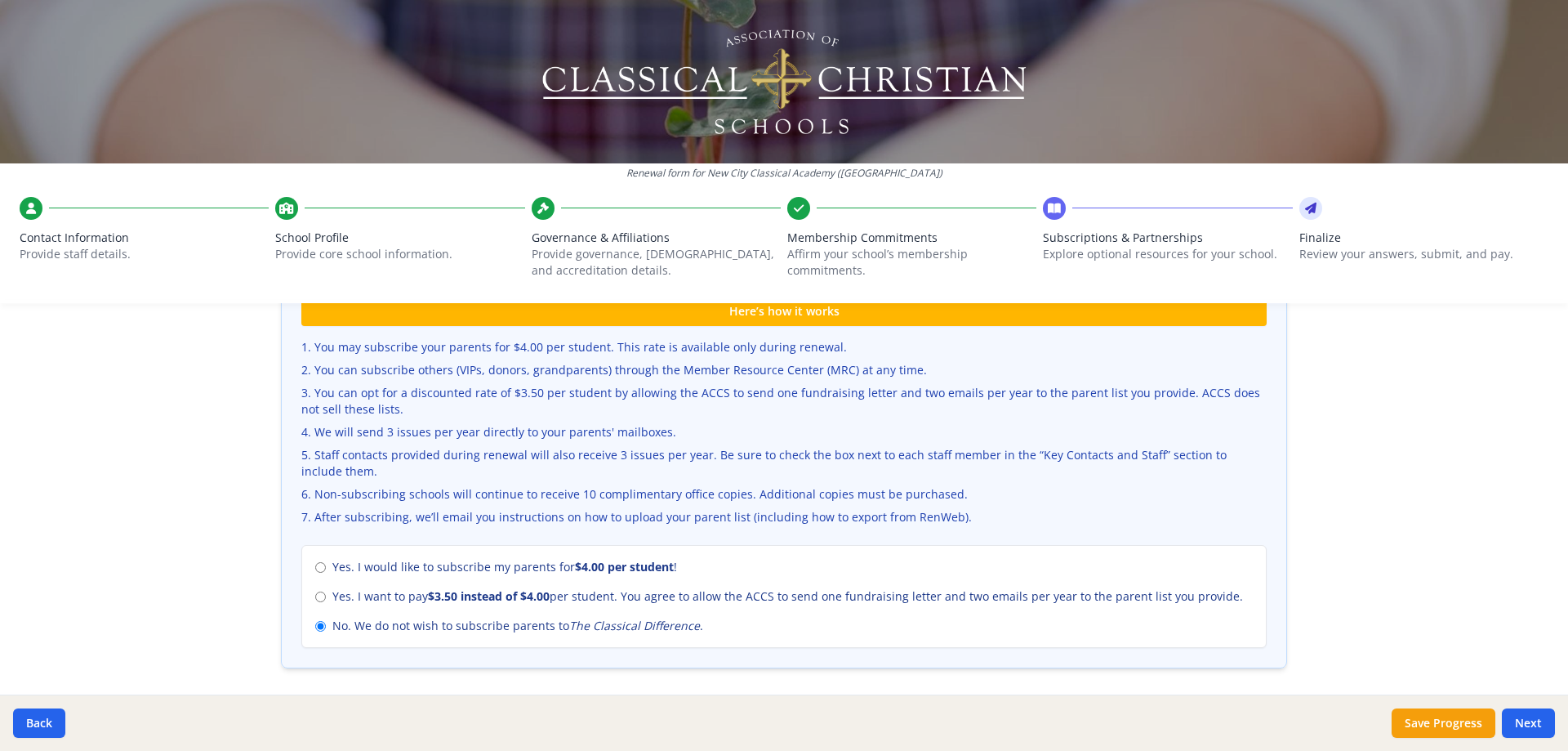
scroll to position [545, 0]
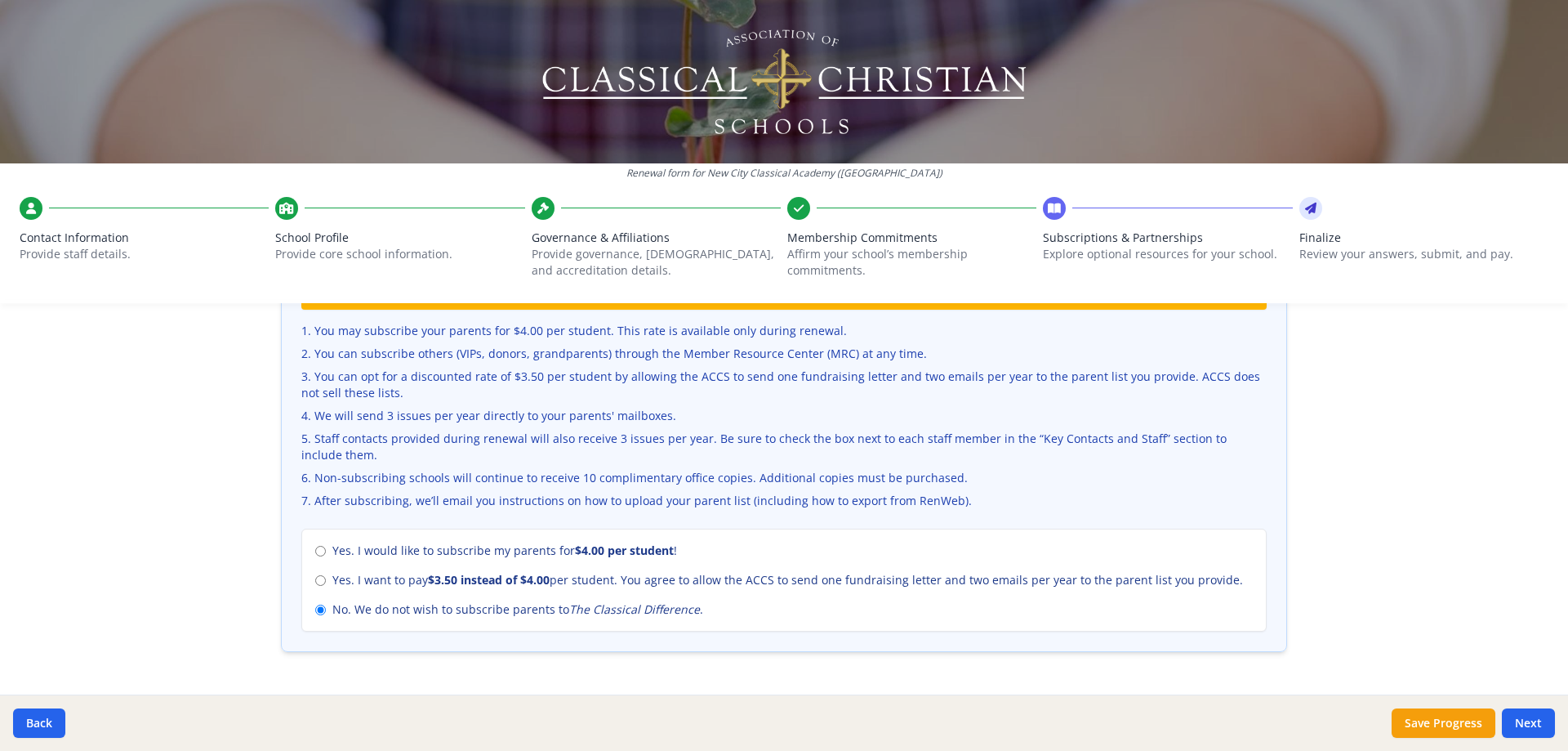
click at [469, 545] on span "Yes. I would like to subscribe my parents for $4.00 per student !" at bounding box center [504, 551] width 345 height 16
click at [326, 545] on input "Yes. I would like to subscribe my parents for $4.00 per student !" at bounding box center [320, 551] width 10 height 10
radio input "true"
radio input "false"
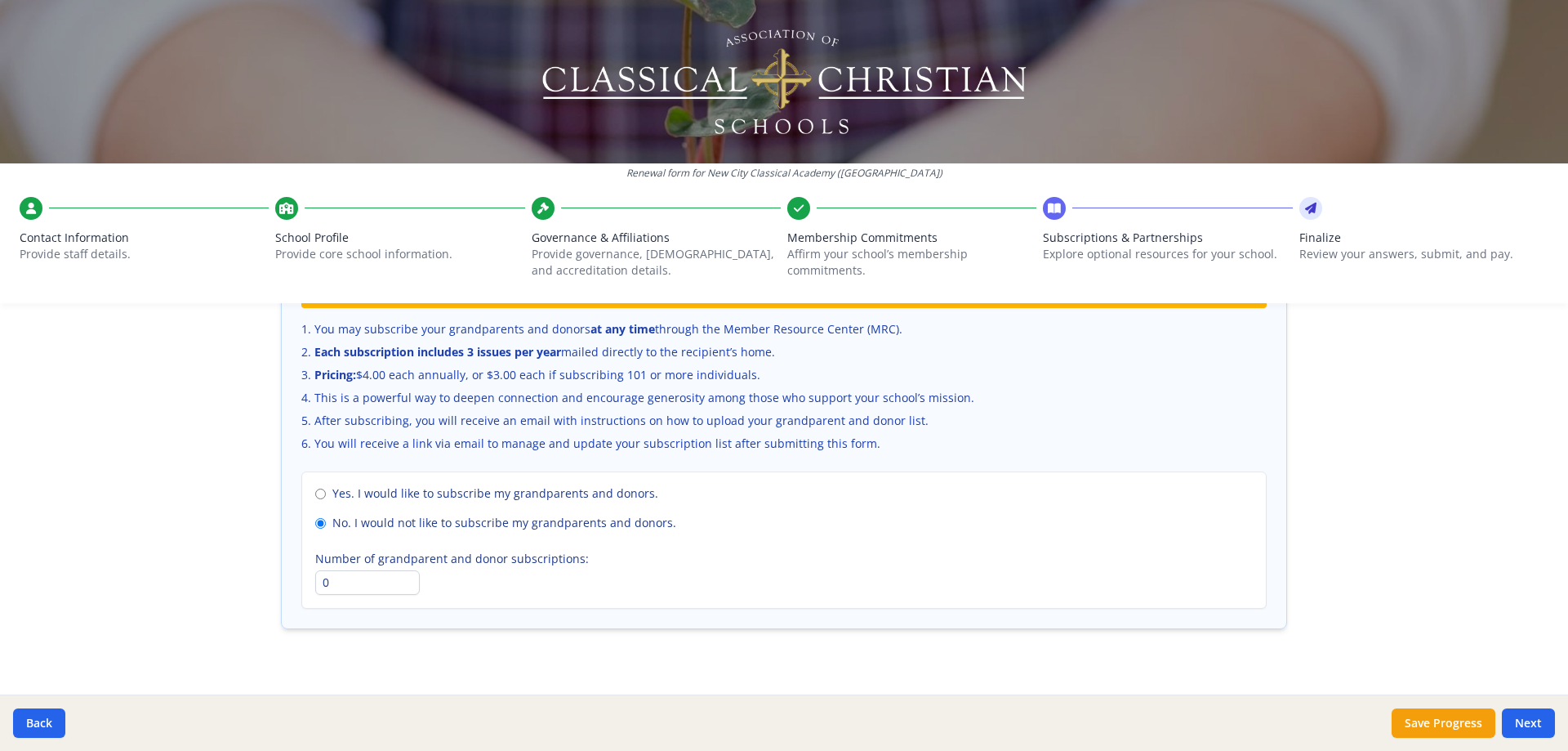
scroll to position [1117, 0]
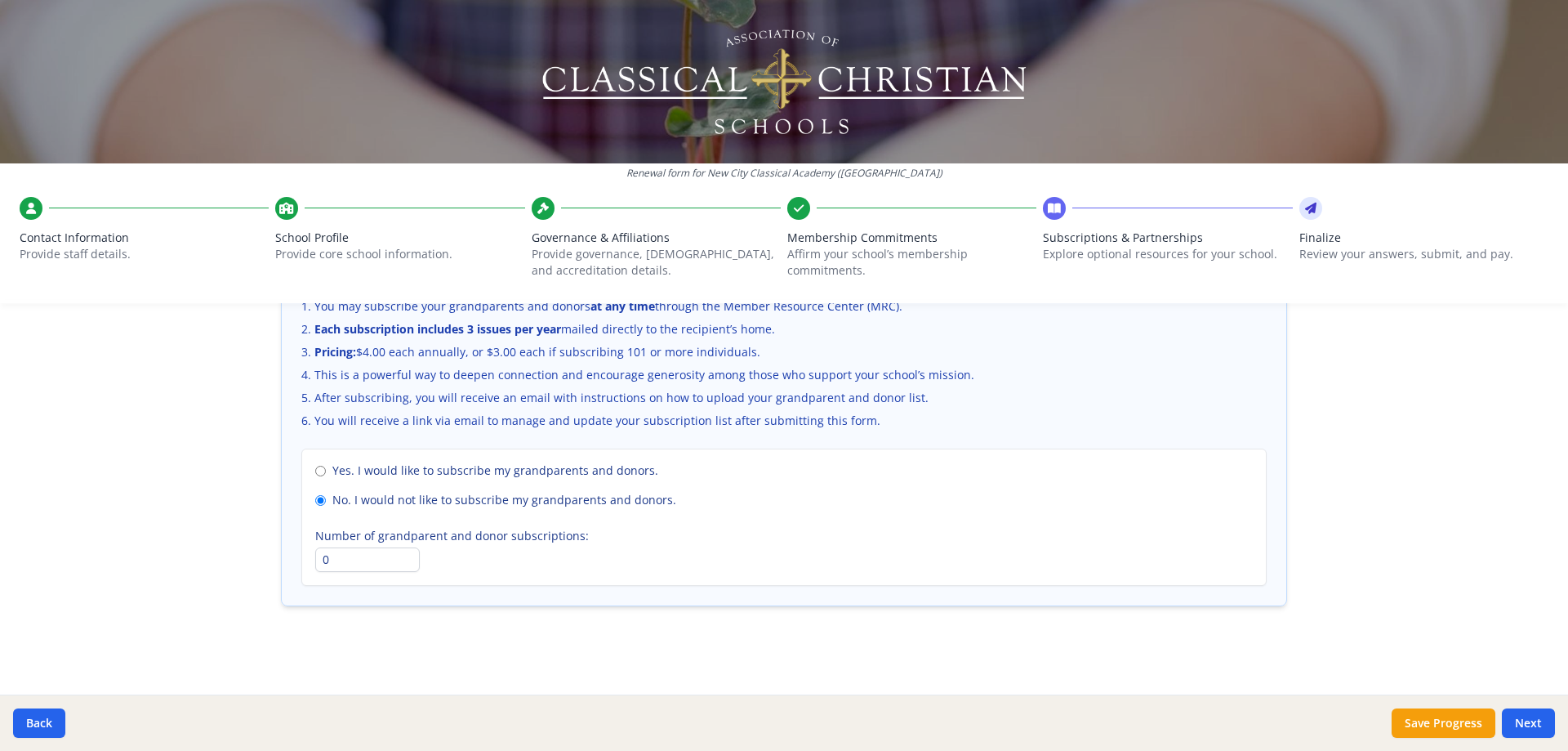
click at [1520, 723] on button "Next" at bounding box center [1529, 723] width 53 height 29
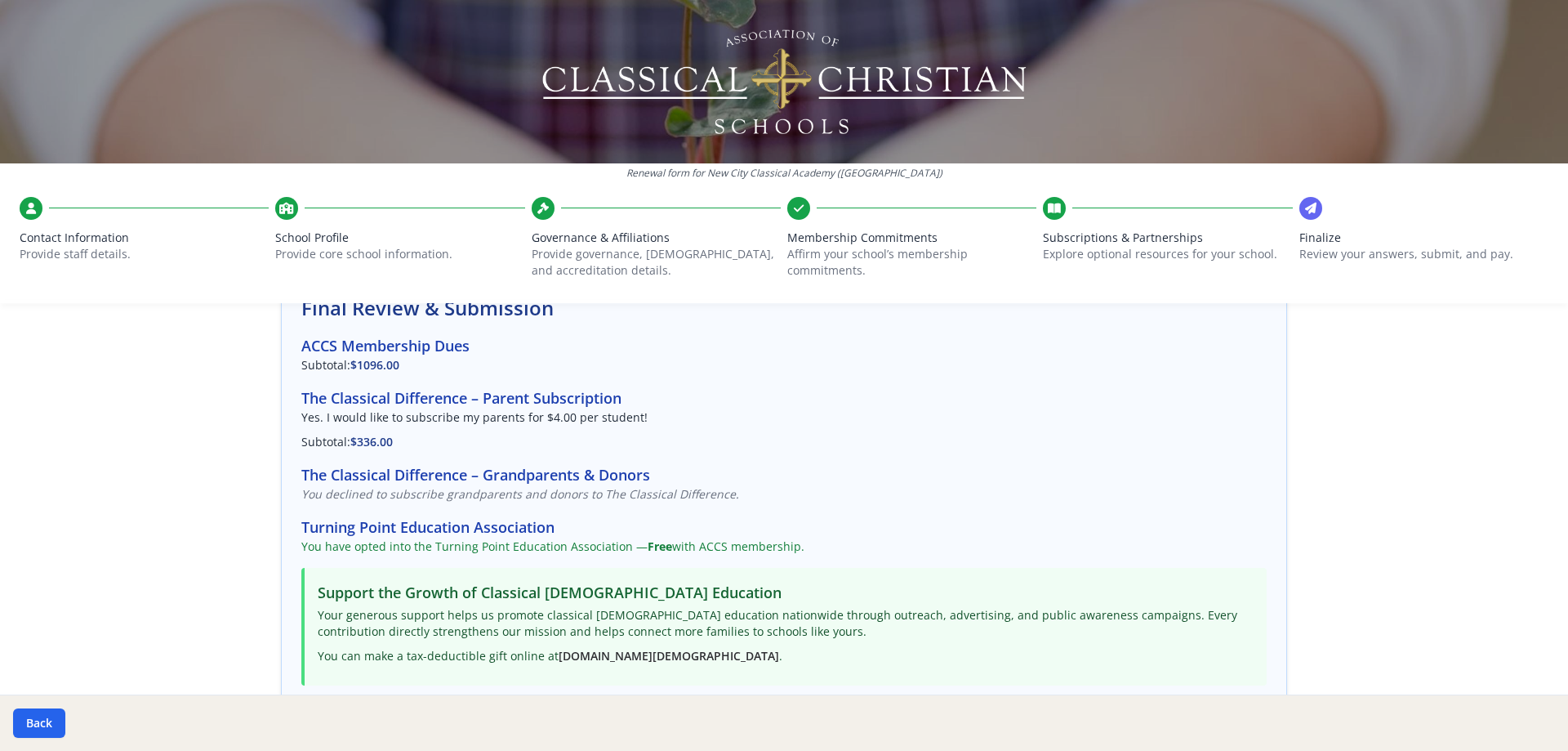
scroll to position [327, 0]
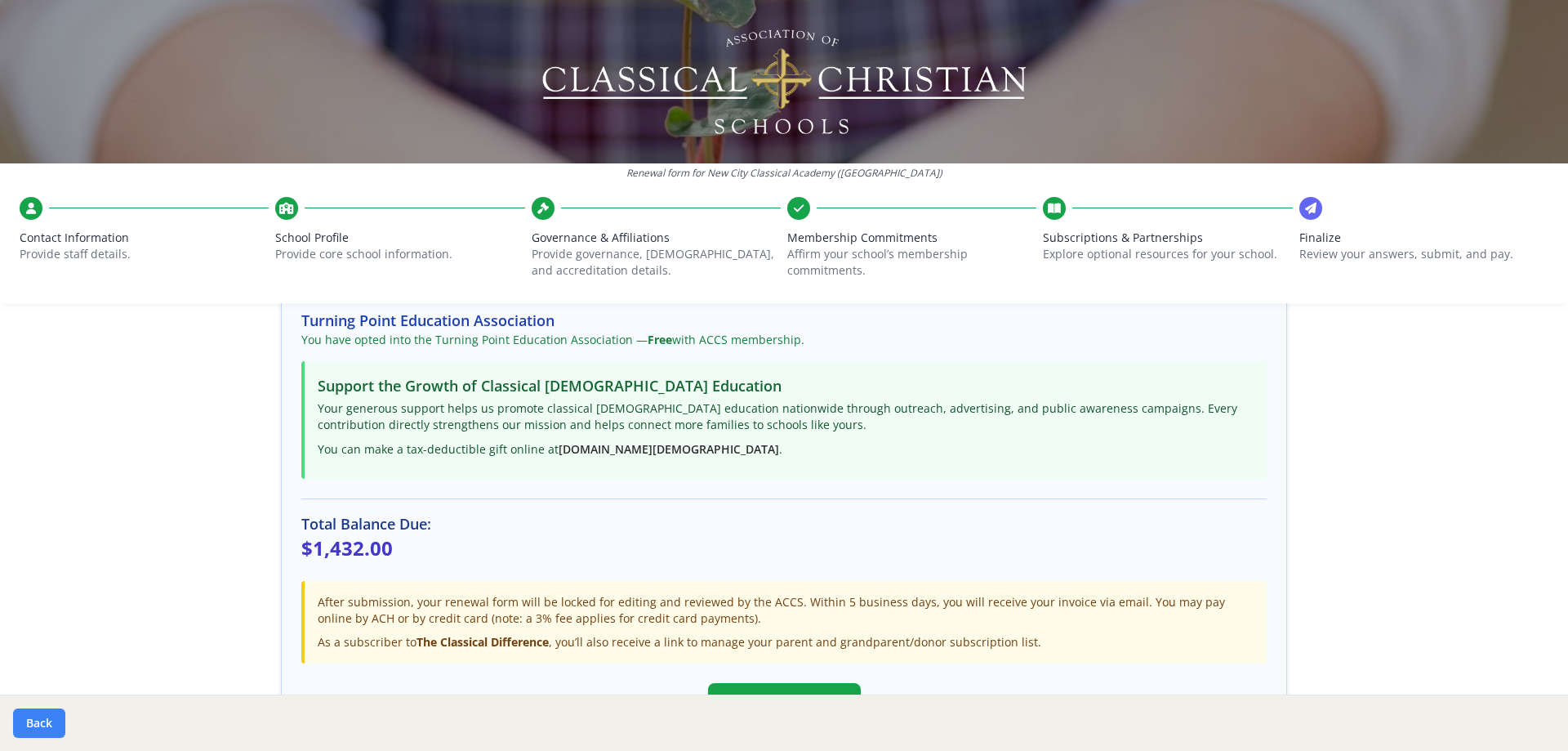
click at [50, 719] on button "Back" at bounding box center [39, 723] width 52 height 29
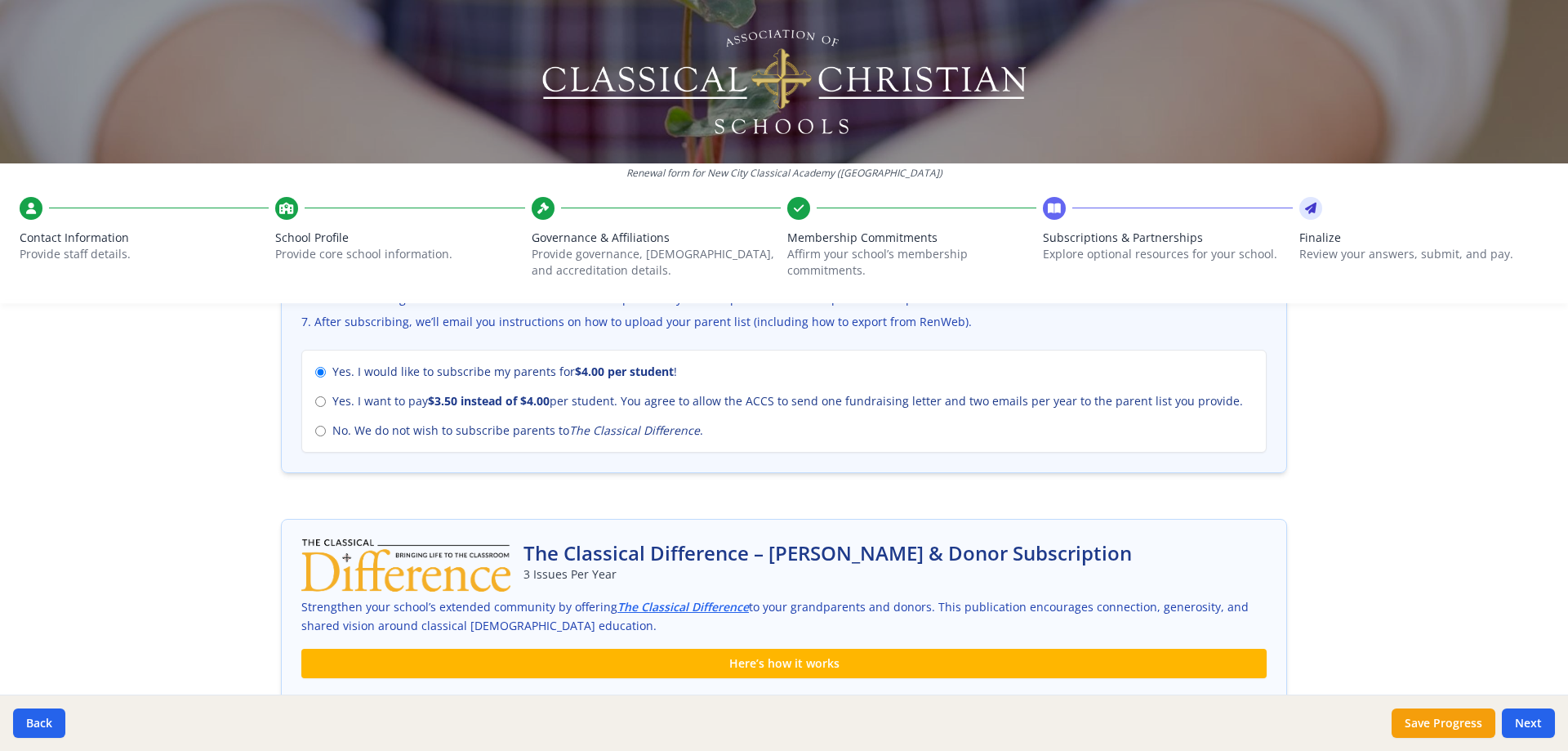
scroll to position [736, 0]
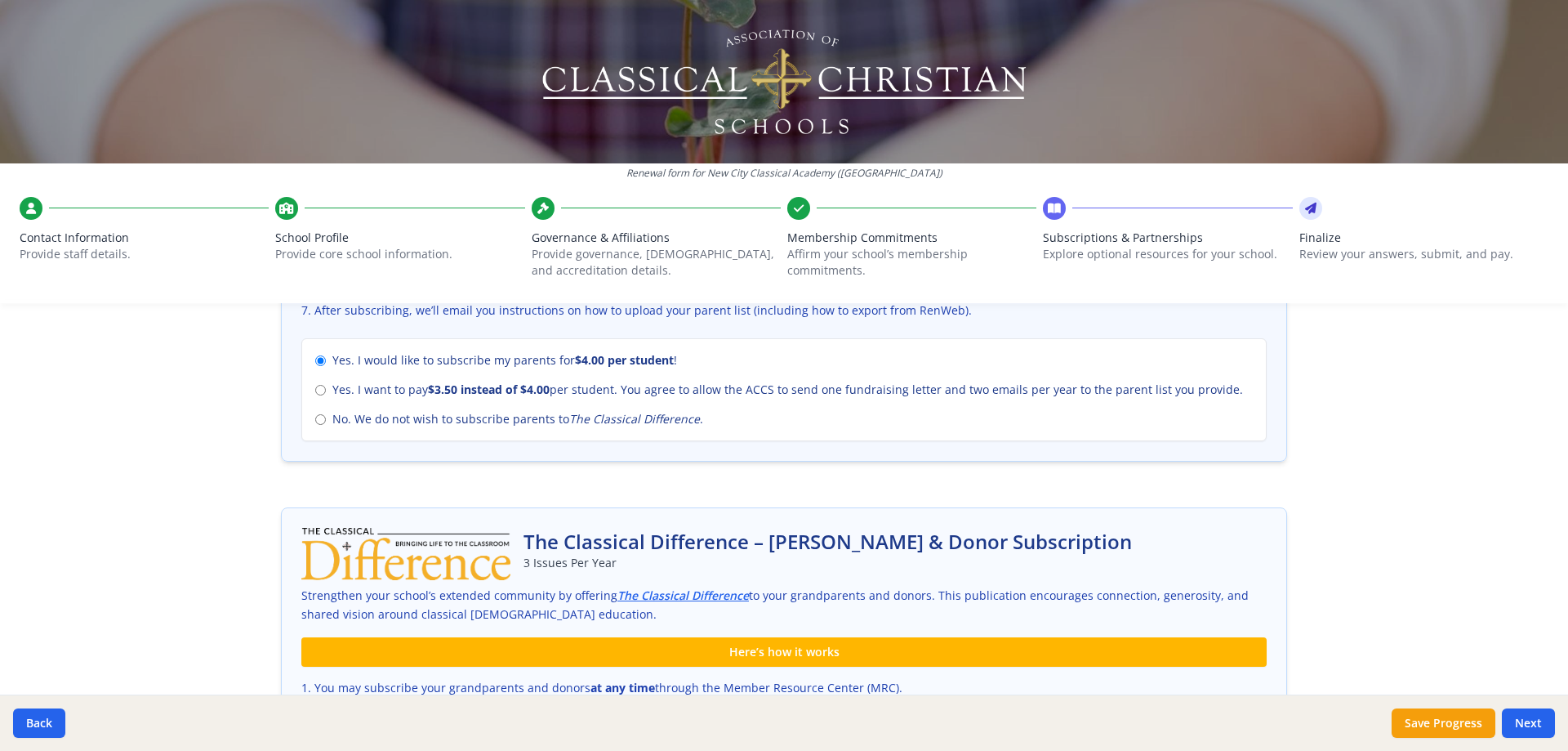
click at [420, 392] on span "Yes. I want to pay $3.50 instead of $4.00 per student. You agree to allow the A…" at bounding box center [787, 390] width 911 height 16
click at [326, 392] on input "Yes. I want to pay $3.50 instead of $4.00 per student. You agree to allow the A…" at bounding box center [320, 390] width 10 height 10
radio input "true"
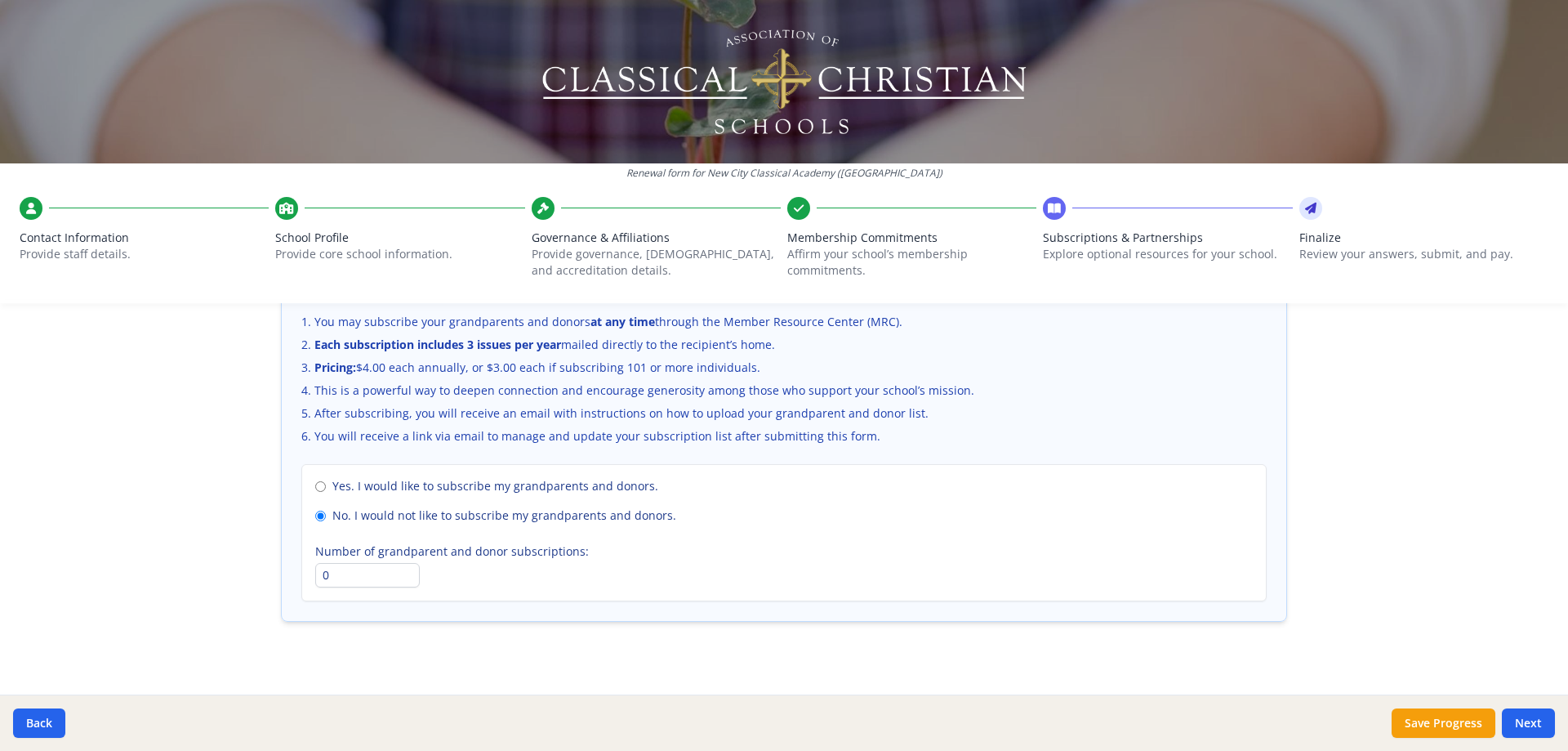
scroll to position [1117, 0]
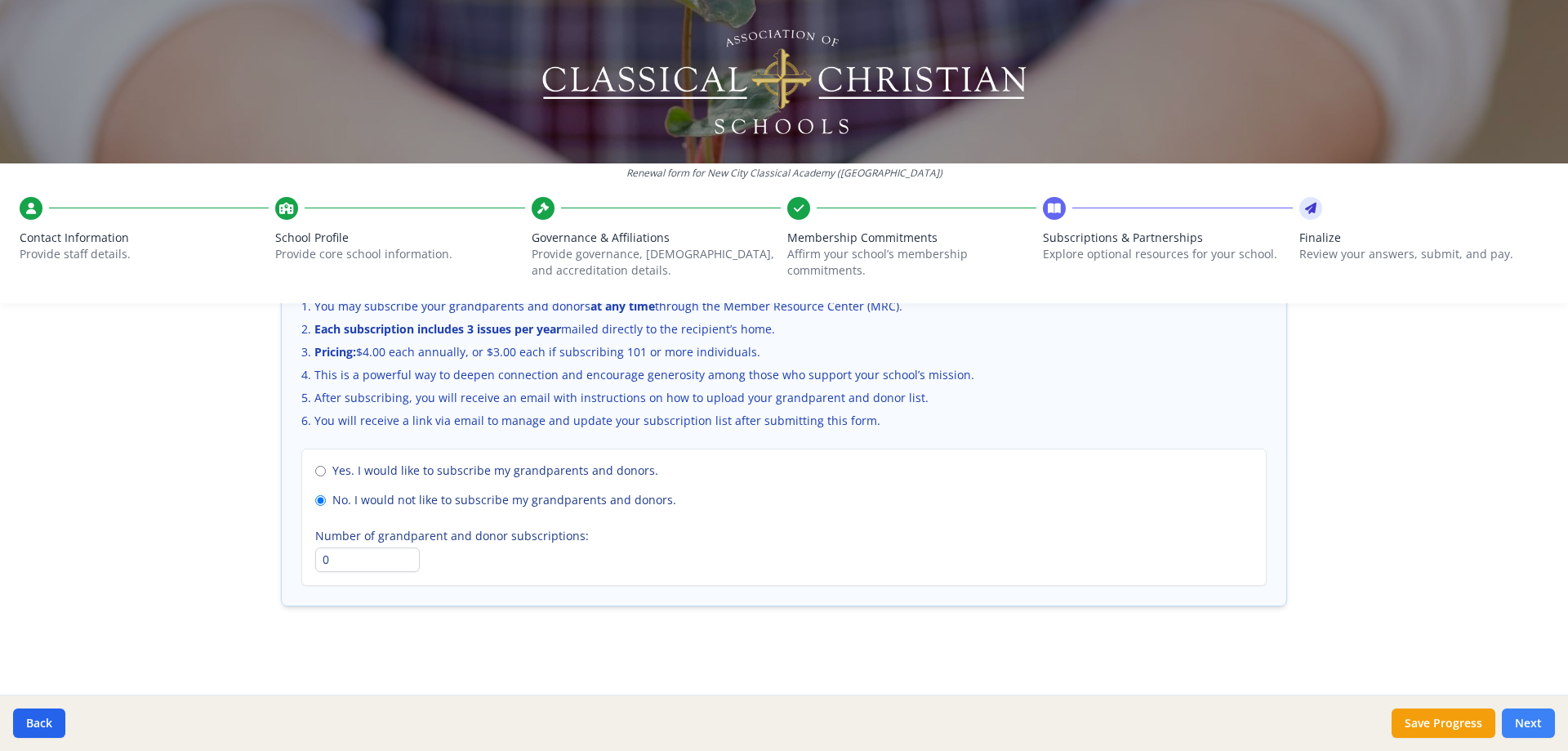
click at [1525, 722] on button "Next" at bounding box center [1529, 723] width 53 height 29
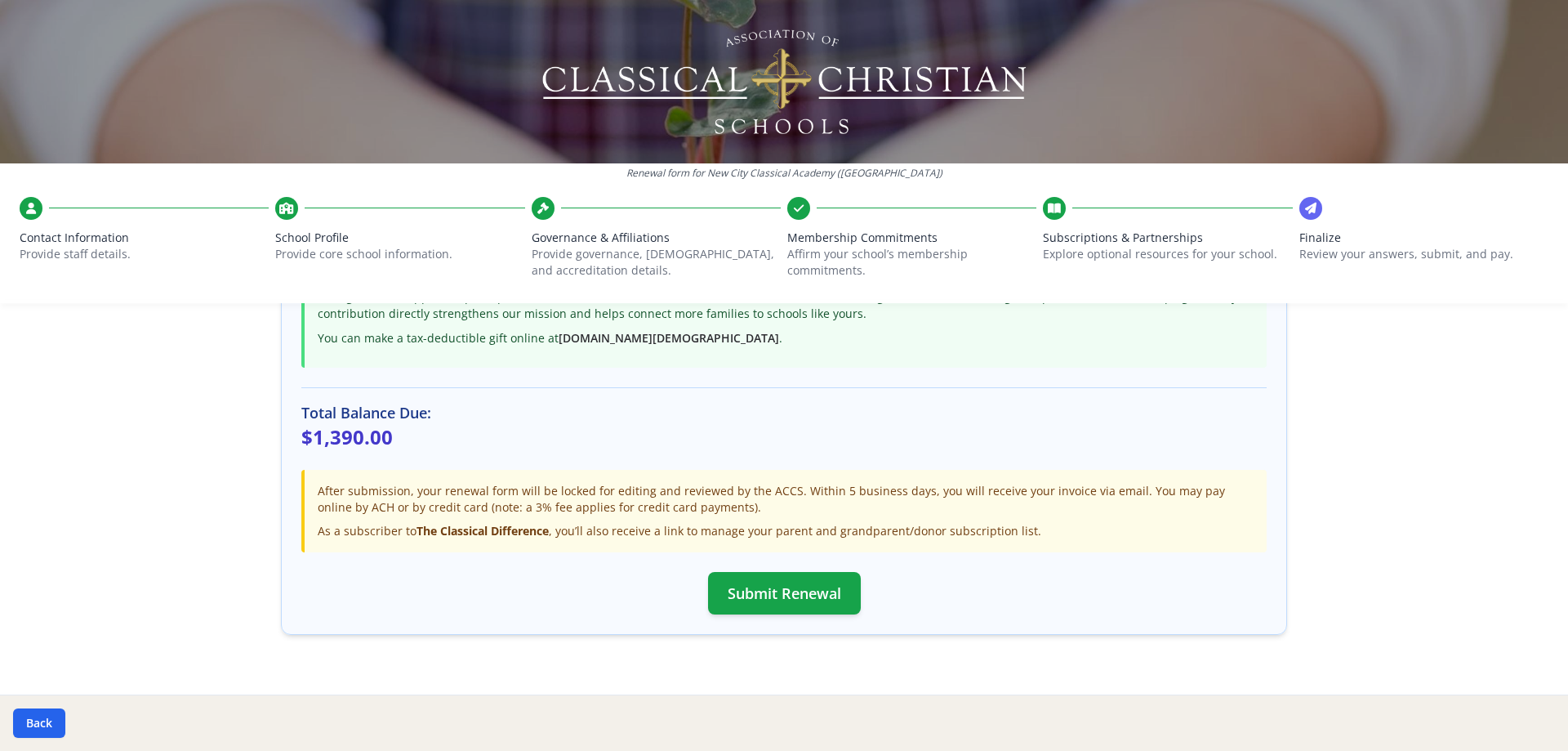
scroll to position [467, 0]
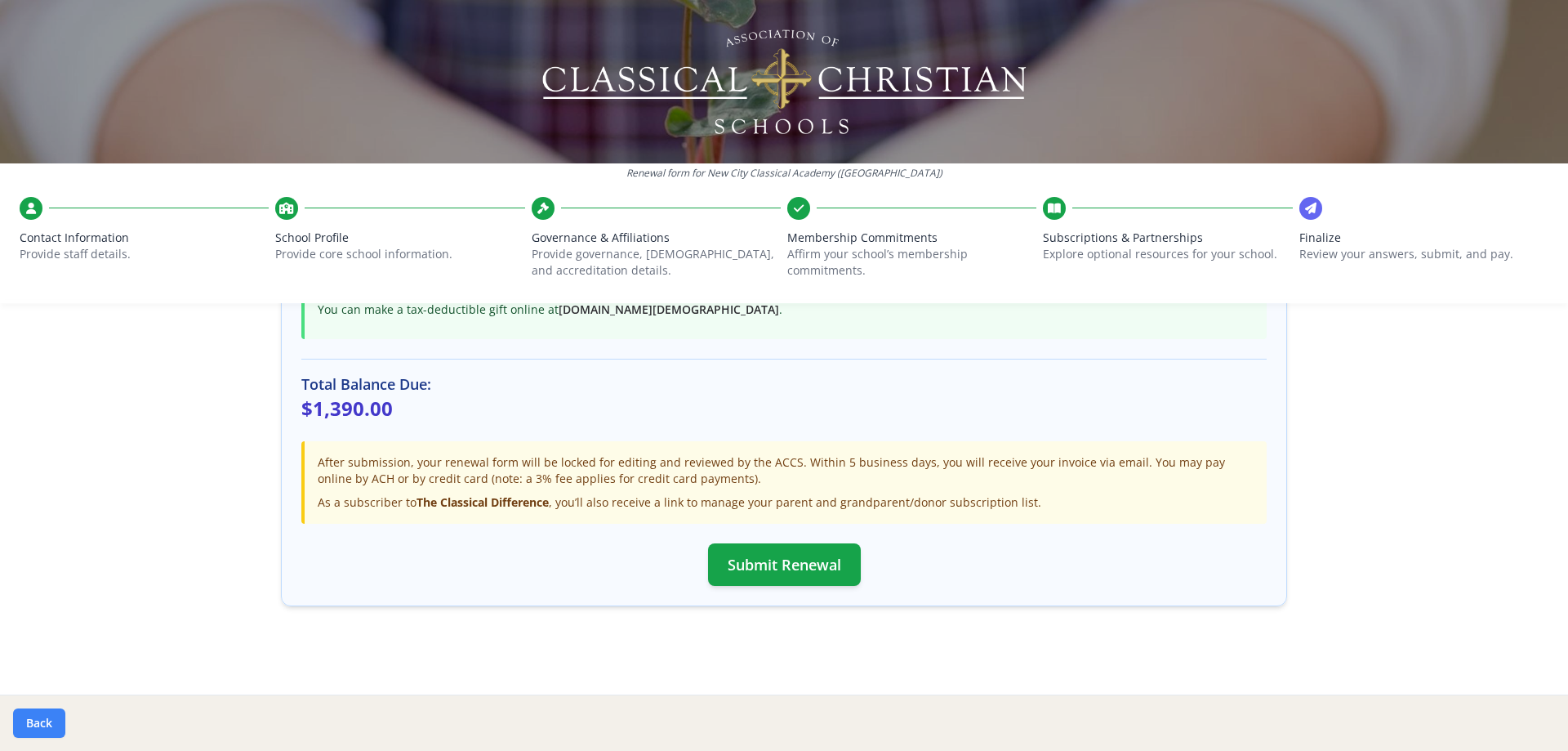
click at [26, 721] on button "Back" at bounding box center [39, 723] width 52 height 29
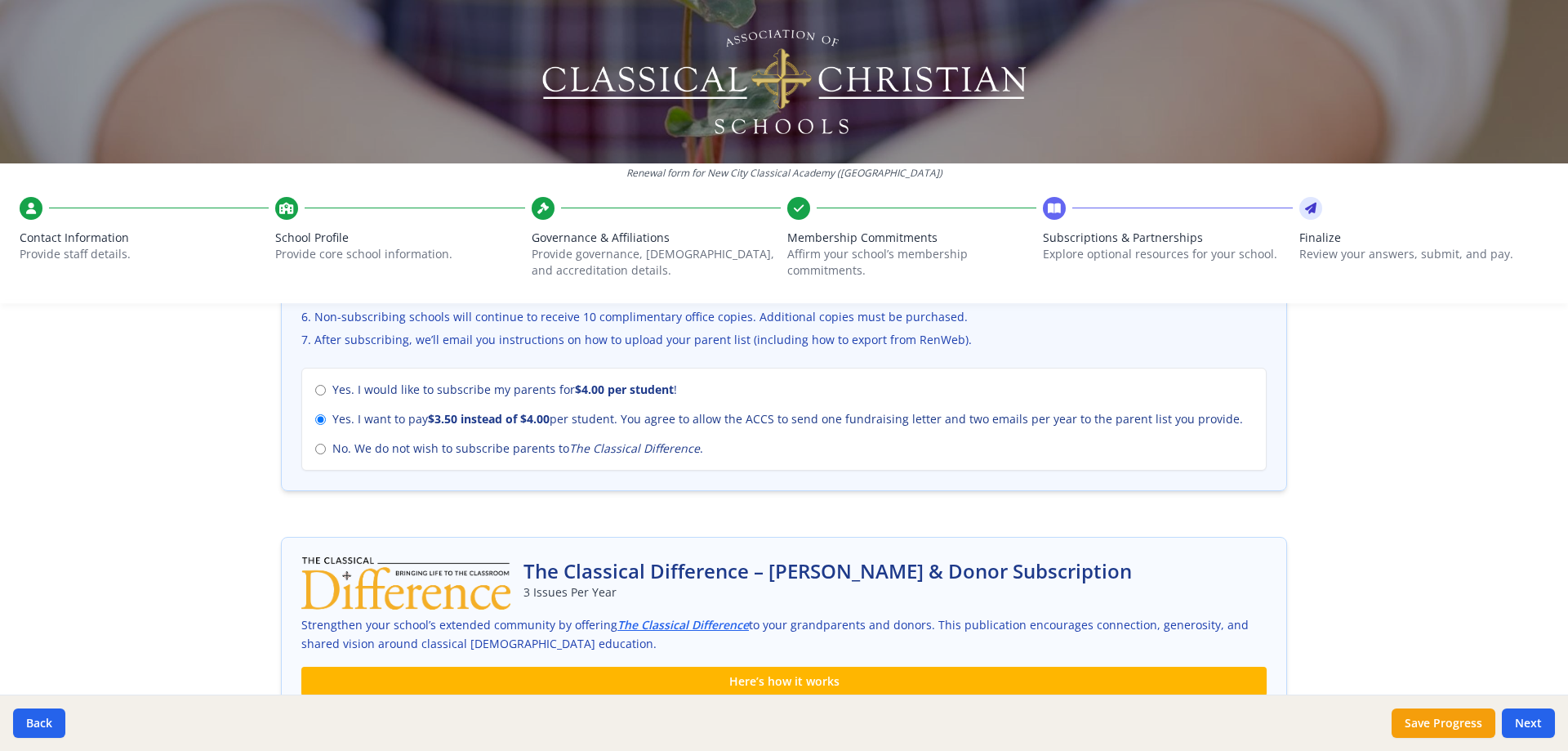
scroll to position [712, 0]
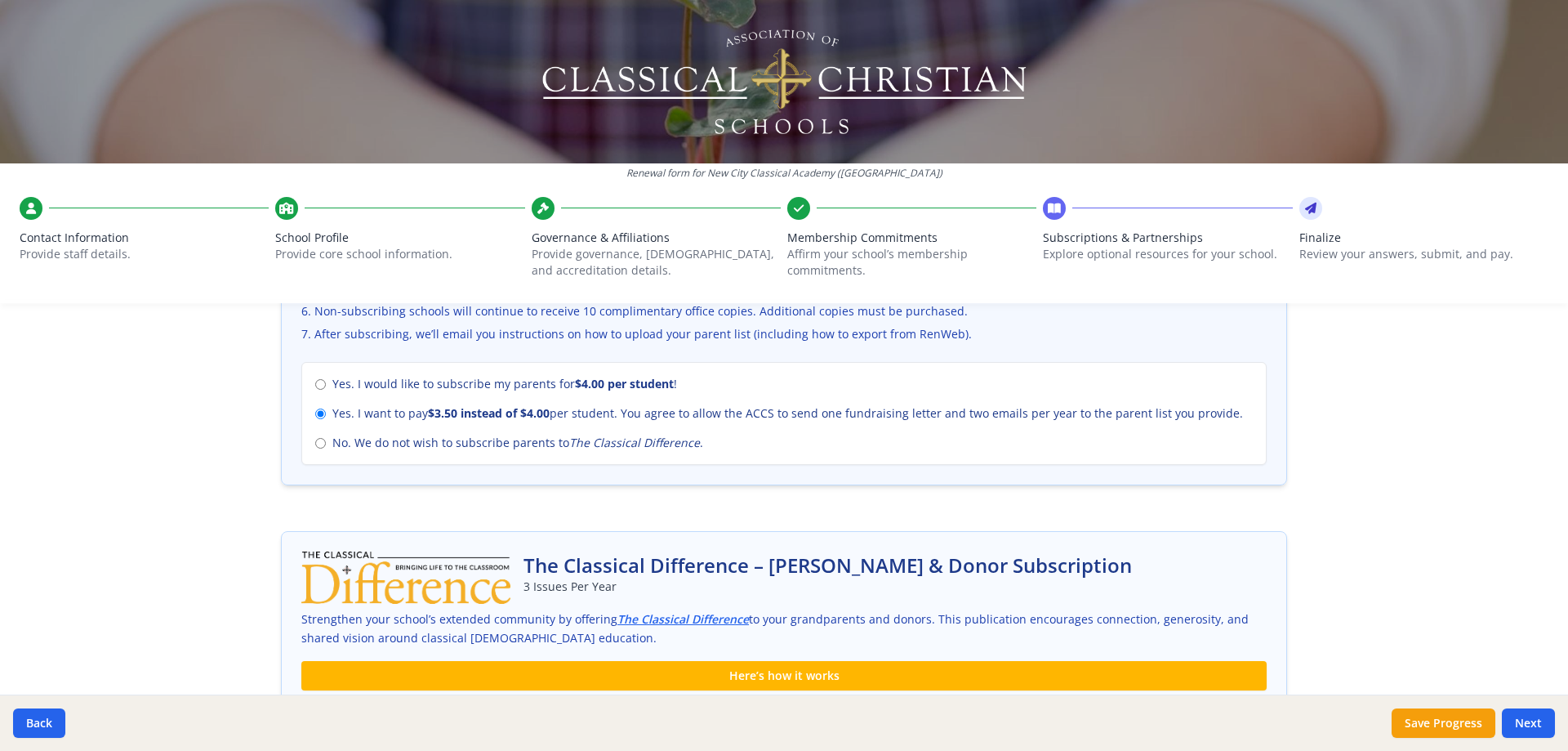
click at [495, 384] on span "Yes. I would like to subscribe my parents for $4.00 per student !" at bounding box center [504, 384] width 345 height 16
click at [326, 384] on input "Yes. I would like to subscribe my parents for $4.00 per student !" at bounding box center [320, 384] width 10 height 10
radio input "true"
radio input "false"
click at [1422, 727] on button "Save Progress" at bounding box center [1443, 723] width 104 height 29
